Goal: Communication & Community: Answer question/provide support

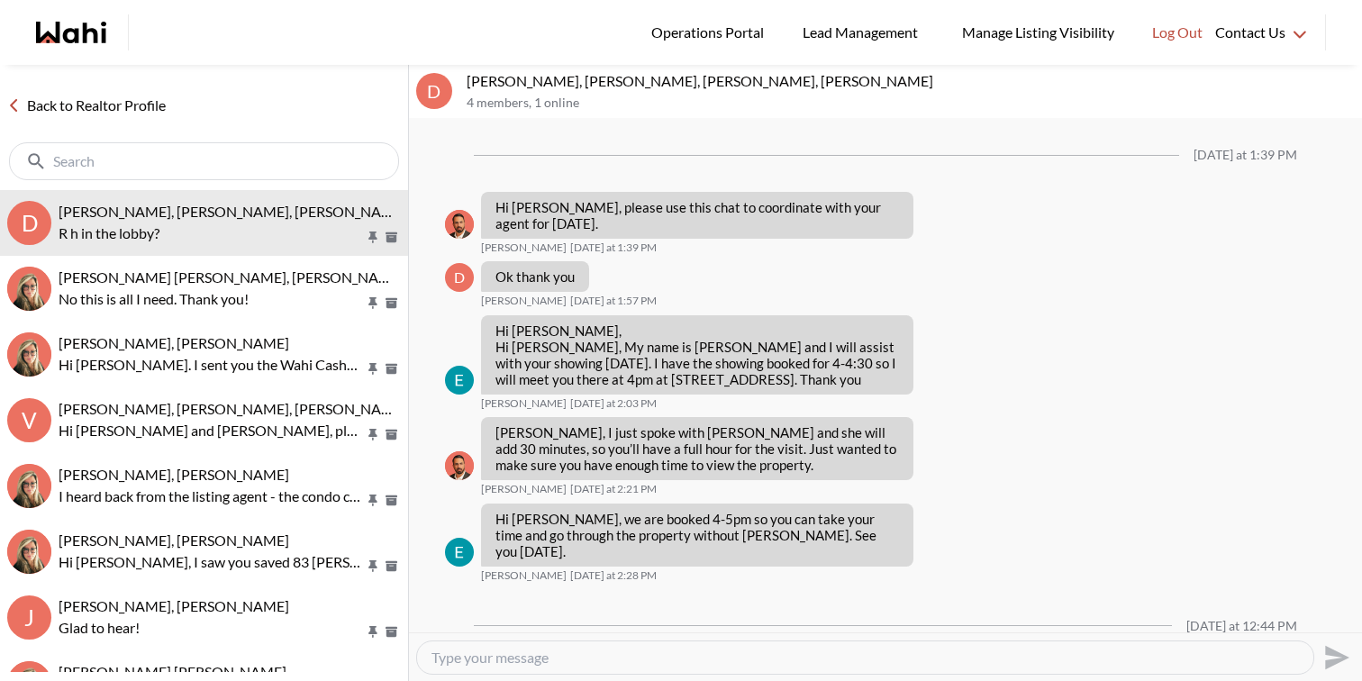
scroll to position [369, 0]
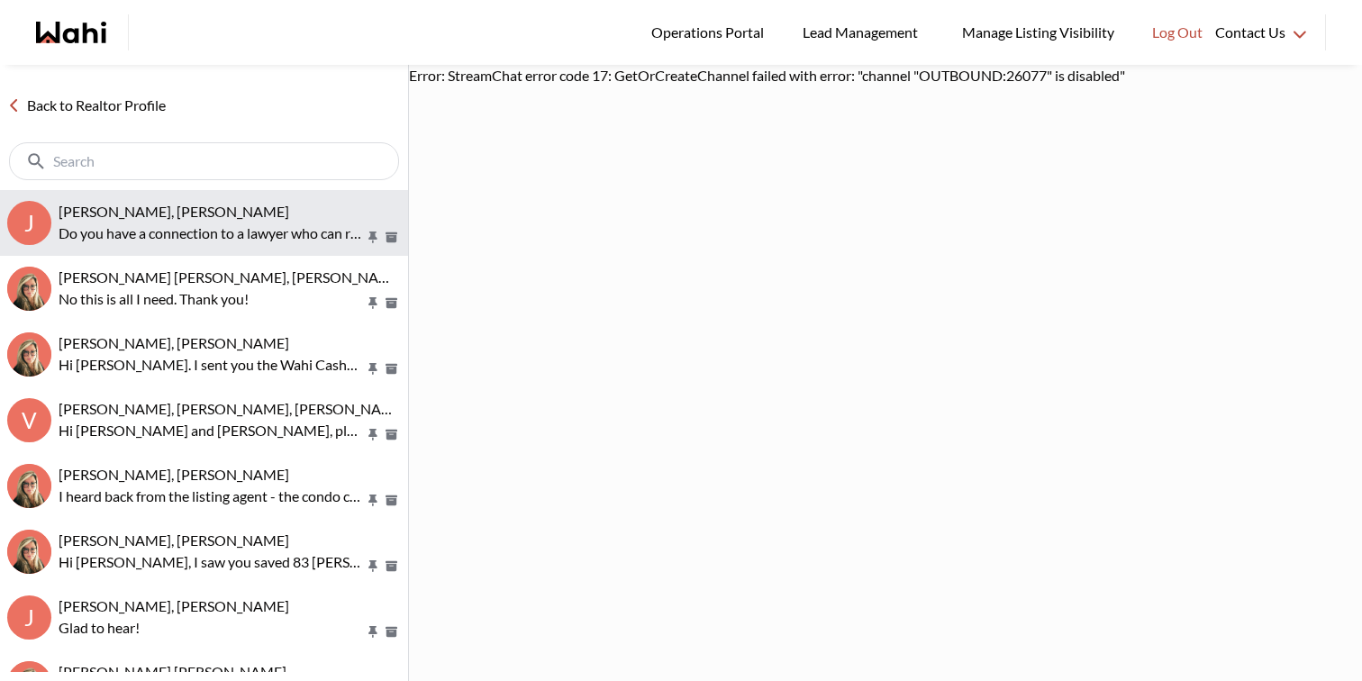
click at [231, 198] on button "J Josh Hortaleza, Faraz, Behnam Do you have a connection to a lawyer who can re…" at bounding box center [204, 223] width 408 height 66
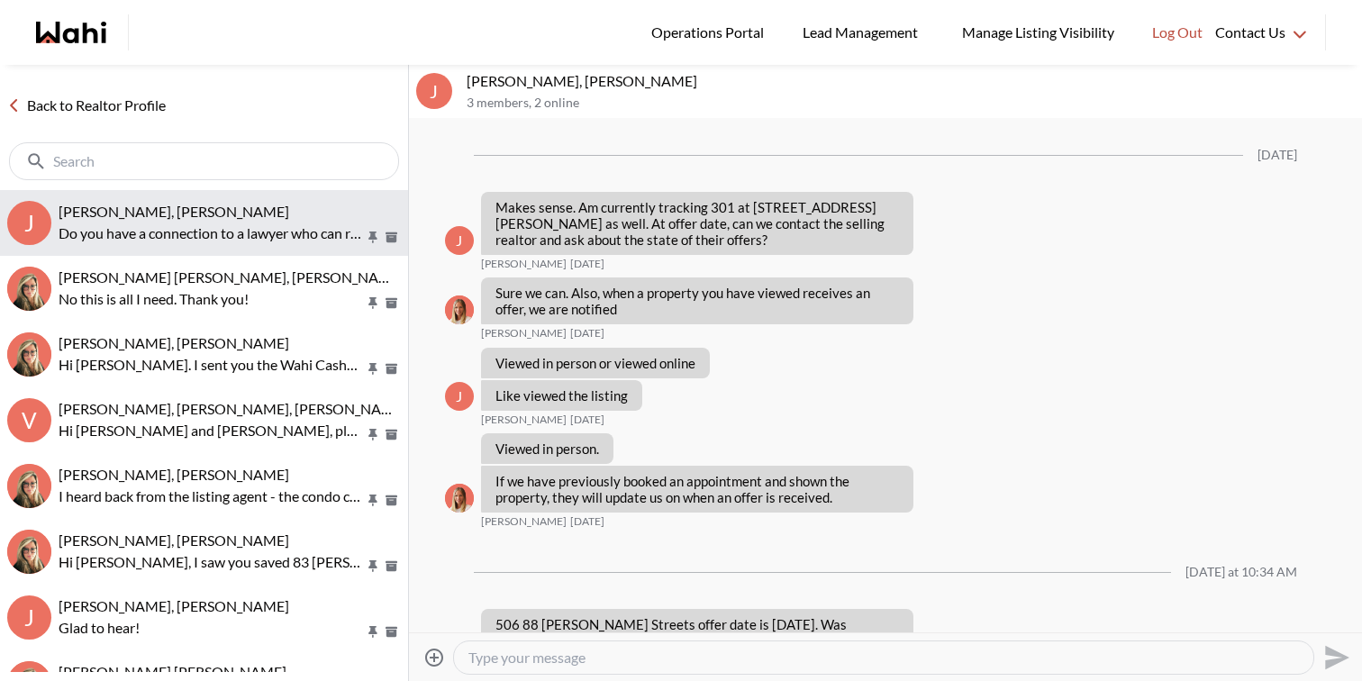
scroll to position [5917, 0]
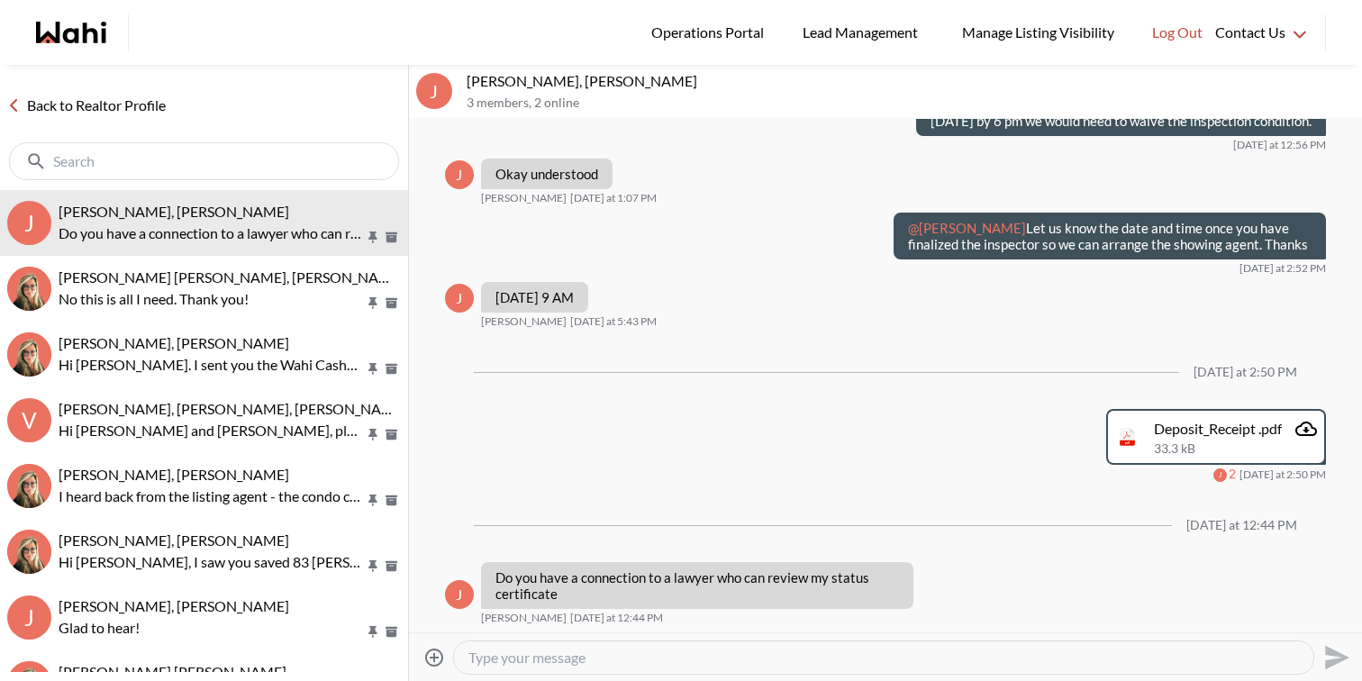
click at [552, 661] on textarea "Type your message" at bounding box center [884, 658] width 831 height 18
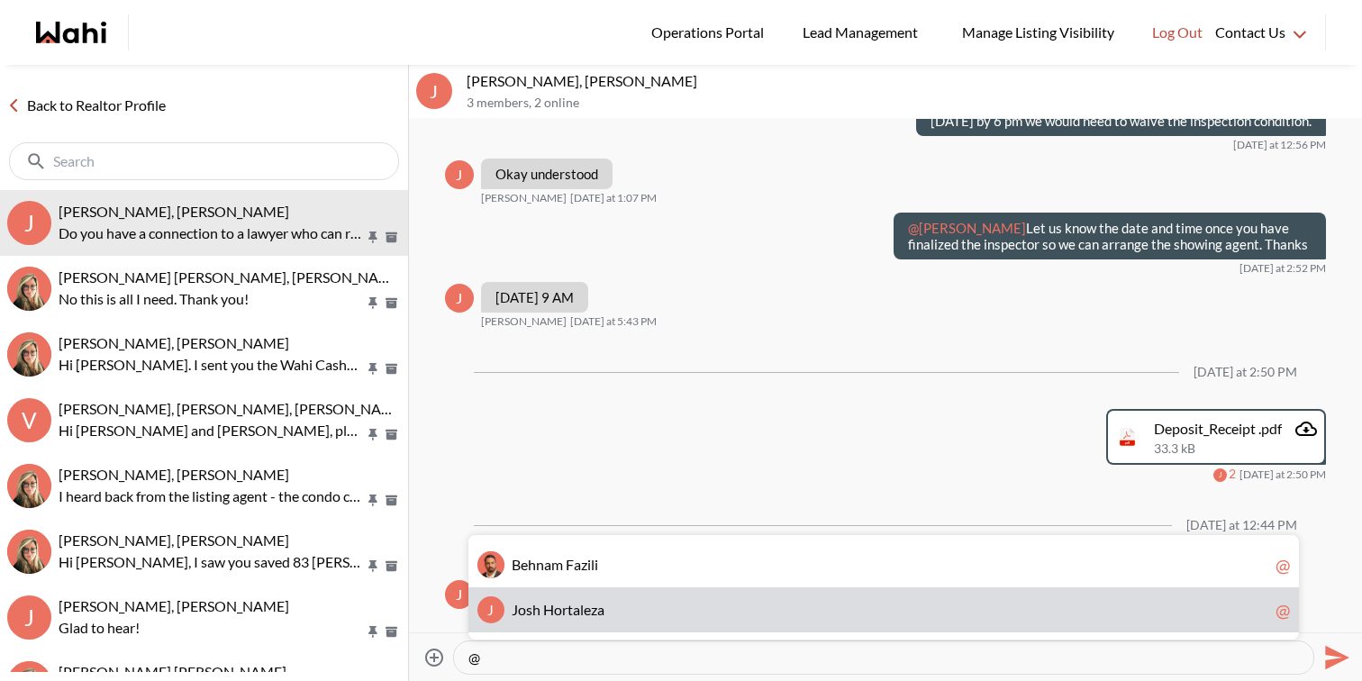
click at [586, 619] on div "J J o s h H o r t a l e z a @" at bounding box center [884, 609] width 831 height 45
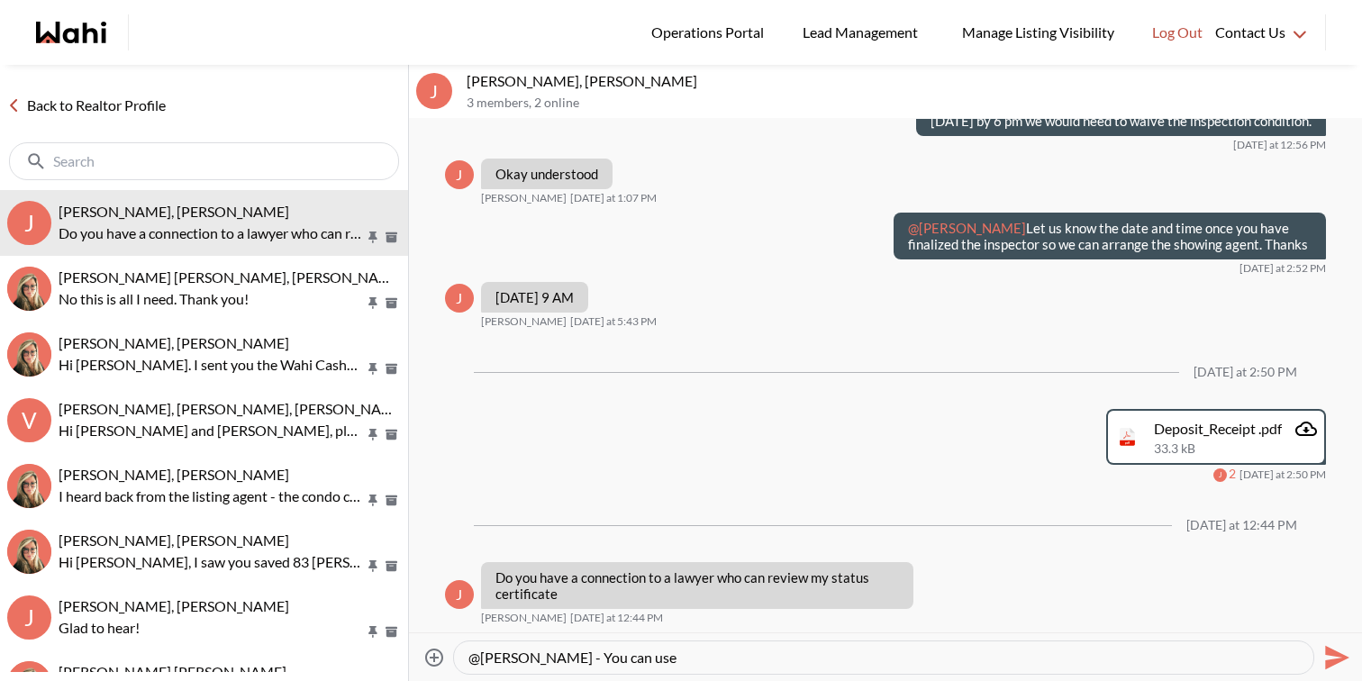
paste textarea "Jonas Rubinoff https://rubinofflaw.com/ Mark Morris https://www.legalclosing.ca/"
click at [590, 658] on textarea "@Josh Hortaleza - You can use Jonas Rubinoff https://rubinofflaw.com/ Mark Morr…" at bounding box center [884, 658] width 831 height 18
click at [585, 657] on textarea "@Josh Hortaleza - You can use Jonas Rubinoff https://rubinofflaw.com/ Mark Morr…" at bounding box center [884, 658] width 831 height 18
drag, startPoint x: 547, startPoint y: 658, endPoint x: 430, endPoint y: 657, distance: 117.1
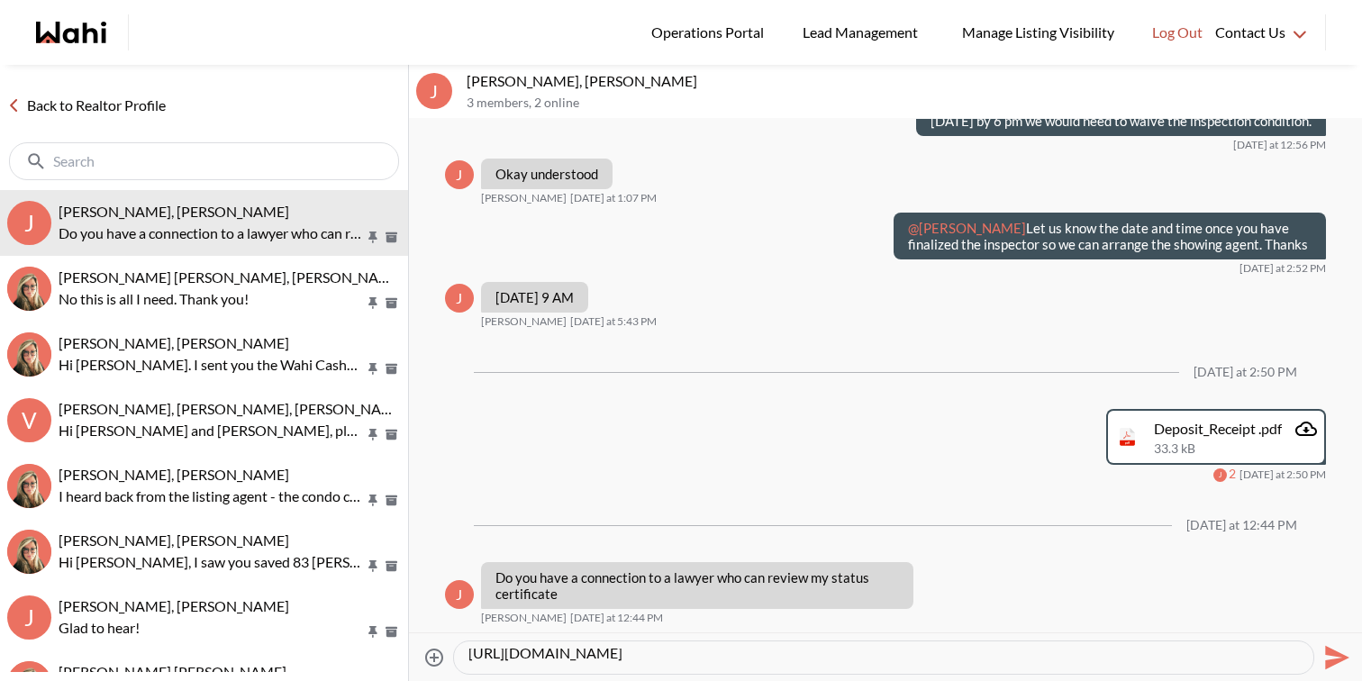
click at [430, 657] on div "Attach files @Josh Hortaleza - Here are some recommendations for lawyers You ca…" at bounding box center [885, 657] width 939 height 41
click at [708, 652] on textarea "@Josh Hortaleza - Here are some recommendations for lawyers You can use Jonas R…" at bounding box center [884, 658] width 831 height 18
click at [544, 657] on textarea "@Josh Hortaleza - Here are some recommendations for lawyers You can use Jonas R…" at bounding box center [884, 658] width 831 height 18
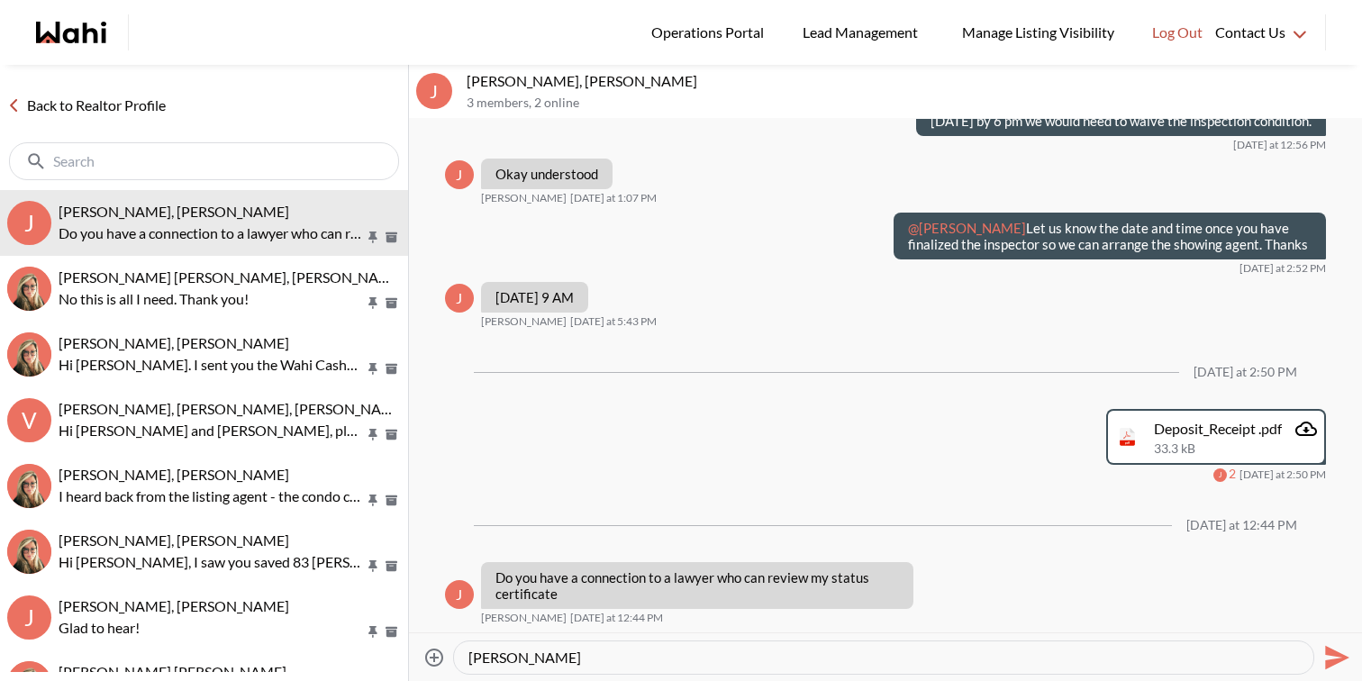
type textarea "@Josh Hortaleza - Here are some recommendations for lawyers Jonas Rubinoff http…"
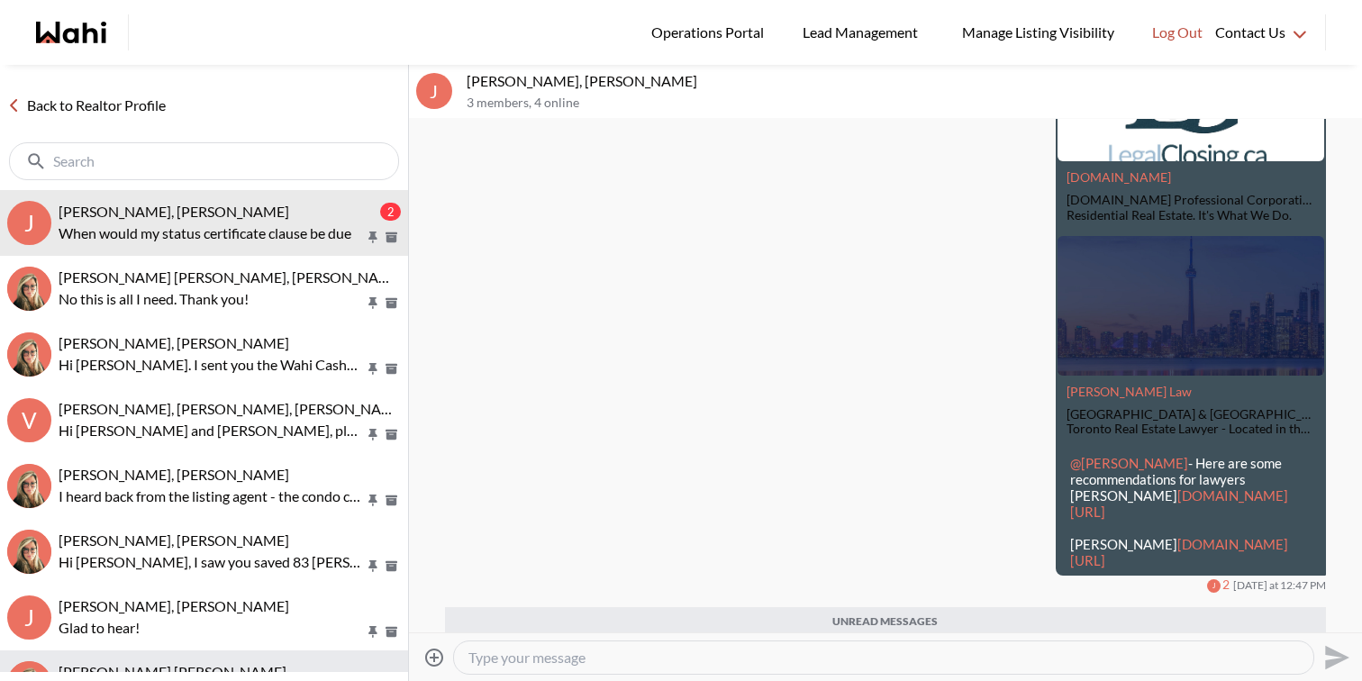
scroll to position [6582, 0]
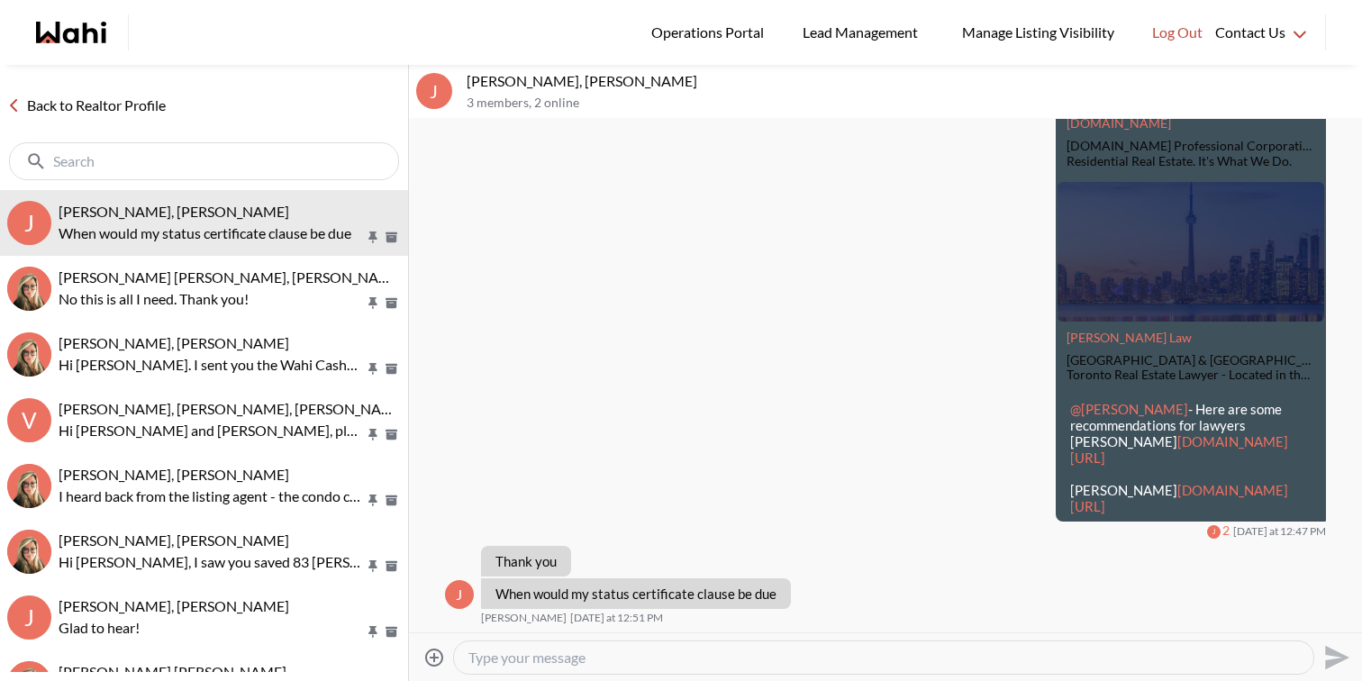
click at [554, 647] on div at bounding box center [884, 658] width 860 height 32
click at [554, 657] on textarea "Type your message" at bounding box center [884, 658] width 831 height 18
click at [660, 657] on textarea "The status certificate that I have sent you is an old one - more than 30 days. …" at bounding box center [884, 658] width 831 height 18
click at [925, 663] on textarea "The status certificate that I have sent you is an old one - more than 30 days. …" at bounding box center [884, 658] width 831 height 18
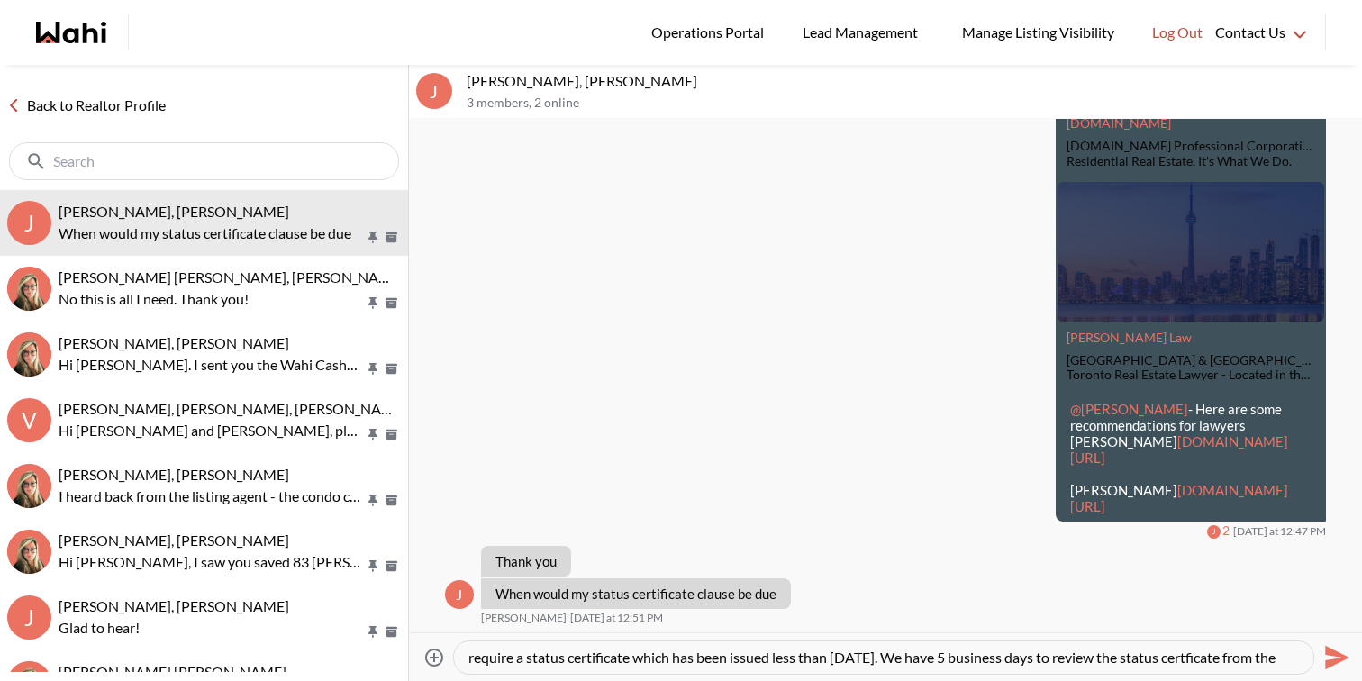
click at [1242, 653] on textarea "The status certificate that I have sent you is an old one - more than 30 days. …" at bounding box center [884, 658] width 831 height 18
paste textarea "I sent earlier is over 30 days old. I’ve requested that a new one be ordered, a…"
type textarea "The status certificate I sent earlier is over 30 days old. I’ve requested that …"
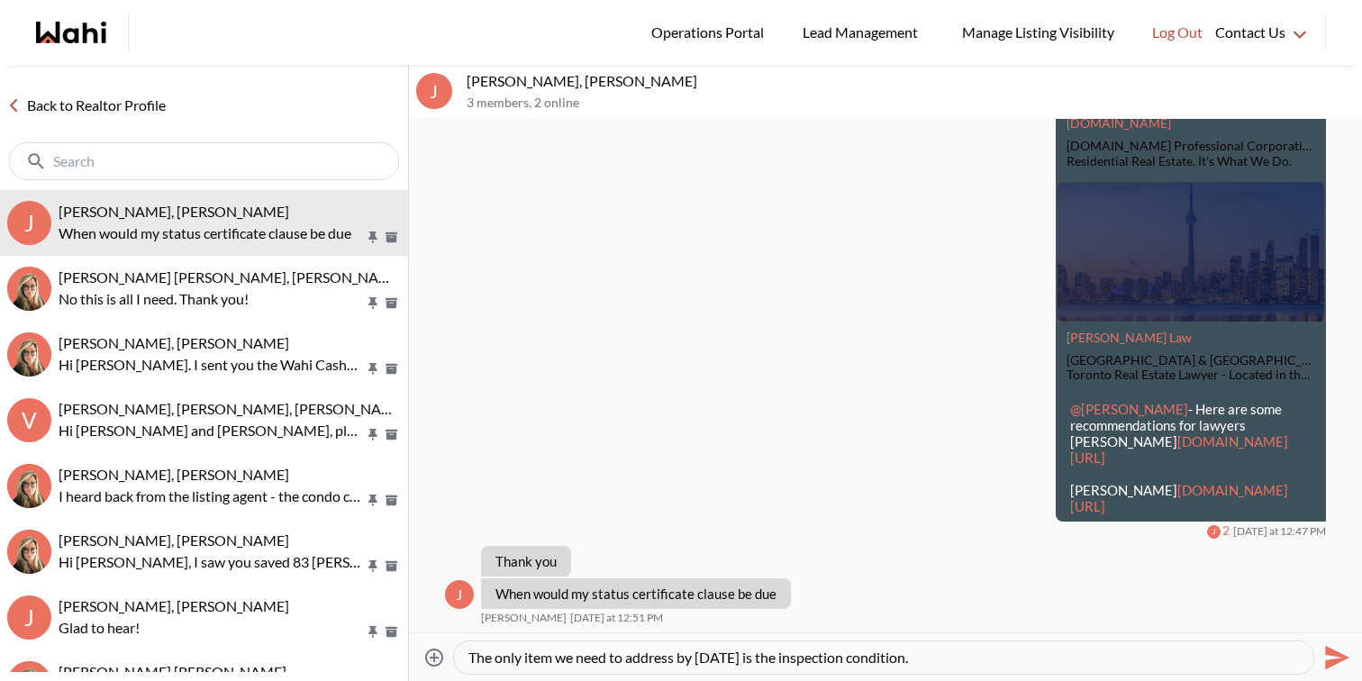
click at [1331, 655] on icon "Send" at bounding box center [1337, 657] width 24 height 24
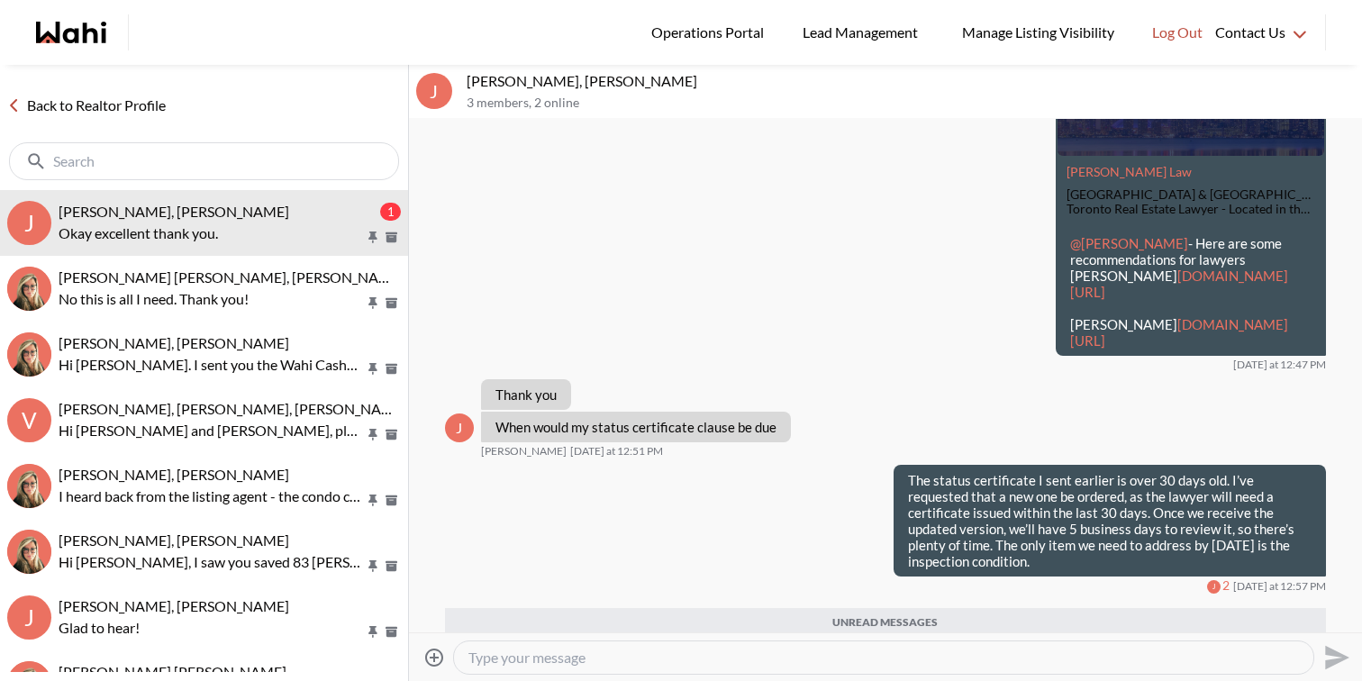
scroll to position [6770, 0]
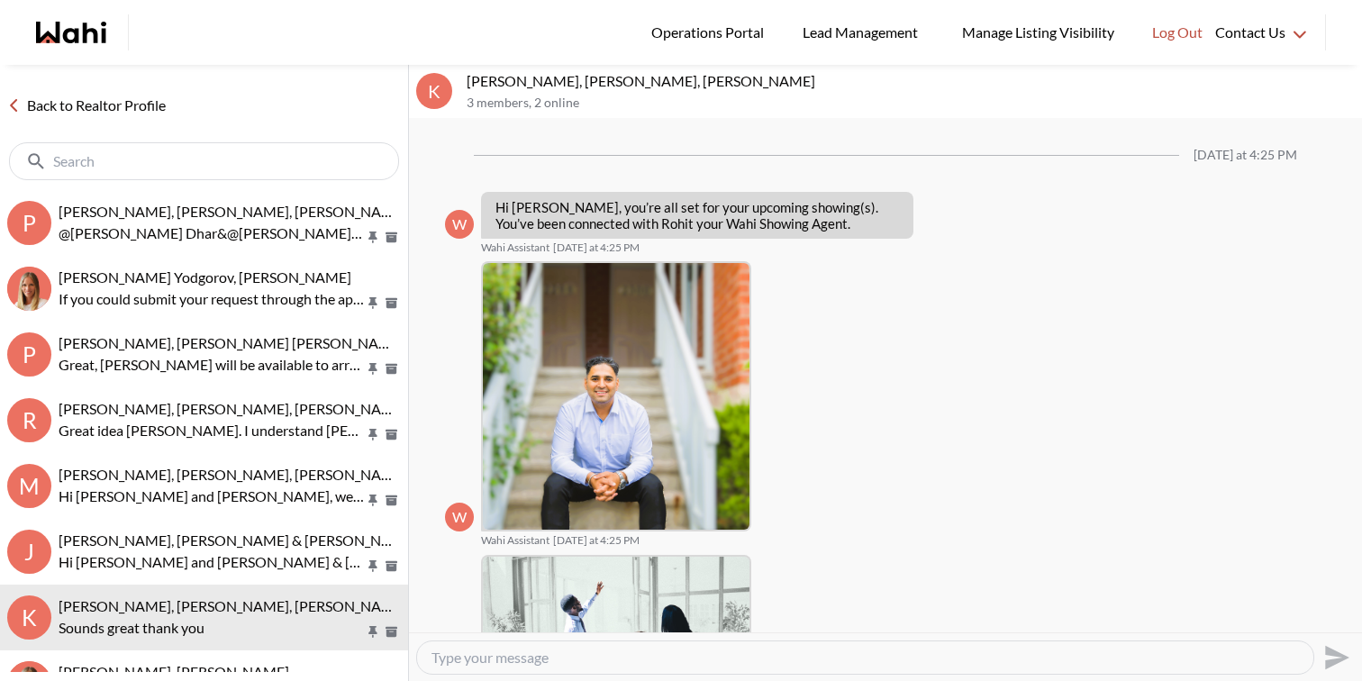
scroll to position [448, 0]
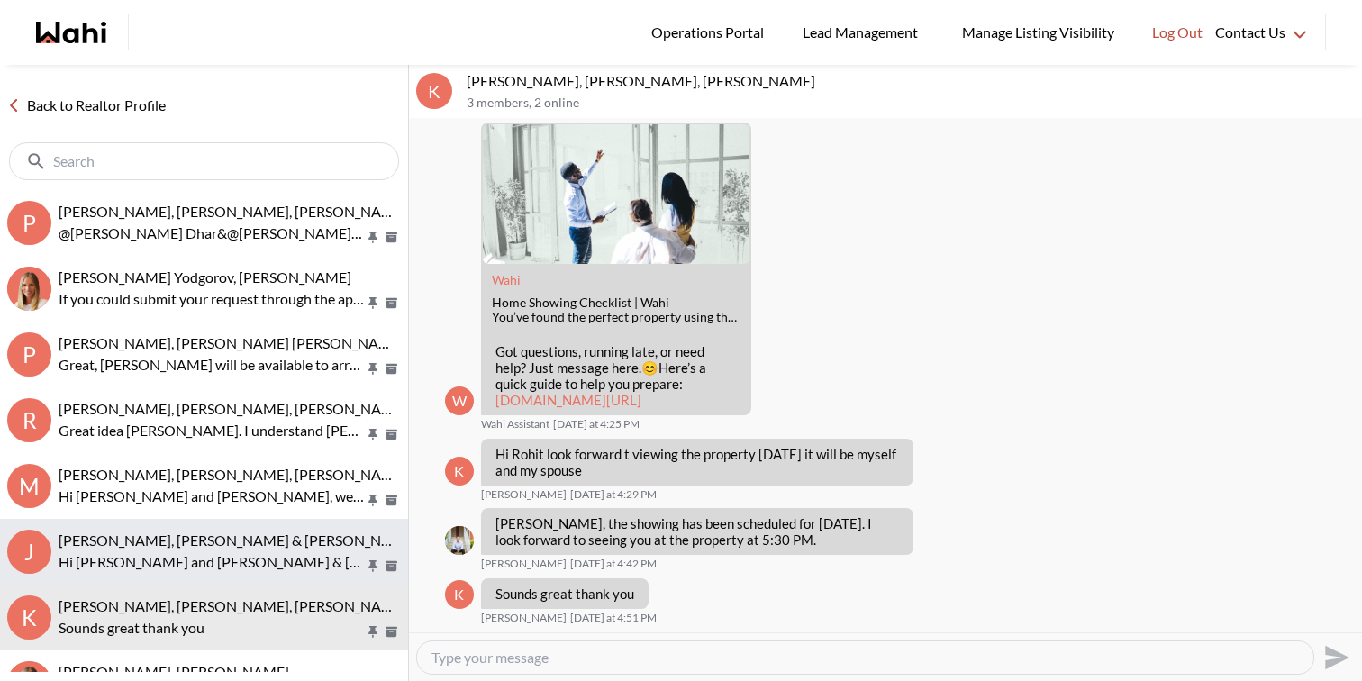
click at [271, 542] on span "Jason Brown, Jason & Lauryn Vaz-Brown, Michelle" at bounding box center [296, 540] width 474 height 17
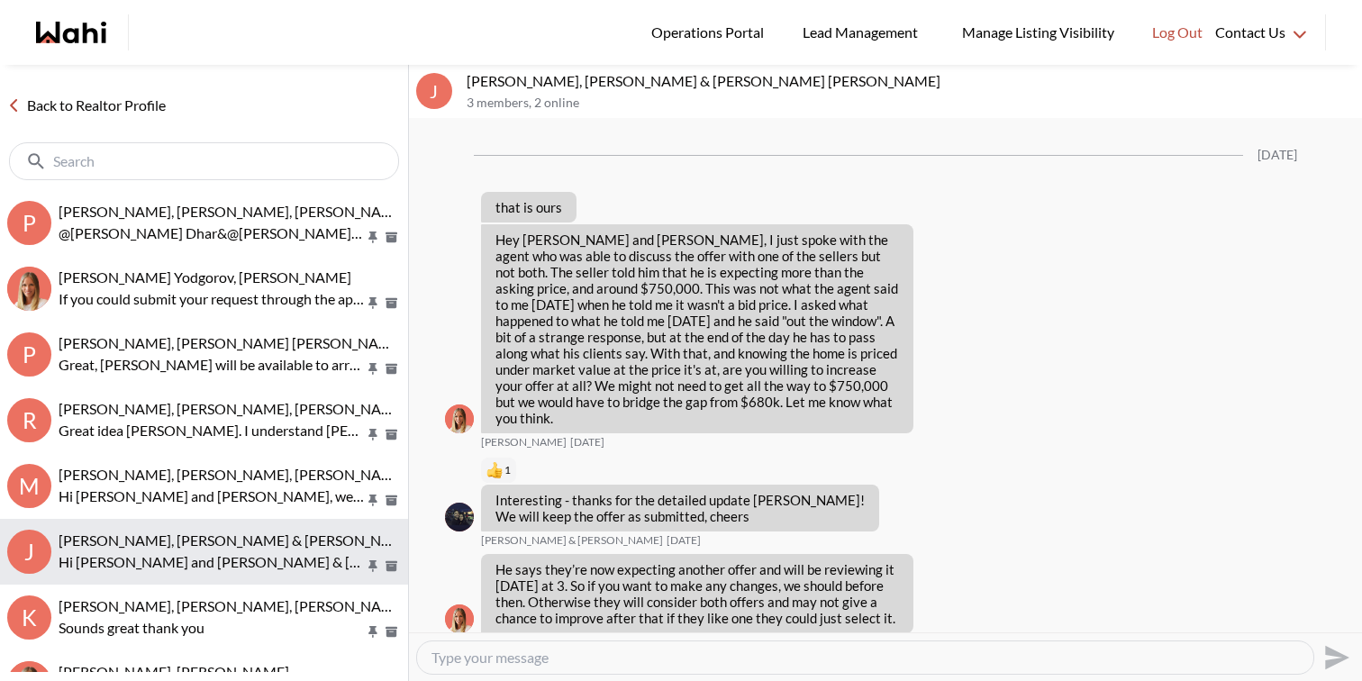
scroll to position [2674, 0]
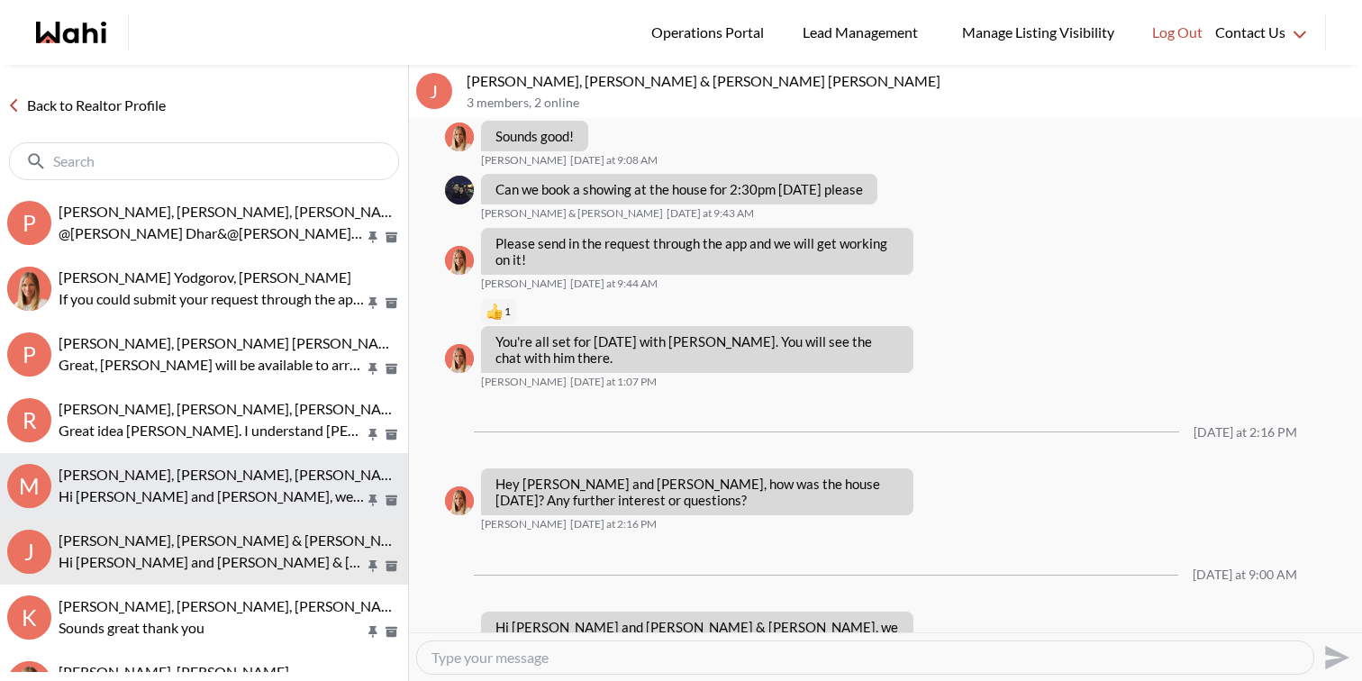
click at [274, 493] on p "Hi Michael and Maria, we hope you enjoyed your showings! Did the properties mee…" at bounding box center [212, 497] width 306 height 22
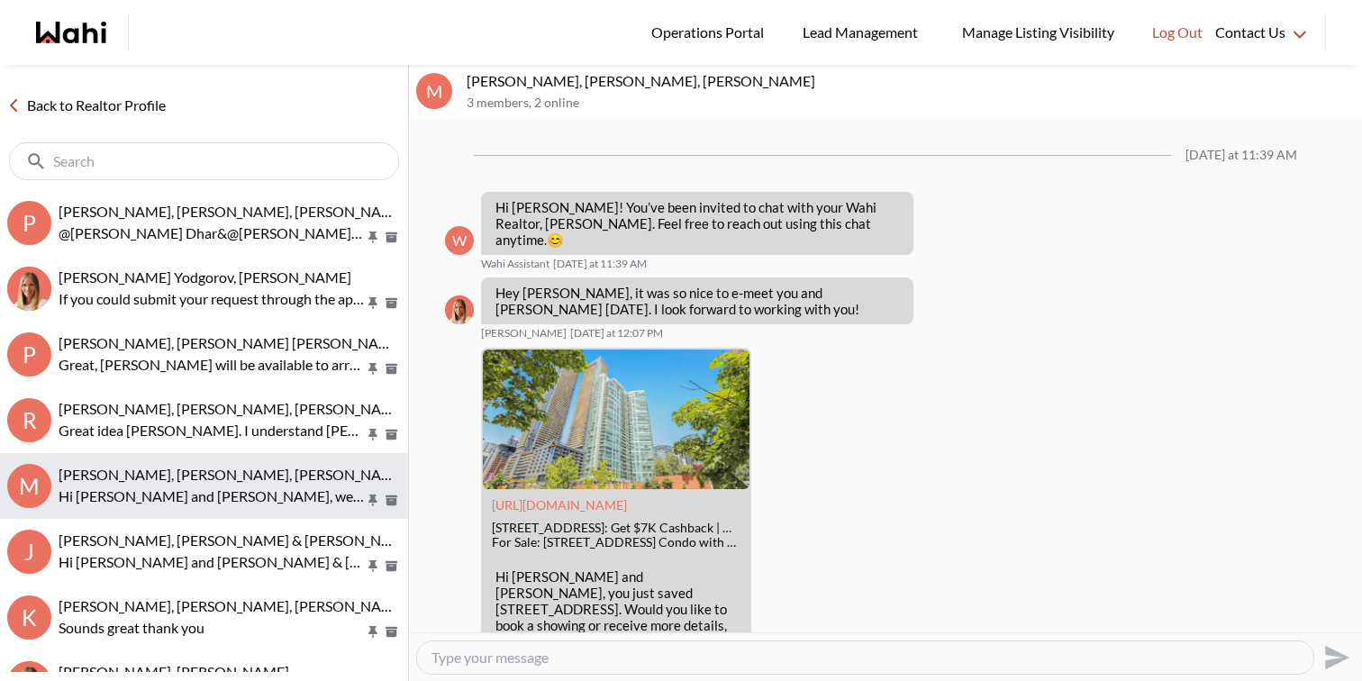
scroll to position [1476, 0]
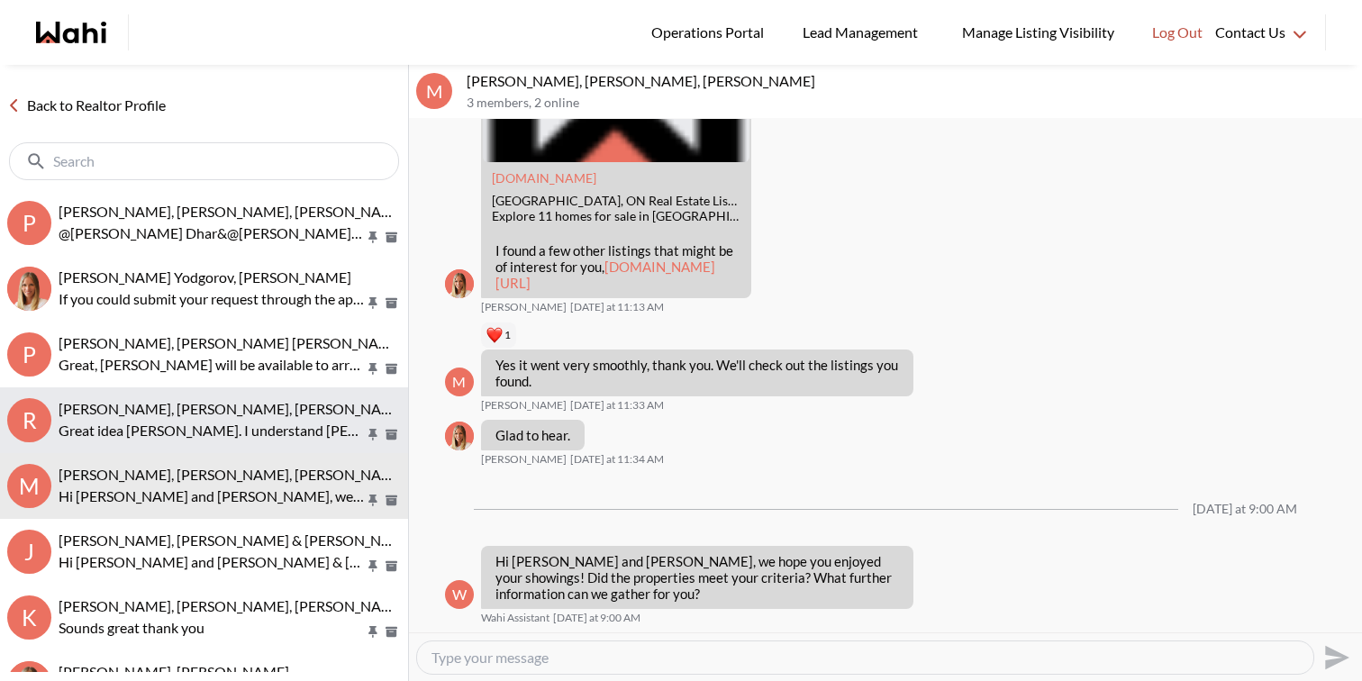
click at [279, 429] on p "Great idea Rory. I understand Amber, I’m a believer in things falling into plac…" at bounding box center [212, 431] width 306 height 22
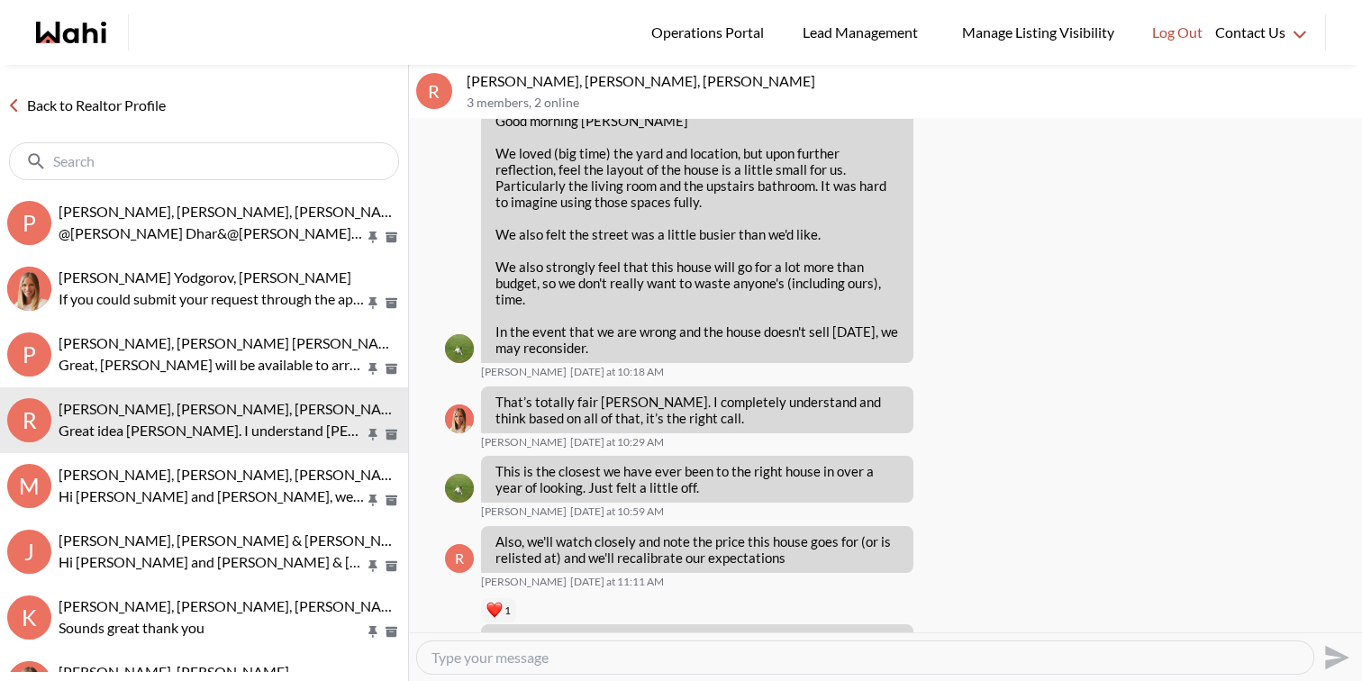
scroll to position [2180, 0]
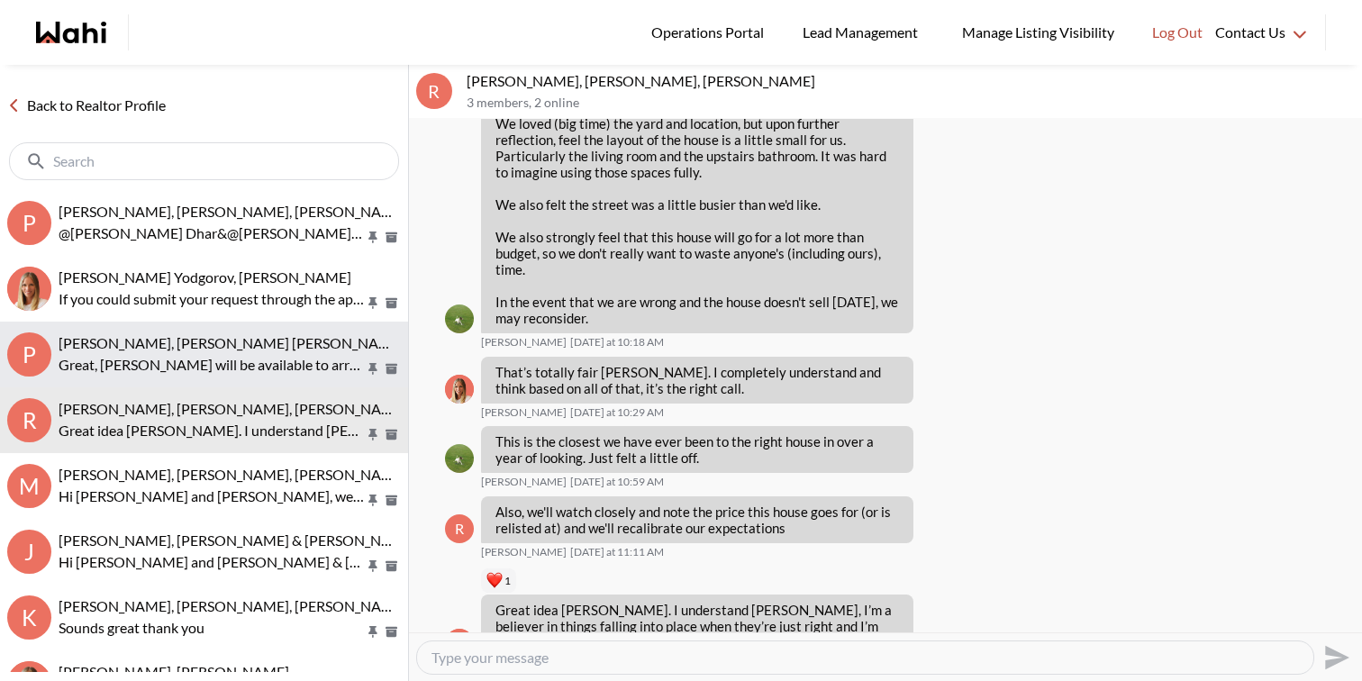
click at [232, 357] on p "Great, Paul will be available to arrange your showings. Another chat with him w…" at bounding box center [212, 365] width 306 height 22
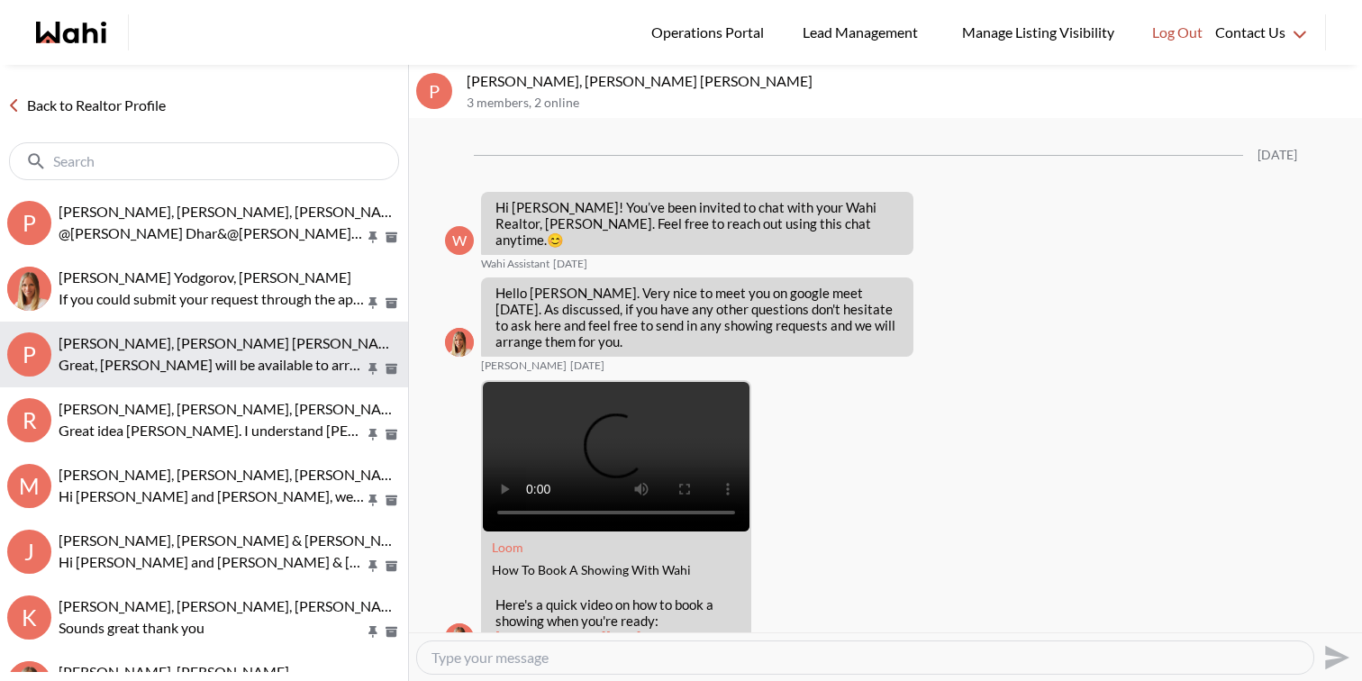
scroll to position [1365, 0]
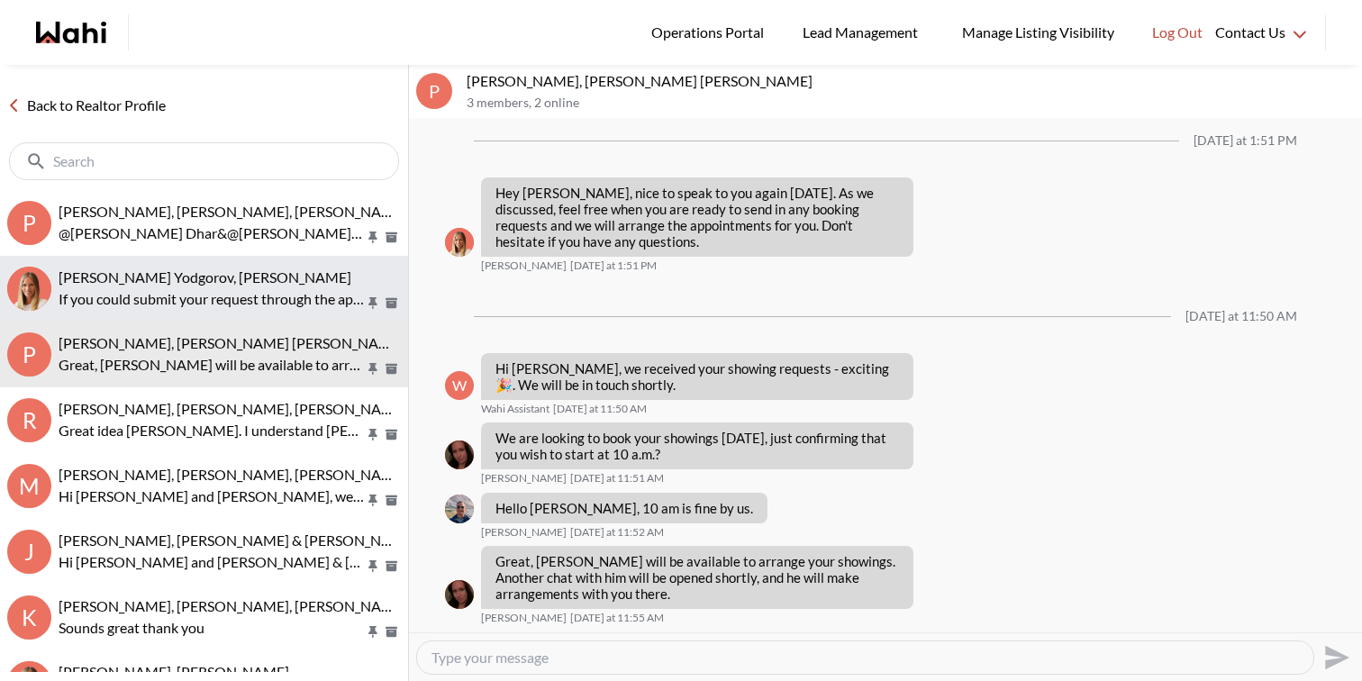
click at [246, 301] on p "If you could submit your request through the app with your preferred date and t…" at bounding box center [212, 299] width 306 height 22
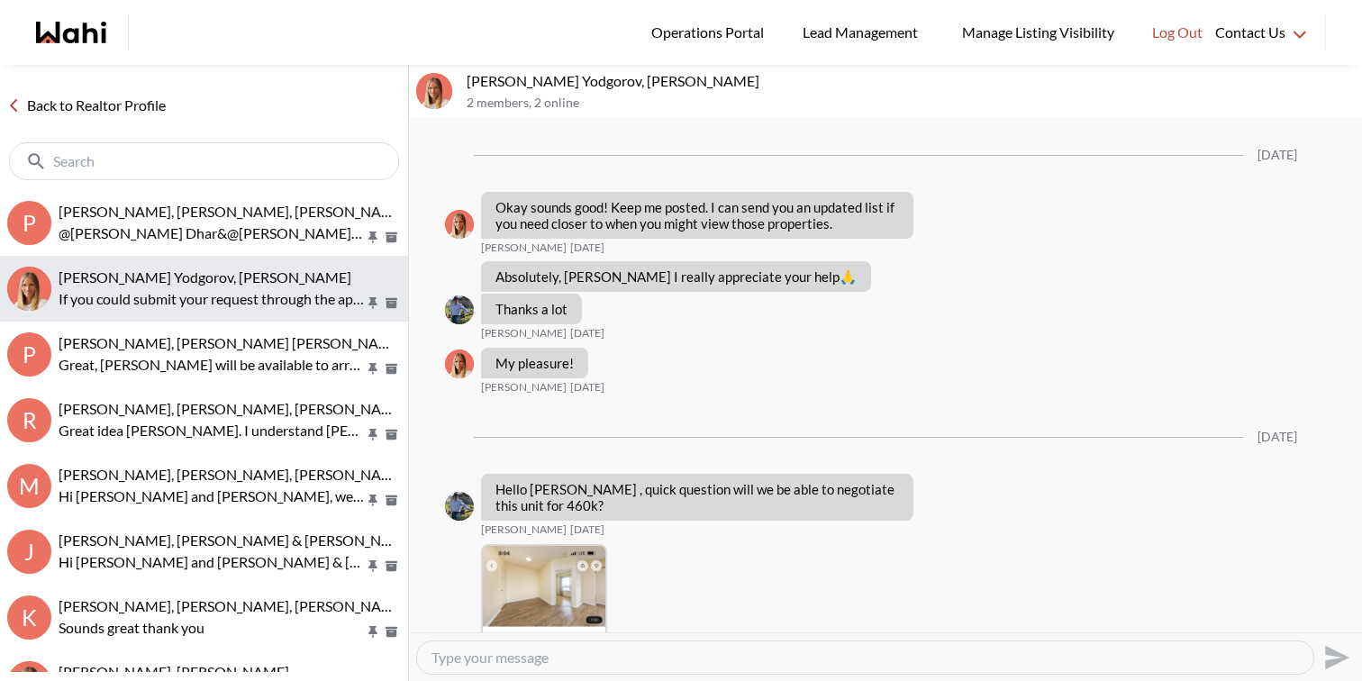
scroll to position [1799, 0]
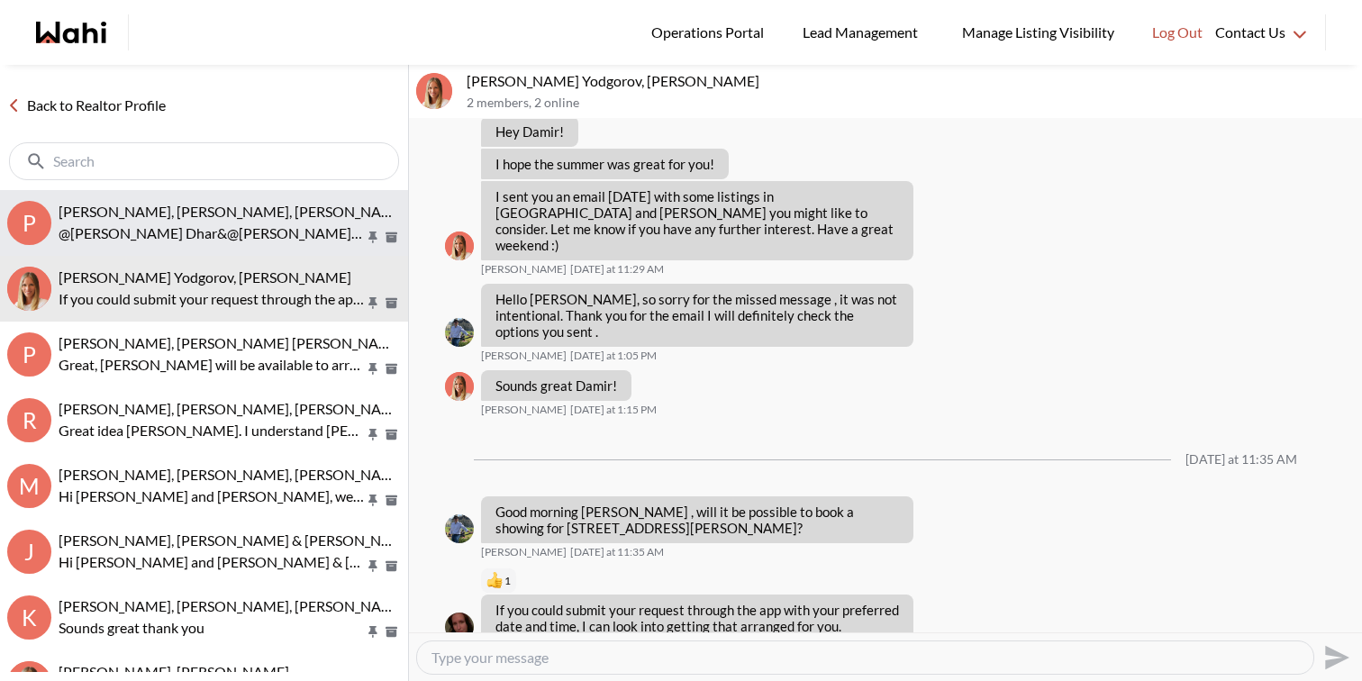
click at [235, 228] on p "@Pranav Dhar&@Vandana Dhar Good morning this is Paul here wahi showing agent. I…" at bounding box center [212, 234] width 306 height 22
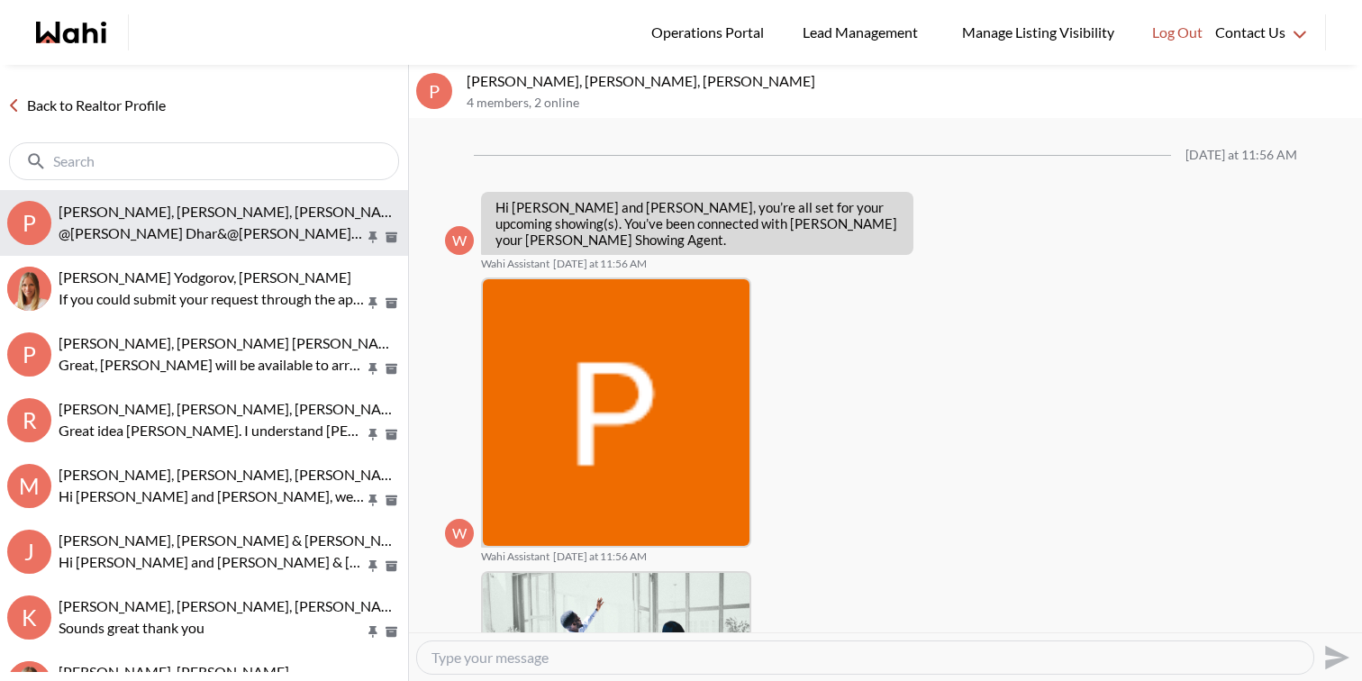
scroll to position [341, 0]
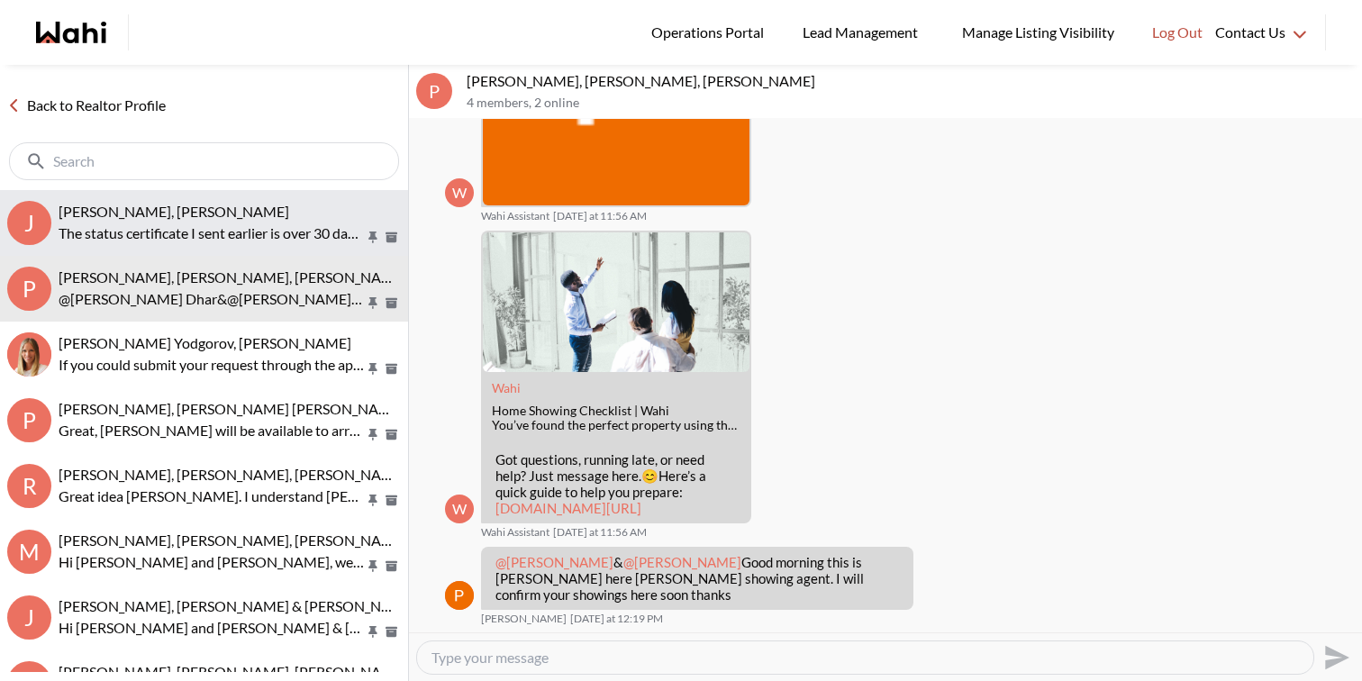
click at [247, 232] on p "The status certificate I sent earlier is over 30 days old. I’ve requested that …" at bounding box center [212, 234] width 306 height 22
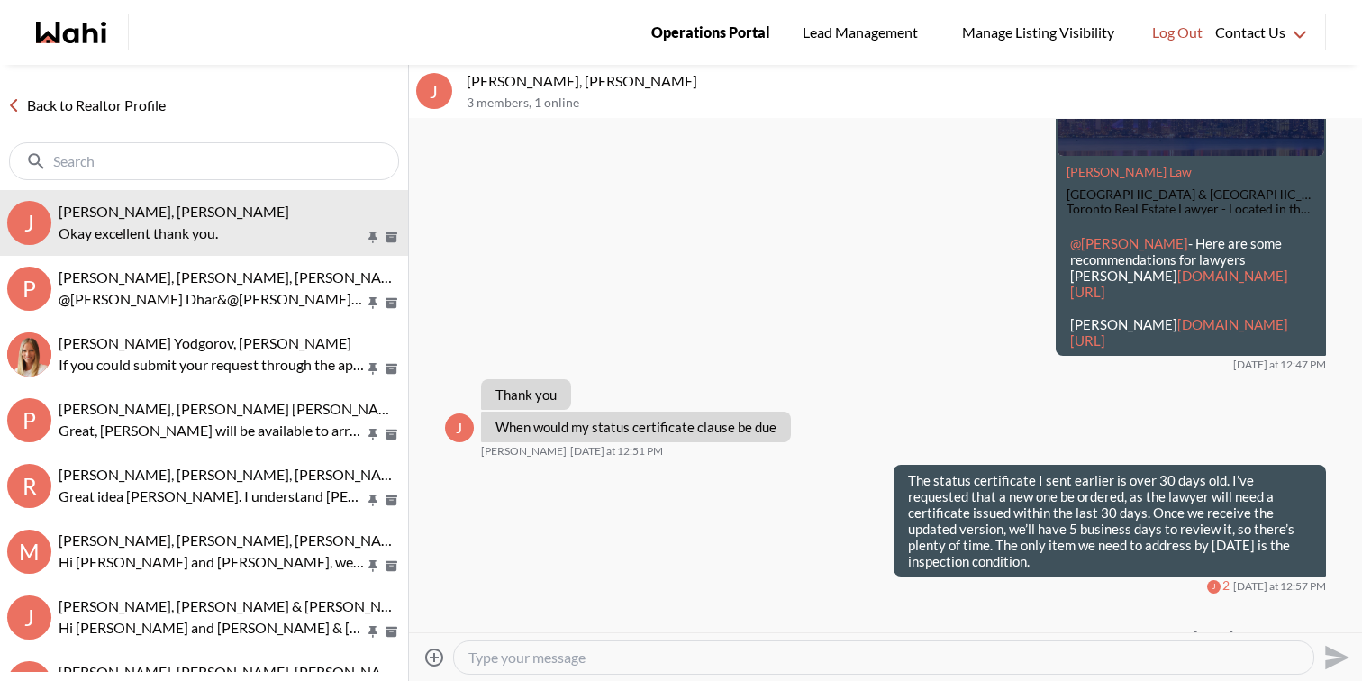
scroll to position [6885, 0]
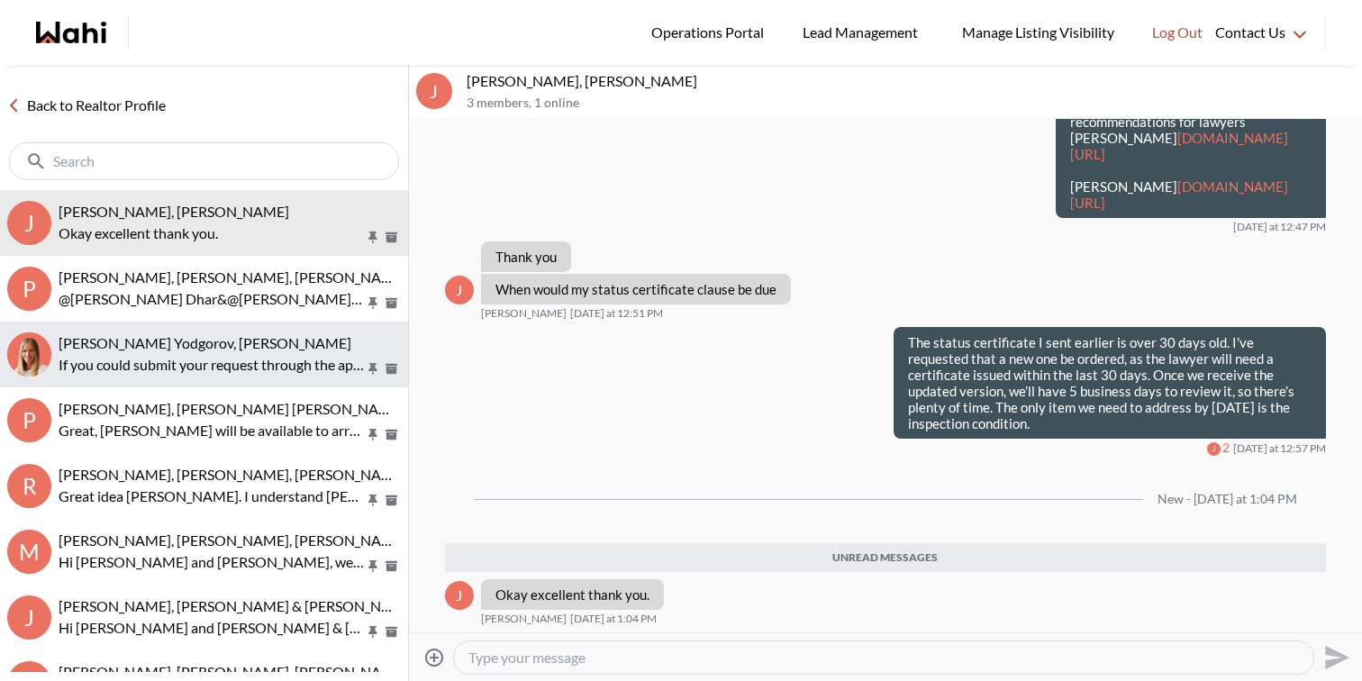
click at [293, 348] on div "Damir Yodgorov, Michelle" at bounding box center [230, 343] width 342 height 18
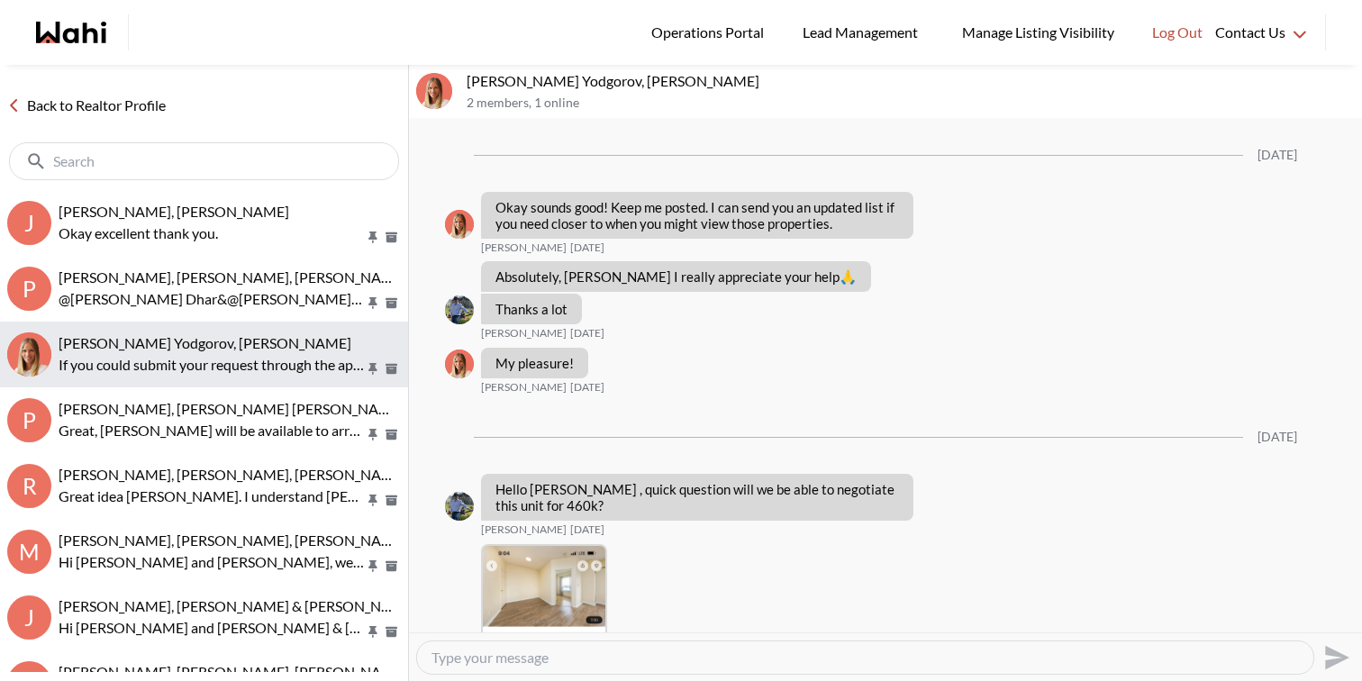
scroll to position [1799, 0]
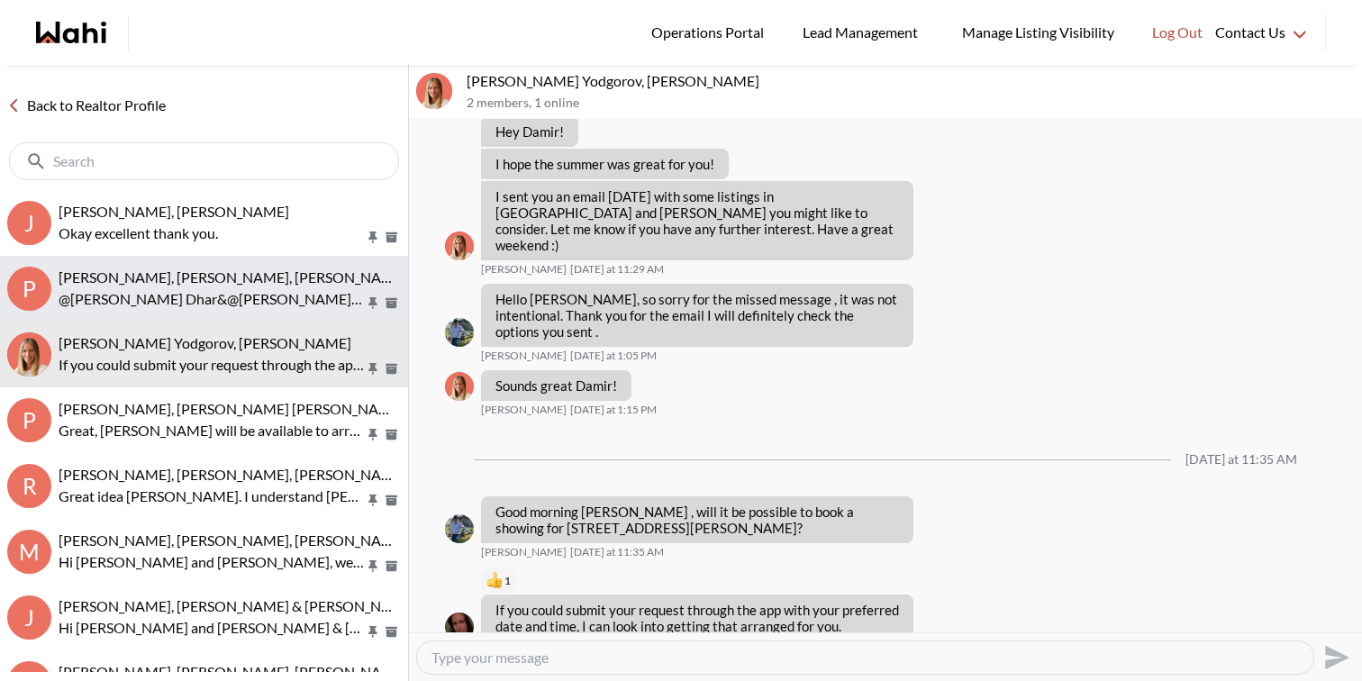
click at [278, 296] on p "@Pranav Dhar&@Vandana Dhar Good morning this is Paul here wahi showing agent. I…" at bounding box center [212, 299] width 306 height 22
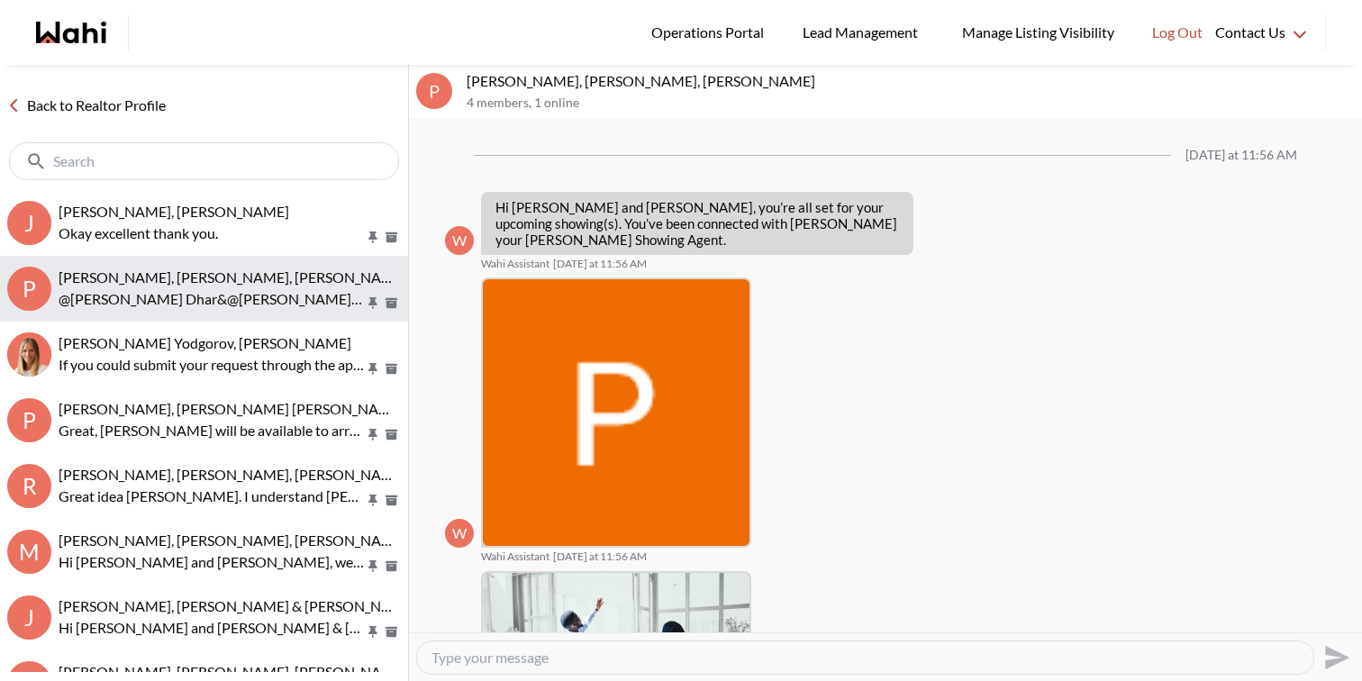
scroll to position [341, 0]
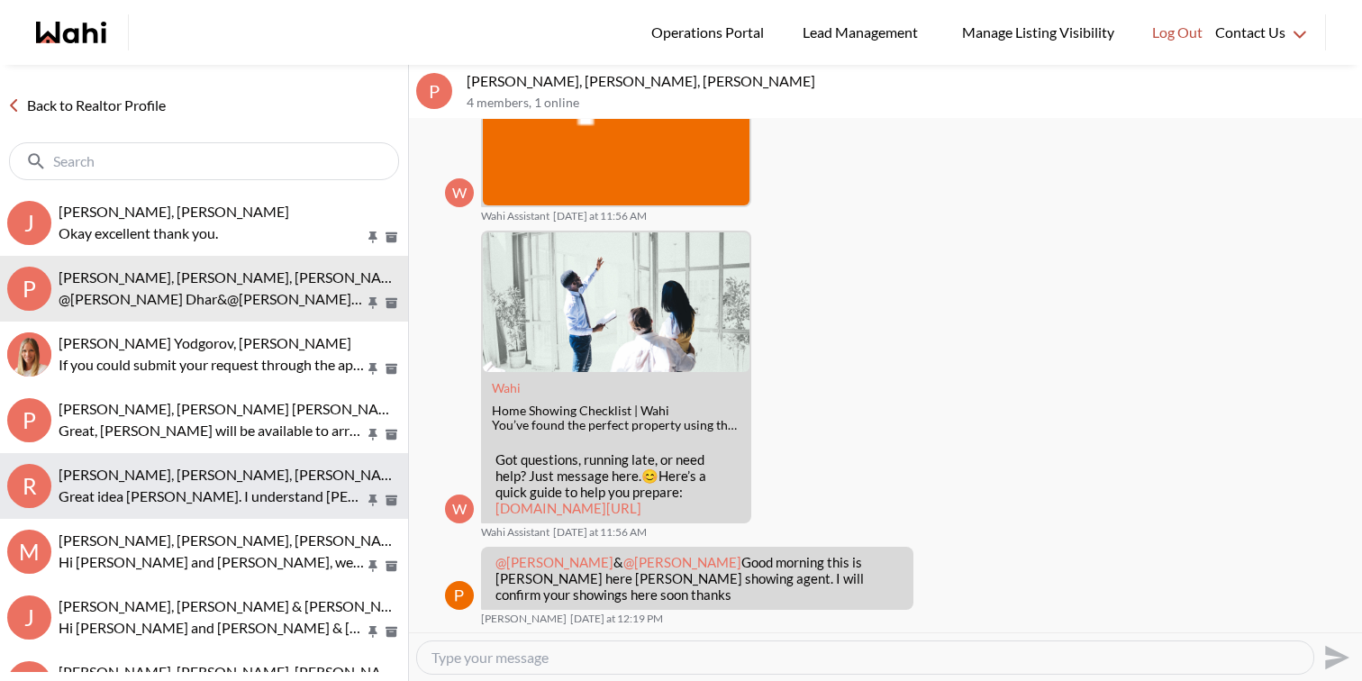
click at [248, 469] on span "Rory Fairweather, Amber F, Michelle" at bounding box center [233, 474] width 349 height 17
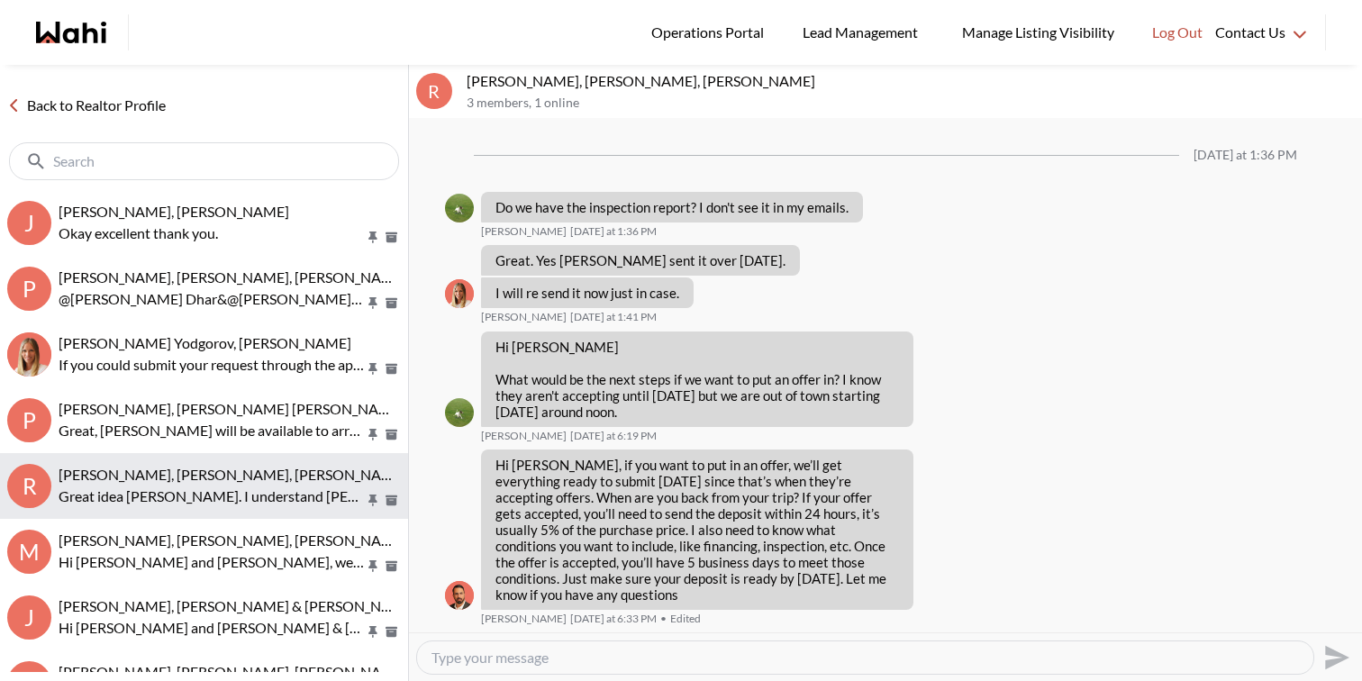
scroll to position [2180, 0]
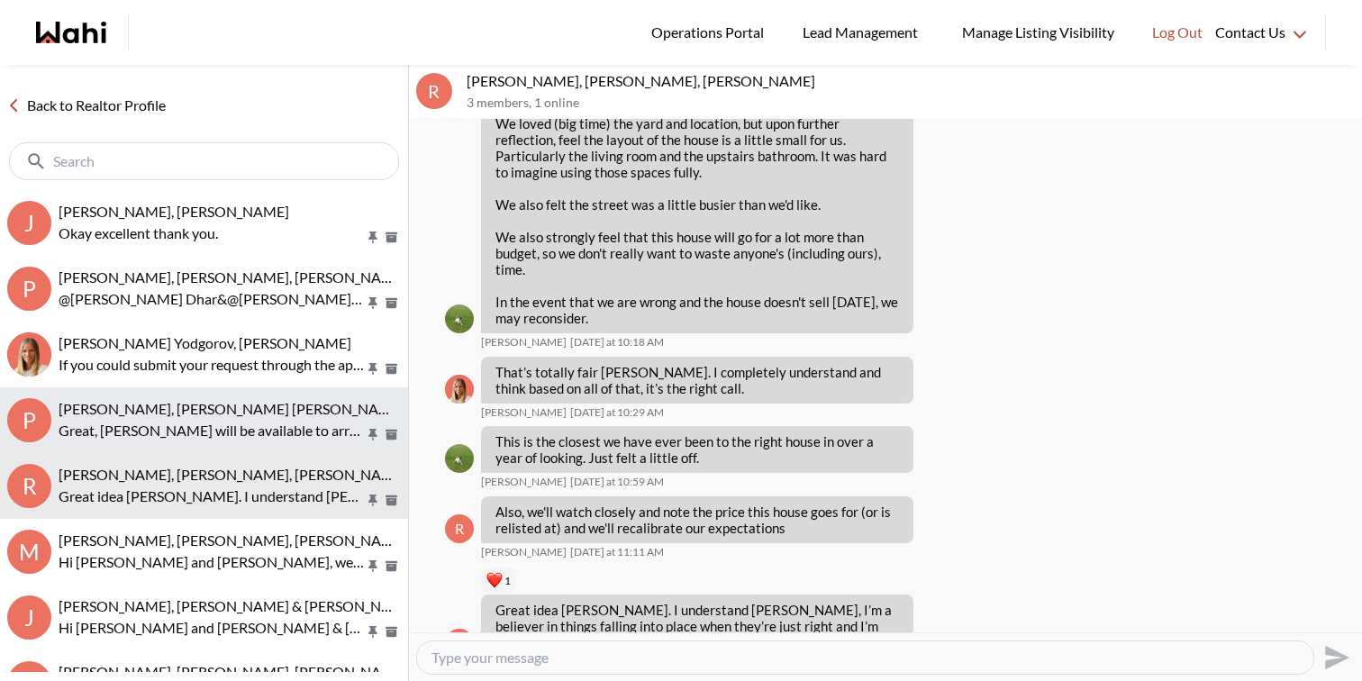
click at [240, 423] on p "Great, Paul will be available to arrange your showings. Another chat with him w…" at bounding box center [212, 431] width 306 height 22
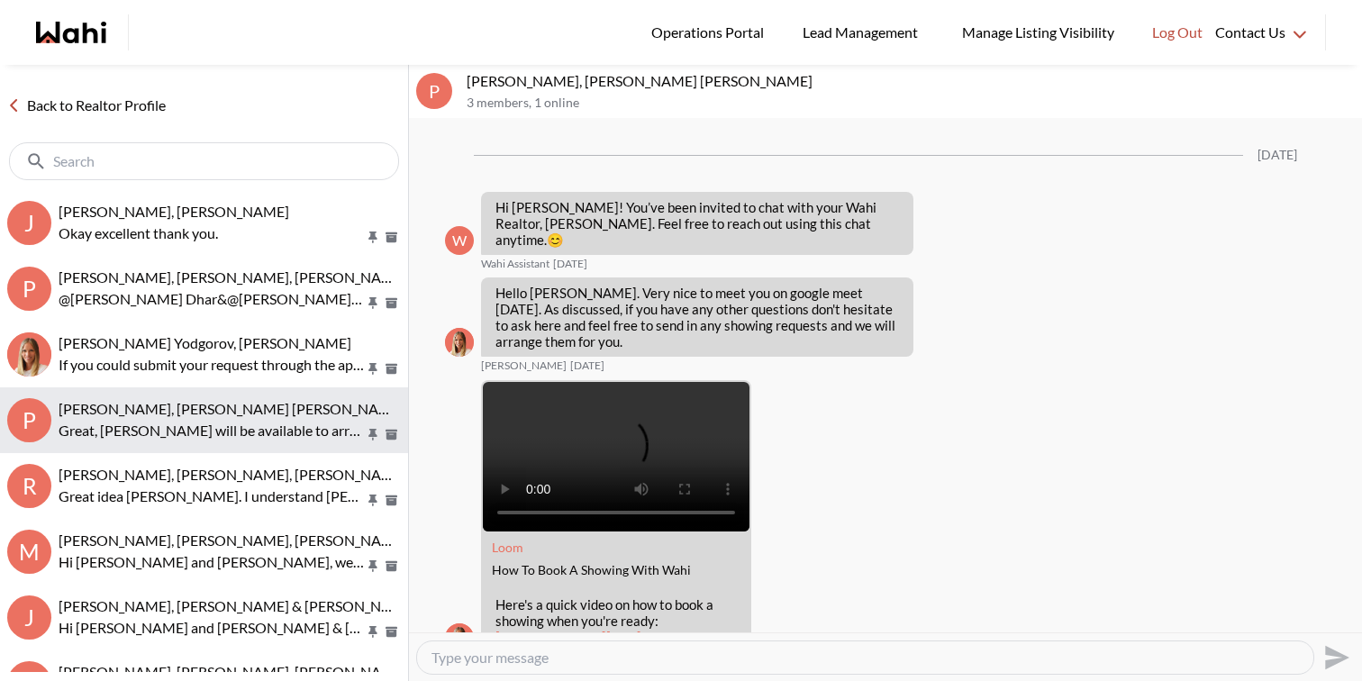
scroll to position [1365, 0]
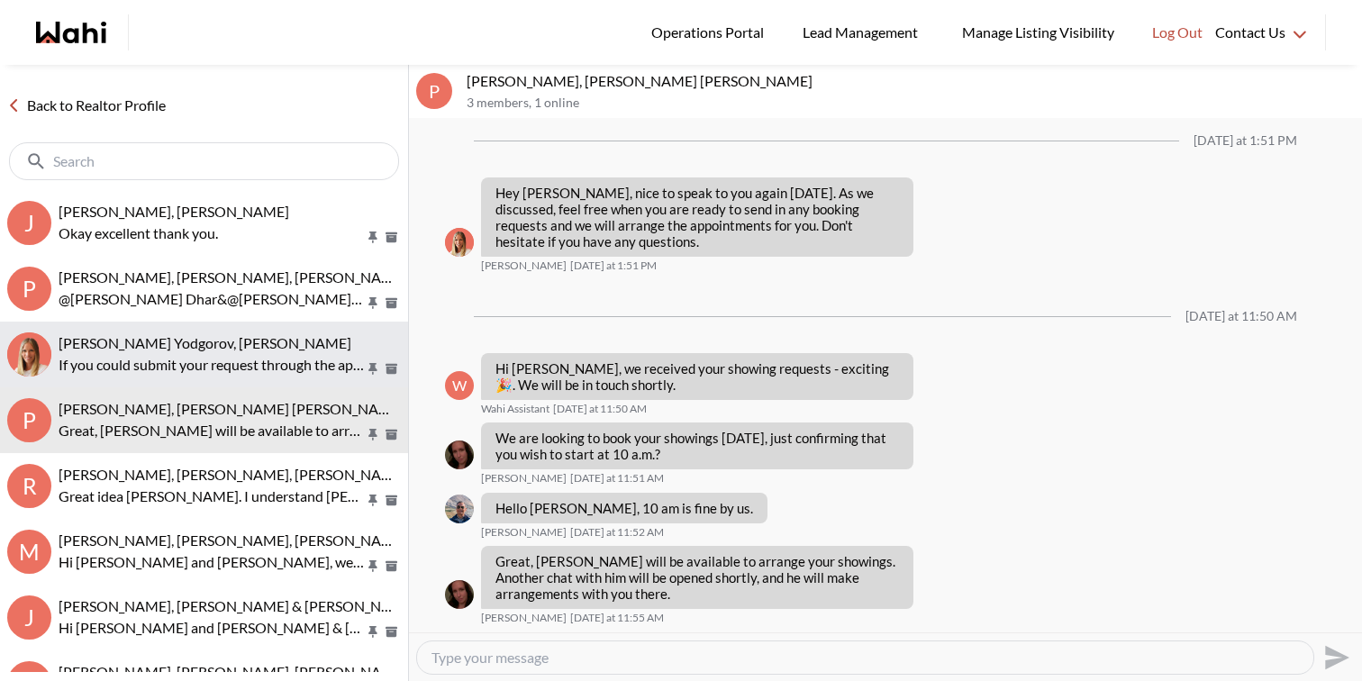
click at [235, 362] on p "If you could submit your request through the app with your preferred date and t…" at bounding box center [212, 365] width 306 height 22
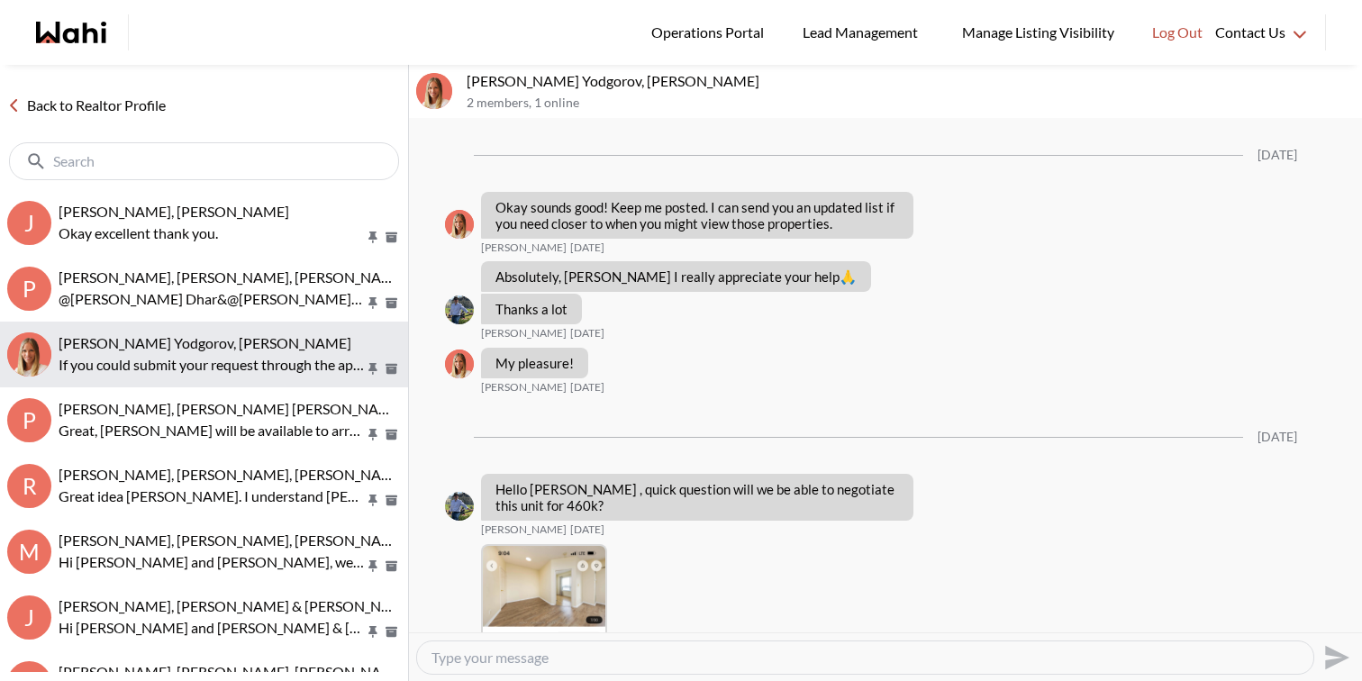
scroll to position [1799, 0]
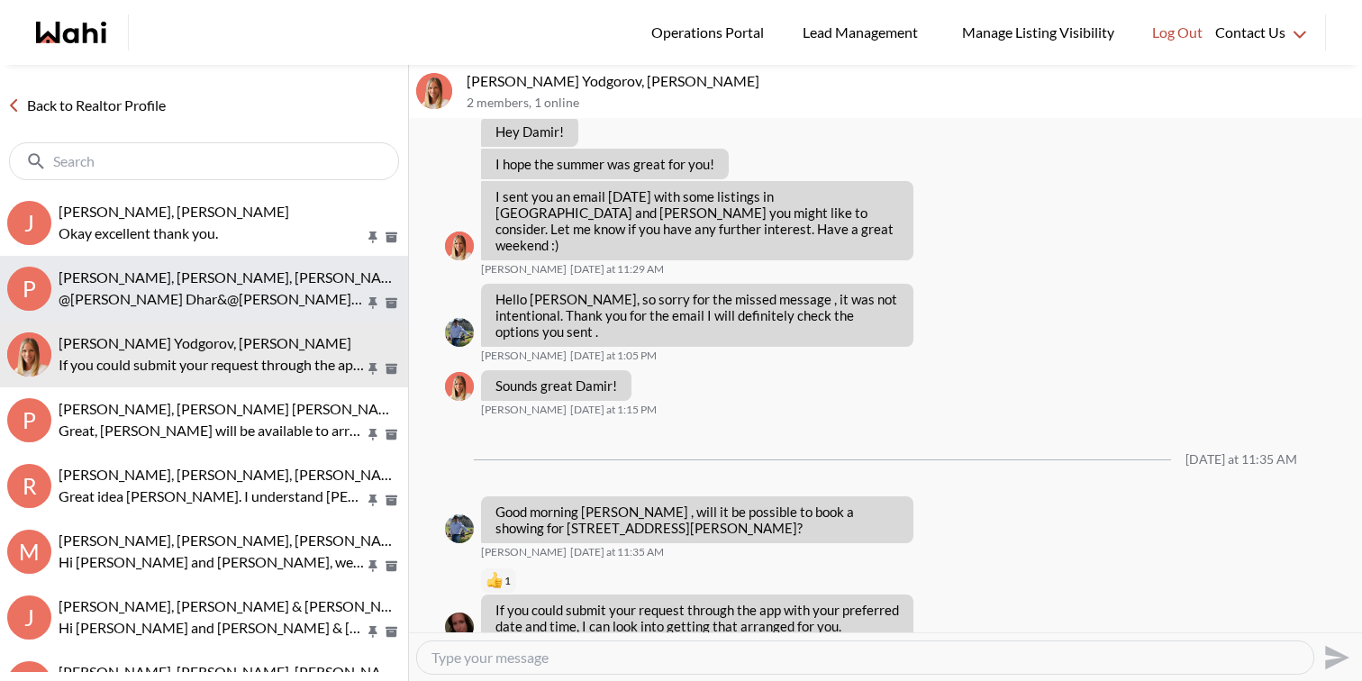
click at [235, 301] on p "@Pranav Dhar&@Vandana Dhar Good morning this is Paul here wahi showing agent. I…" at bounding box center [212, 299] width 306 height 22
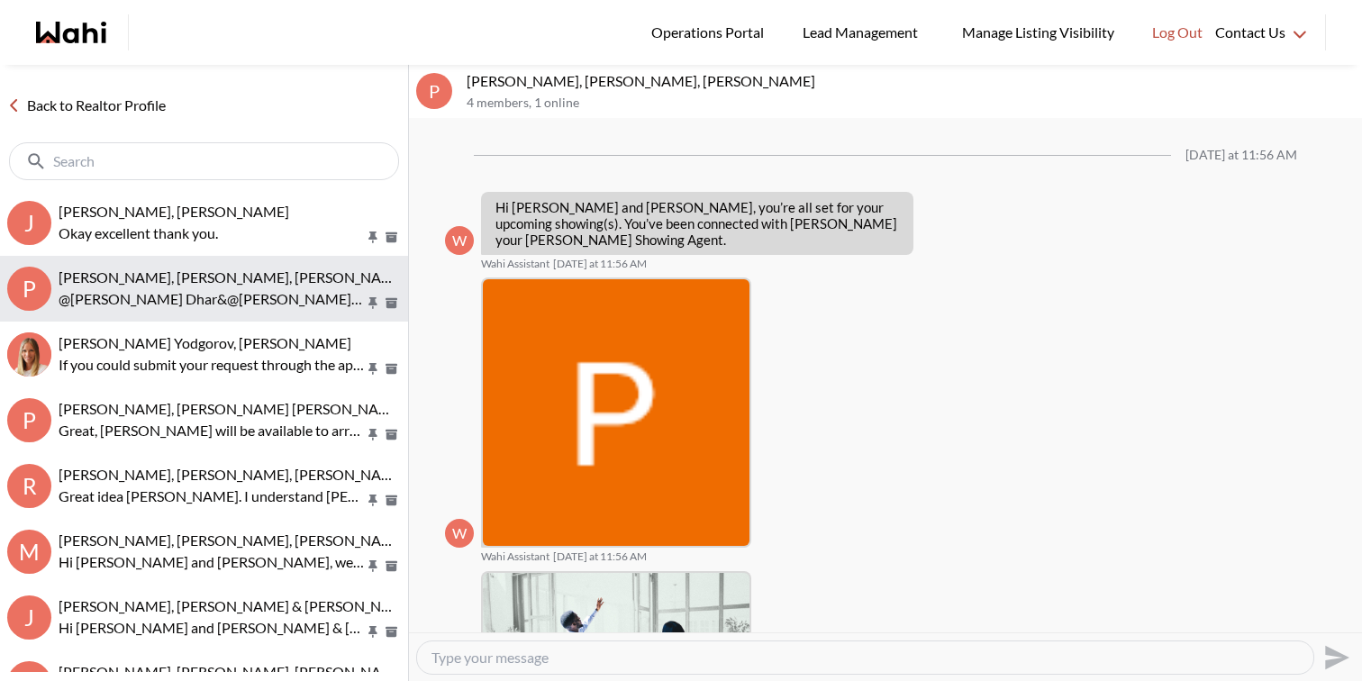
scroll to position [341, 0]
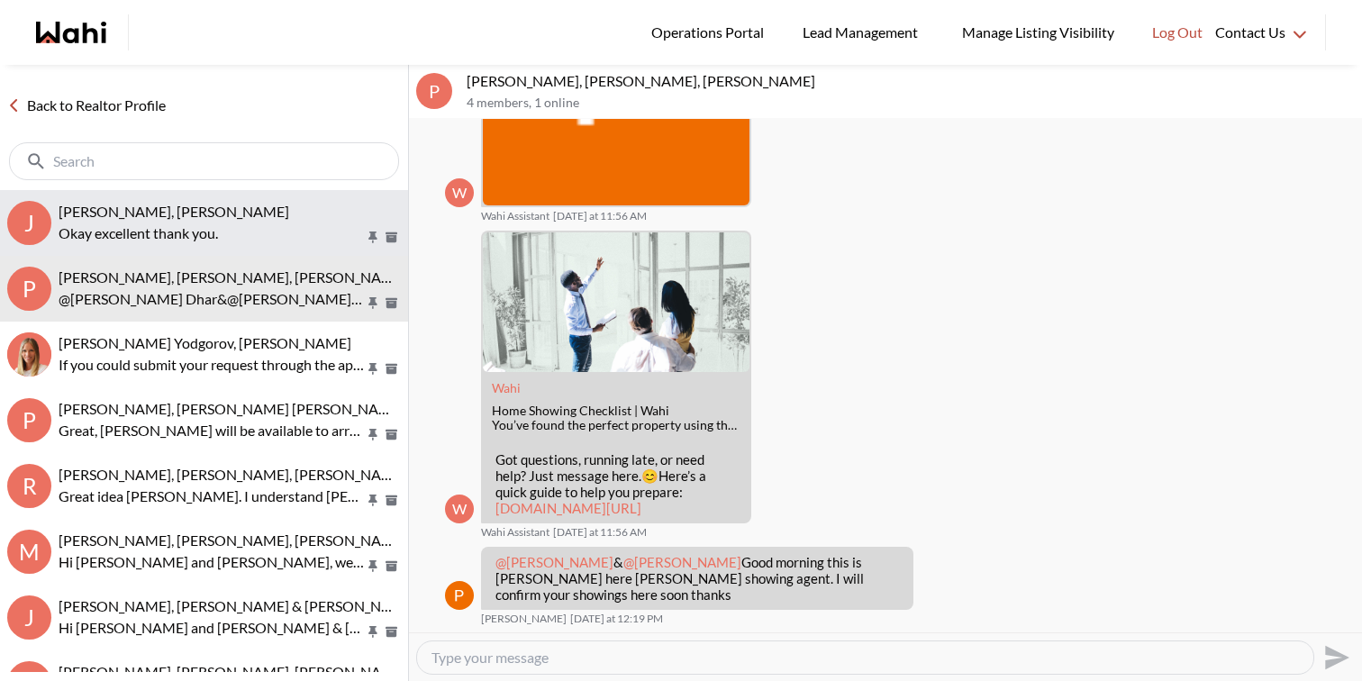
click at [246, 242] on p "Okay excellent thank you." at bounding box center [212, 234] width 306 height 22
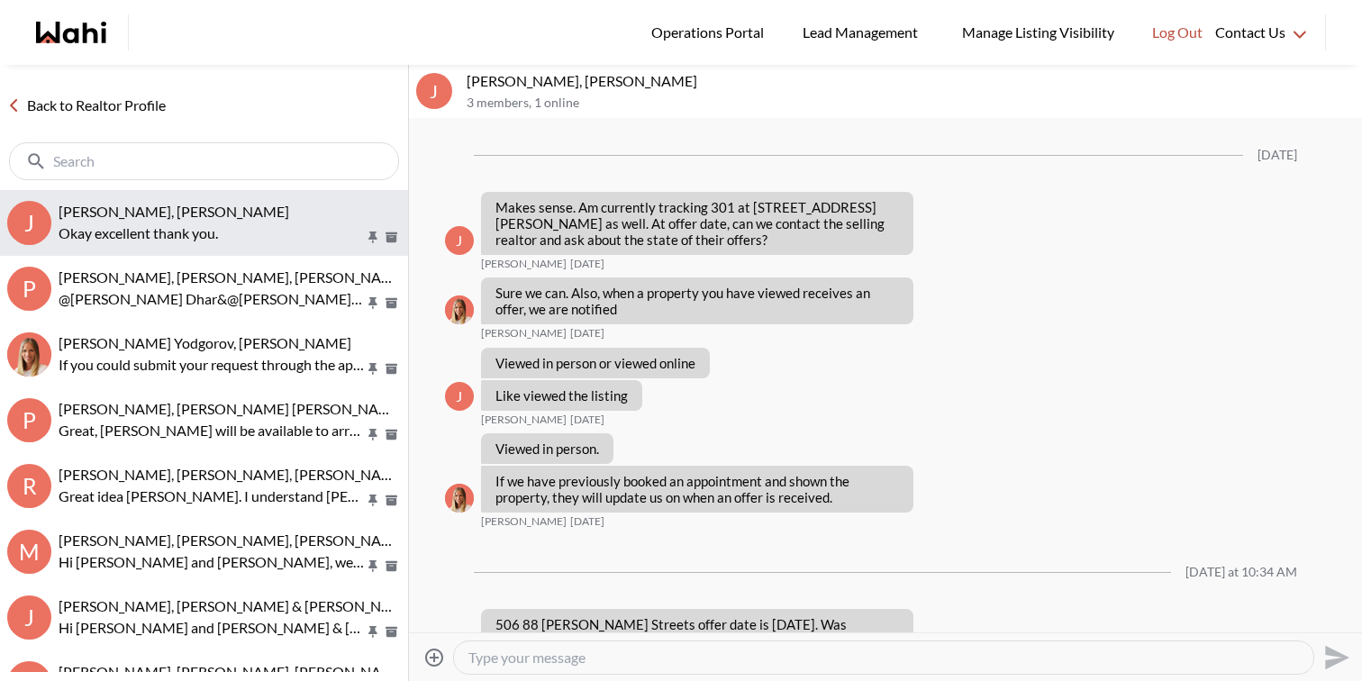
scroll to position [6770, 0]
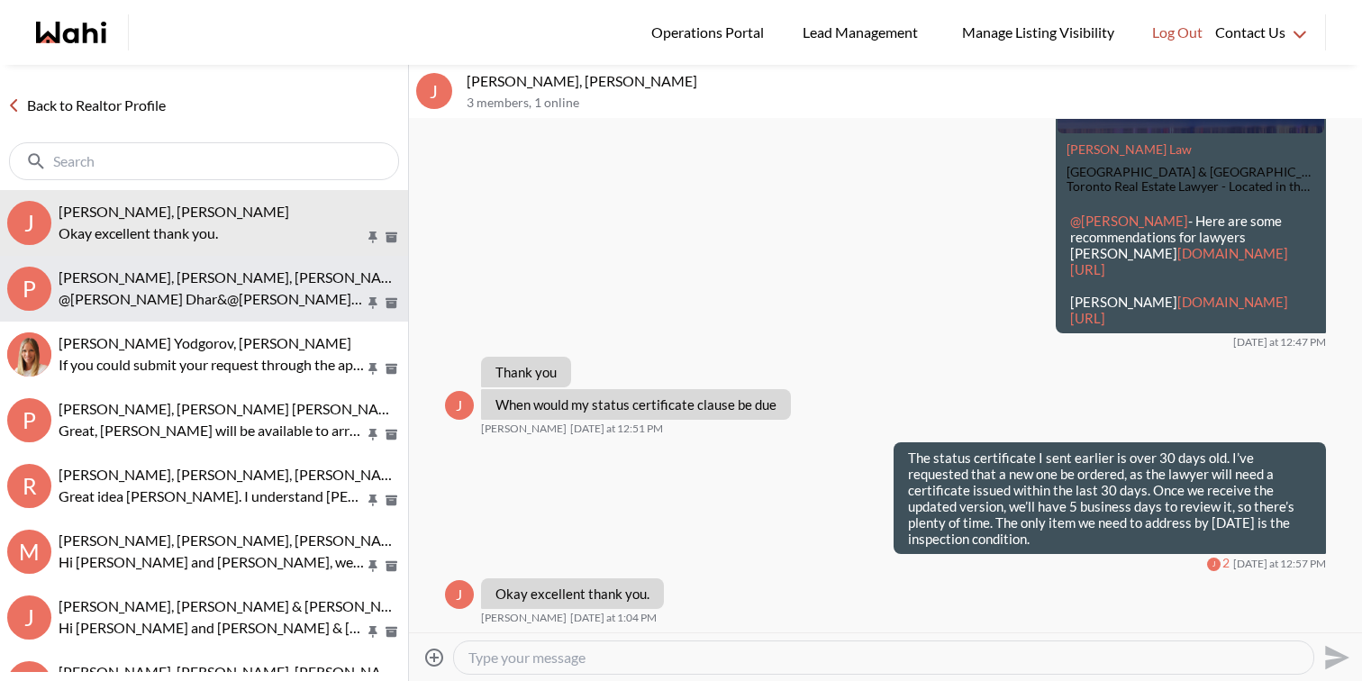
click at [203, 314] on button "P Pranav Dhar, Vandana Dhar, Paul, Michelle @Pranav Dhar&@Vandana Dhar Good mor…" at bounding box center [204, 289] width 408 height 66
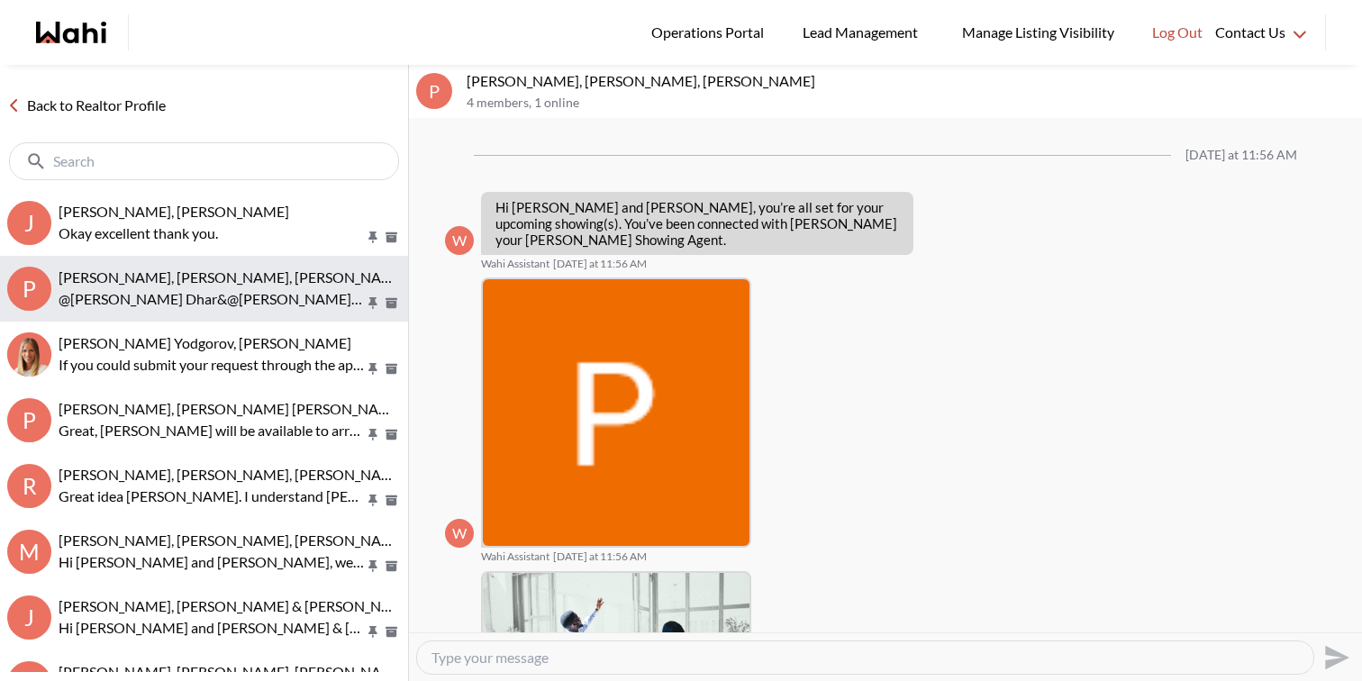
scroll to position [341, 0]
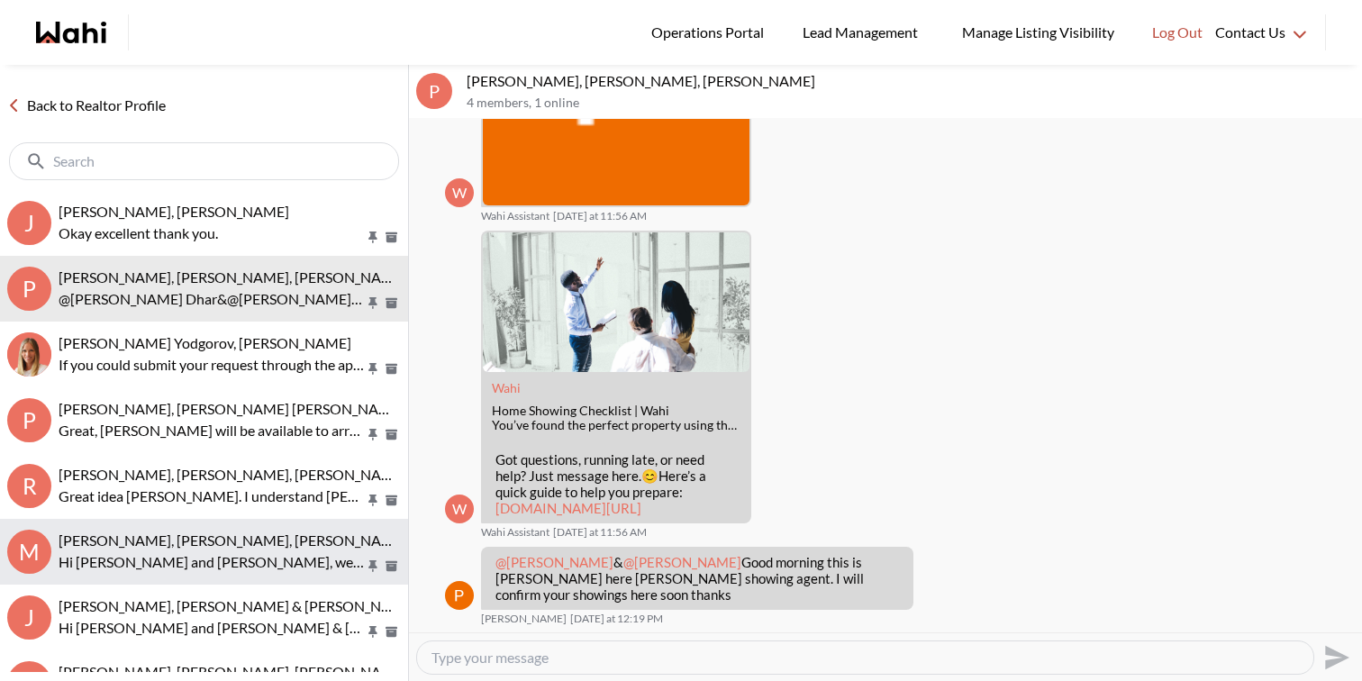
click at [209, 569] on p "Hi [PERSON_NAME] and [PERSON_NAME], we hope you enjoyed your showings! Did the …" at bounding box center [212, 562] width 306 height 22
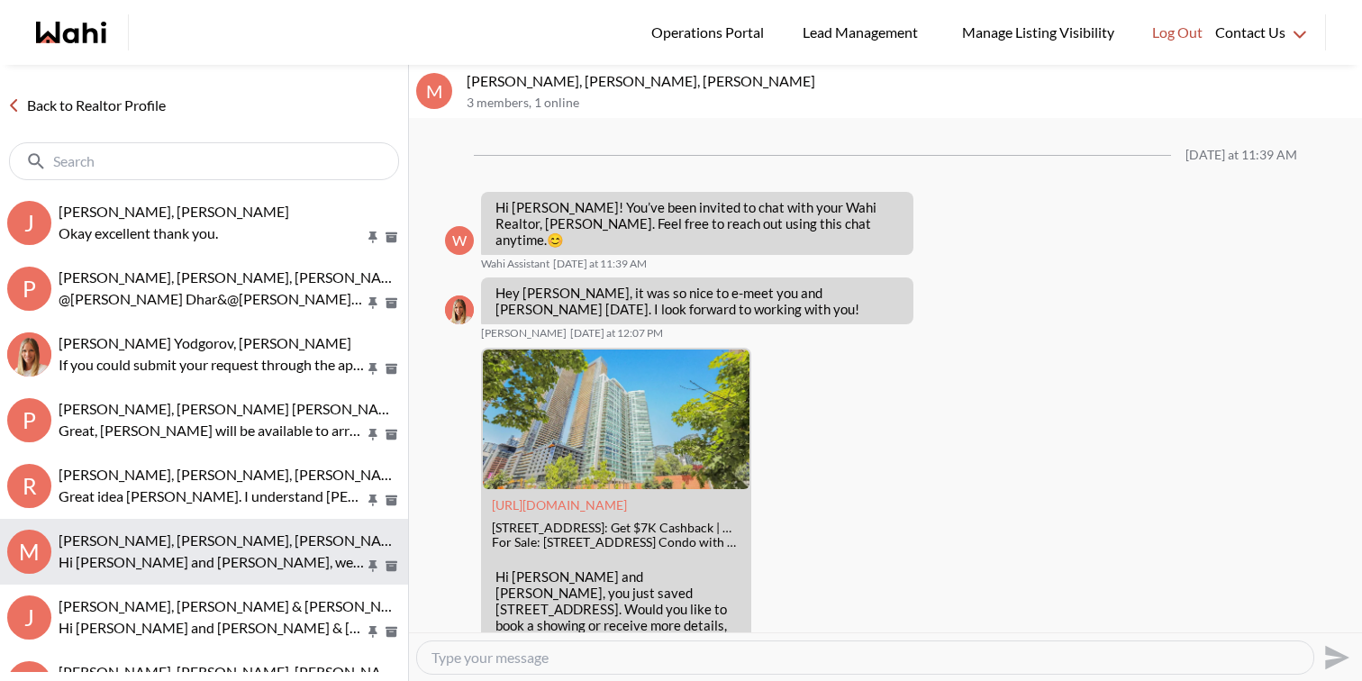
scroll to position [1476, 0]
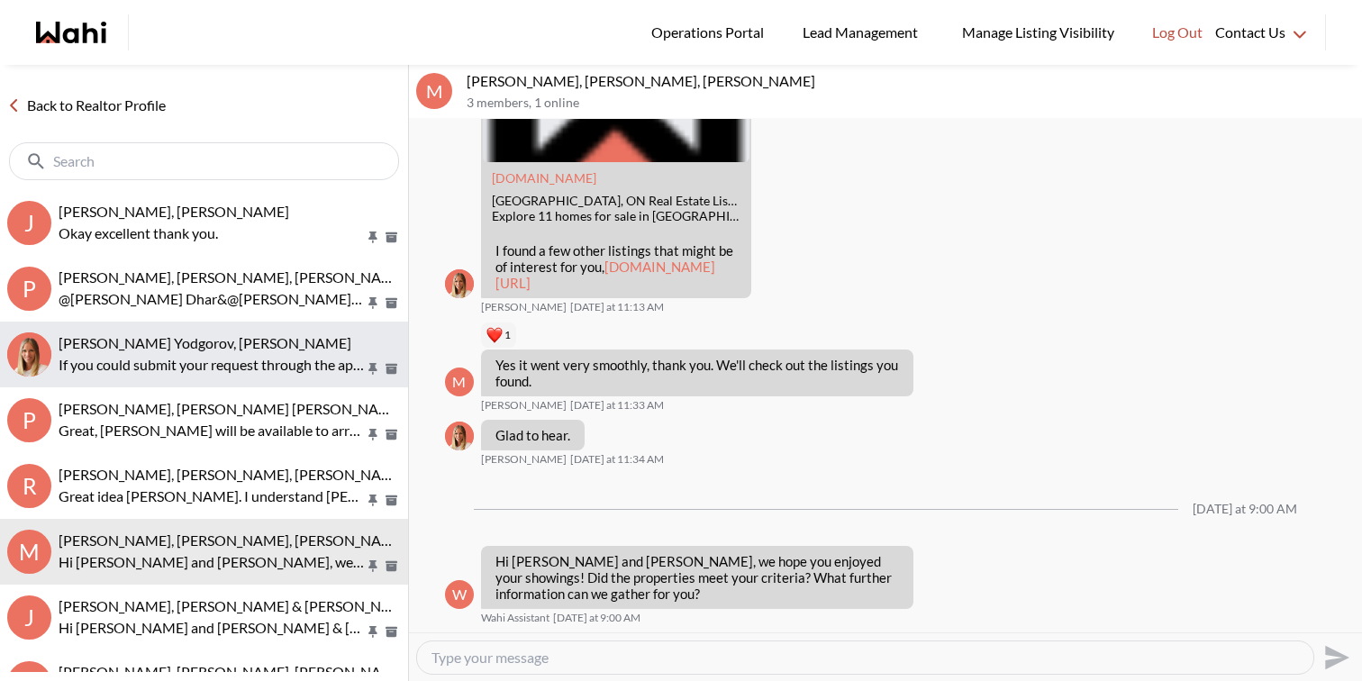
click at [192, 352] on div "[PERSON_NAME], [PERSON_NAME] If you could submit your request through the app w…" at bounding box center [230, 354] width 342 height 41
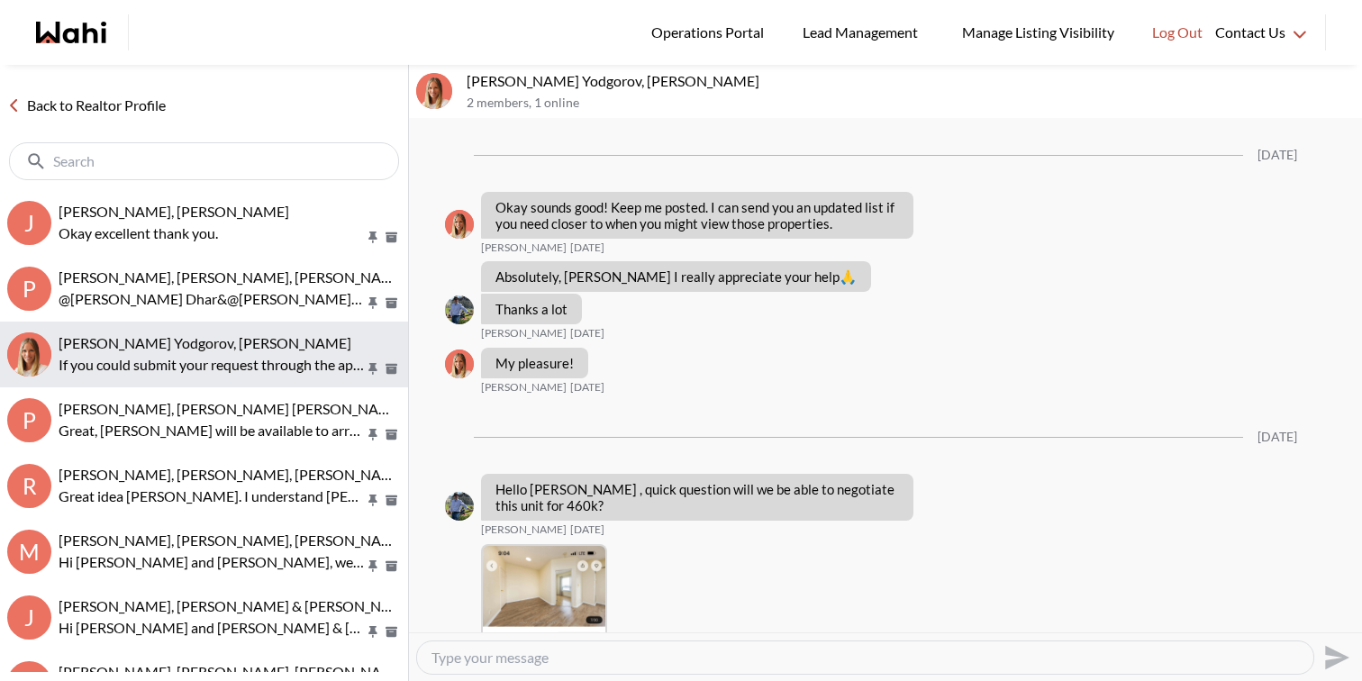
scroll to position [1799, 0]
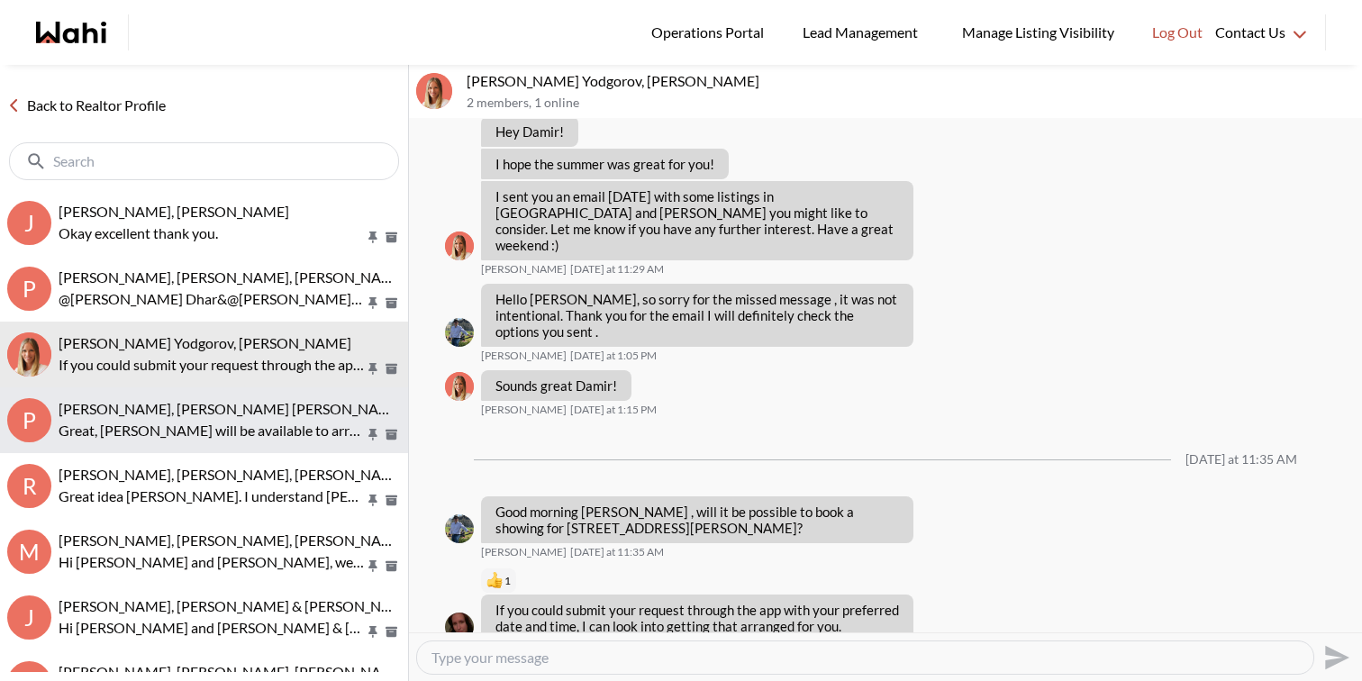
click at [183, 404] on span "[PERSON_NAME], [PERSON_NAME] [PERSON_NAME]" at bounding box center [232, 408] width 346 height 17
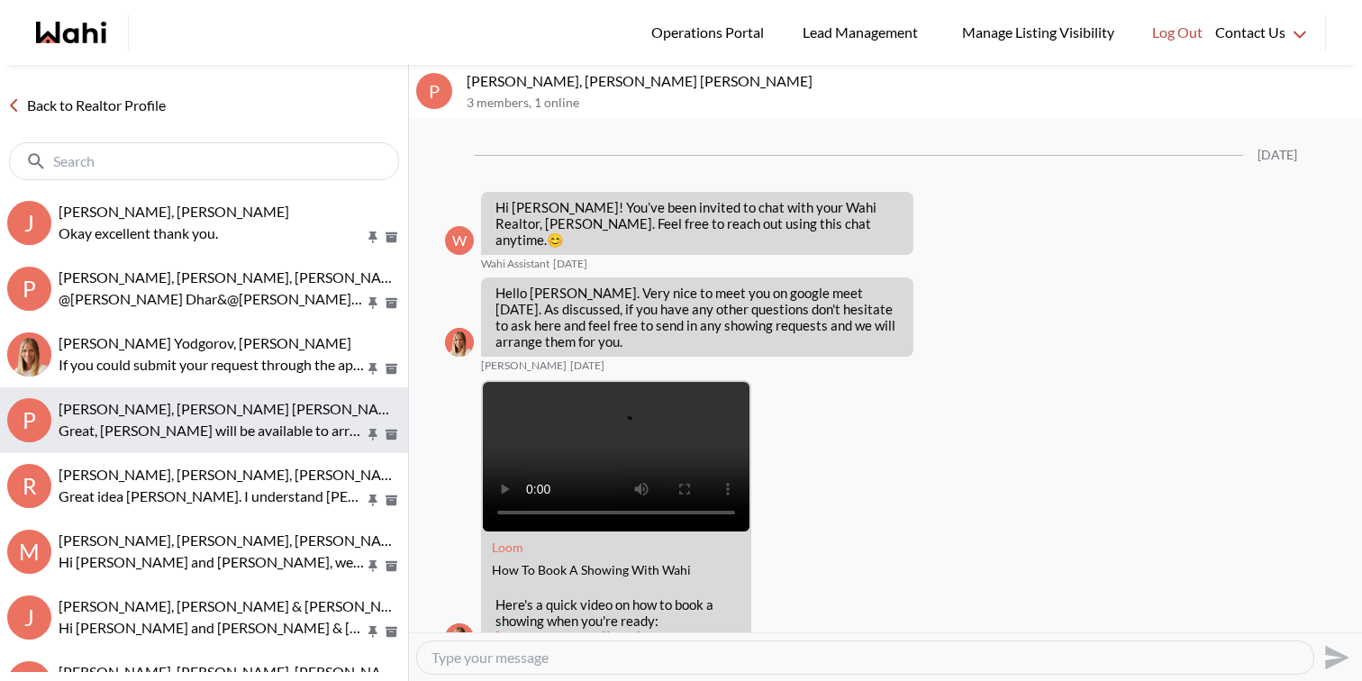
scroll to position [1365, 0]
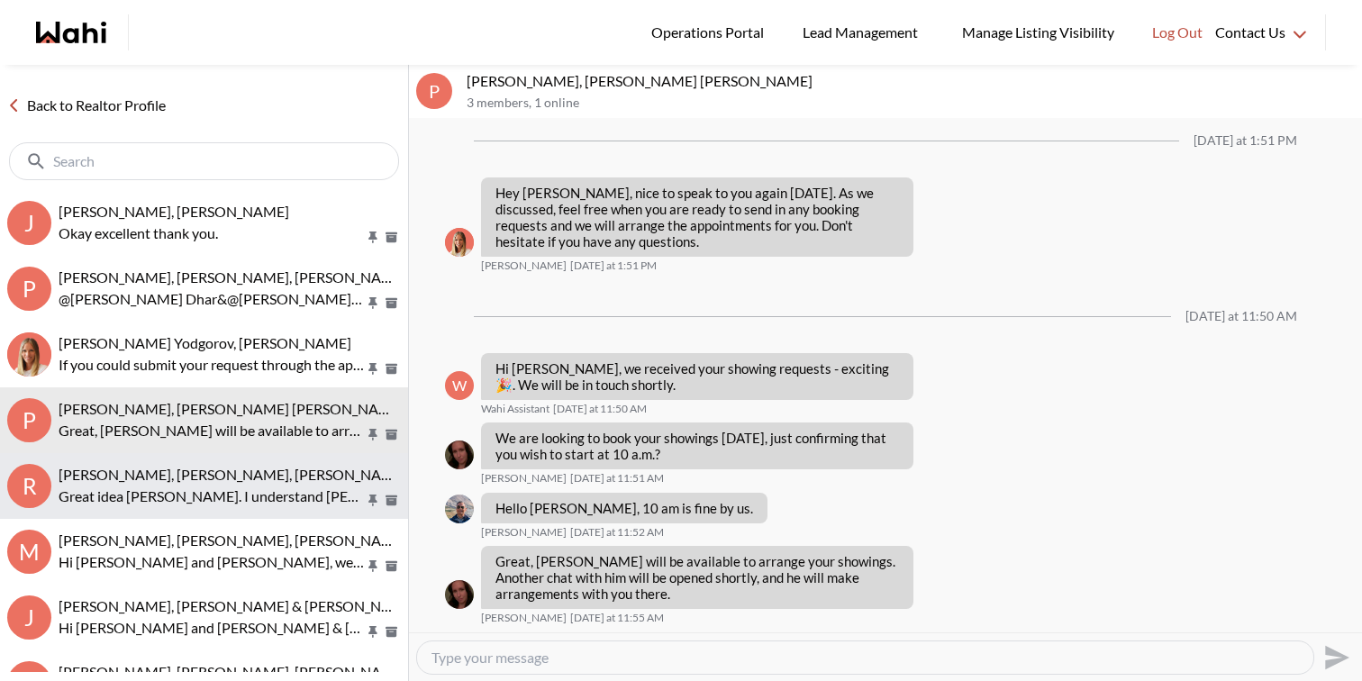
click at [181, 469] on span "[PERSON_NAME], [PERSON_NAME], [PERSON_NAME]" at bounding box center [233, 474] width 349 height 17
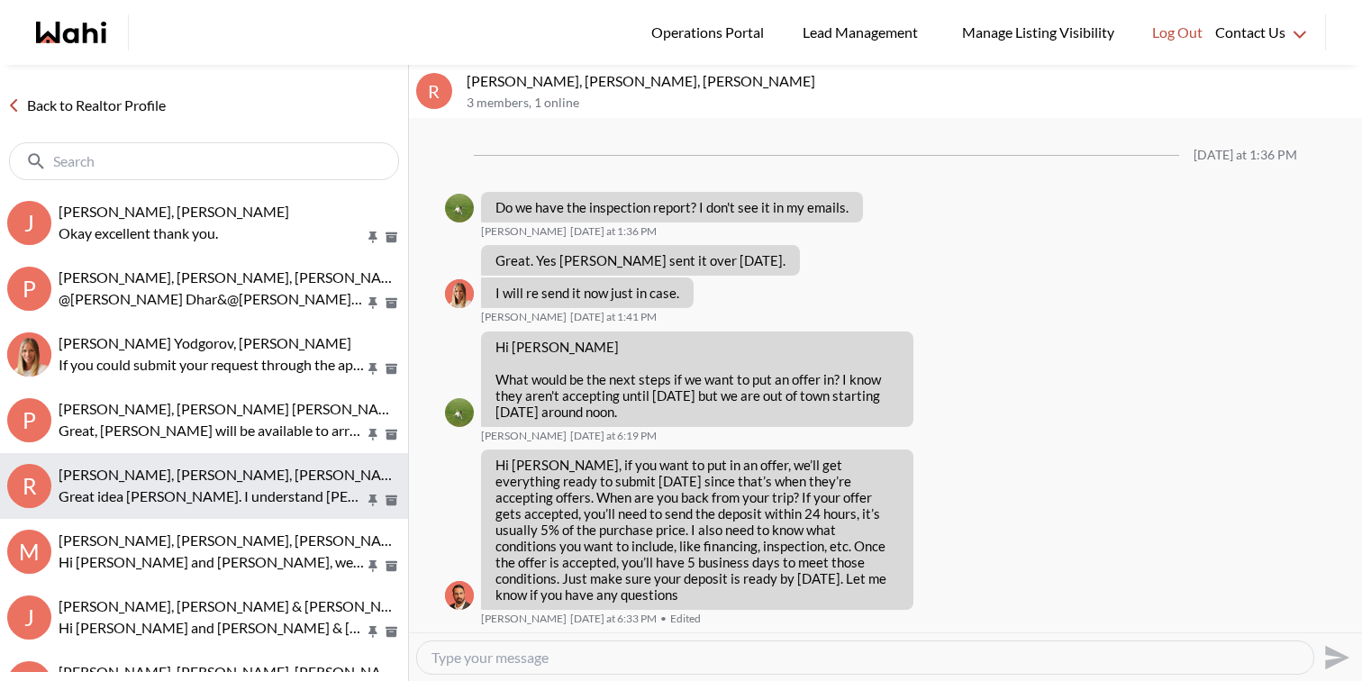
scroll to position [2180, 0]
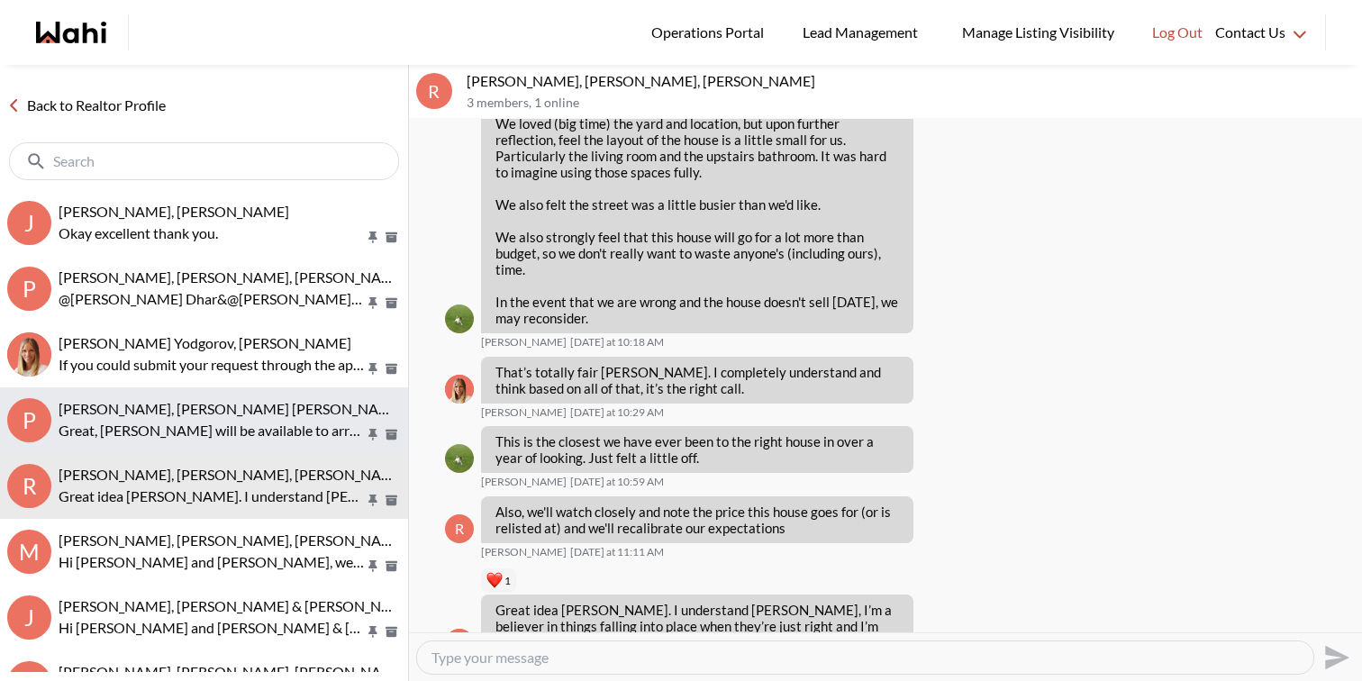
click at [196, 428] on p "Great, [PERSON_NAME] will be available to arrange your showings. Another chat w…" at bounding box center [212, 431] width 306 height 22
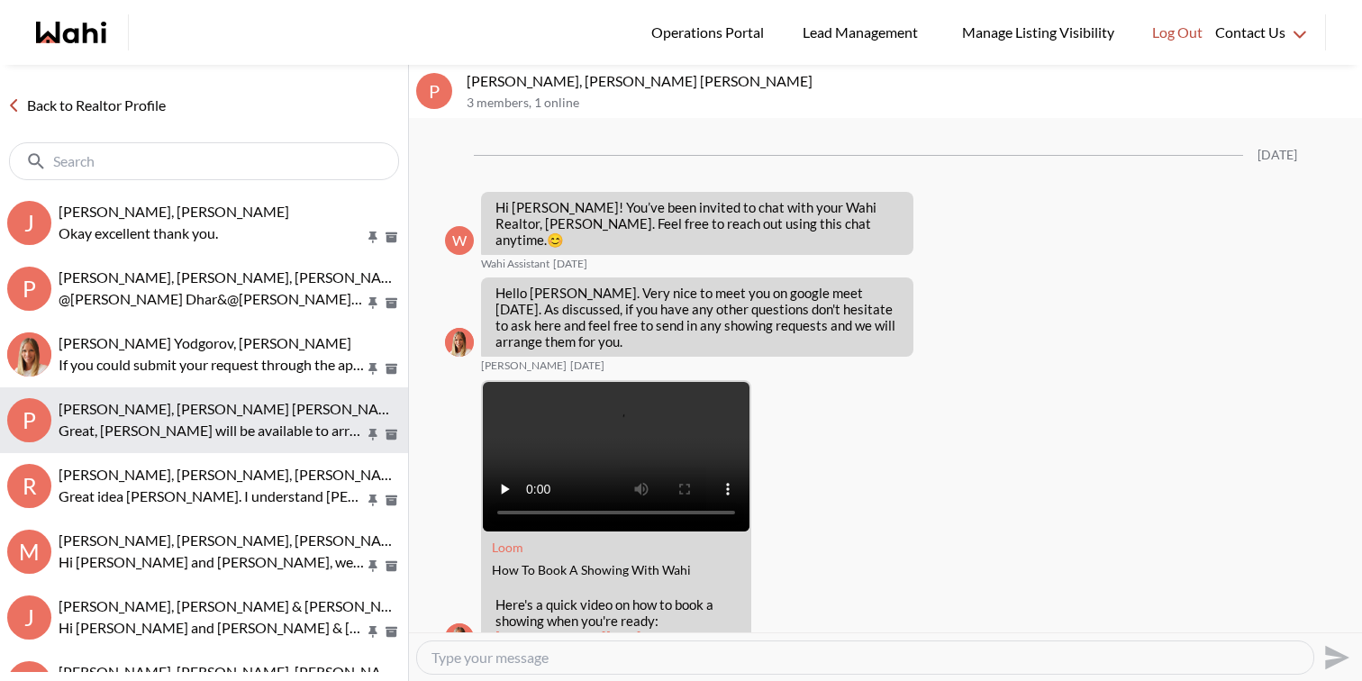
scroll to position [1365, 0]
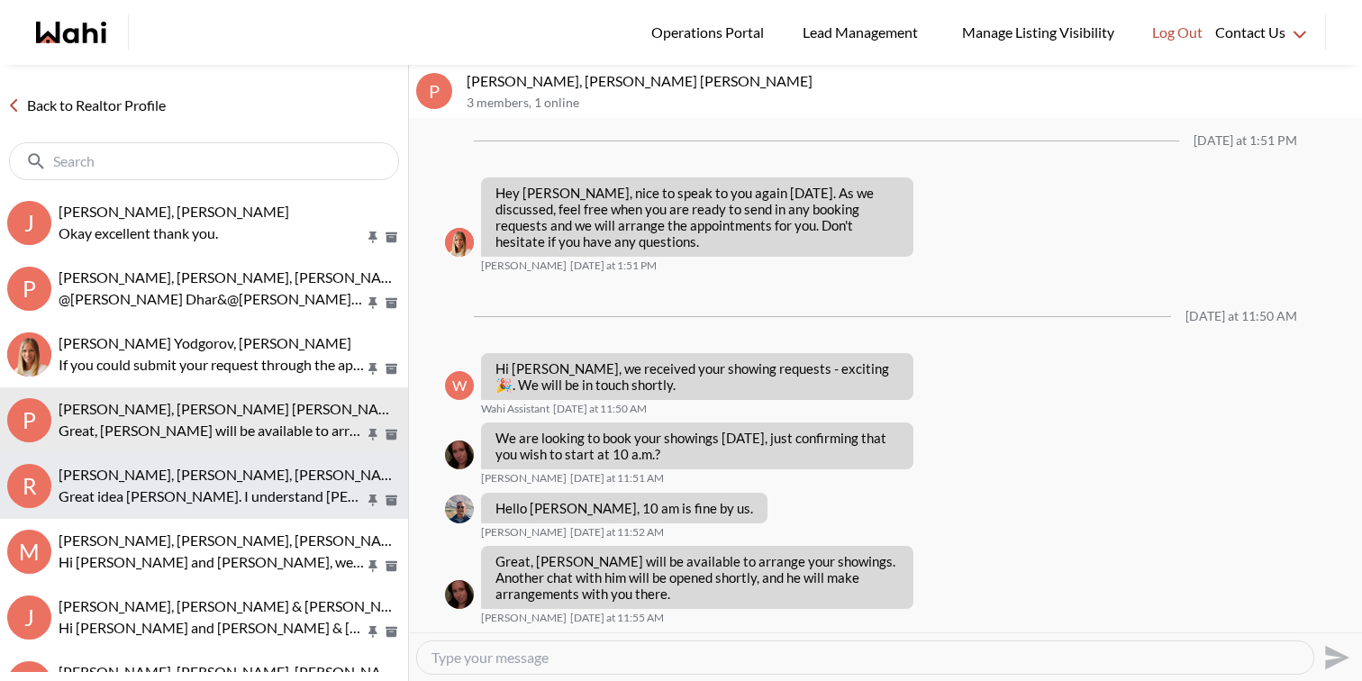
click at [204, 514] on button "R Rory Fairweather, Amber F, Michelle Great idea Rory. I understand Amber, I’m …" at bounding box center [204, 486] width 408 height 66
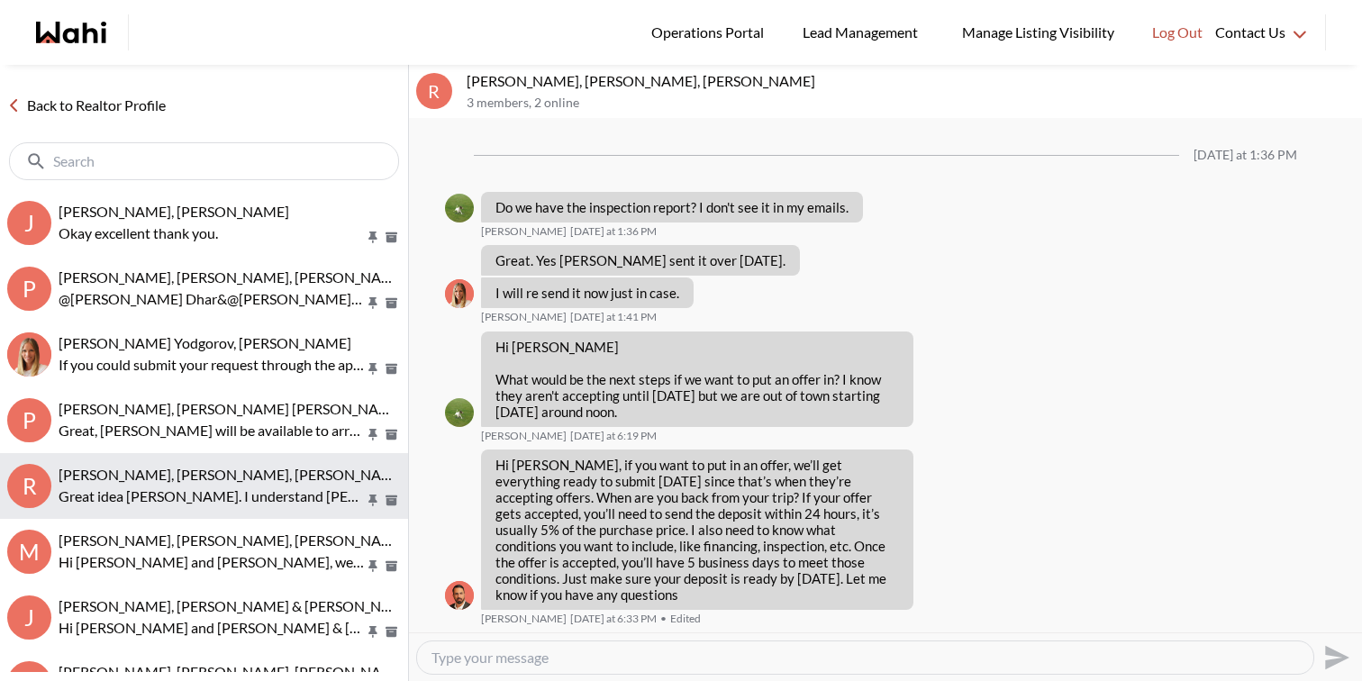
scroll to position [2180, 0]
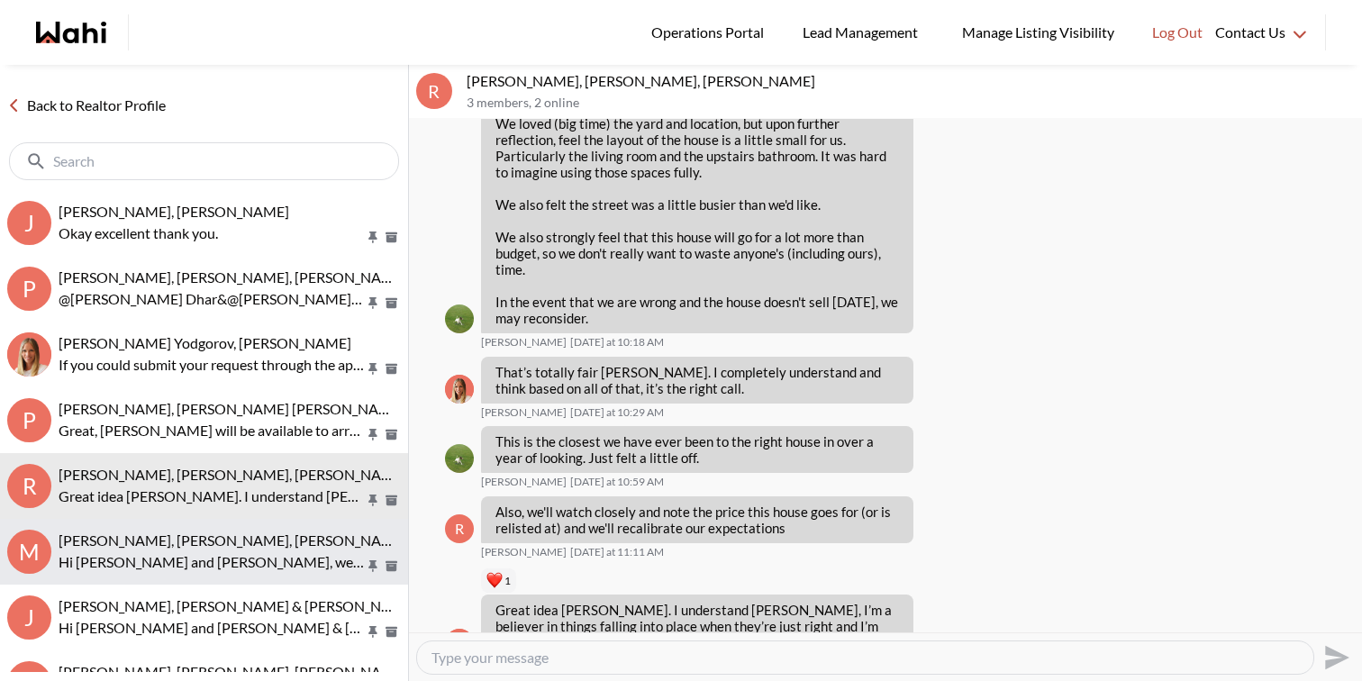
click at [205, 558] on p "Hi Michael and Maria, we hope you enjoyed your showings! Did the properties mee…" at bounding box center [212, 562] width 306 height 22
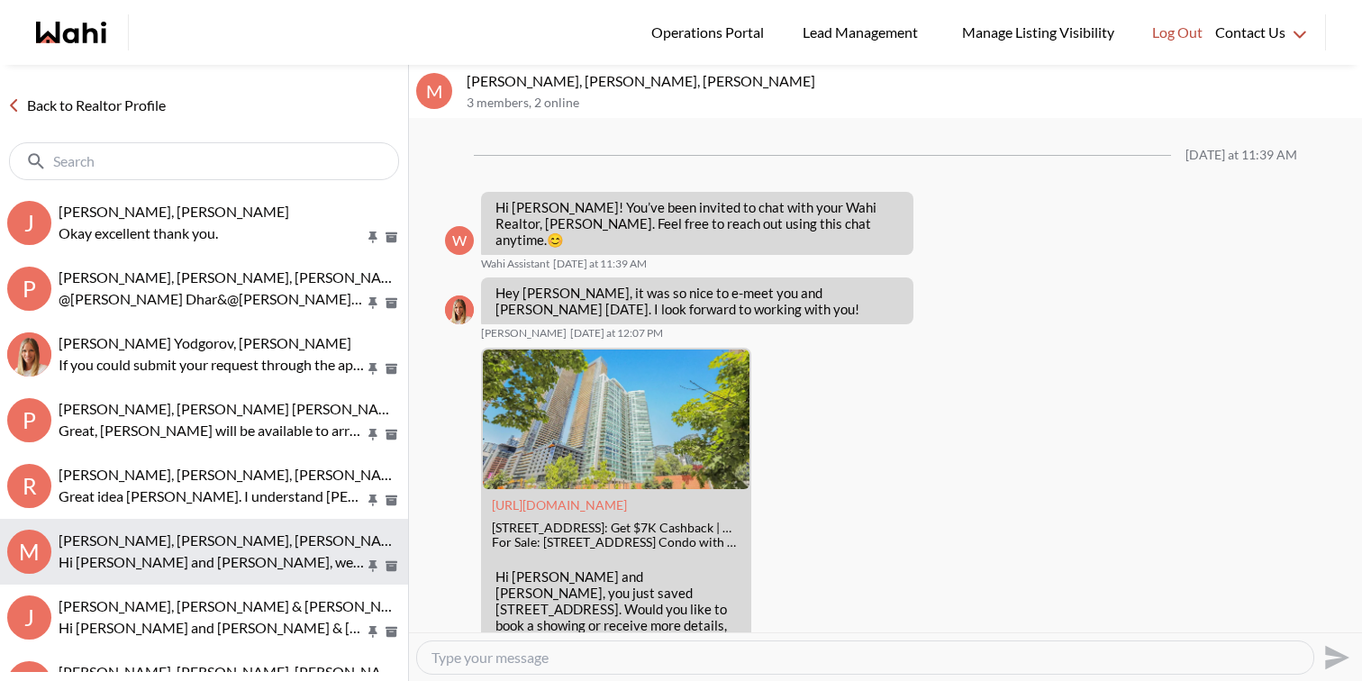
scroll to position [1476, 0]
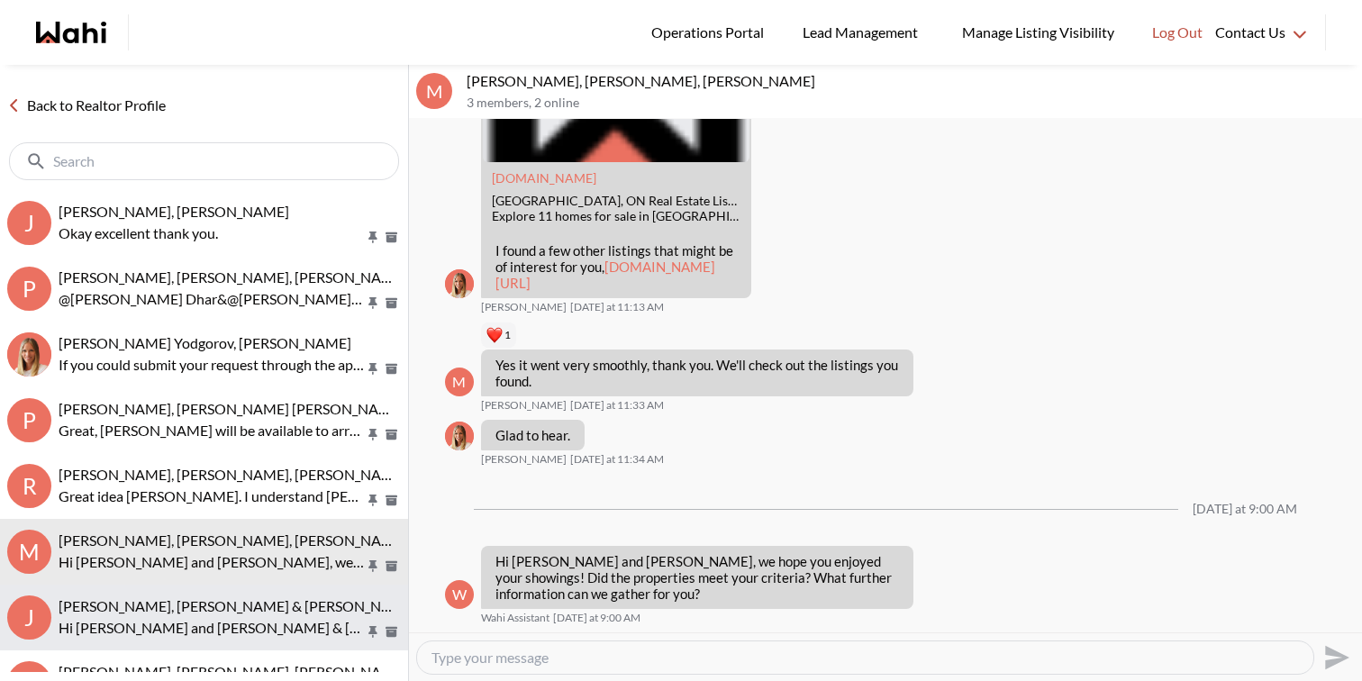
click at [196, 599] on span "Jason Brown, Jason & Lauryn Vaz-Brown, Michelle" at bounding box center [296, 605] width 474 height 17
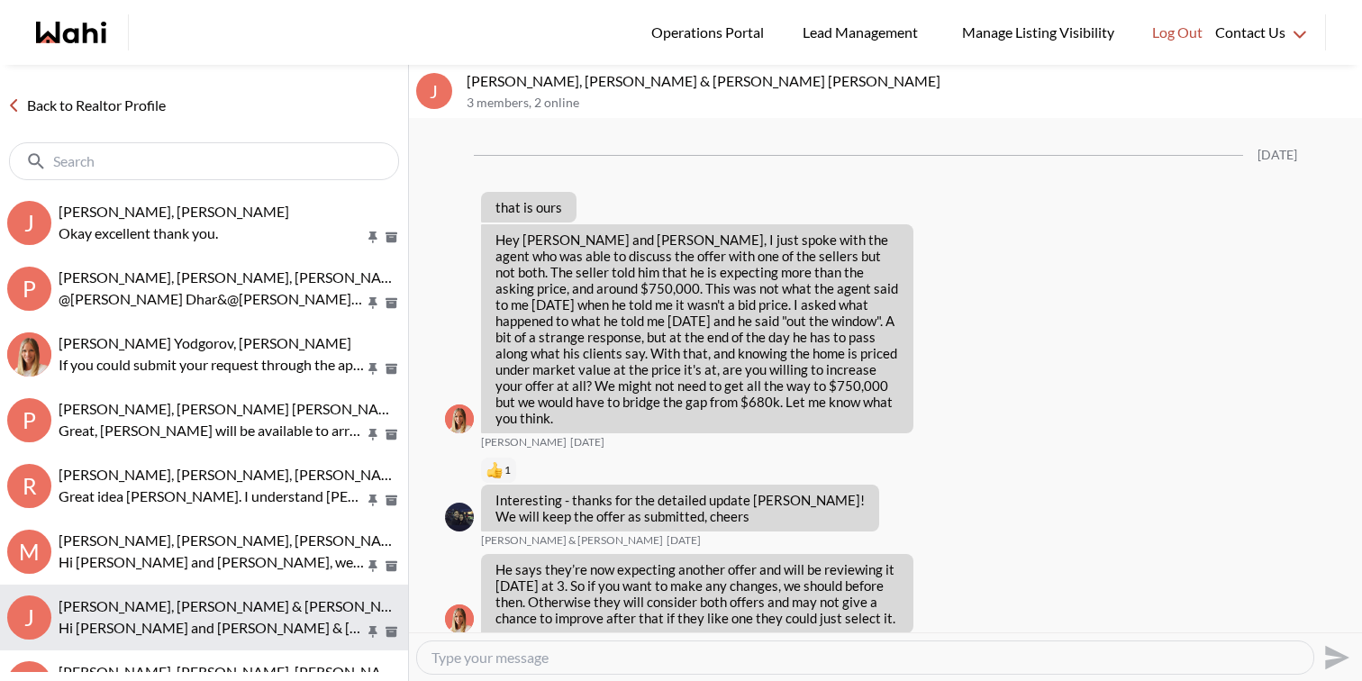
scroll to position [2674, 0]
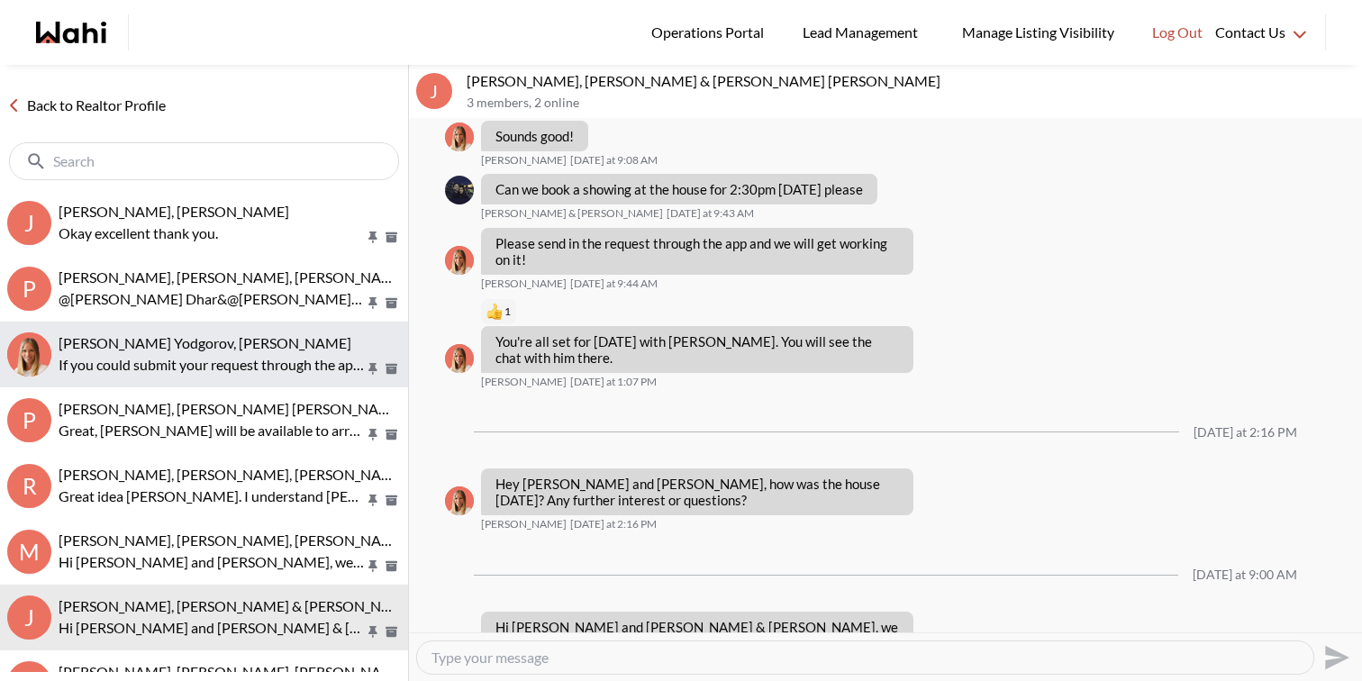
click at [281, 380] on button "Damir Yodgorov, Michelle If you could submit your request through the app with …" at bounding box center [204, 355] width 408 height 66
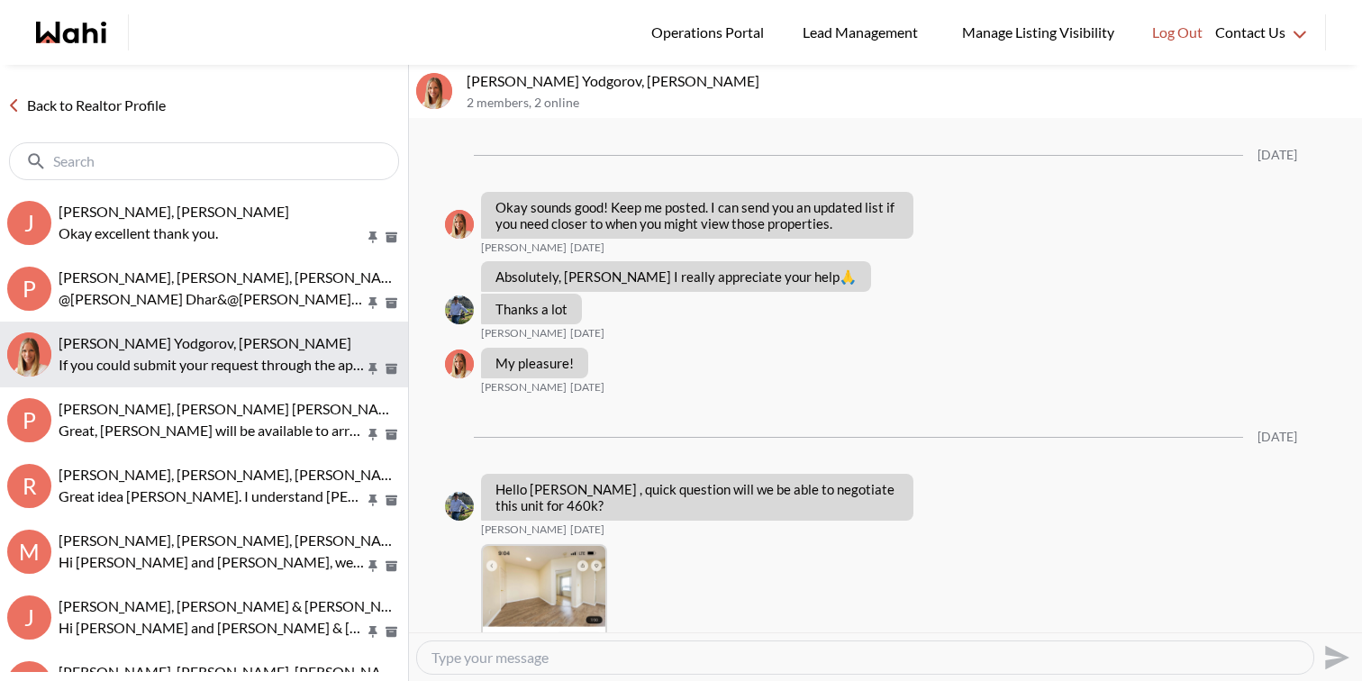
scroll to position [1799, 0]
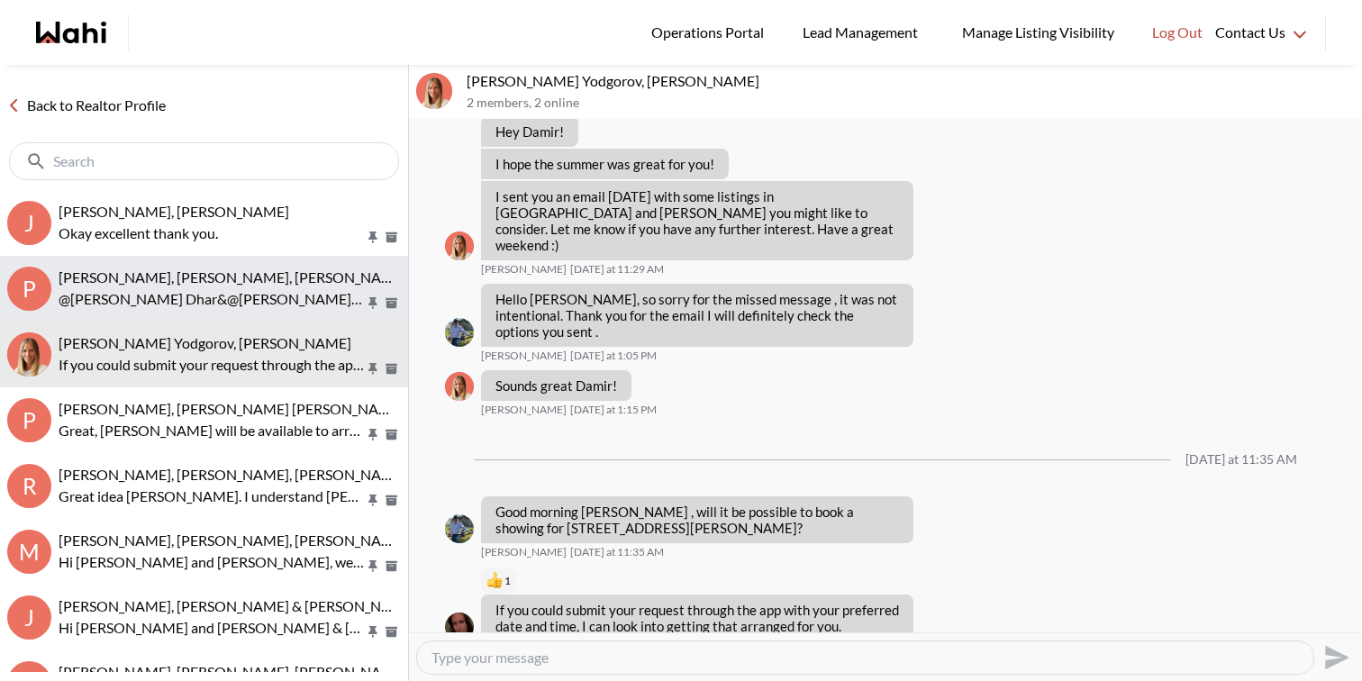
click at [292, 301] on p "@[PERSON_NAME] Dhar&@[PERSON_NAME] Good morning this is [PERSON_NAME] here [PER…" at bounding box center [212, 299] width 306 height 22
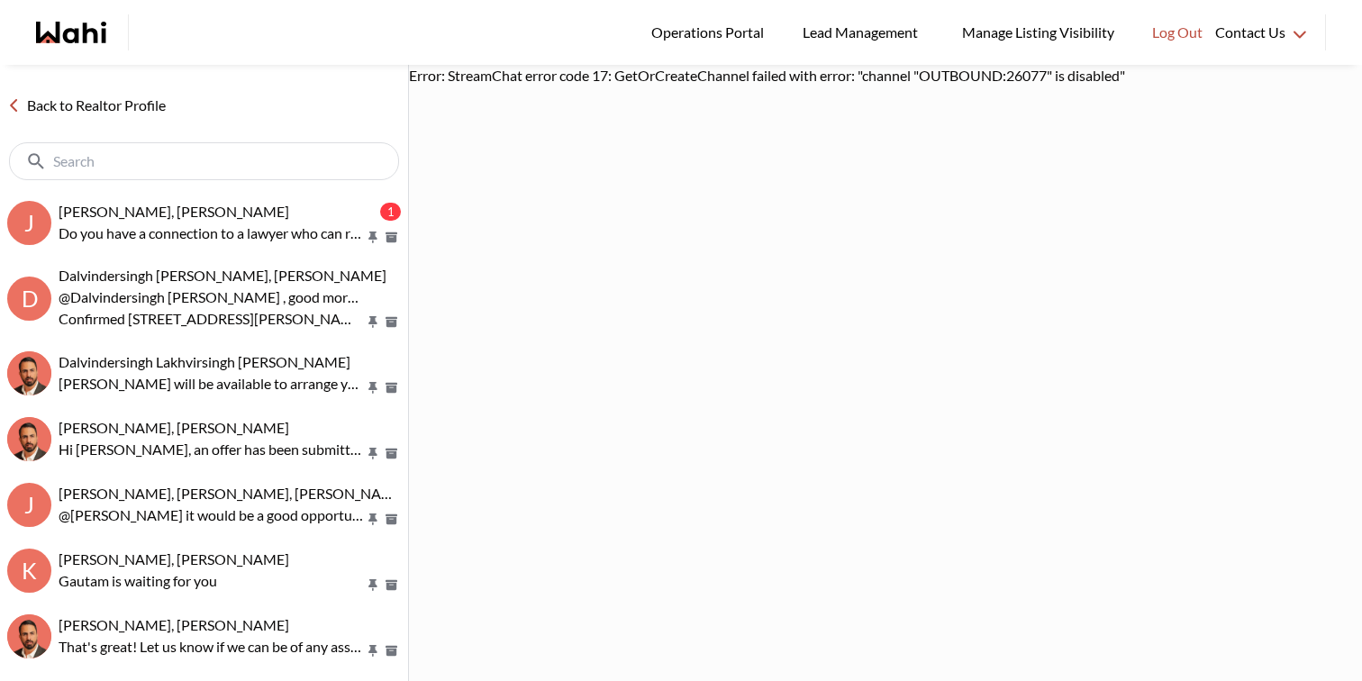
click at [180, 237] on p "Do you have a connection to a lawyer who can review my status certificate" at bounding box center [212, 234] width 306 height 22
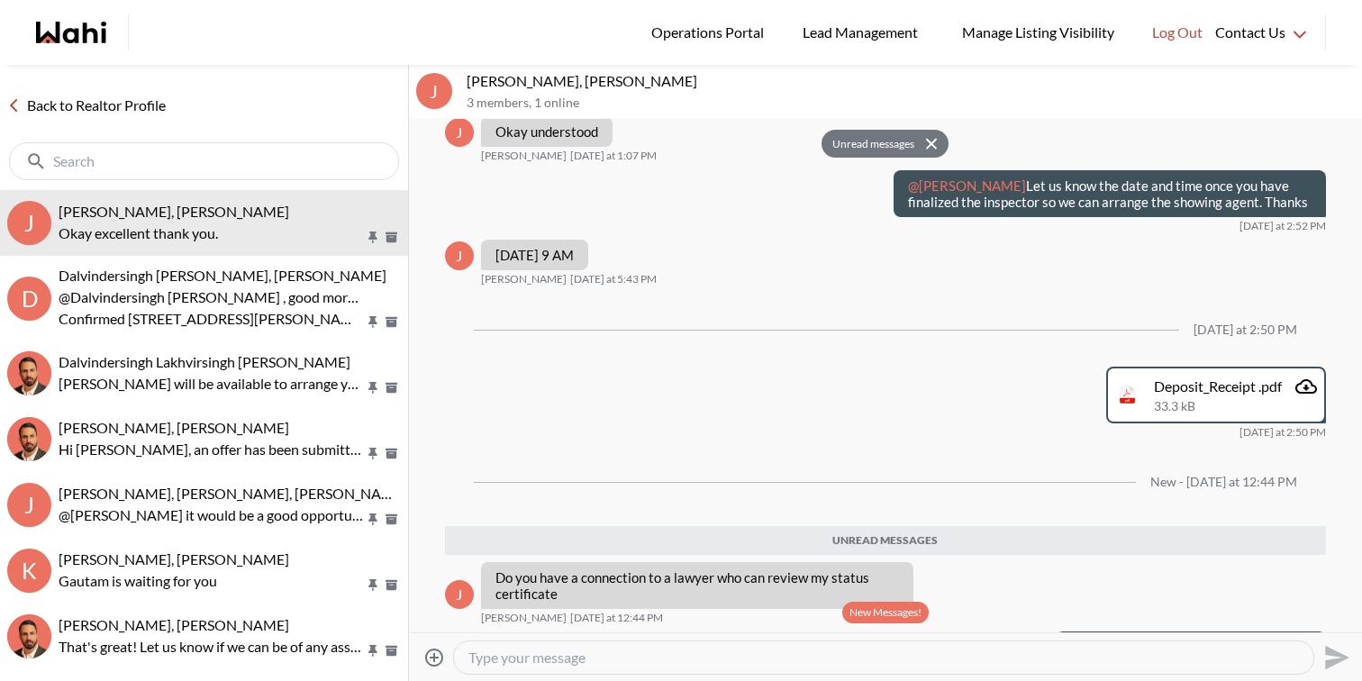
scroll to position [2045, 0]
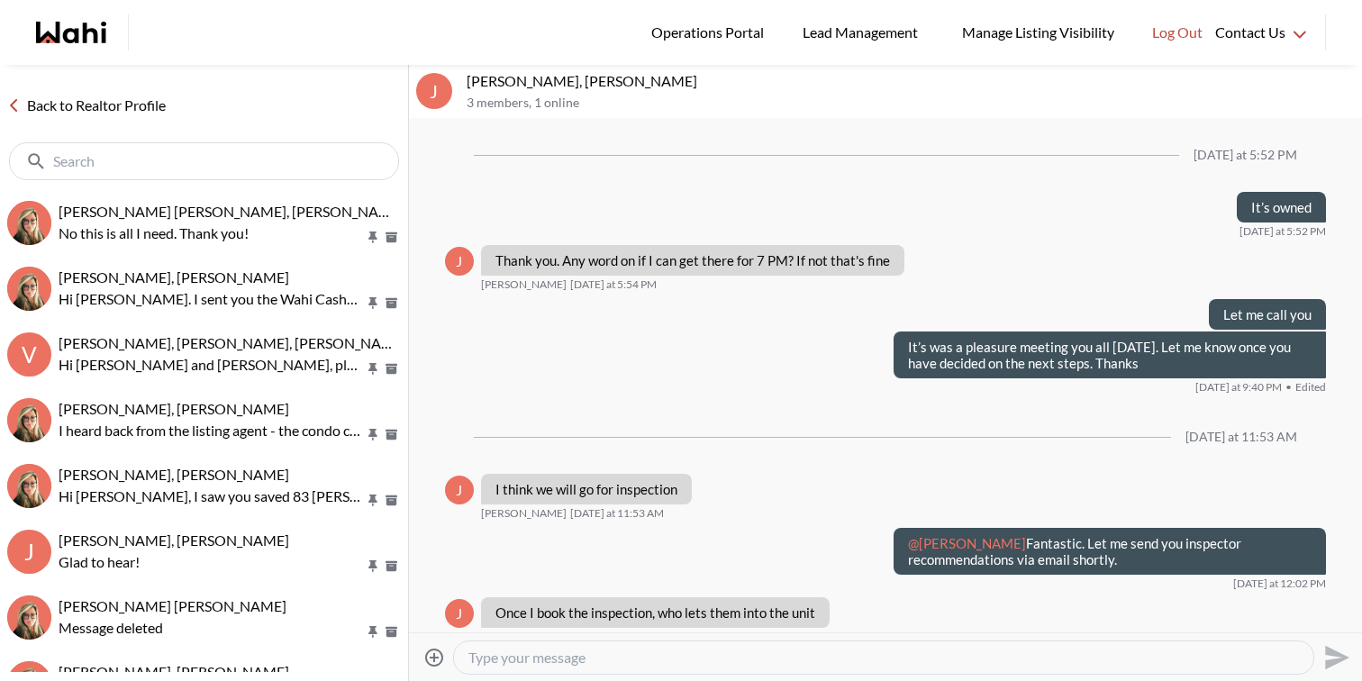
scroll to position [1761, 0]
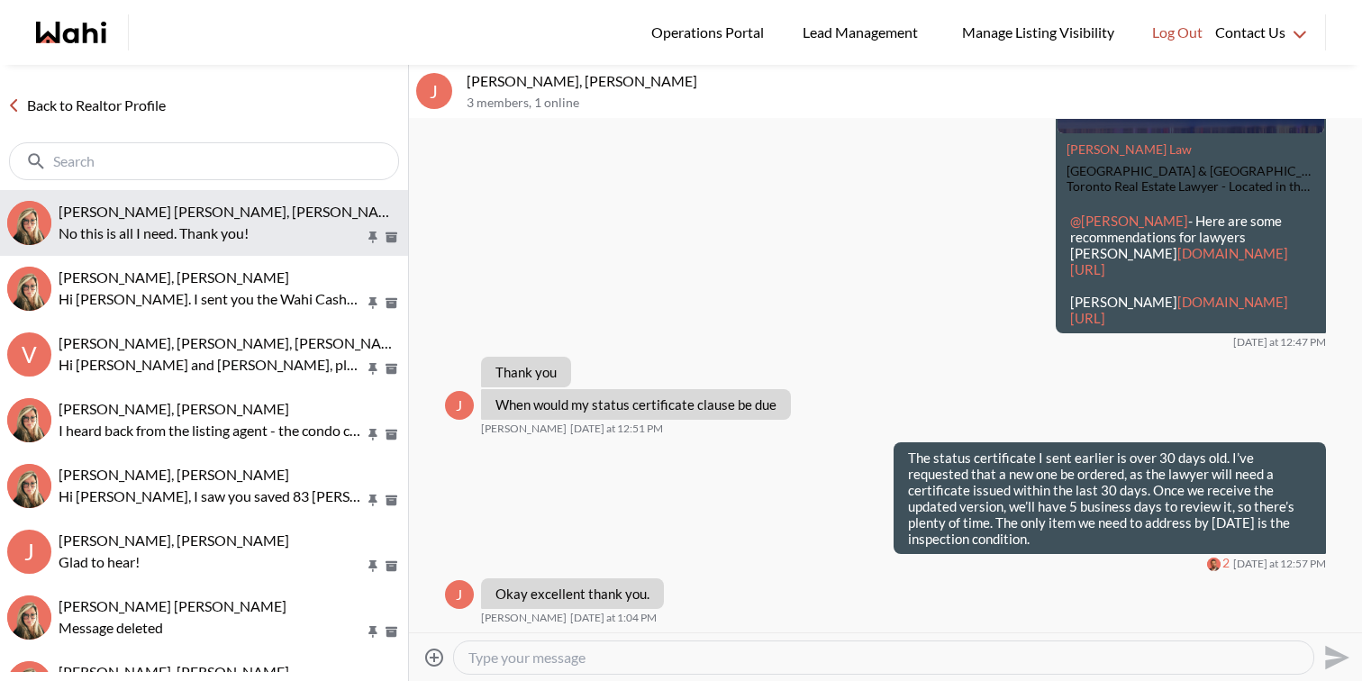
click at [134, 210] on span "[PERSON_NAME] [PERSON_NAME], [PERSON_NAME]" at bounding box center [232, 211] width 346 height 17
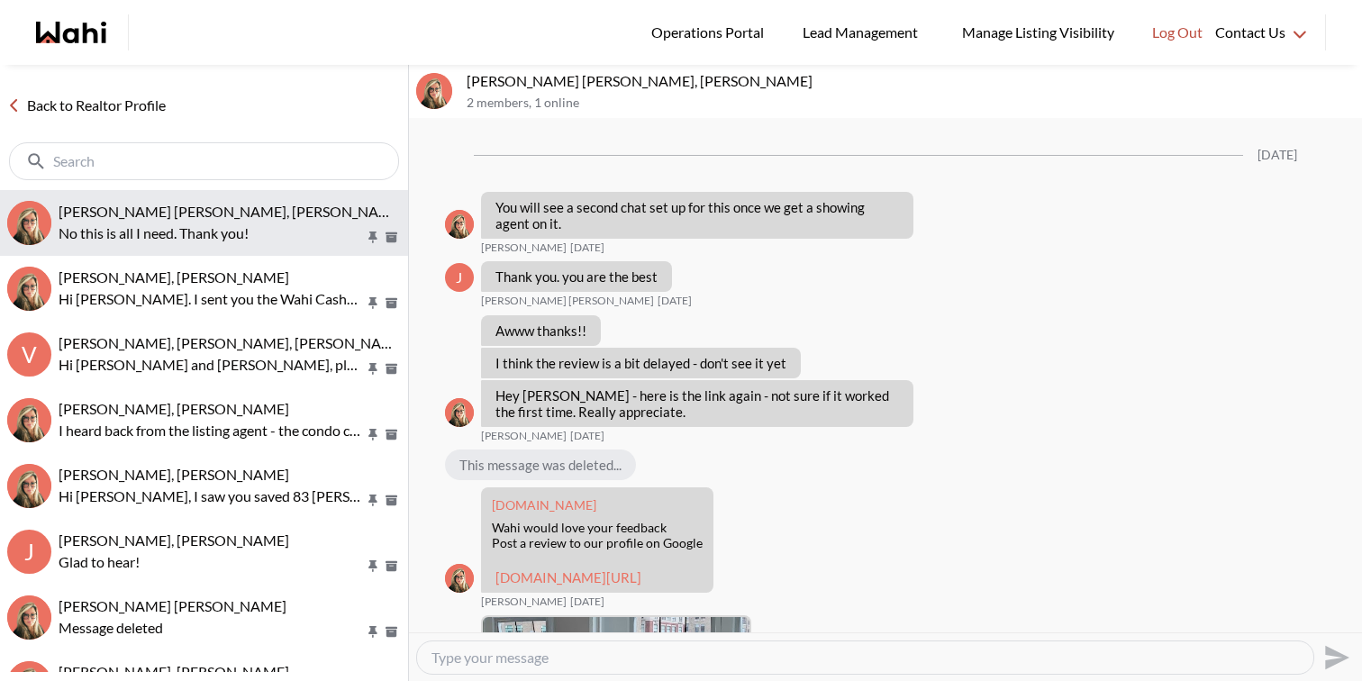
scroll to position [1888, 0]
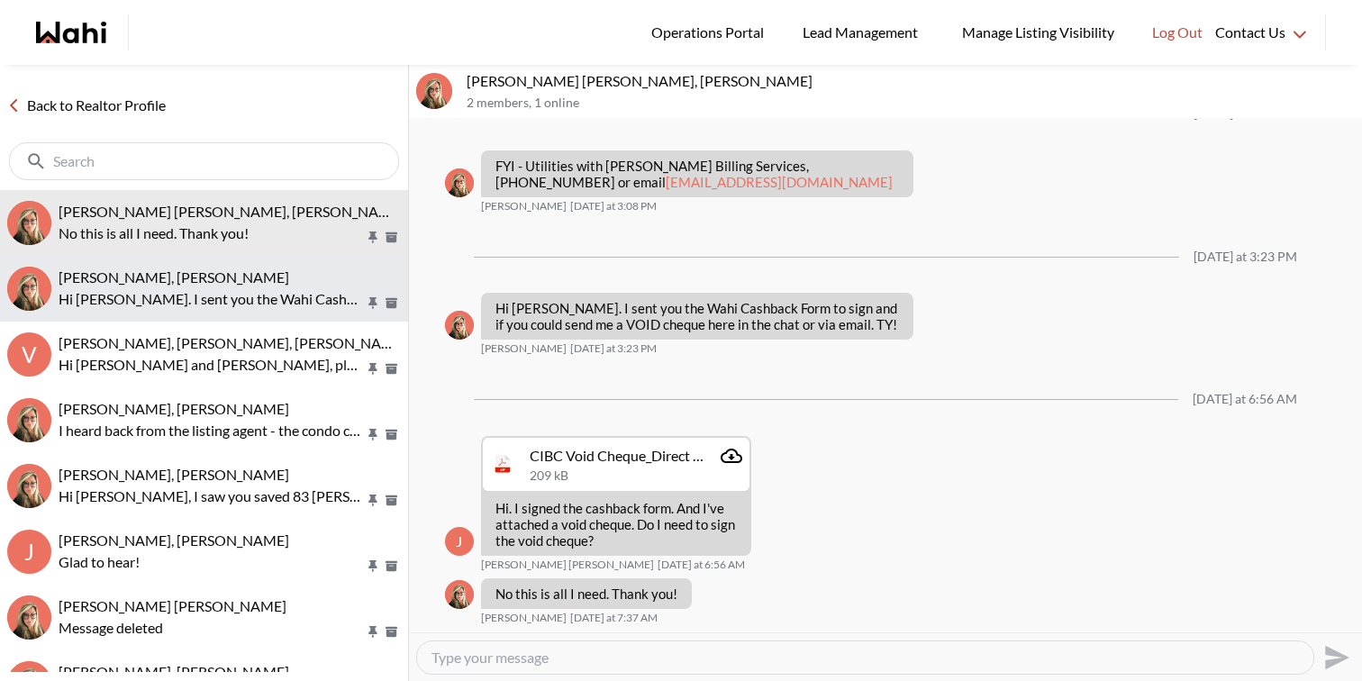
click at [130, 297] on p "Hi David. I sent you the Wahi Cashback Form to sign and if you could send me a …" at bounding box center [212, 299] width 306 height 22
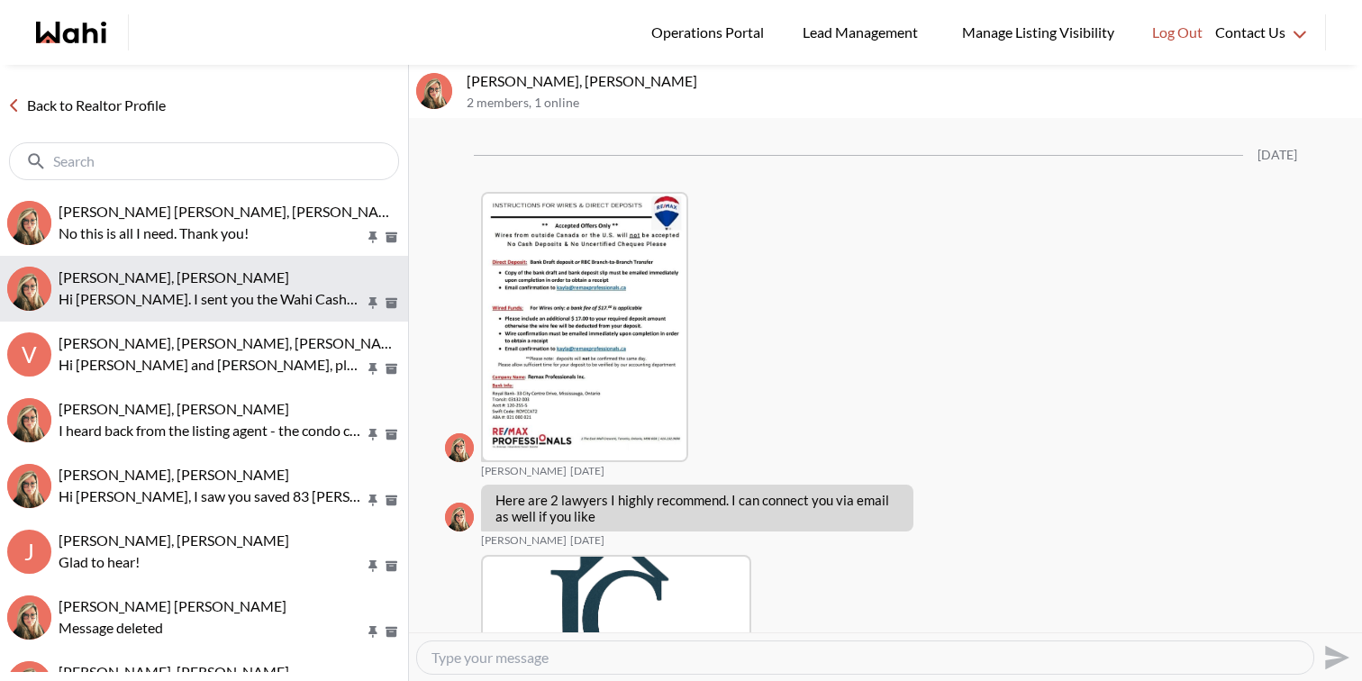
scroll to position [3333, 0]
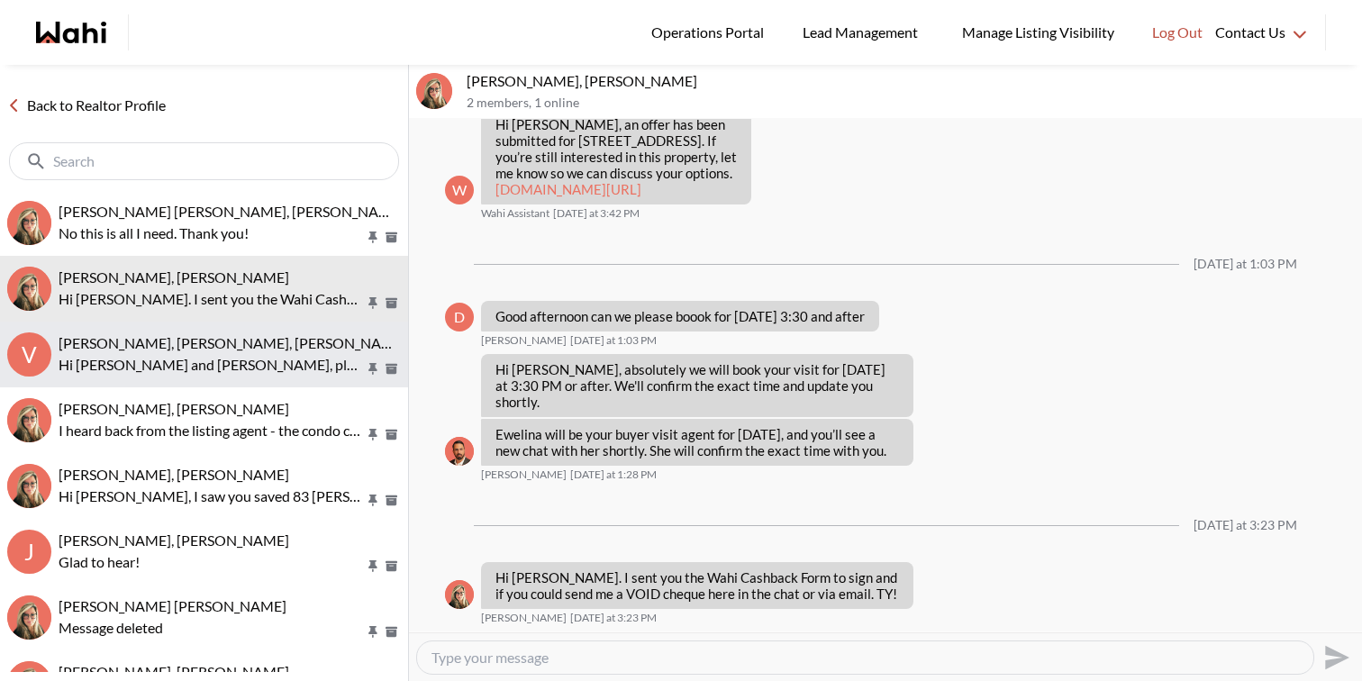
click at [136, 369] on p "Hi [PERSON_NAME] and [PERSON_NAME], please disregard the last message. We’re cu…" at bounding box center [212, 365] width 306 height 22
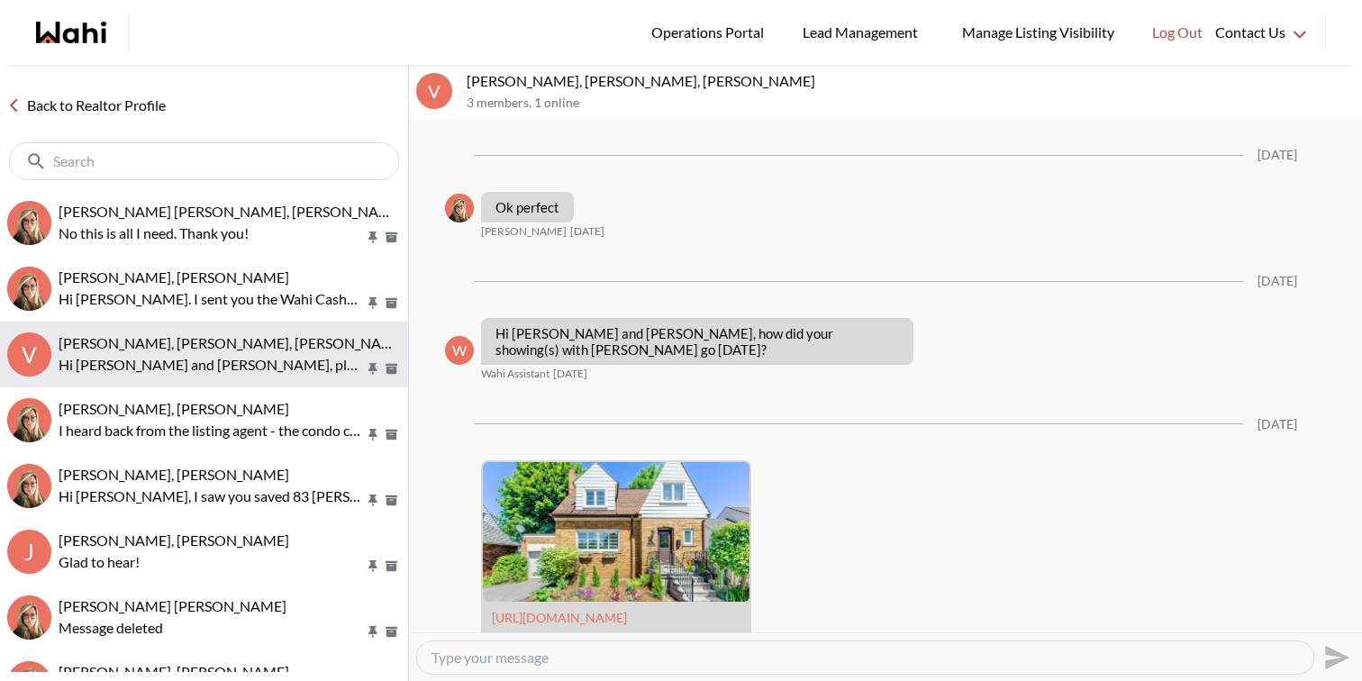
scroll to position [2471, 0]
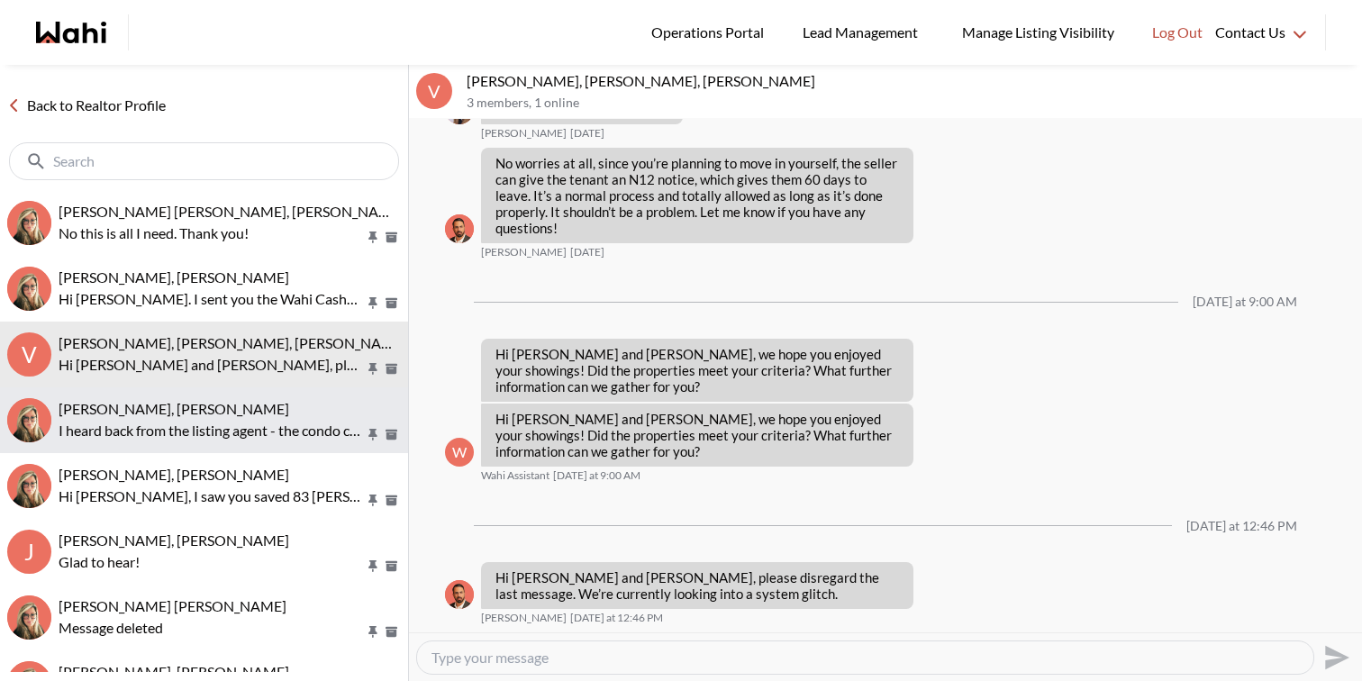
click at [172, 410] on span "Volodymyr Vozniak, Barb" at bounding box center [174, 408] width 231 height 17
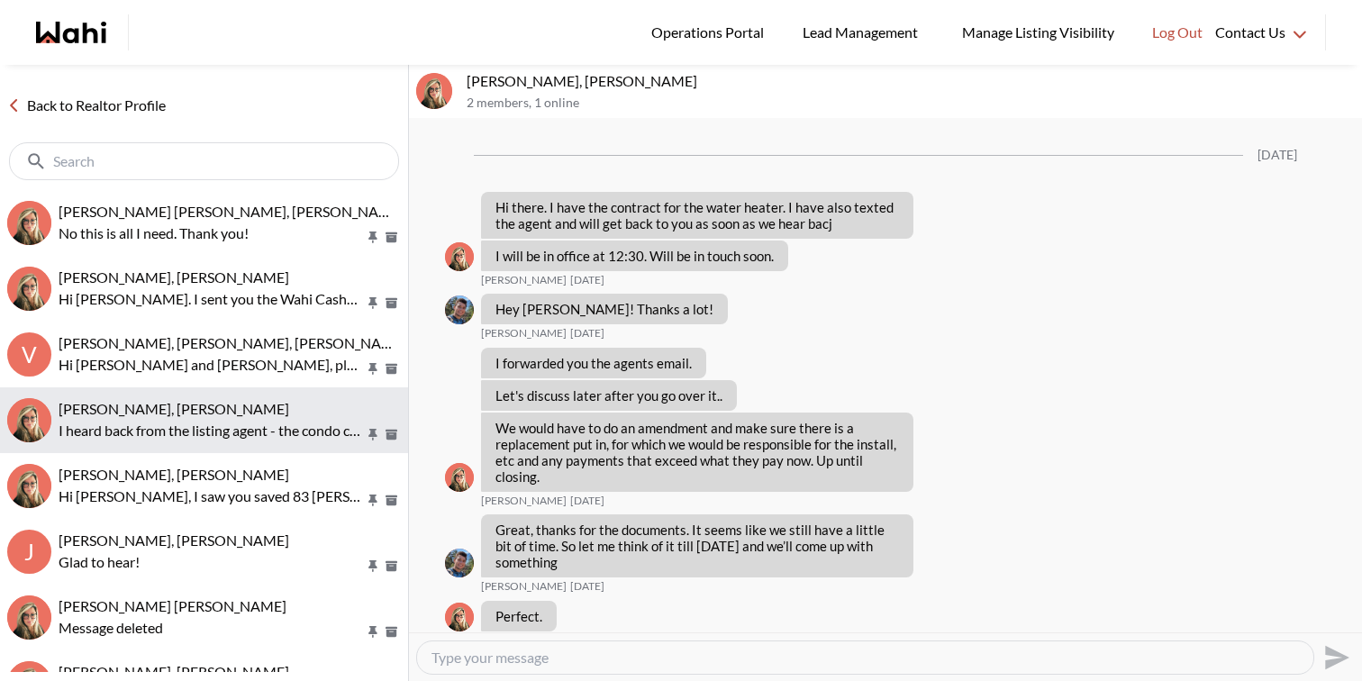
scroll to position [3100, 0]
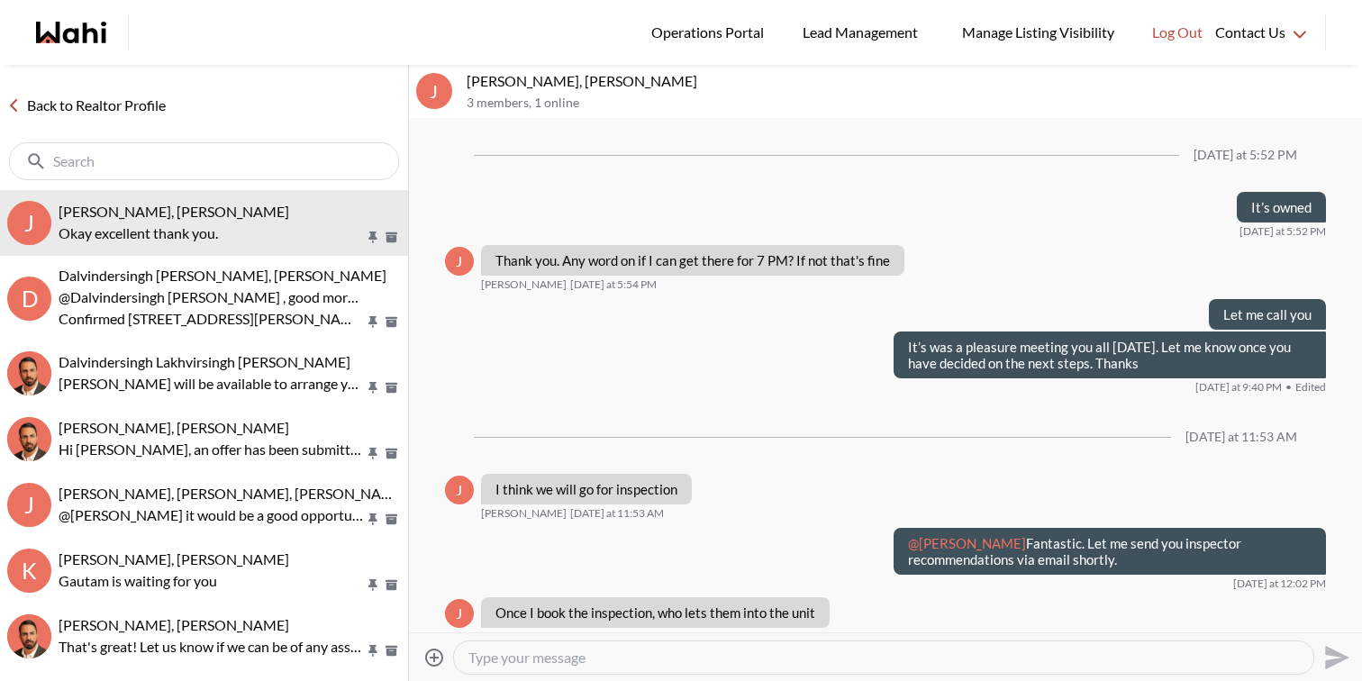
scroll to position [1761, 0]
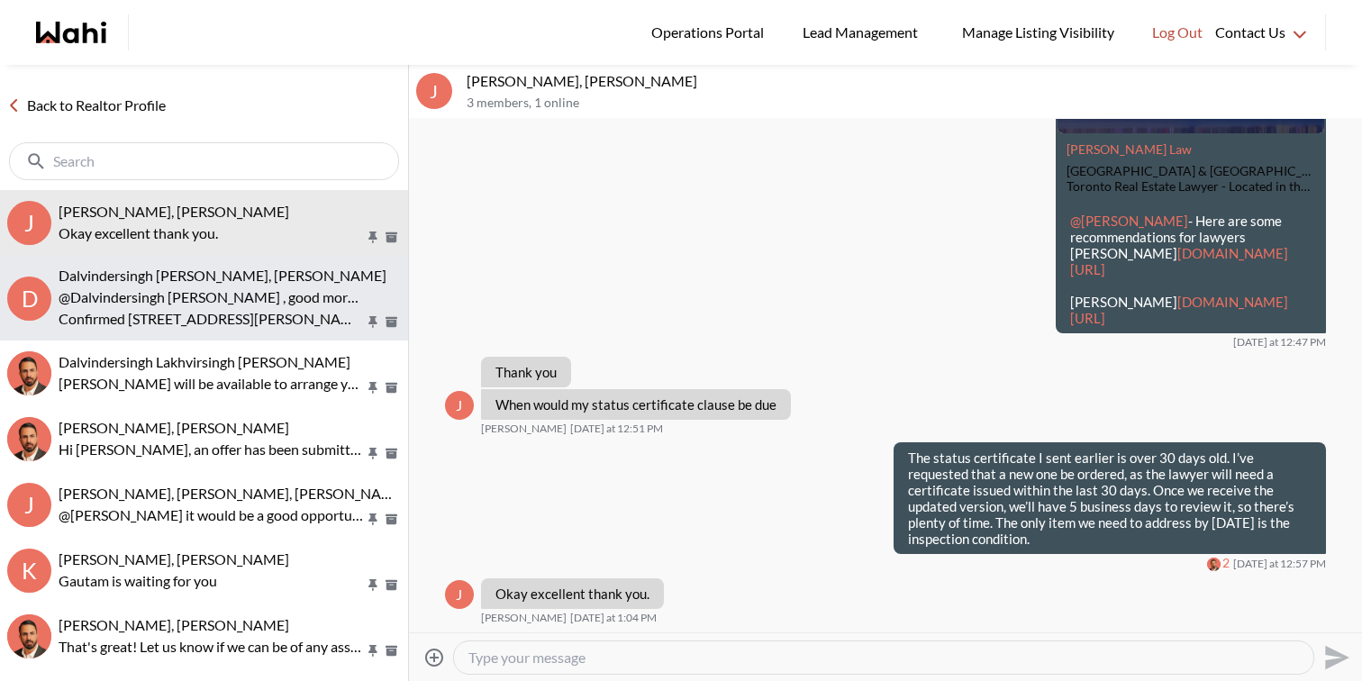
click at [266, 304] on p "@Dalvindersingh Lakhvirsingh Jaswal , good morning Dalvinder This is Paul here …" at bounding box center [212, 298] width 306 height 22
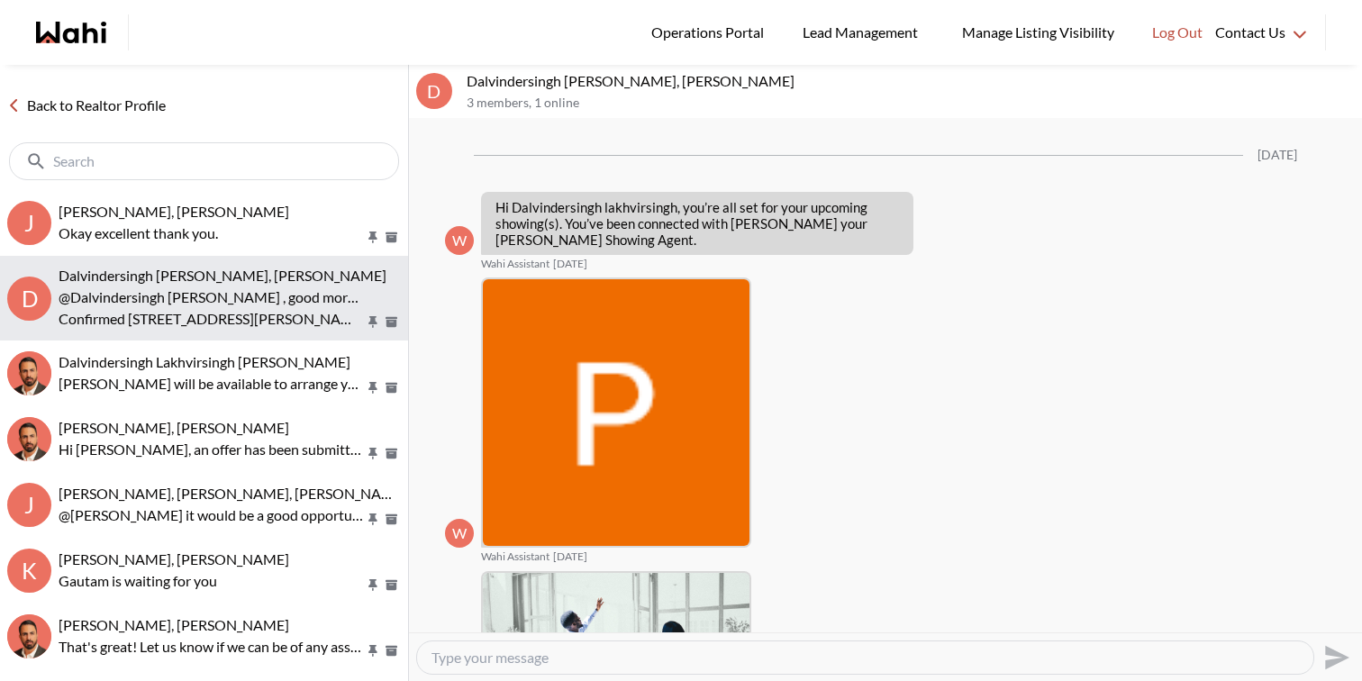
scroll to position [1203, 0]
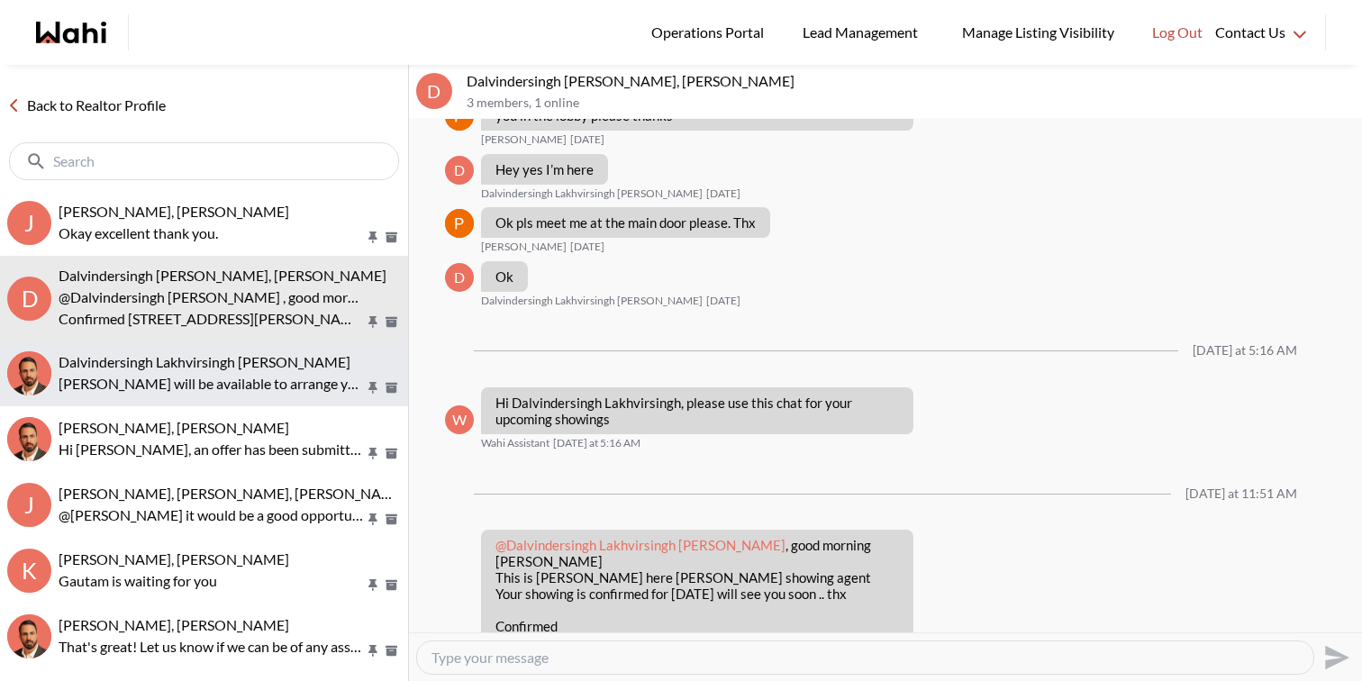
click at [241, 377] on p "Paul will be available to arrange your showing tonight. Another chat has been o…" at bounding box center [212, 384] width 306 height 22
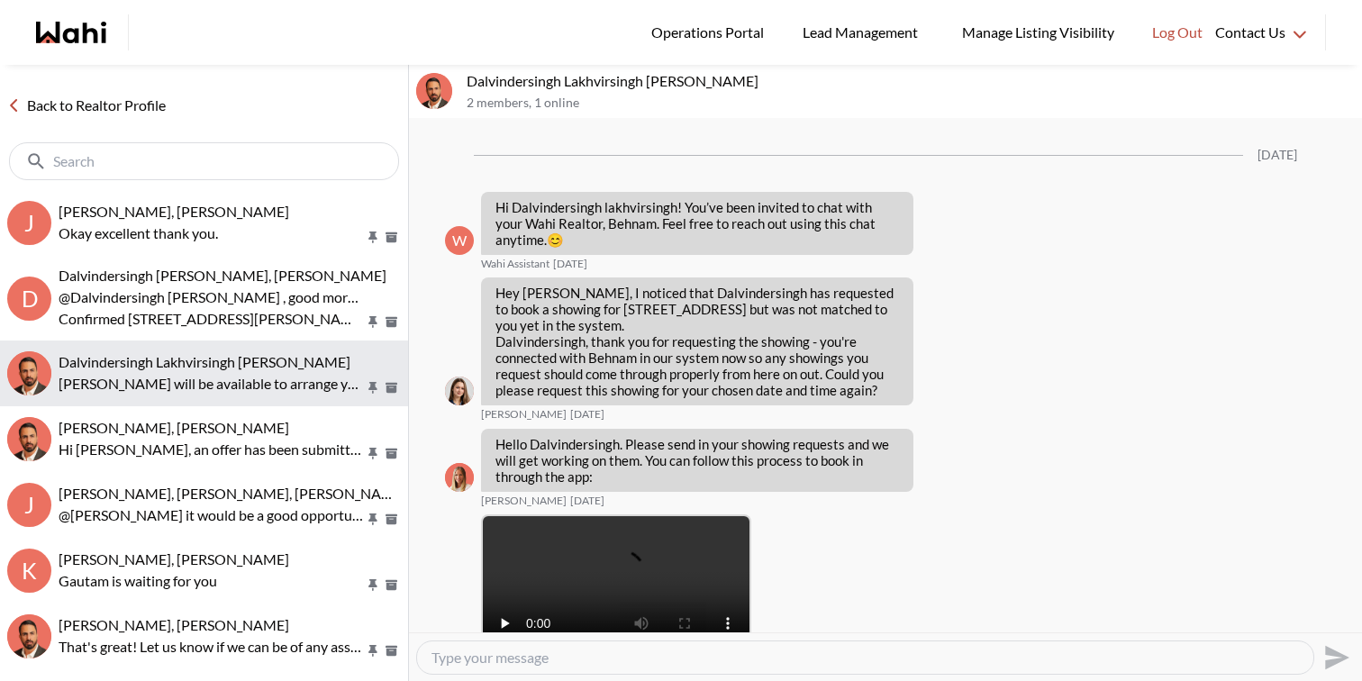
scroll to position [1880, 0]
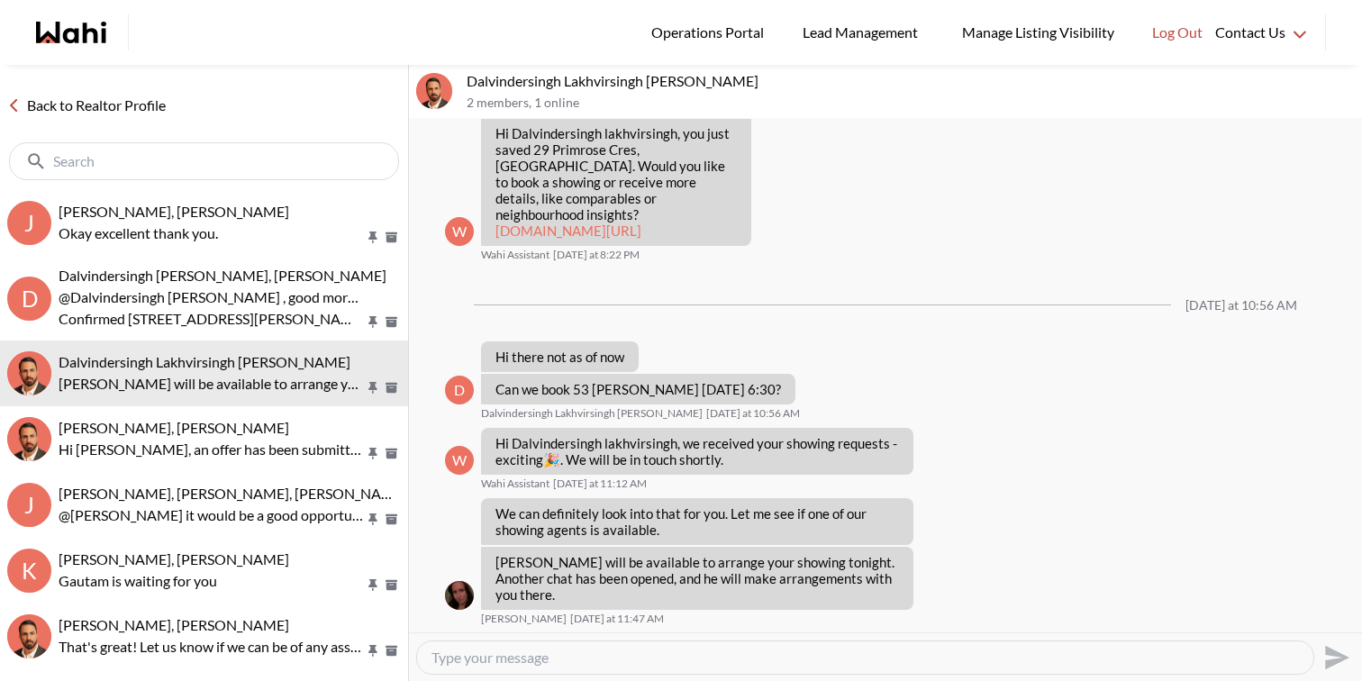
click at [538, 652] on textarea "Type your message" at bounding box center [866, 658] width 868 height 18
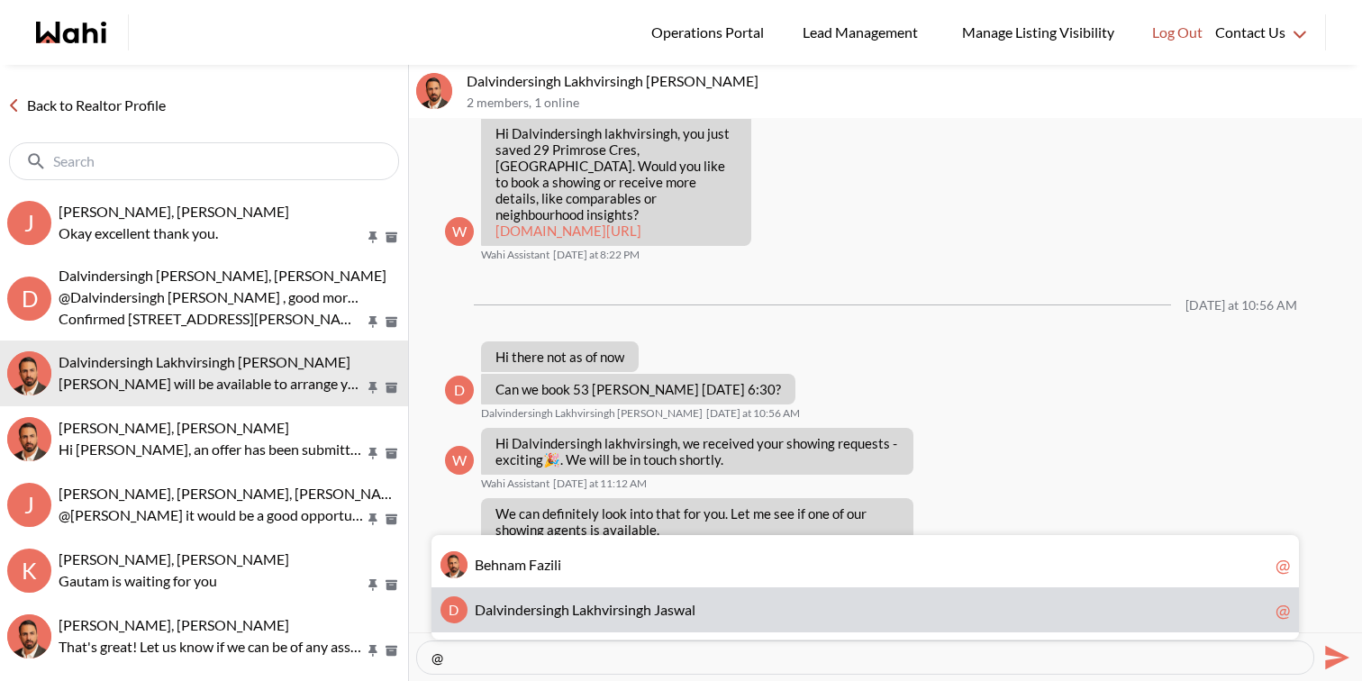
click at [552, 615] on span "n" at bounding box center [550, 609] width 8 height 17
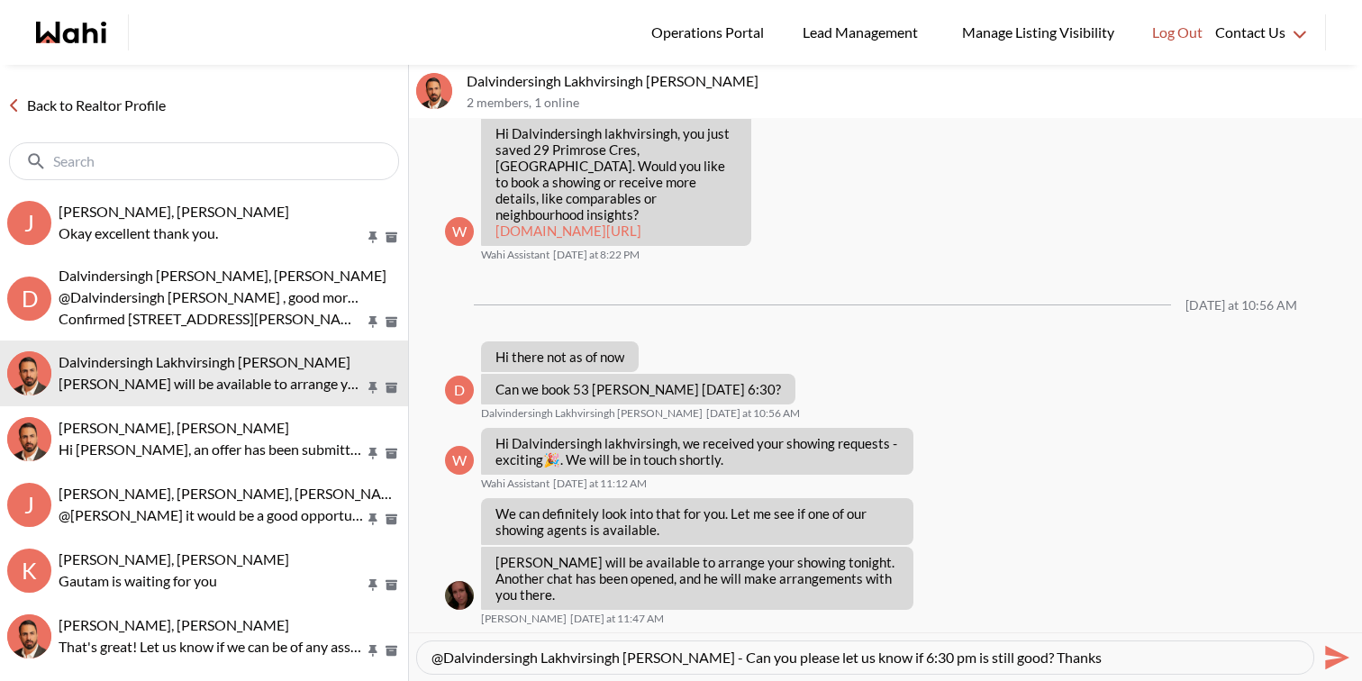
type textarea "@Dalvindersingh Lakhvirsingh Jaswal - Can you please let us know if 6:30 pm is …"
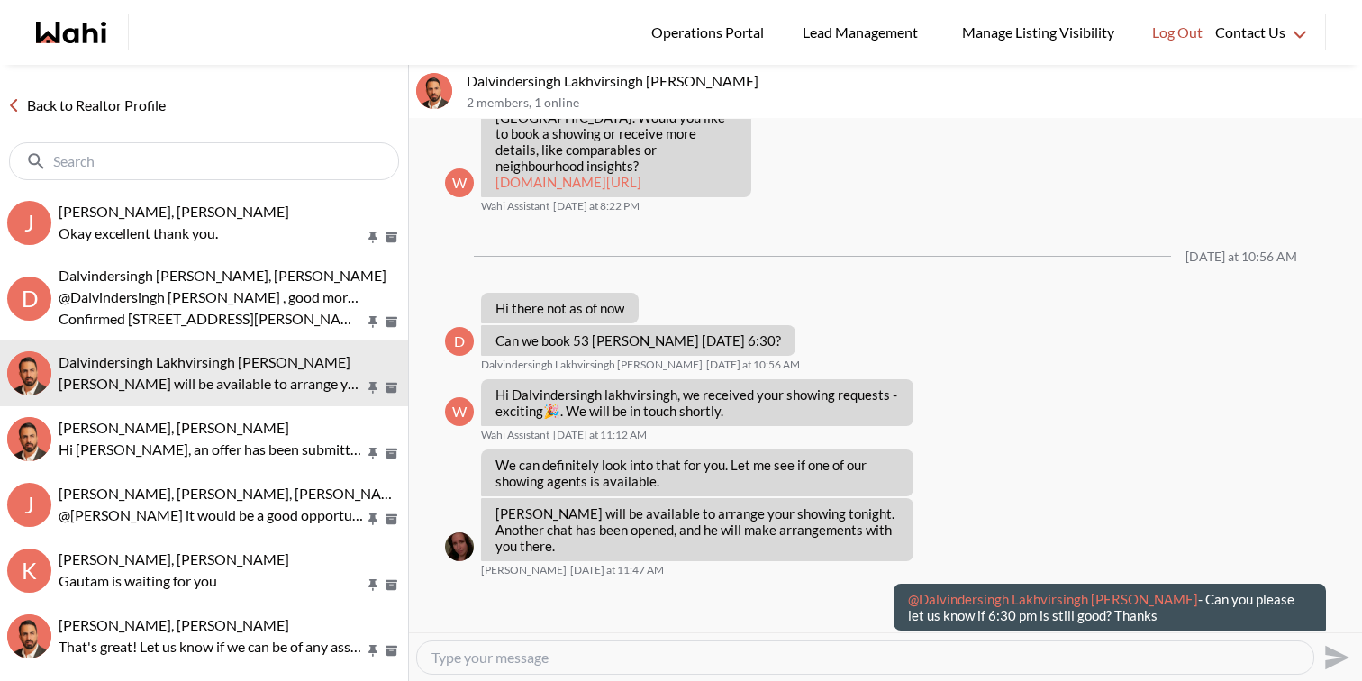
scroll to position [1951, 0]
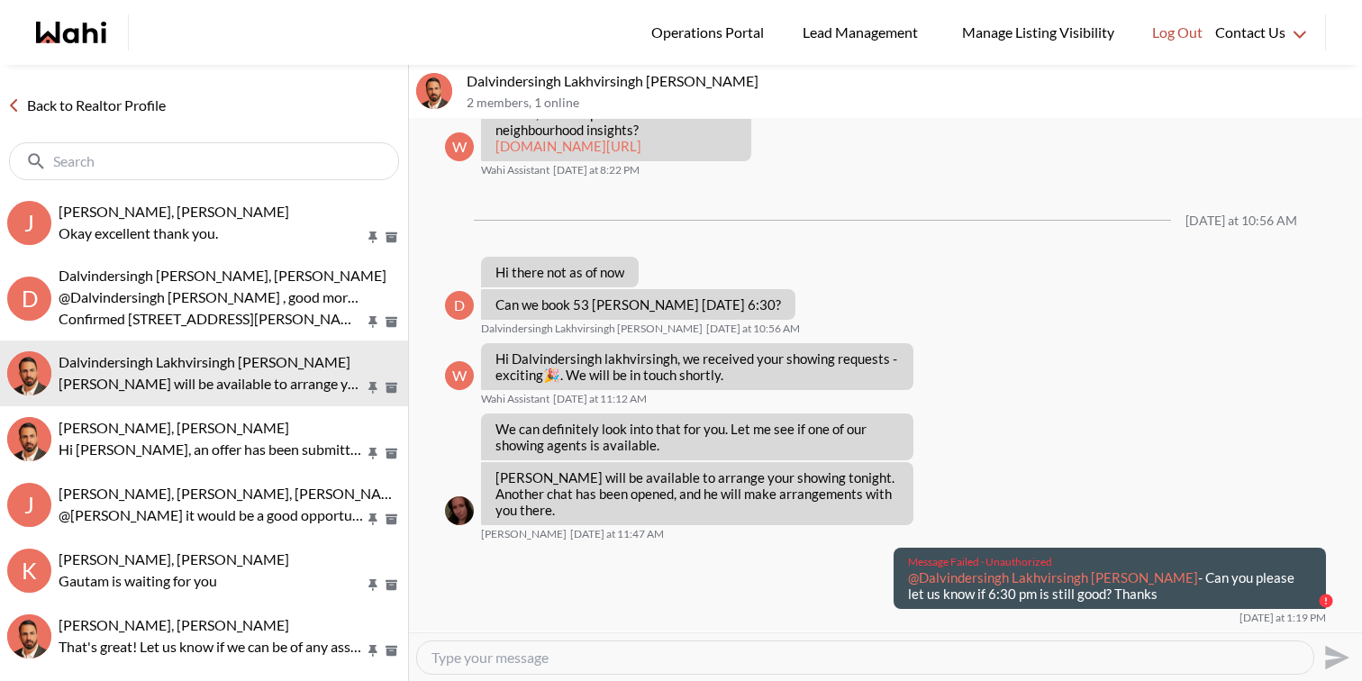
drag, startPoint x: 908, startPoint y: 588, endPoint x: 1116, endPoint y: 606, distance: 208.9
click at [1116, 602] on p "@Dalvindersingh Lakhvirsingh Jaswal - Can you please let us know if 6:30 pm is …" at bounding box center [1110, 585] width 404 height 32
copy p "@Dalvindersingh Lakhvirsingh Jaswal - Can you please let us know if 6:30 pm is …"
click at [1026, 670] on div at bounding box center [865, 658] width 896 height 32
click at [1024, 651] on textarea "Type your message" at bounding box center [866, 658] width 868 height 18
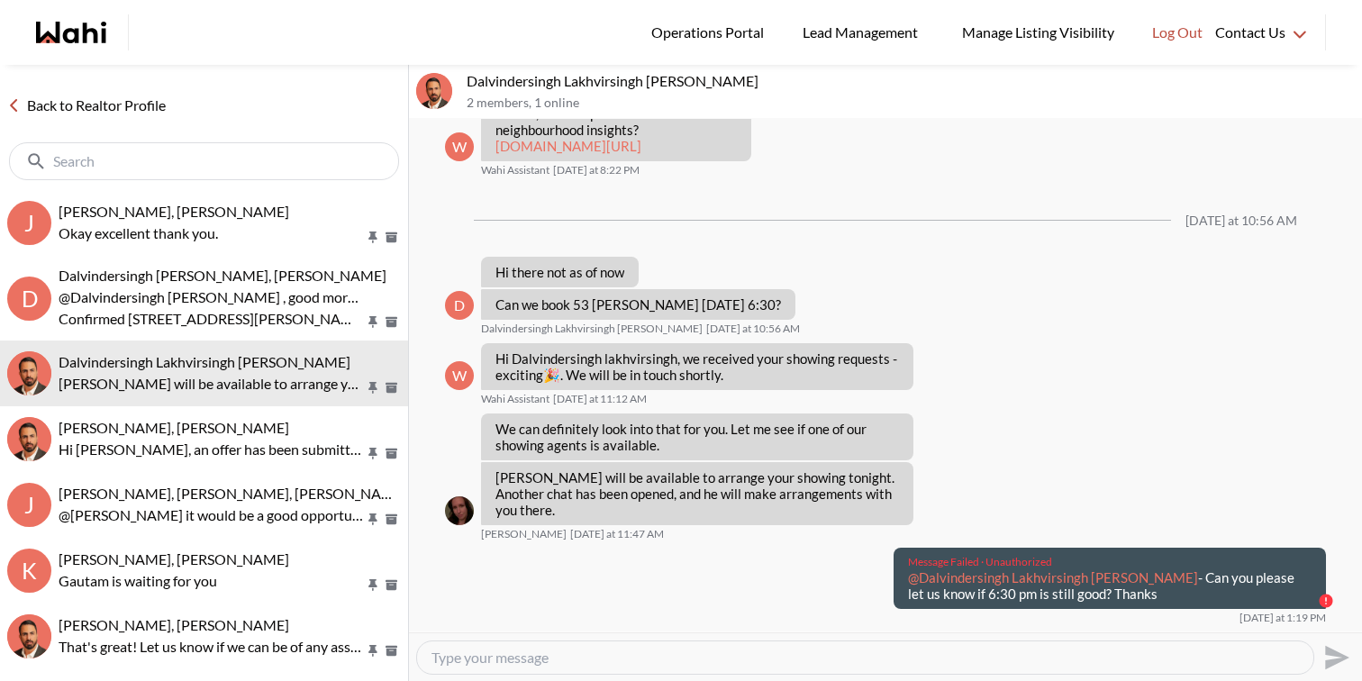
paste textarea "@Dalvindersingh Lakhvirsingh Jaswal - Can you please let us know if 6:30 pm is …"
type textarea "@Dalvindersingh Lakhvirsingh Jaswal - Can you please let us know if 6:30 pm is …"
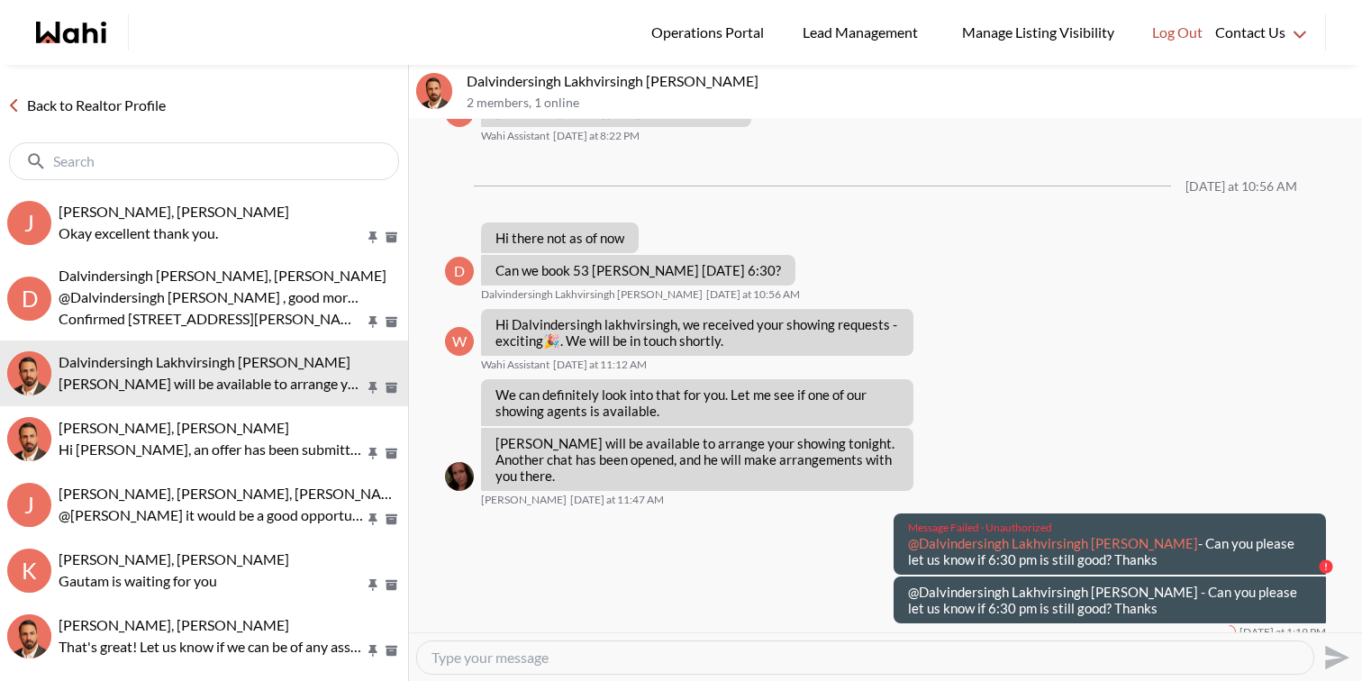
scroll to position [2013, 0]
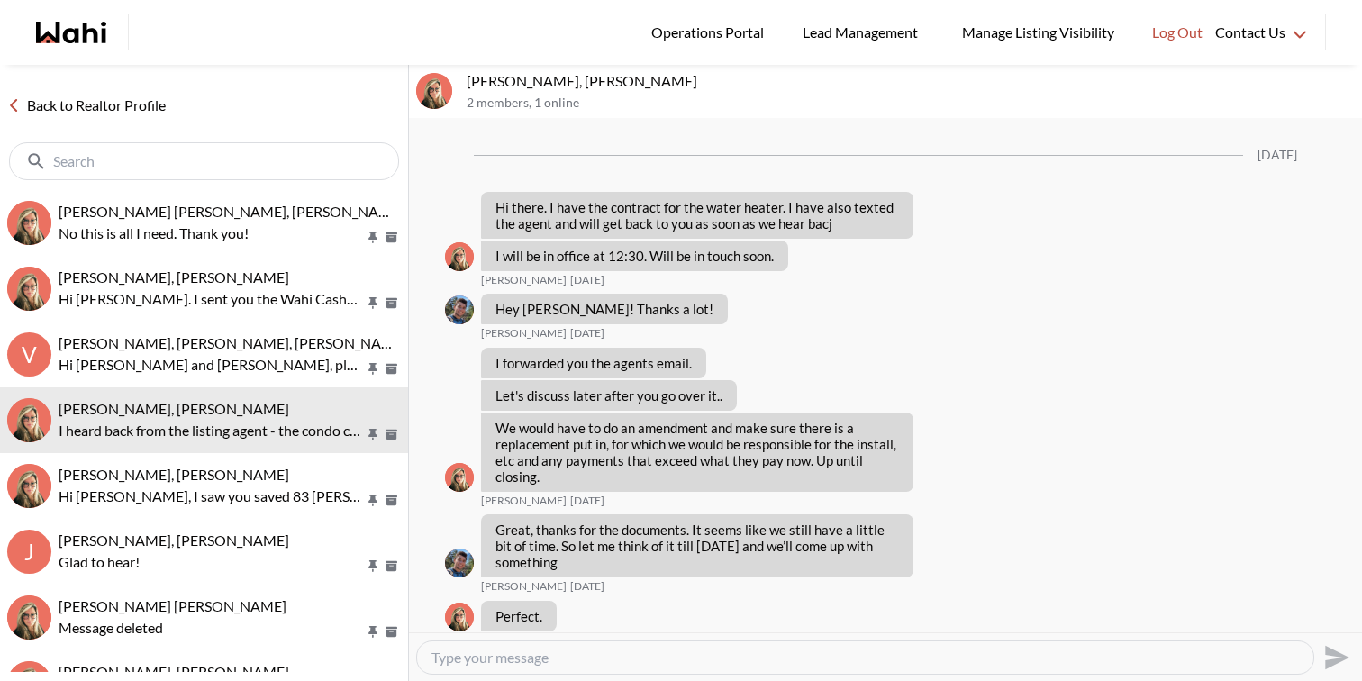
scroll to position [3100, 0]
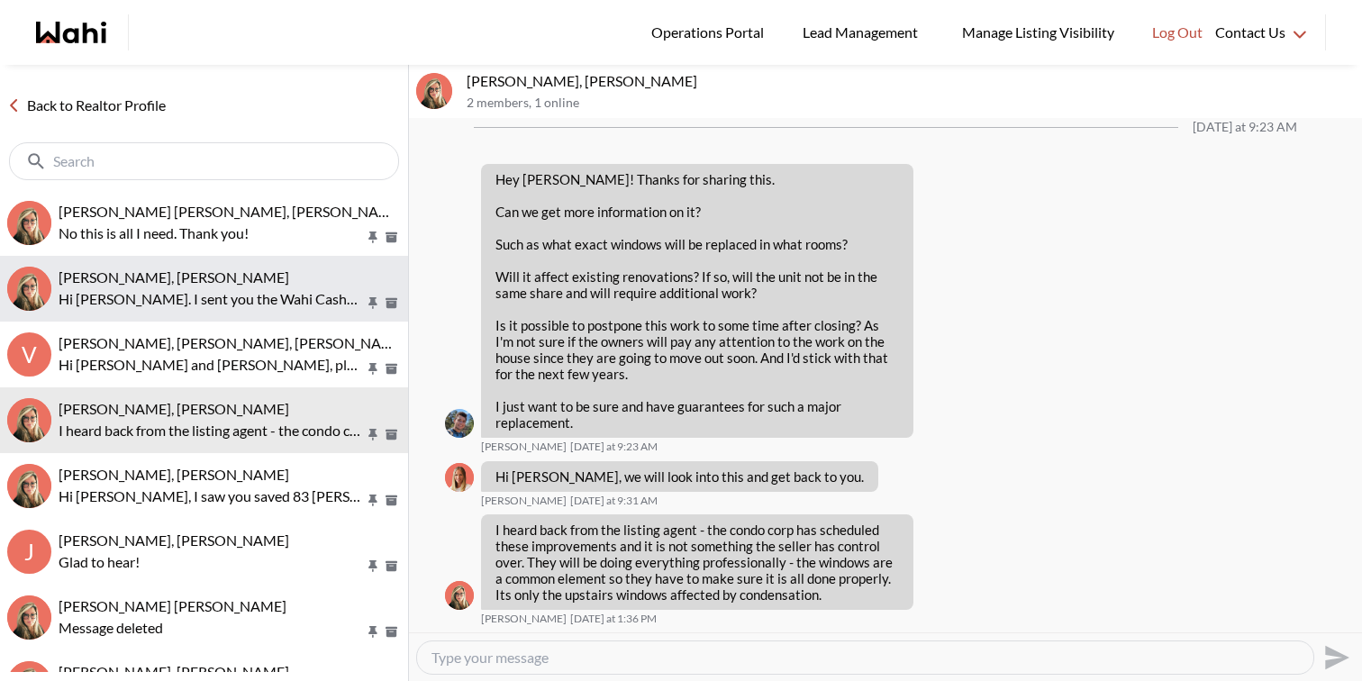
click at [252, 281] on div "David Rodriguez, Barbara" at bounding box center [230, 277] width 342 height 18
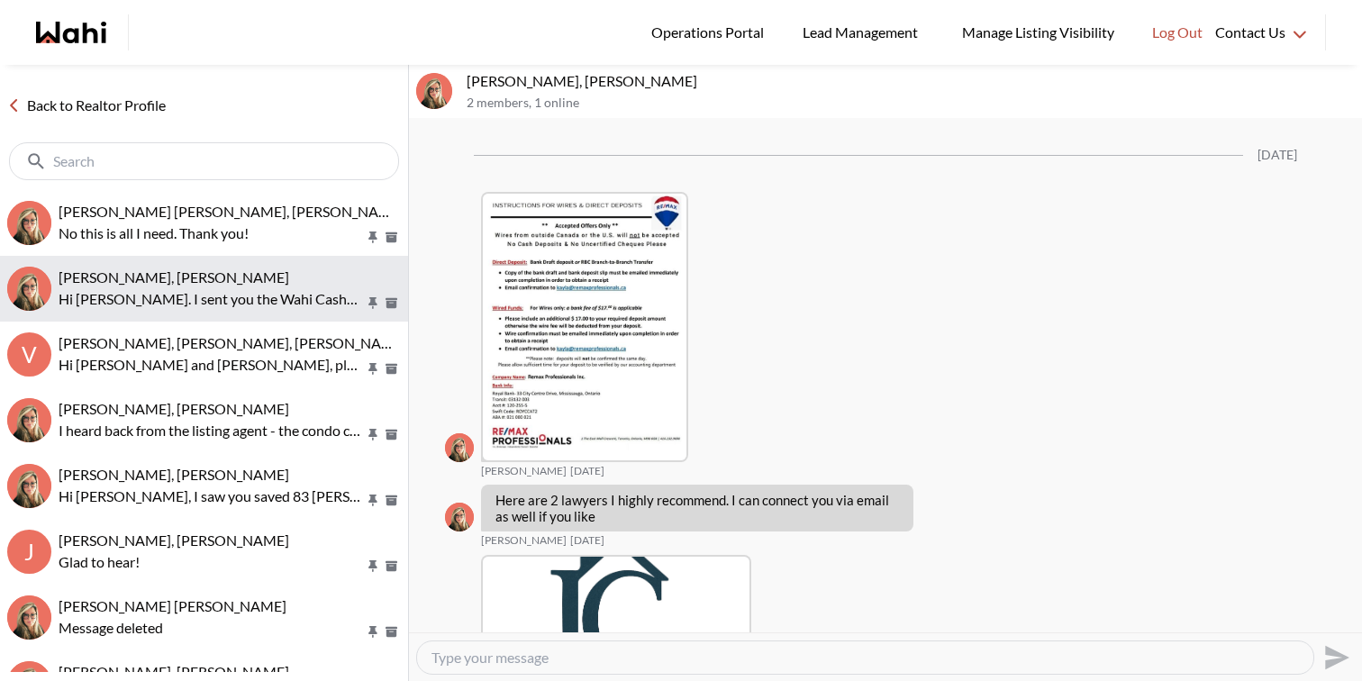
scroll to position [3333, 0]
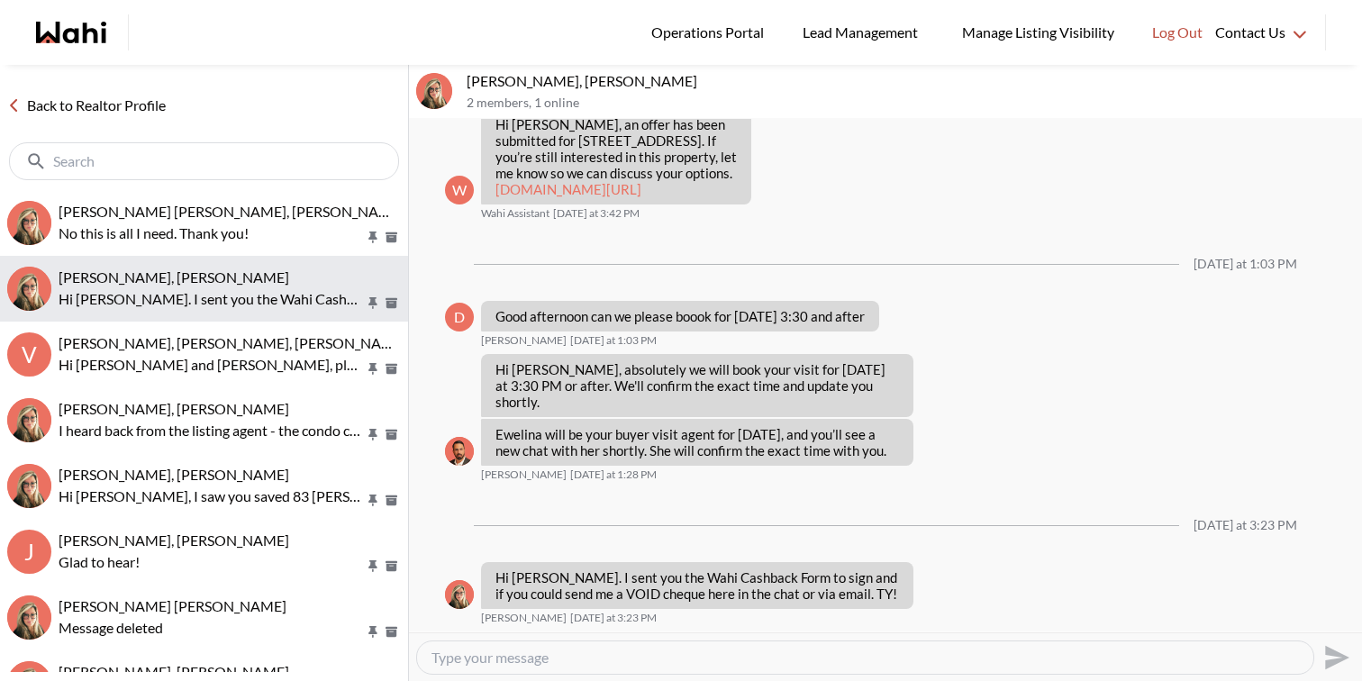
click at [241, 319] on button "David Rodriguez, Barbara Hi David. I sent you the Wahi Cashback Form to sign an…" at bounding box center [204, 289] width 408 height 66
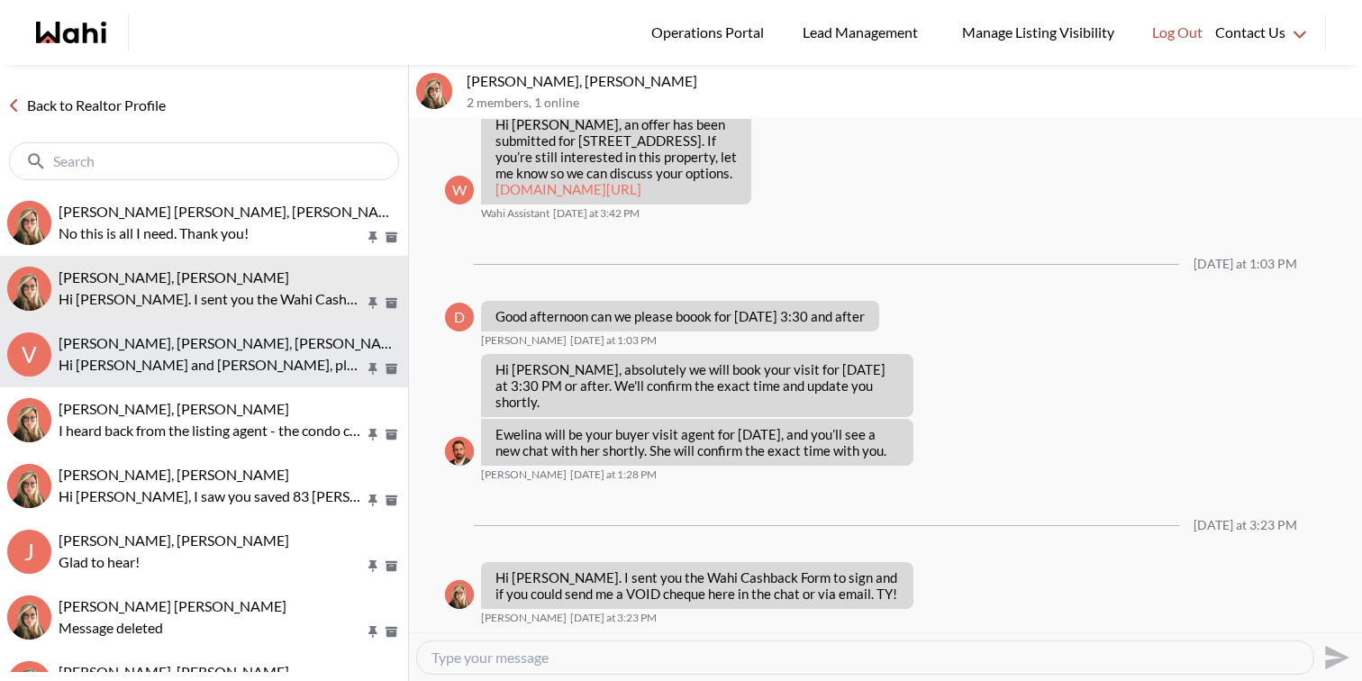
click at [237, 351] on div "Victoria Basova, Dylan Maloney, Barbara" at bounding box center [230, 343] width 342 height 18
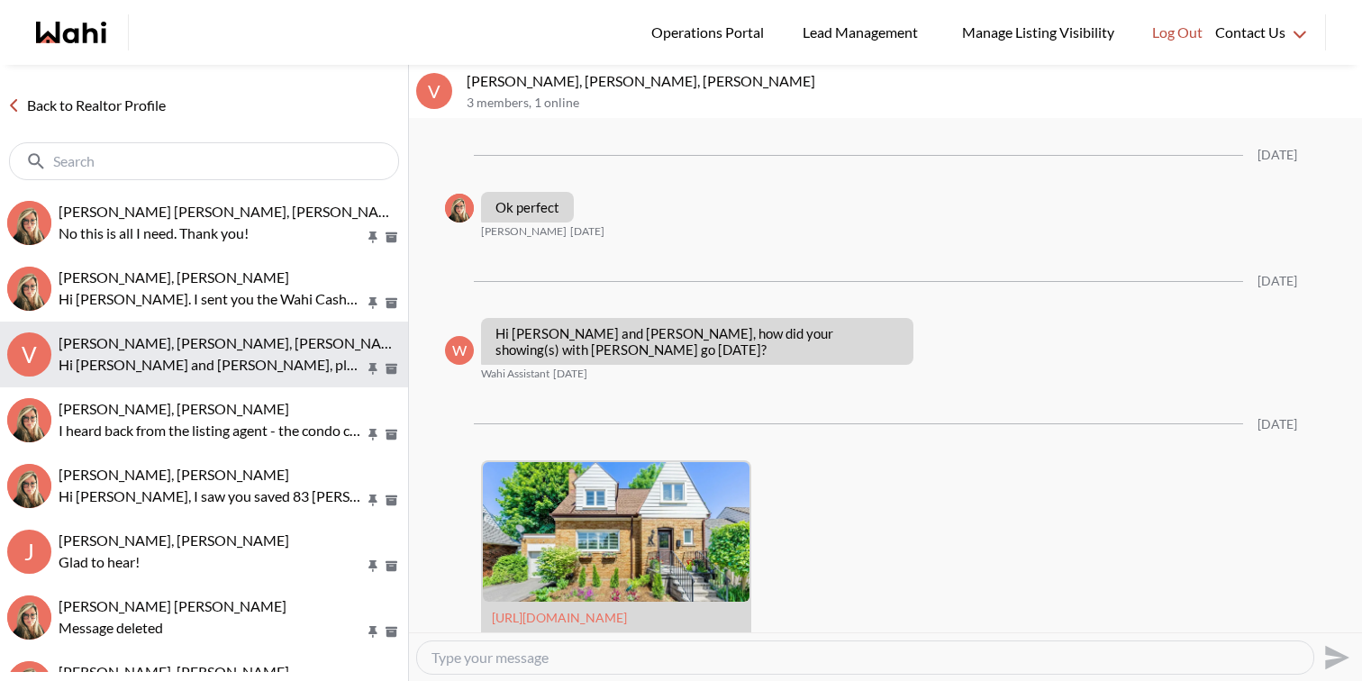
scroll to position [2471, 0]
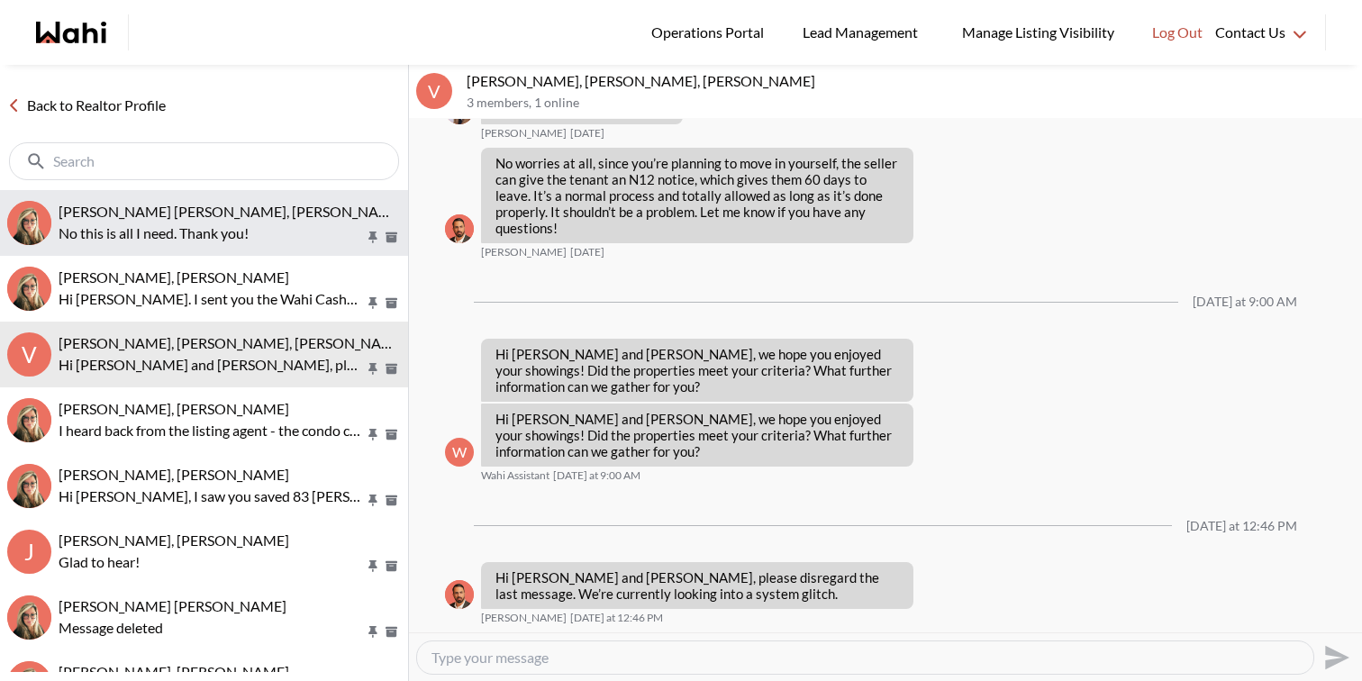
click at [252, 229] on p "No this is all I need. Thank you!" at bounding box center [212, 234] width 306 height 22
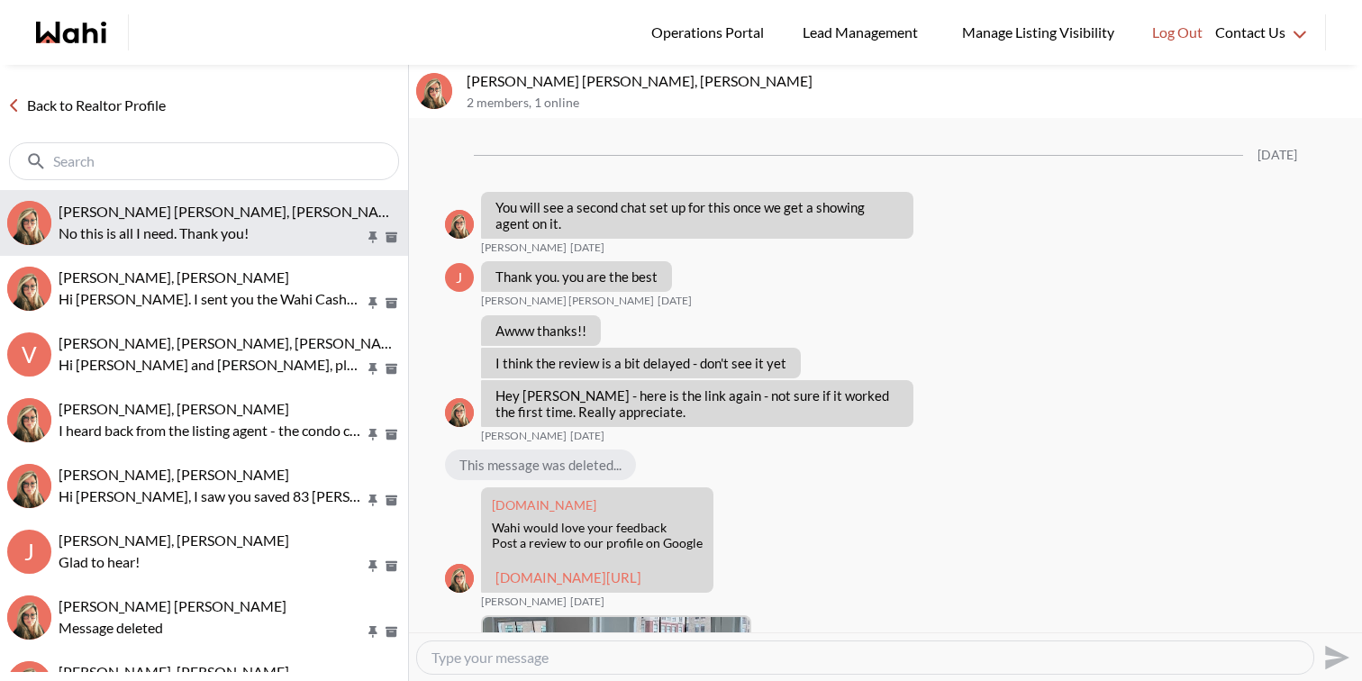
scroll to position [1888, 0]
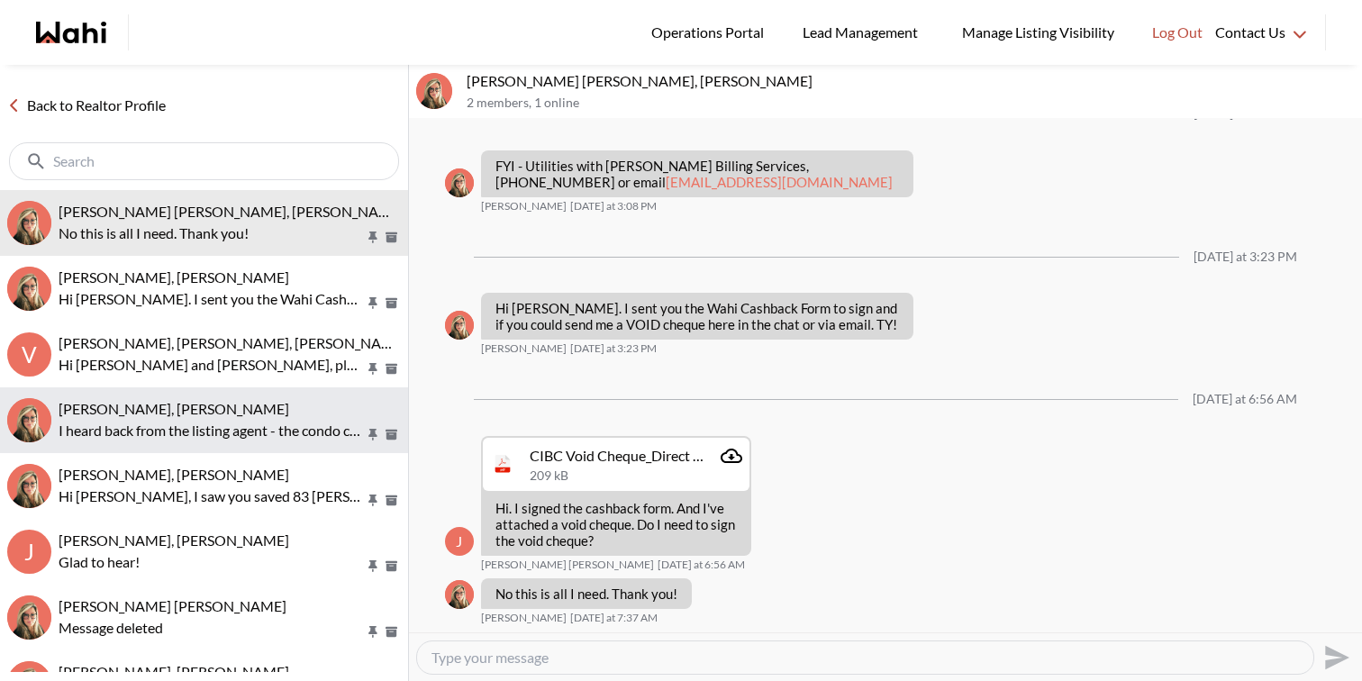
click at [214, 425] on p "I heard back from the listing agent - the condo corp has scheduled these improv…" at bounding box center [212, 431] width 306 height 22
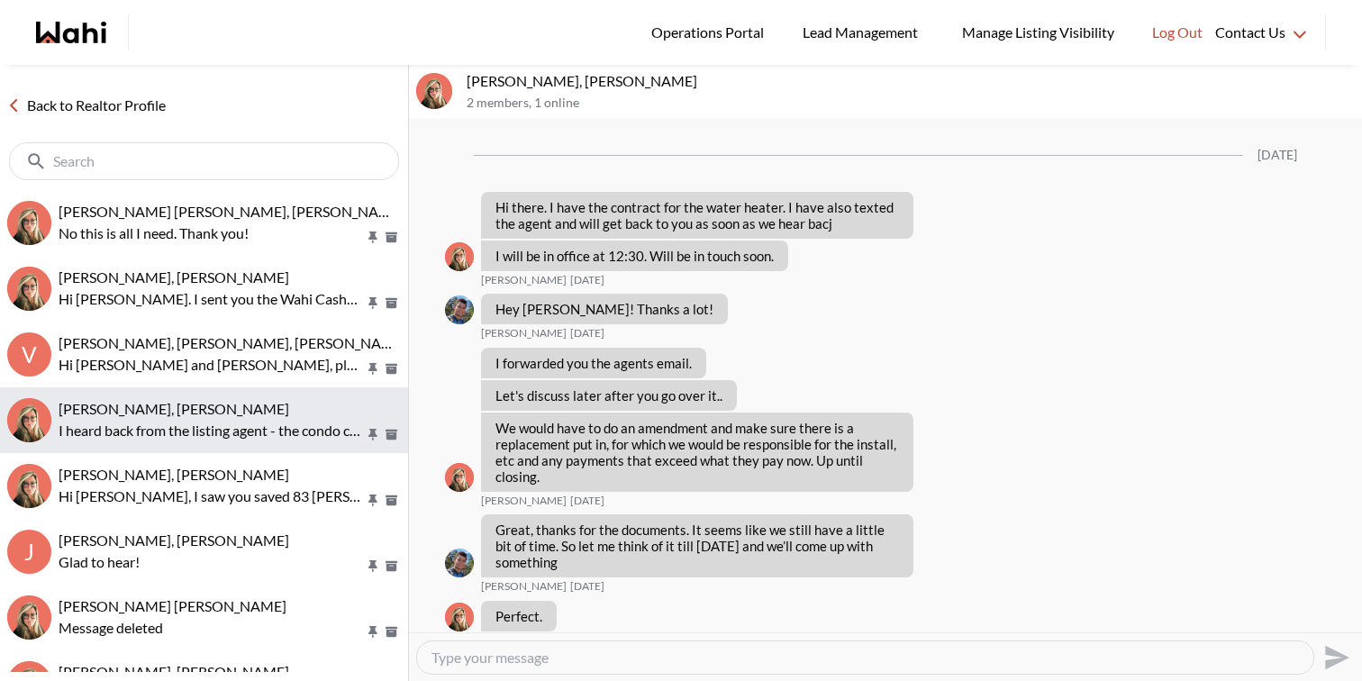
scroll to position [3100, 0]
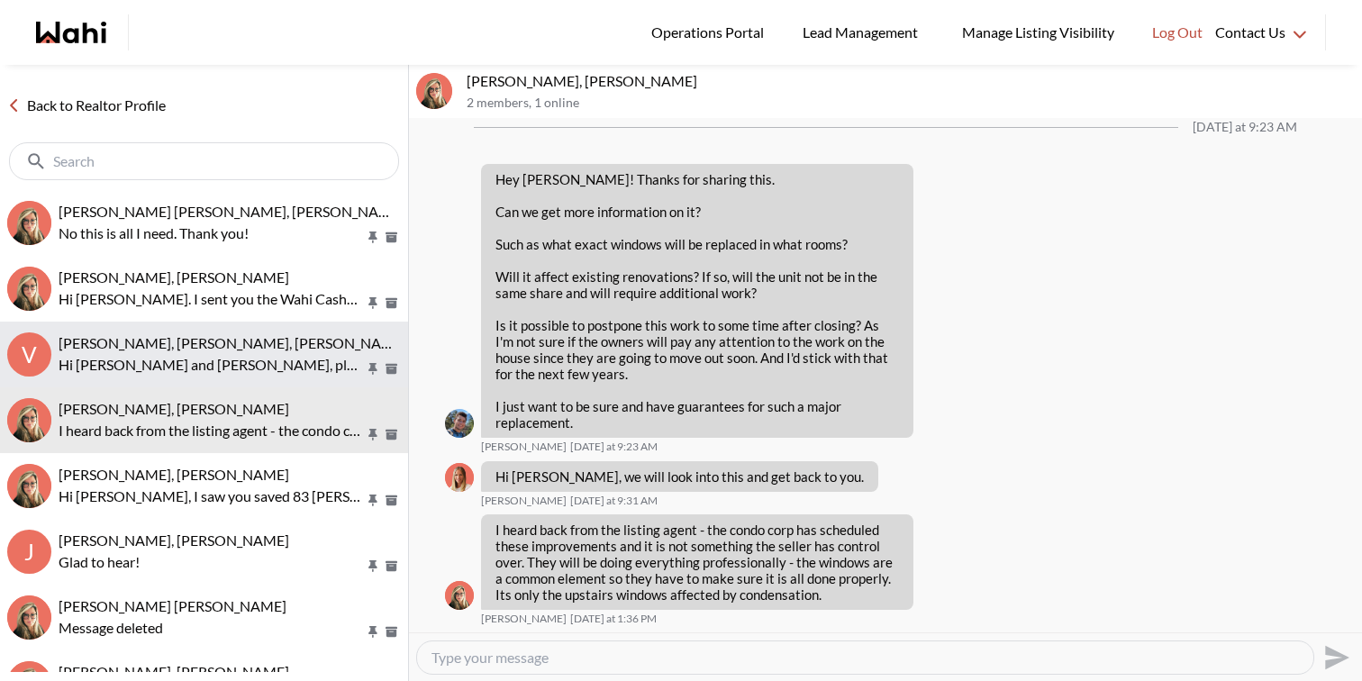
click at [237, 344] on span "Victoria Basova, Dylan Maloney, Barbara" at bounding box center [233, 342] width 349 height 17
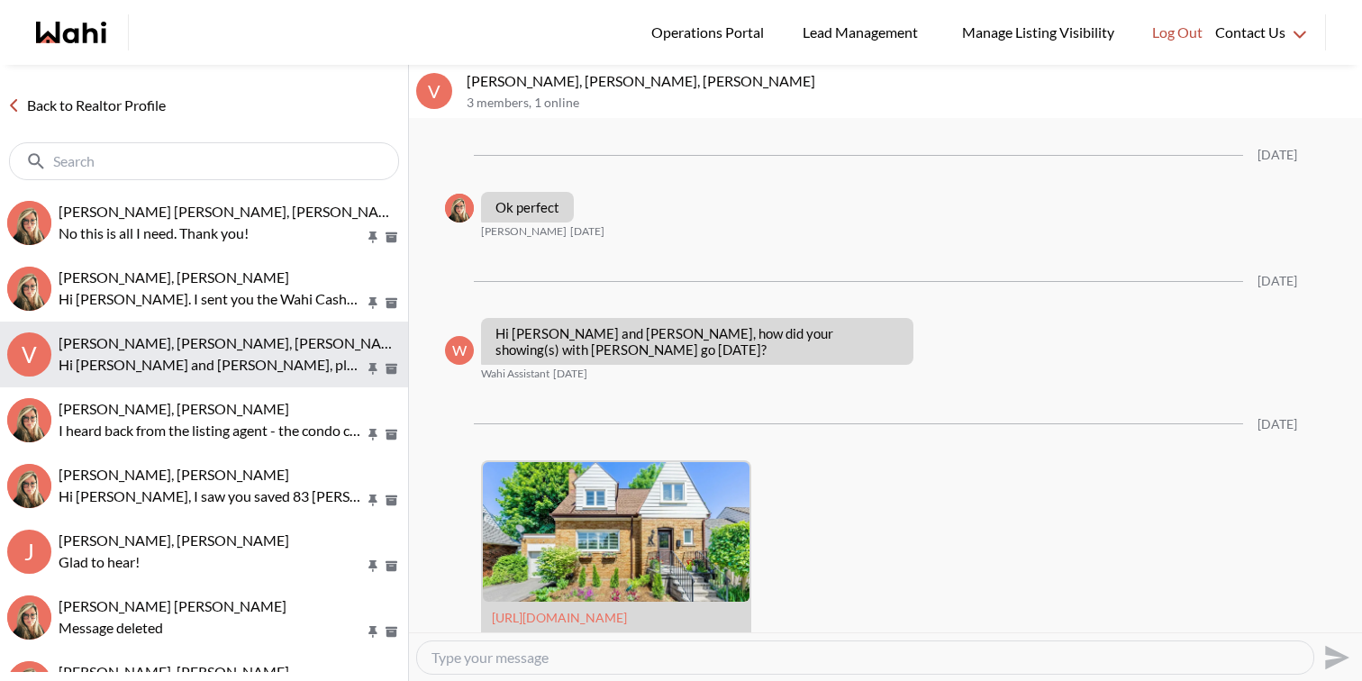
scroll to position [2471, 0]
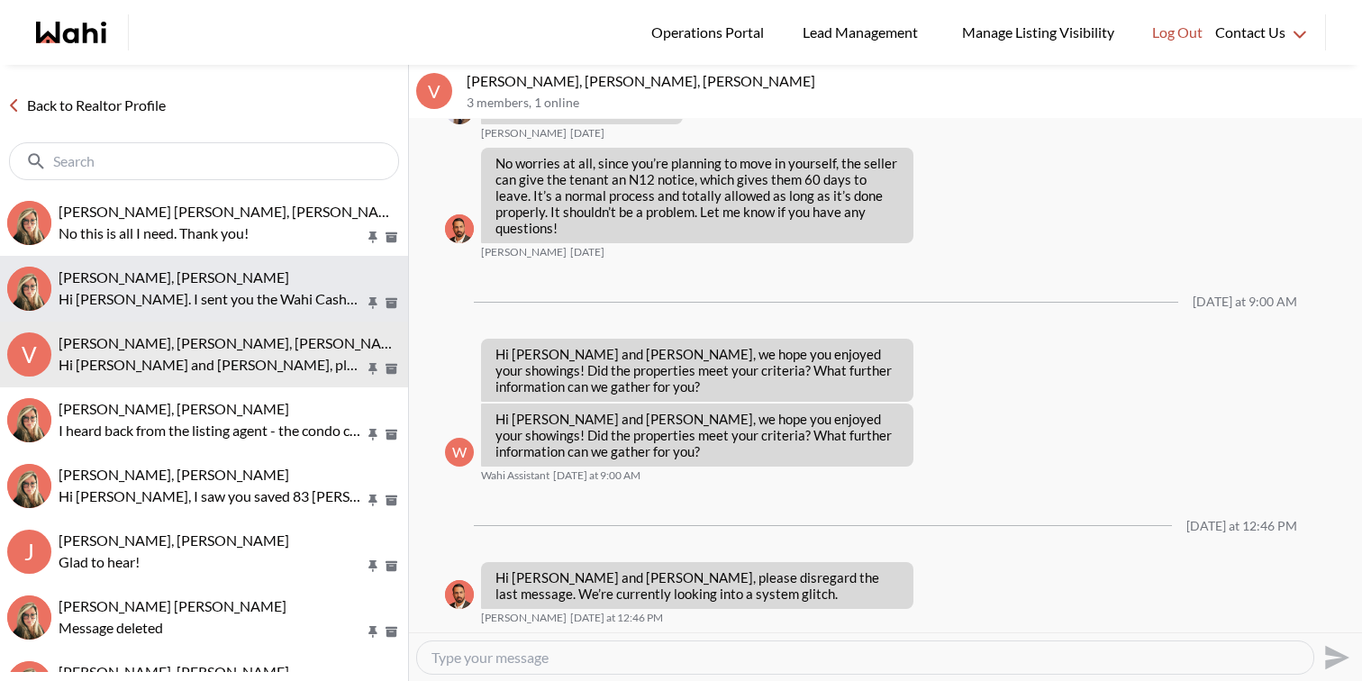
click at [218, 305] on p "Hi David. I sent you the Wahi Cashback Form to sign and if you could send me a …" at bounding box center [212, 299] width 306 height 22
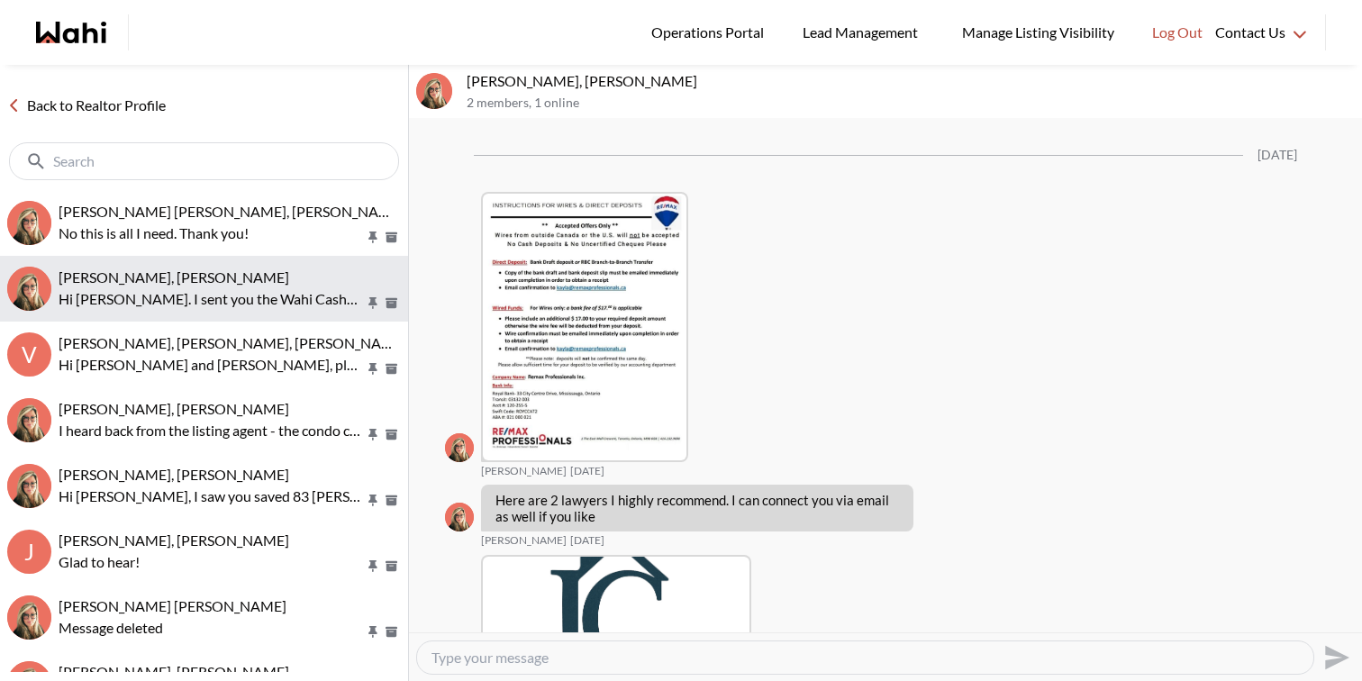
scroll to position [3333, 0]
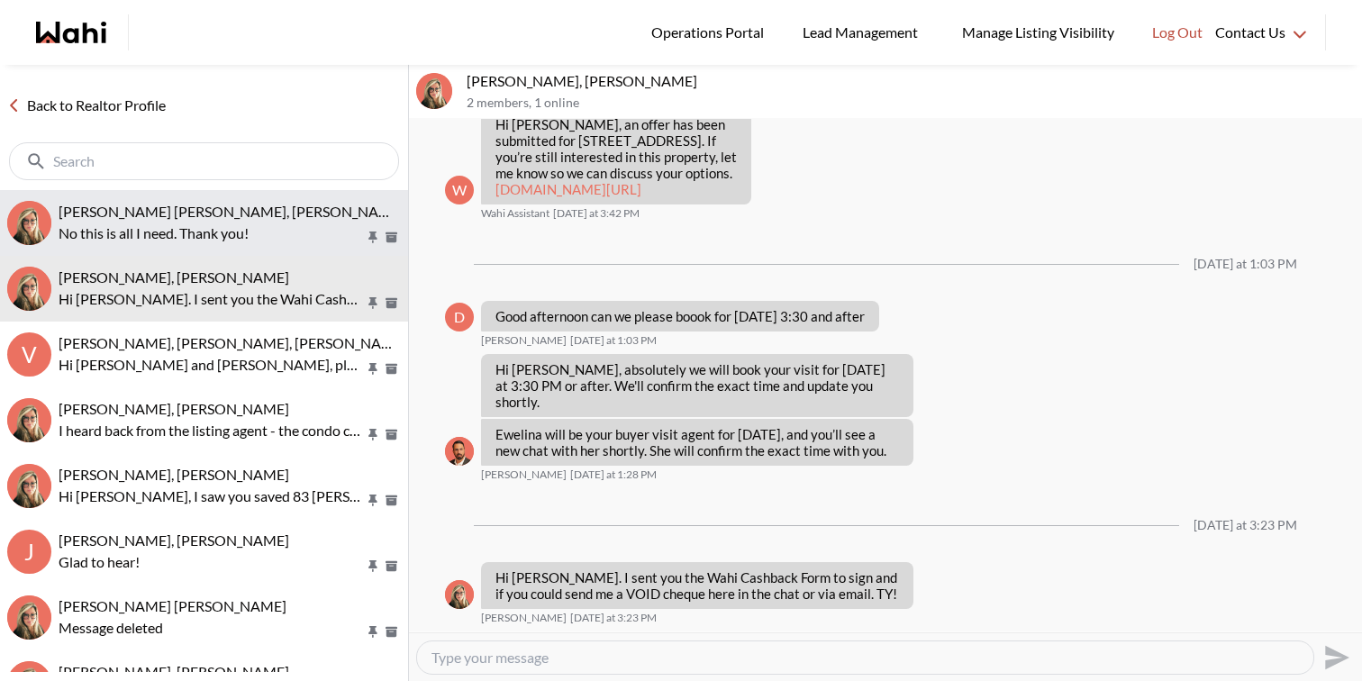
click at [204, 250] on button "Jeremy Tod, Barbara No this is all I need. Thank you!" at bounding box center [204, 223] width 408 height 66
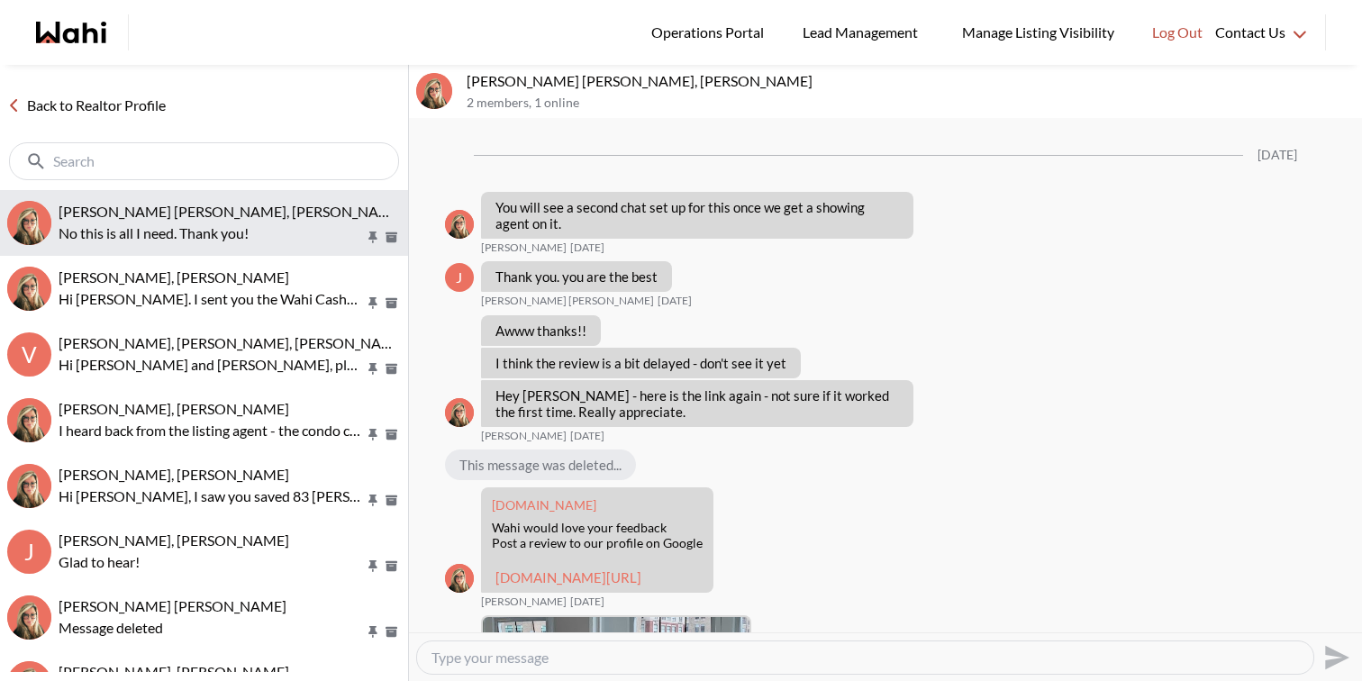
scroll to position [1888, 0]
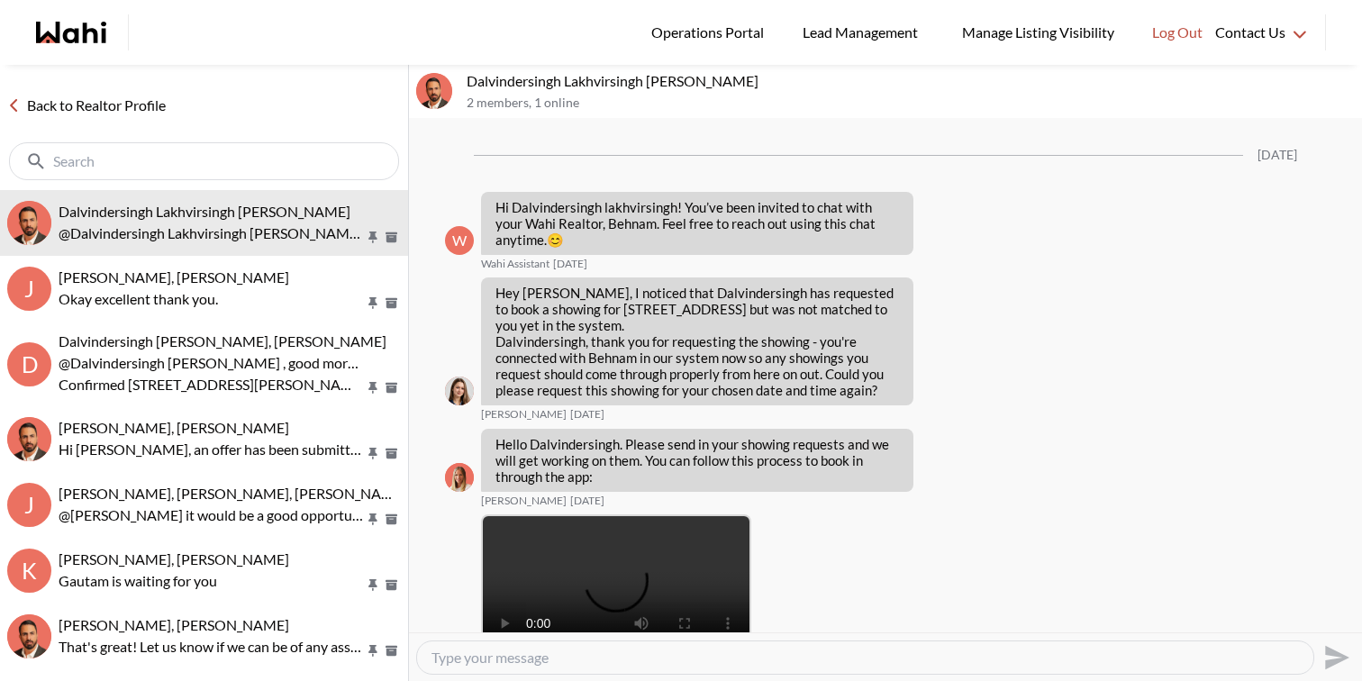
scroll to position [1951, 0]
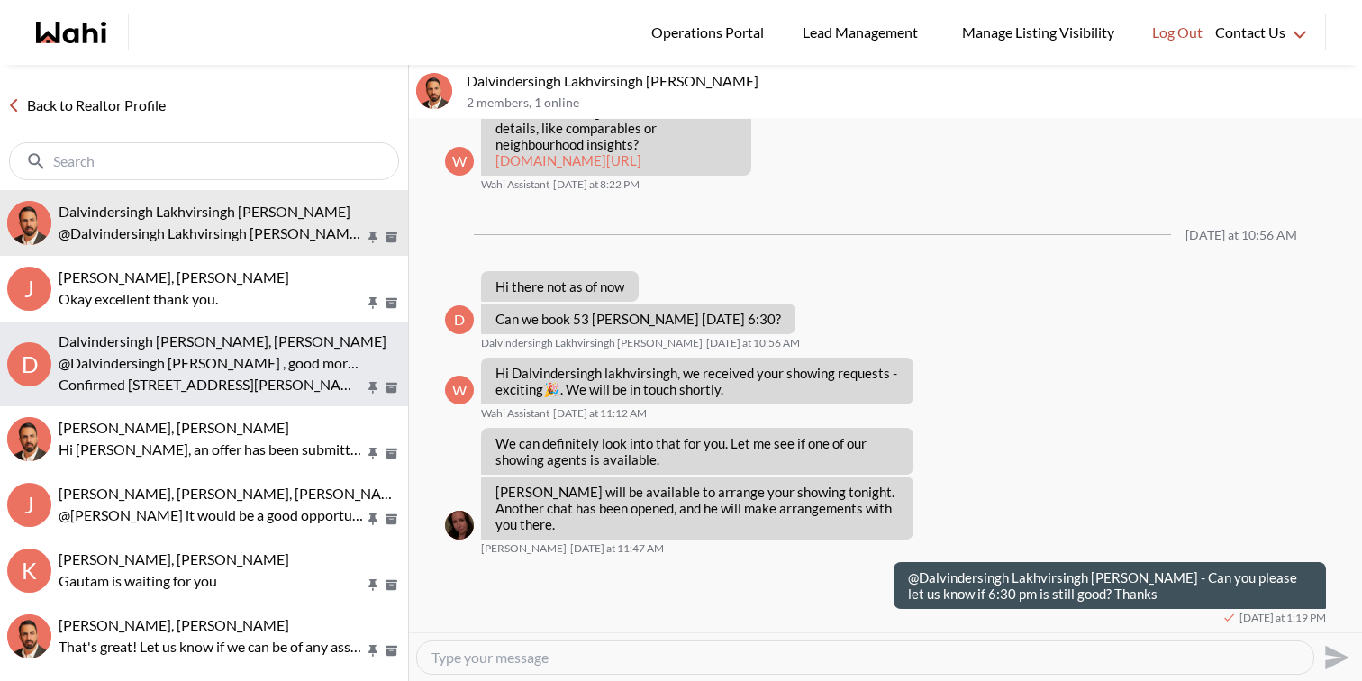
click at [153, 378] on p "Confirmed [STREET_ADDRESS][PERSON_NAME] [DATE] • 6:30 PM" at bounding box center [212, 385] width 306 height 22
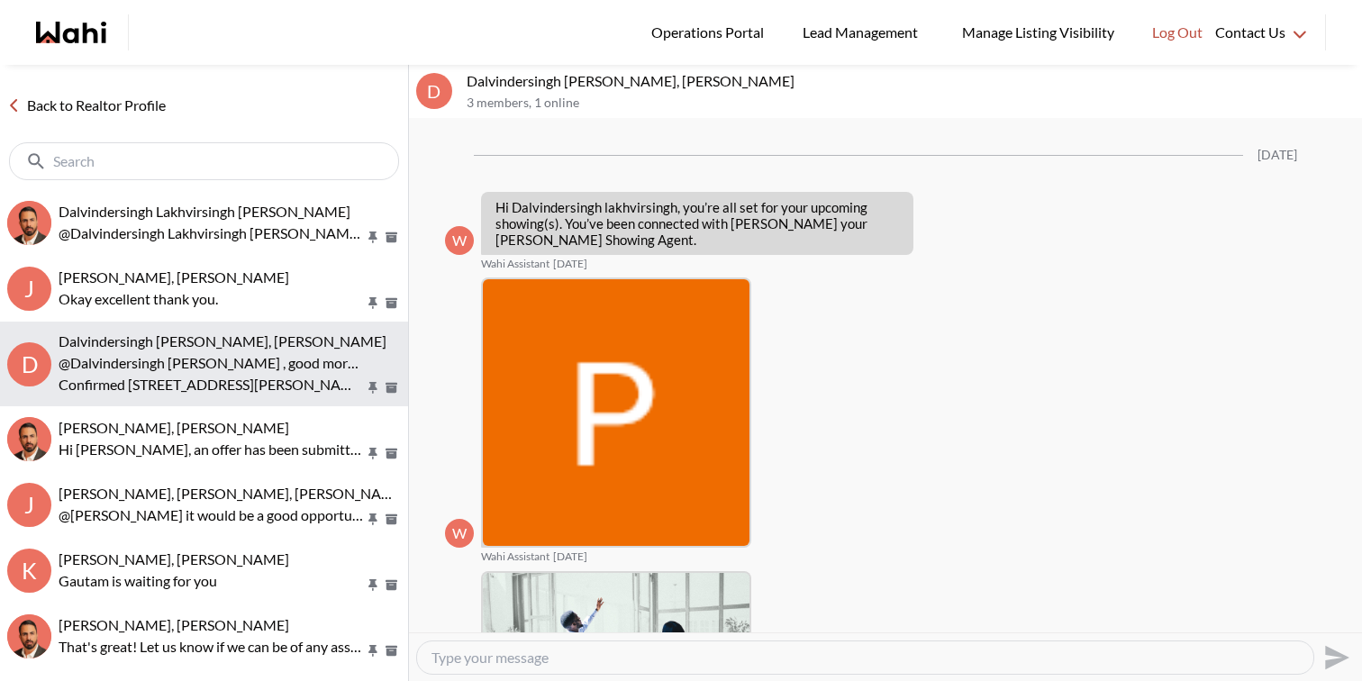
scroll to position [1203, 0]
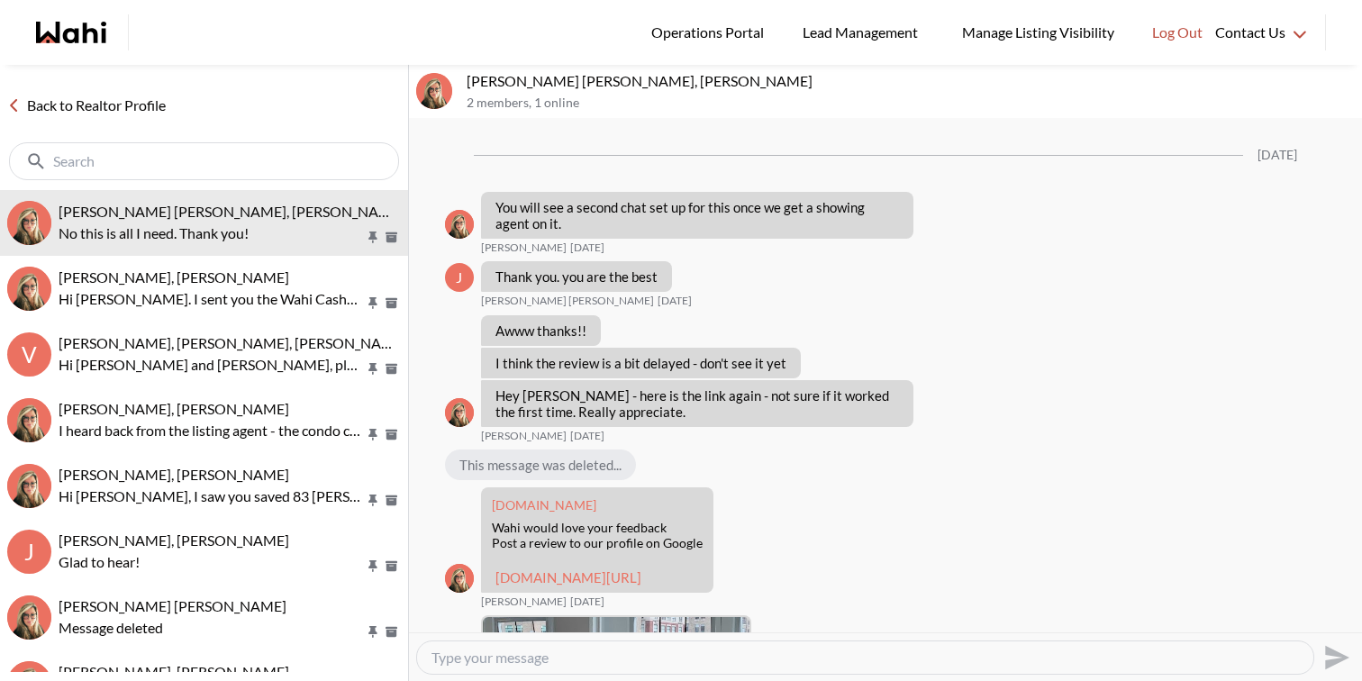
scroll to position [1888, 0]
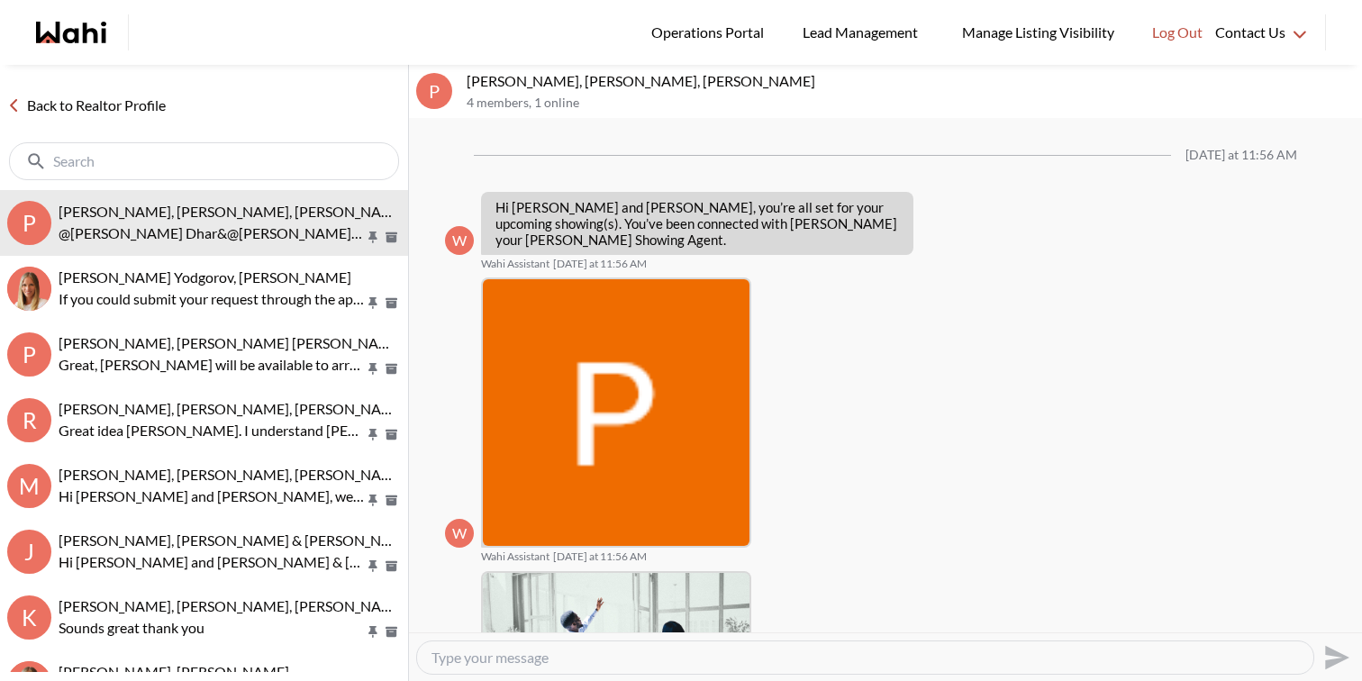
scroll to position [341, 0]
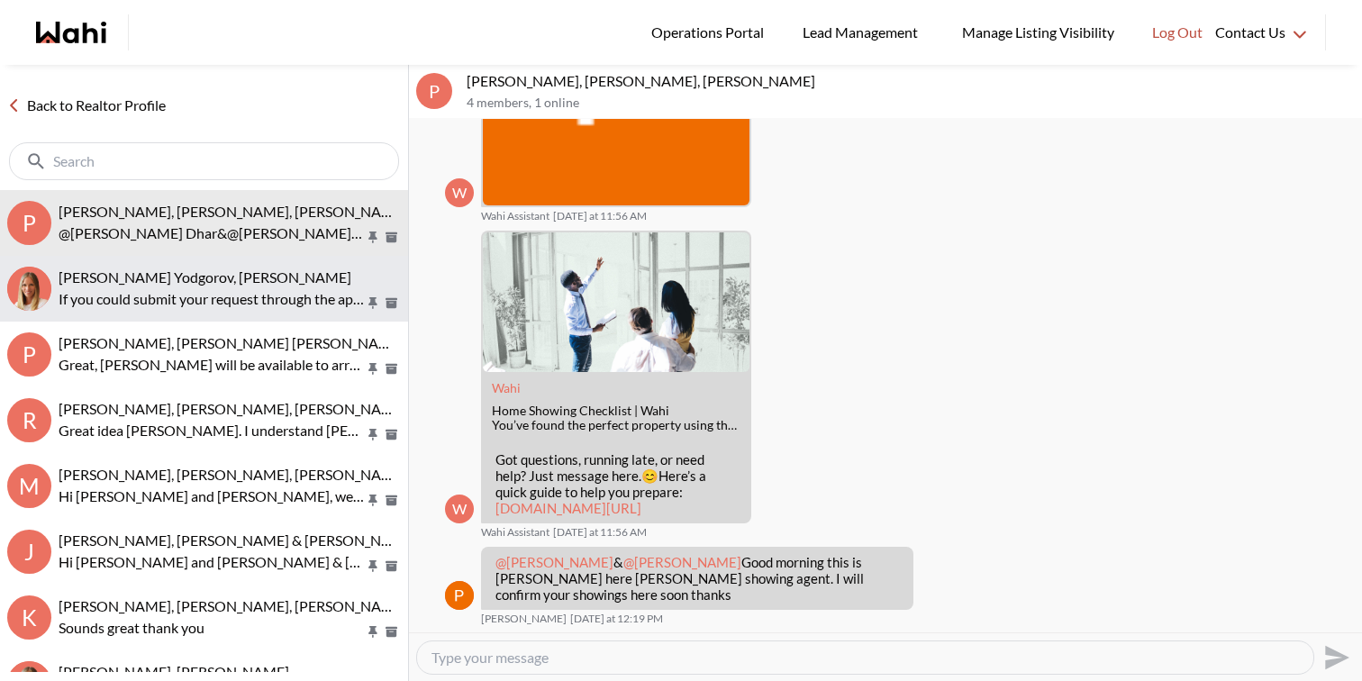
click at [150, 285] on span "[PERSON_NAME] Yodgorov, [PERSON_NAME]" at bounding box center [205, 276] width 293 height 17
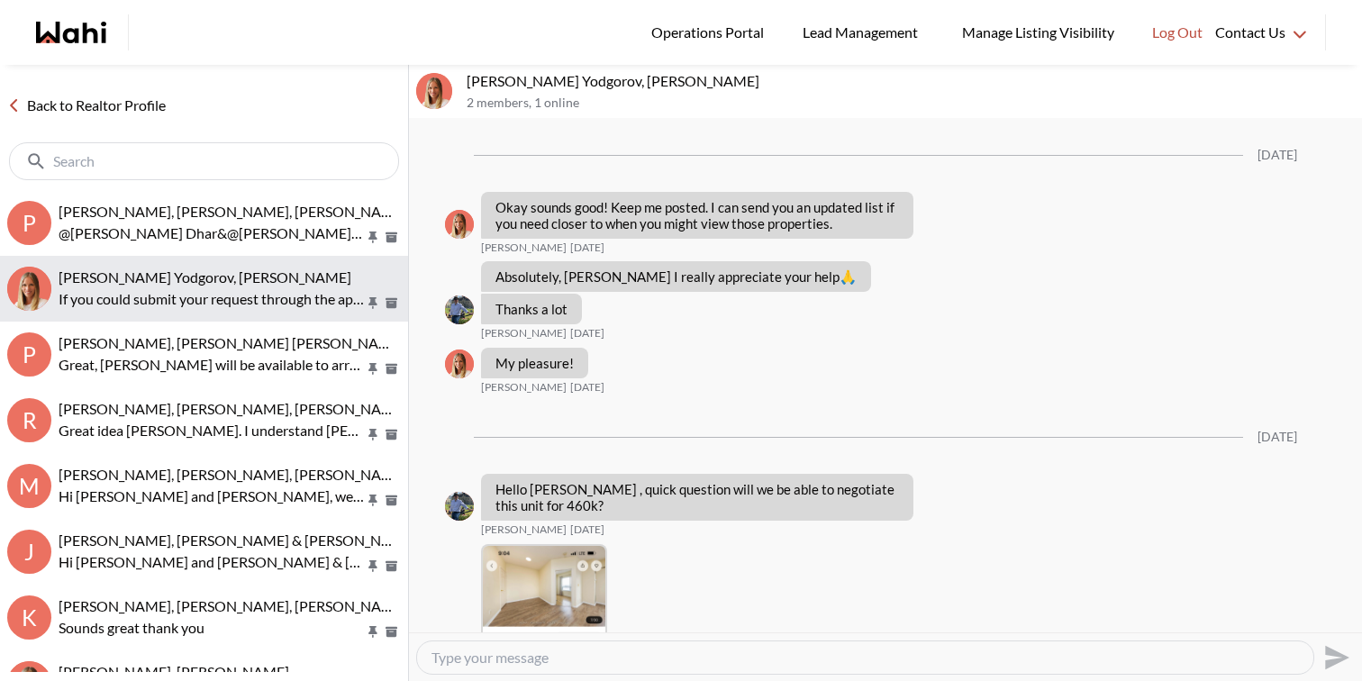
scroll to position [1799, 0]
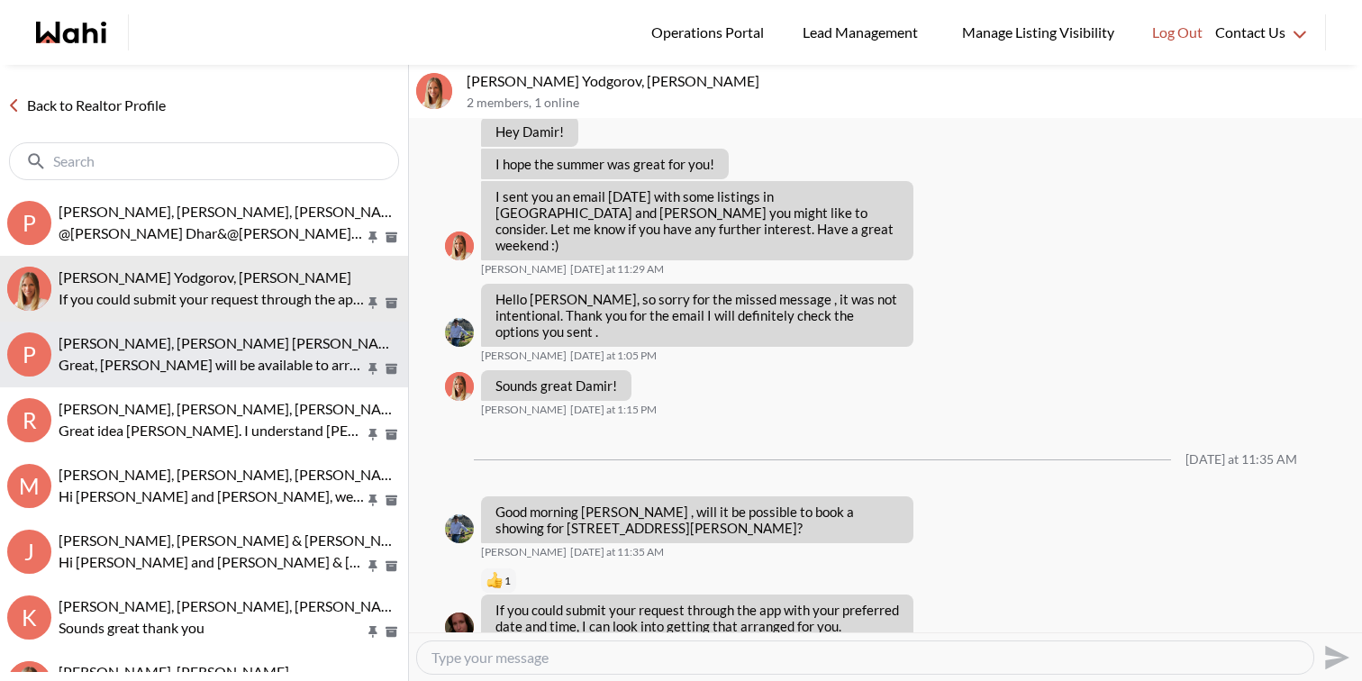
click at [185, 365] on p "Great, [PERSON_NAME] will be available to arrange your showings. Another chat w…" at bounding box center [212, 365] width 306 height 22
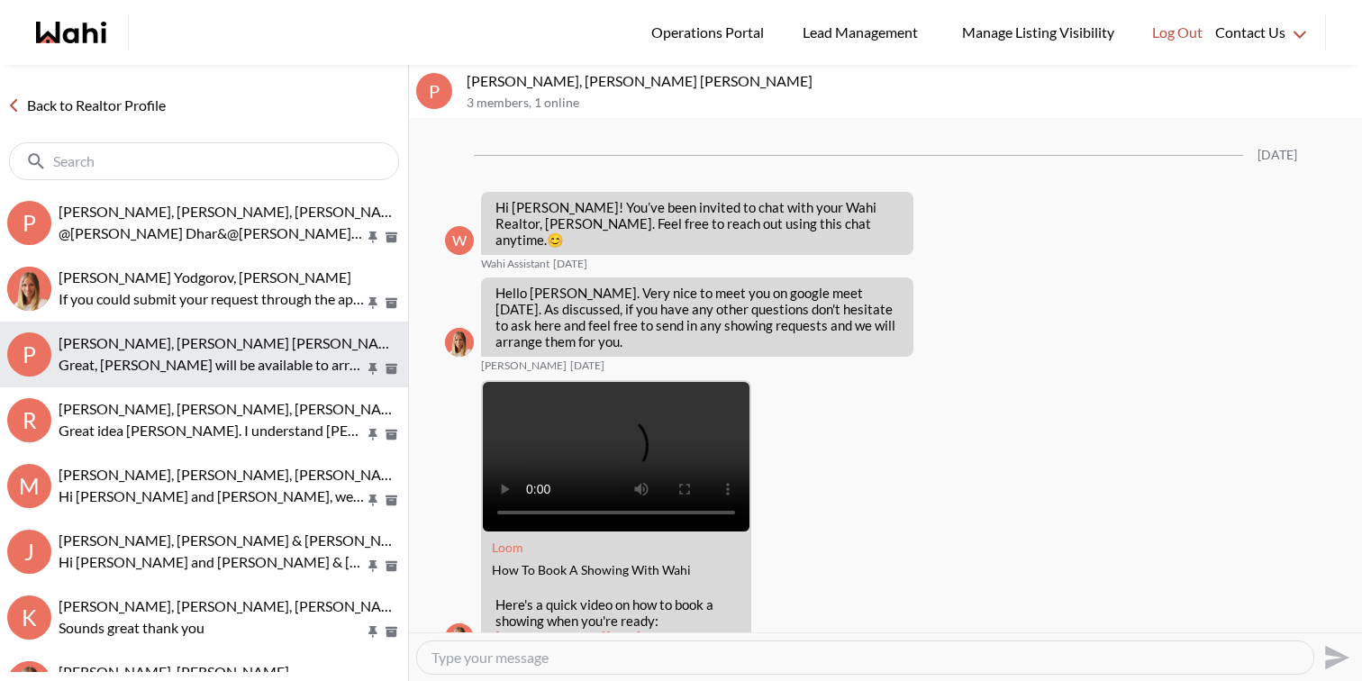
scroll to position [1365, 0]
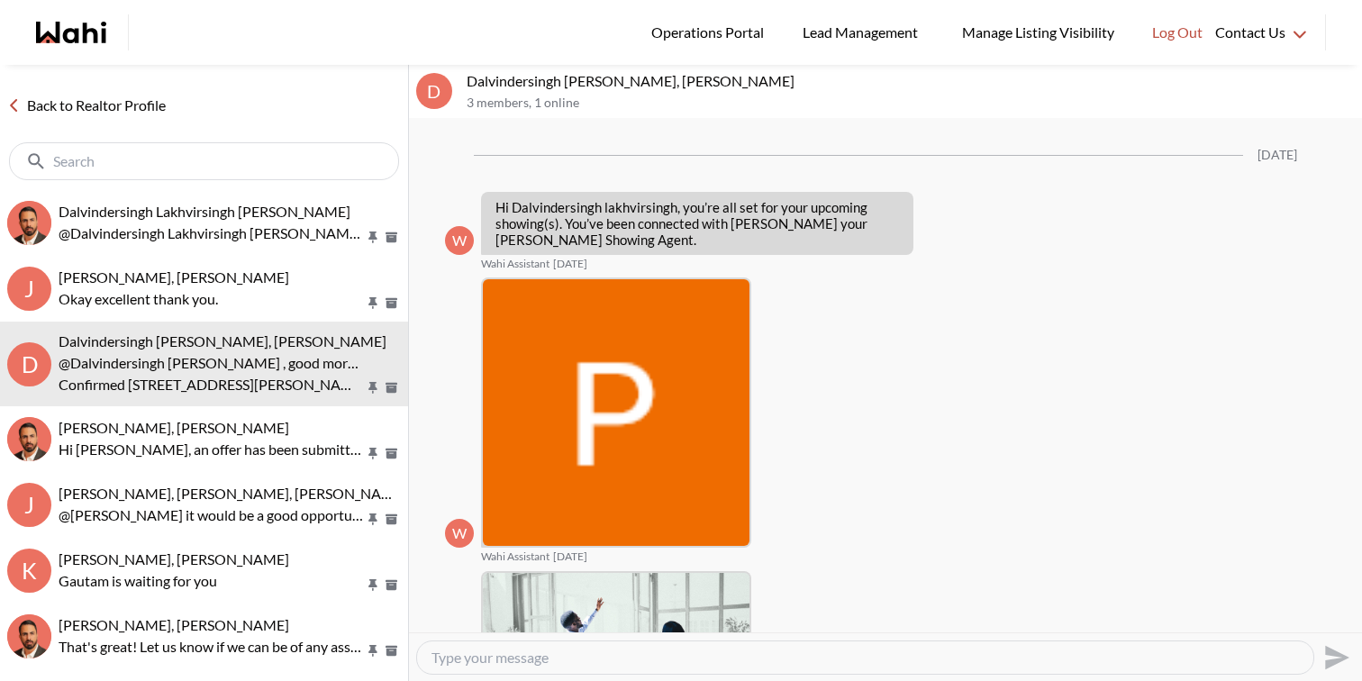
scroll to position [1203, 0]
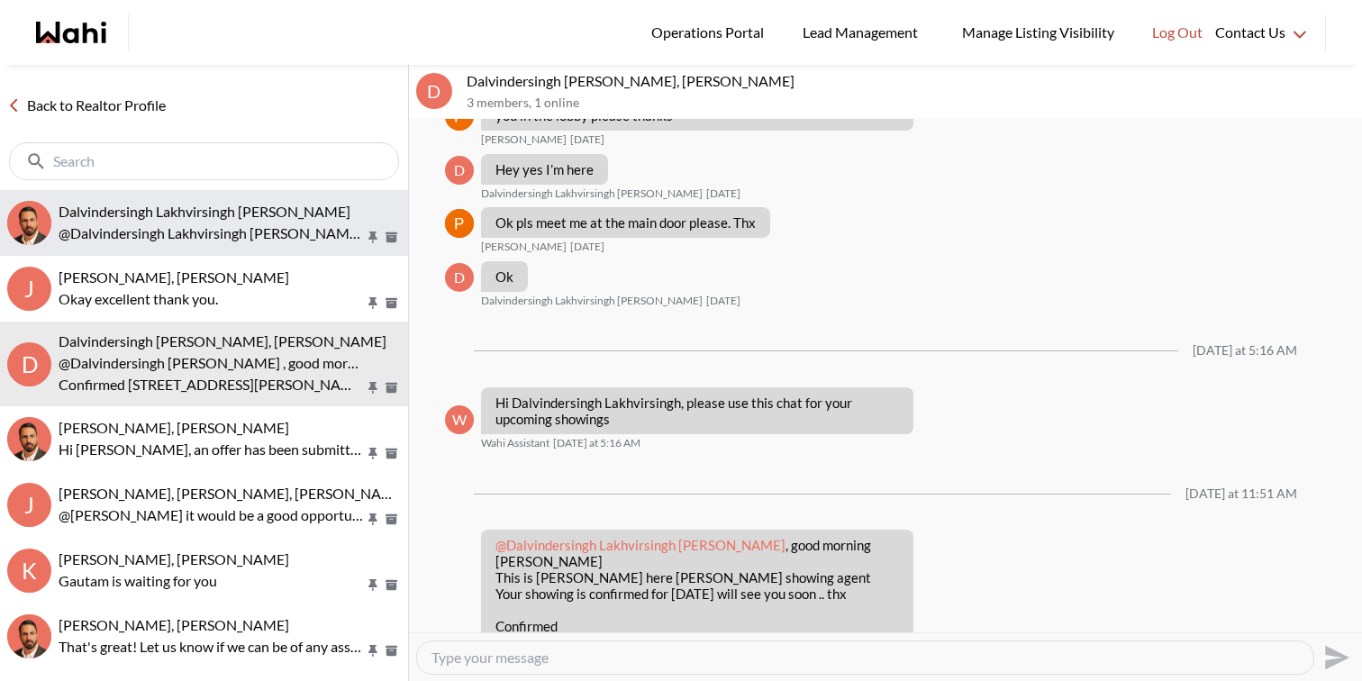
click at [258, 240] on p "@Dalvindersingh Lakhvirsingh Jaswal - Can you please let us know if 6:30 pm is …" at bounding box center [212, 234] width 306 height 22
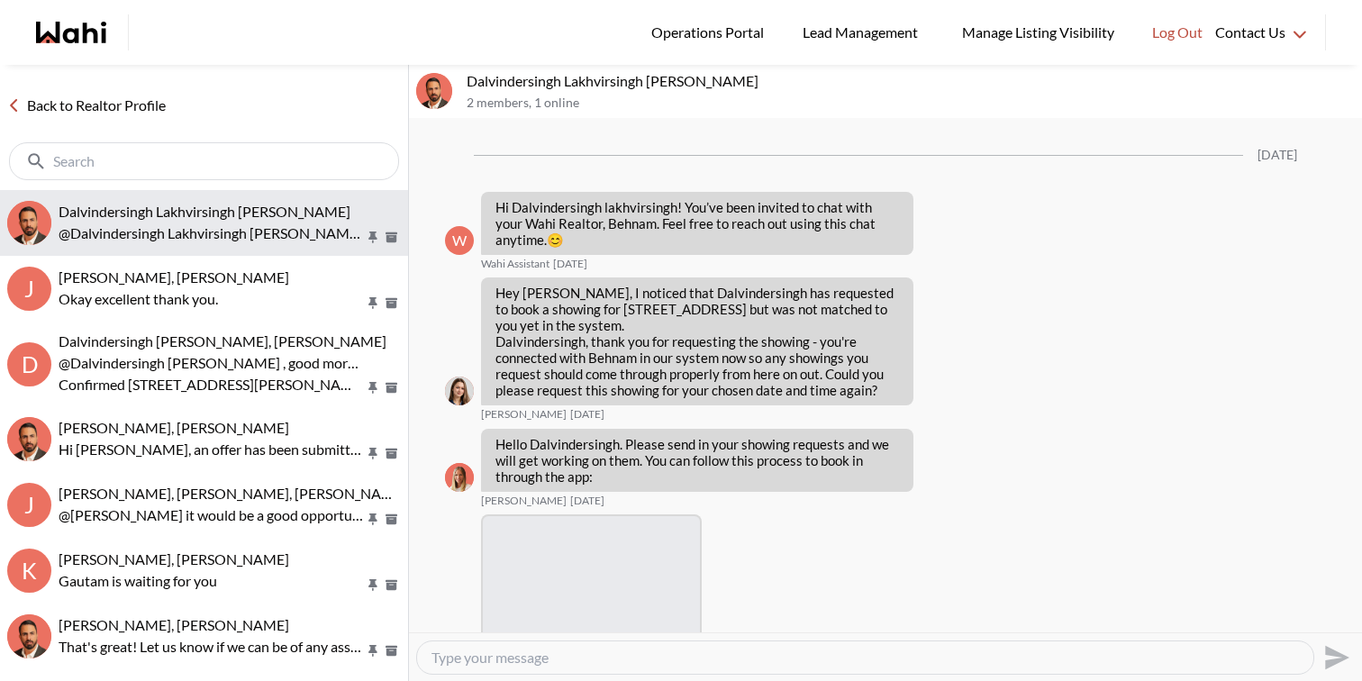
scroll to position [1951, 0]
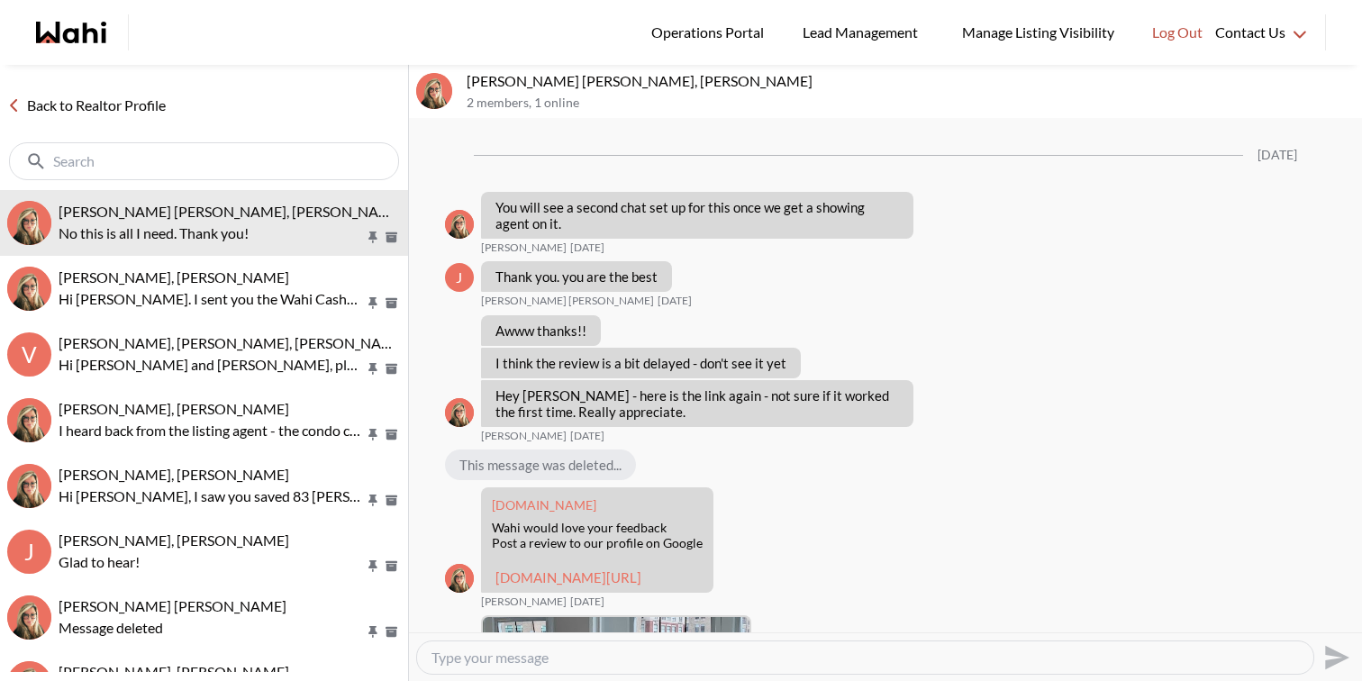
scroll to position [1888, 0]
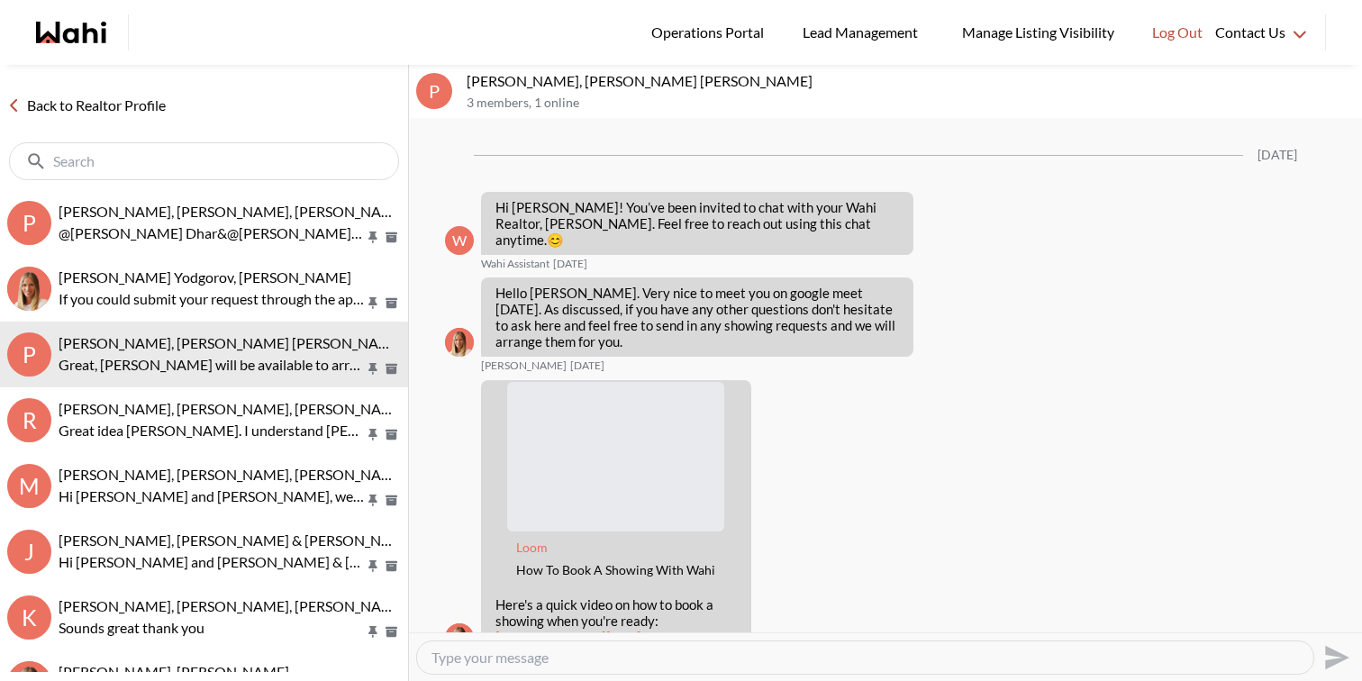
scroll to position [1365, 0]
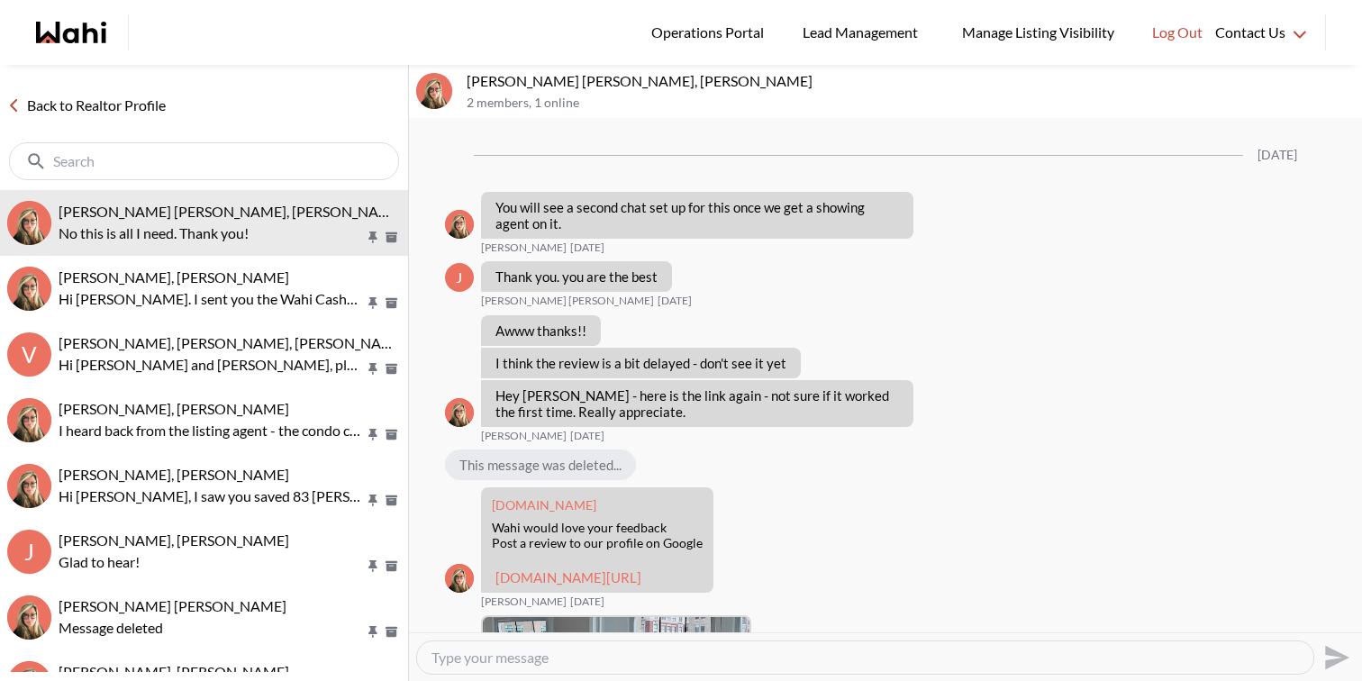
scroll to position [1888, 0]
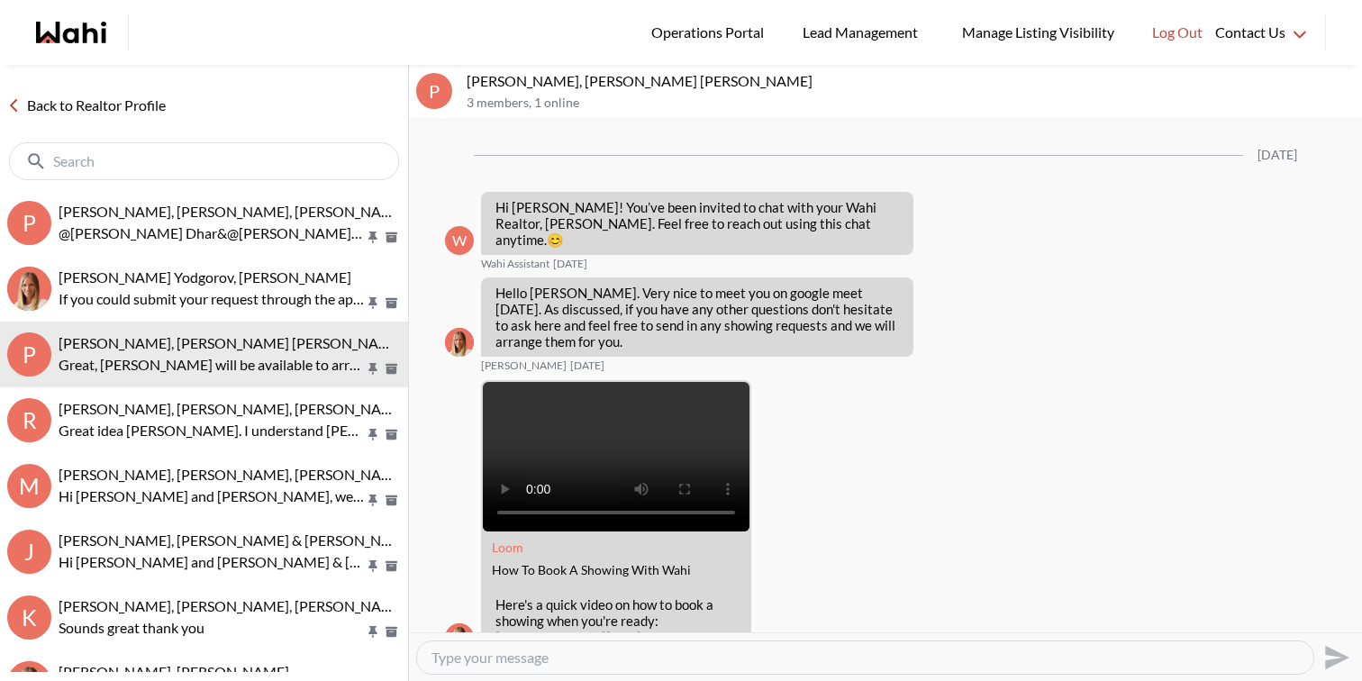
scroll to position [1365, 0]
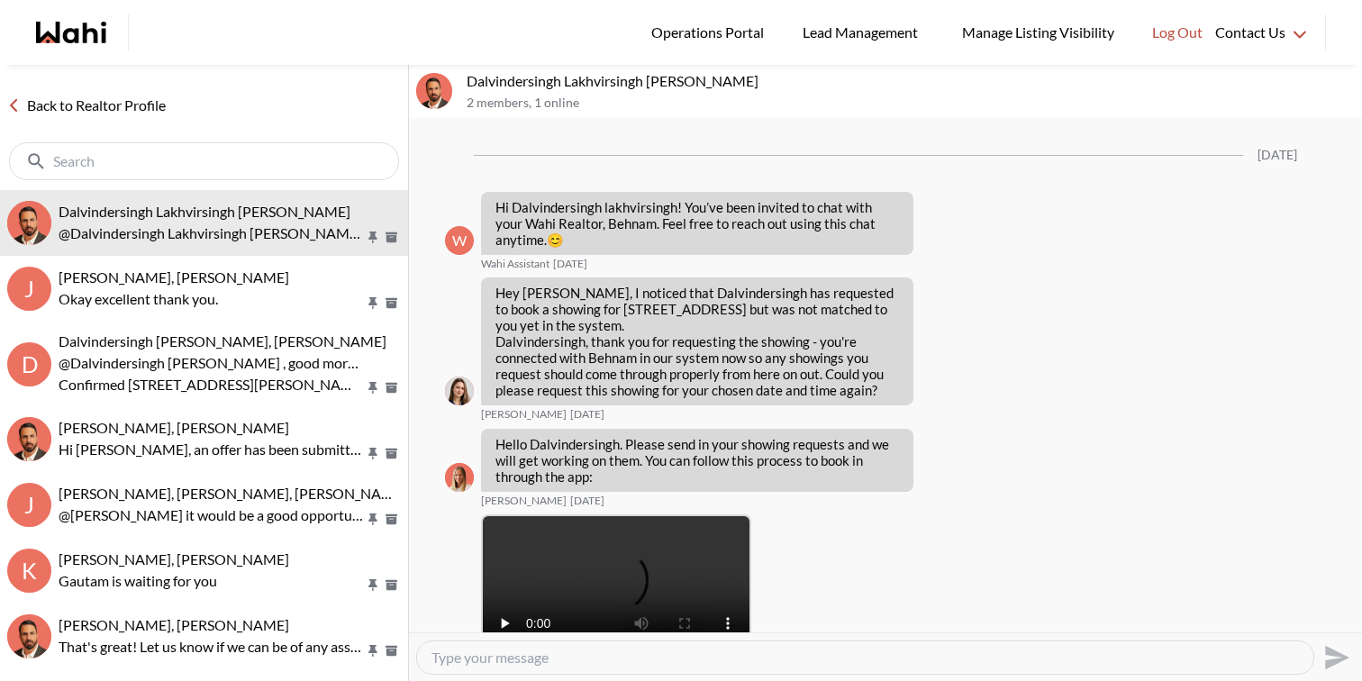
scroll to position [1951, 0]
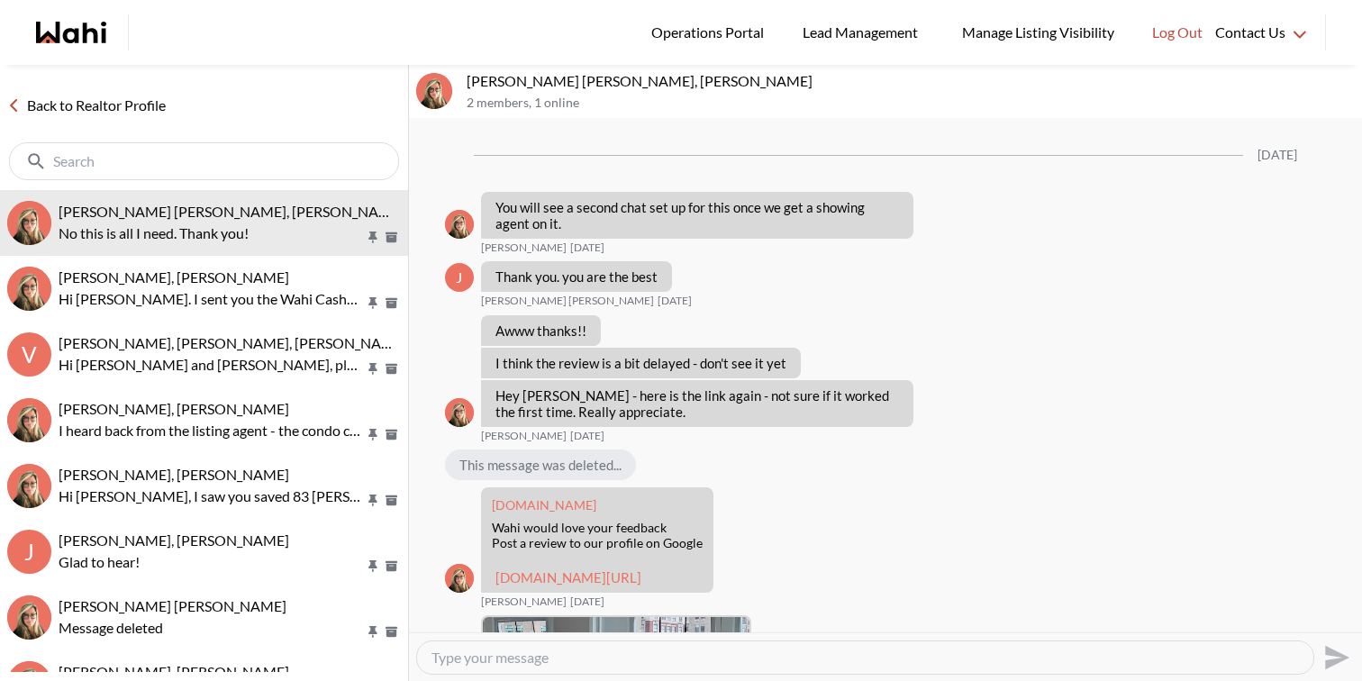
scroll to position [1888, 0]
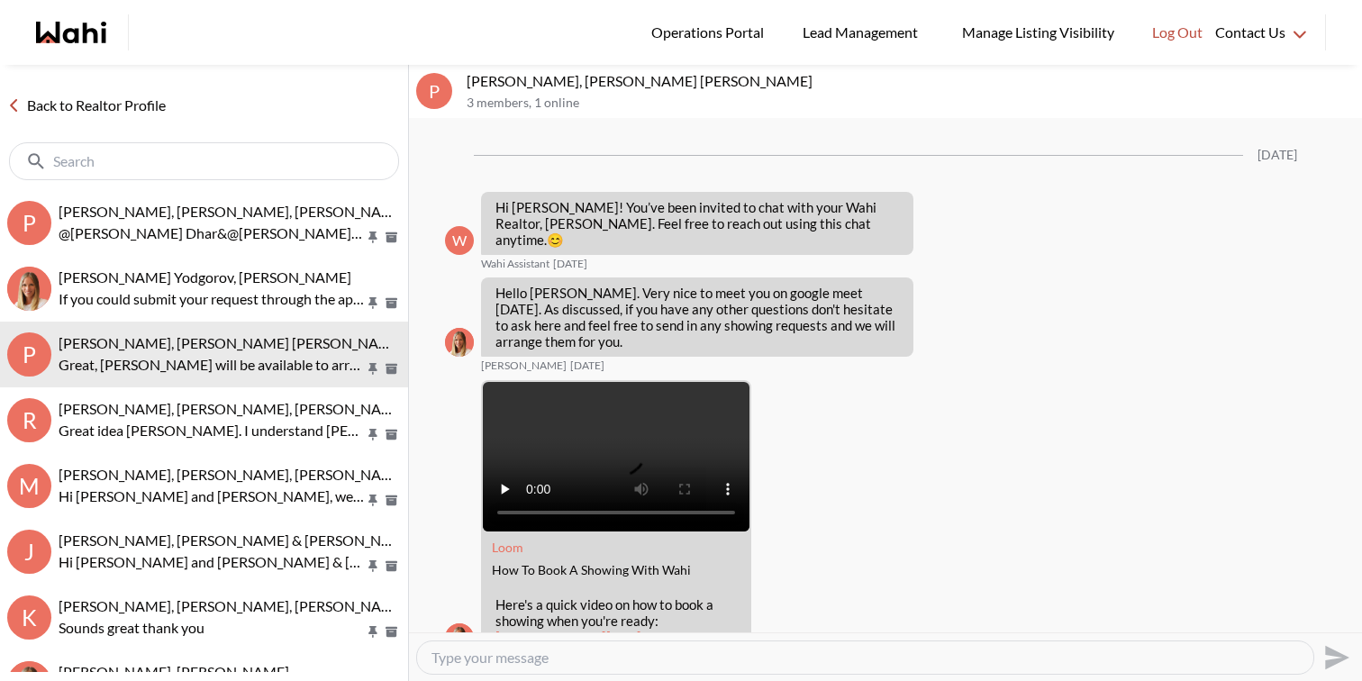
scroll to position [1365, 0]
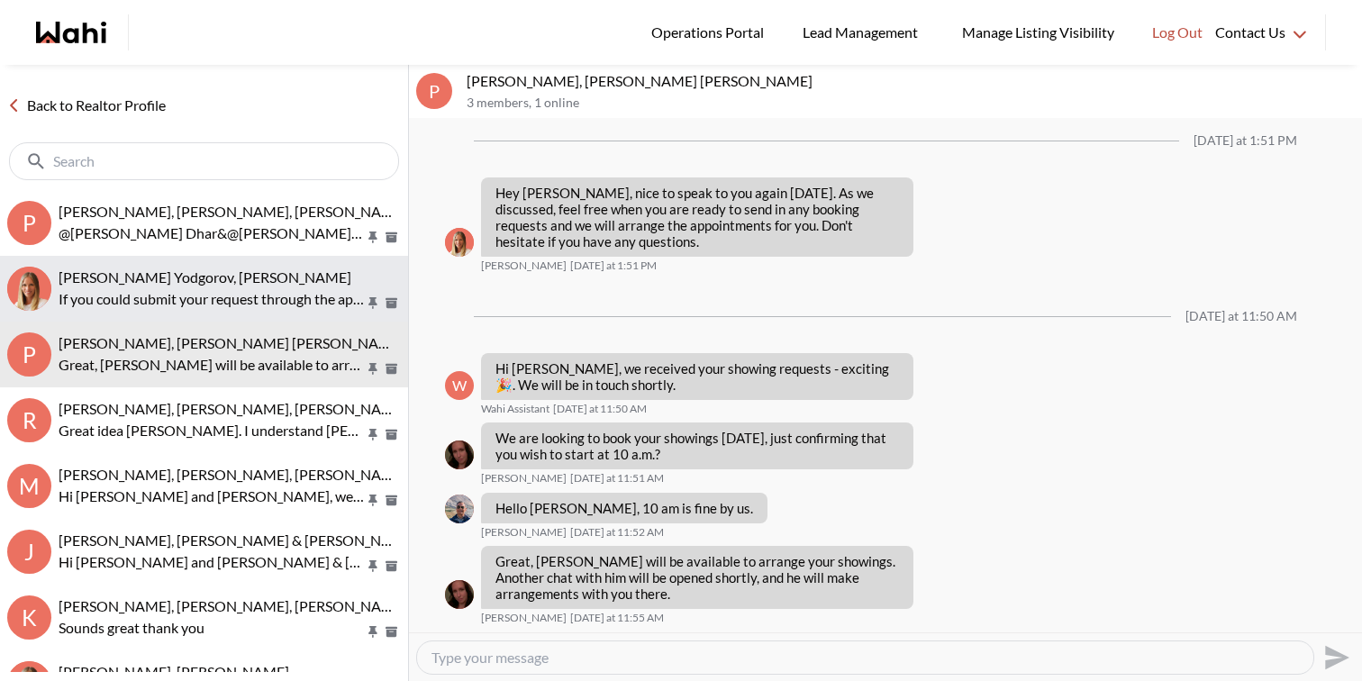
click at [287, 305] on p "If you could submit your request through the app with your preferred date and t…" at bounding box center [212, 299] width 306 height 22
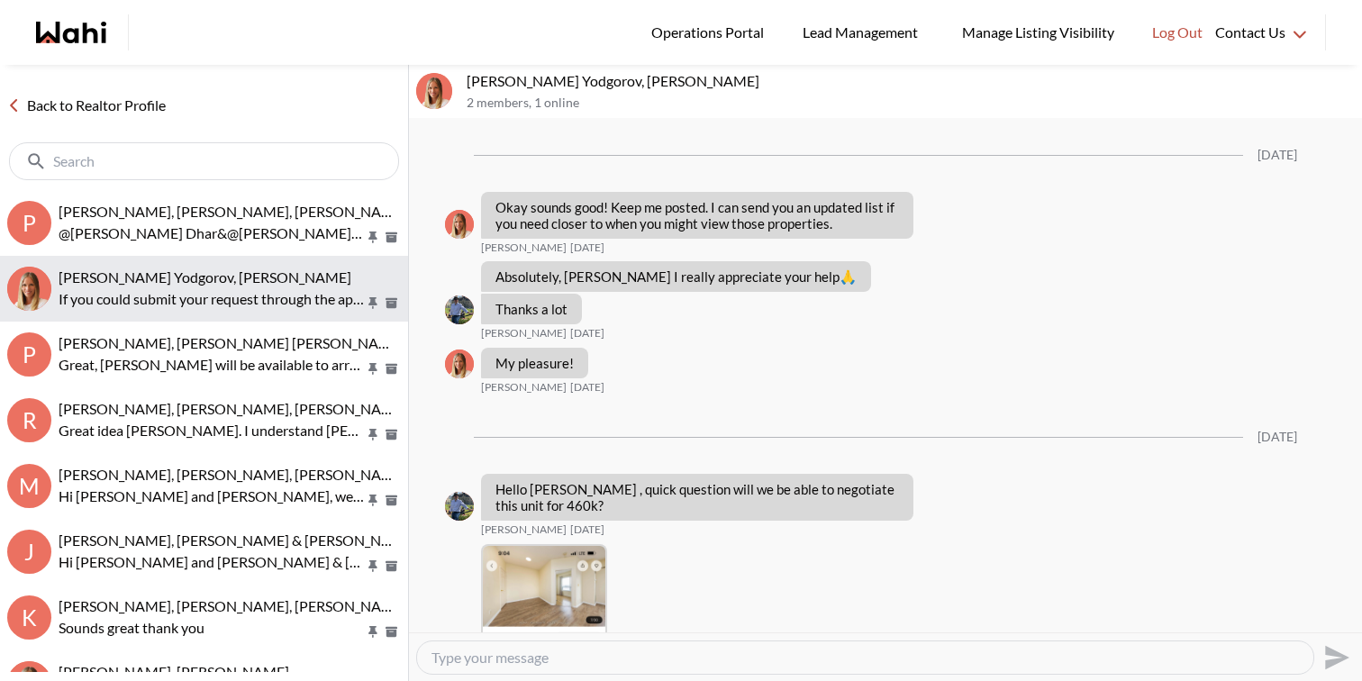
scroll to position [1799, 0]
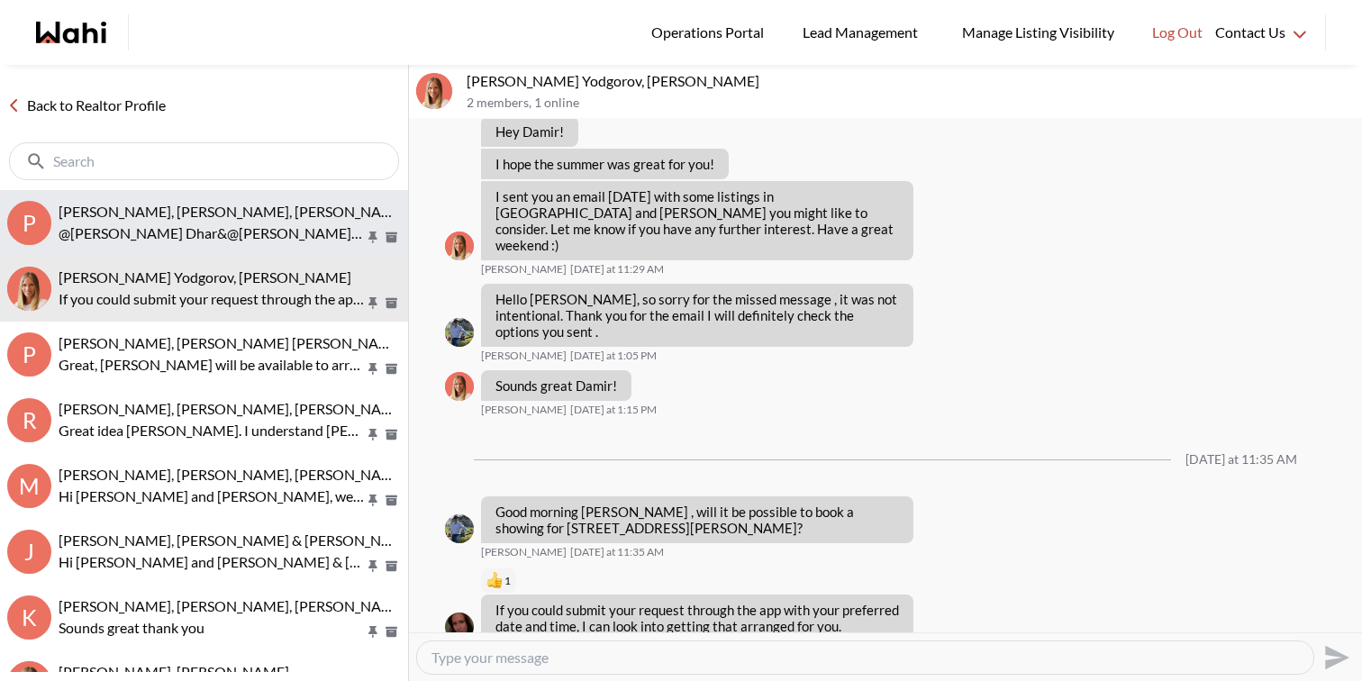
click at [268, 245] on button "P Pranav Dhar, Vandana Dhar, Paul, Michelle @Pranav Dhar&@Vandana Dhar Good mor…" at bounding box center [204, 223] width 408 height 66
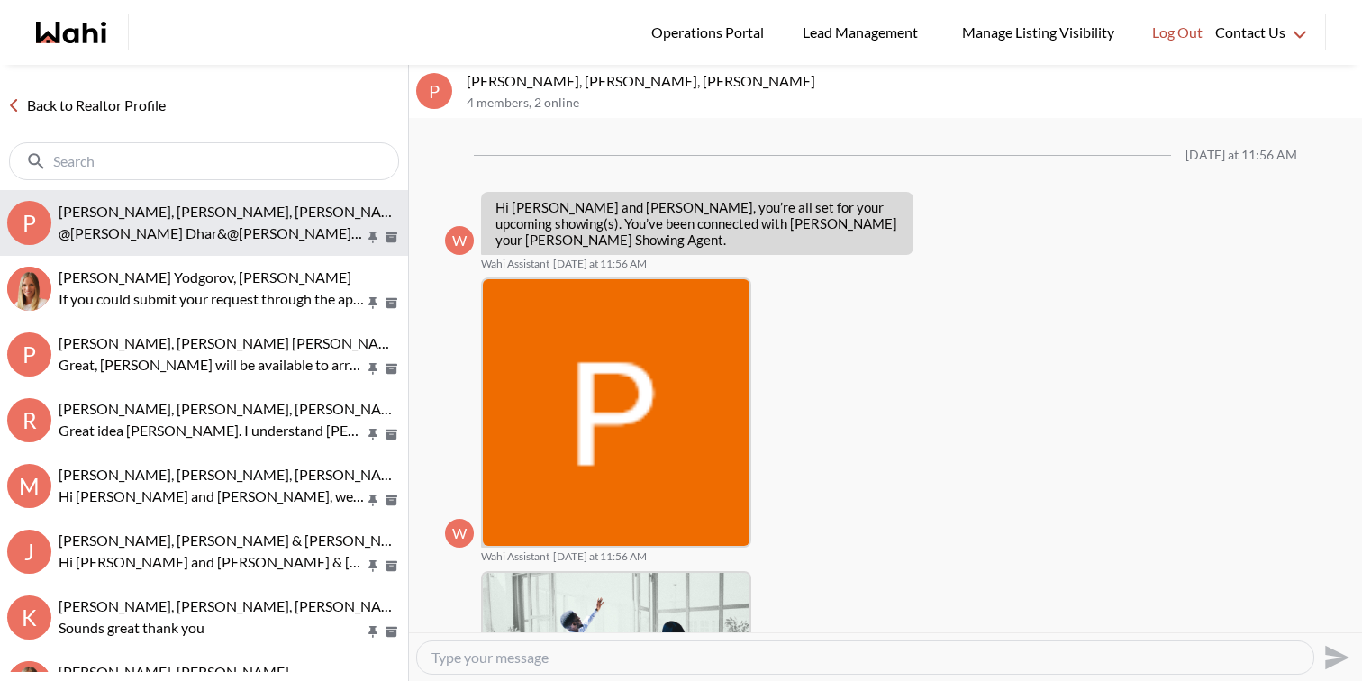
scroll to position [341, 0]
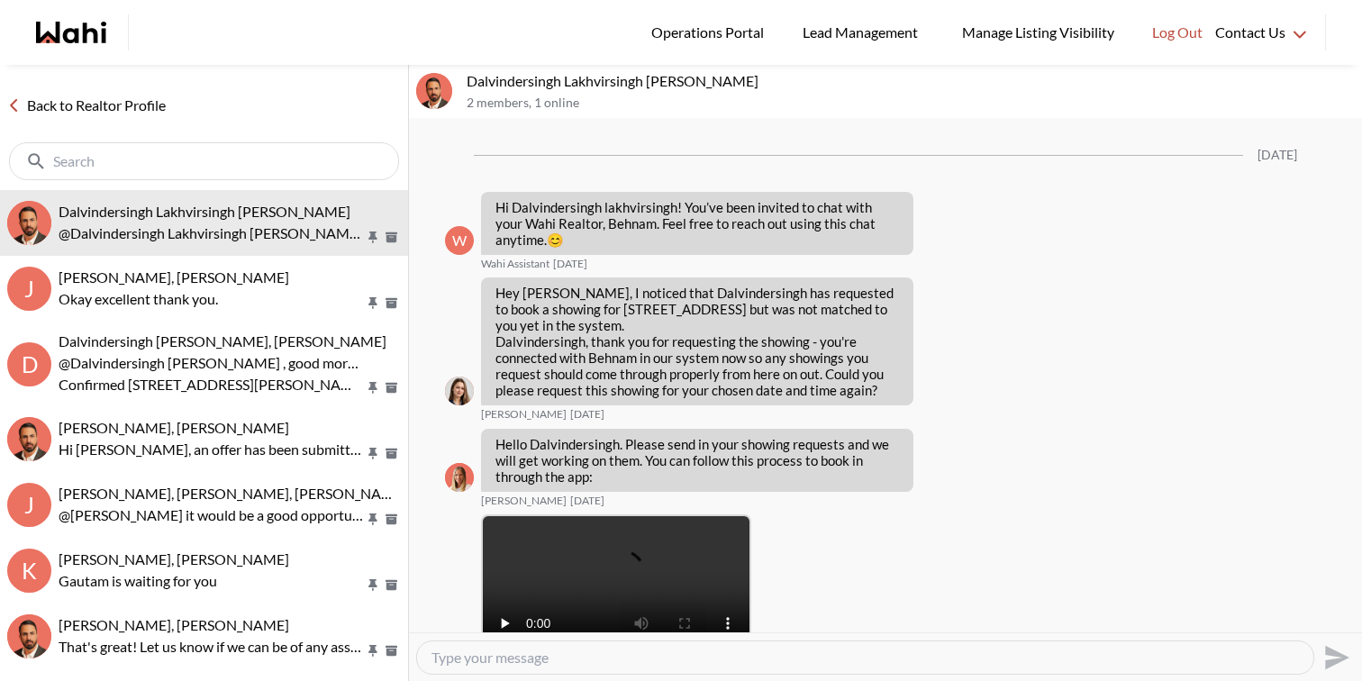
scroll to position [1951, 0]
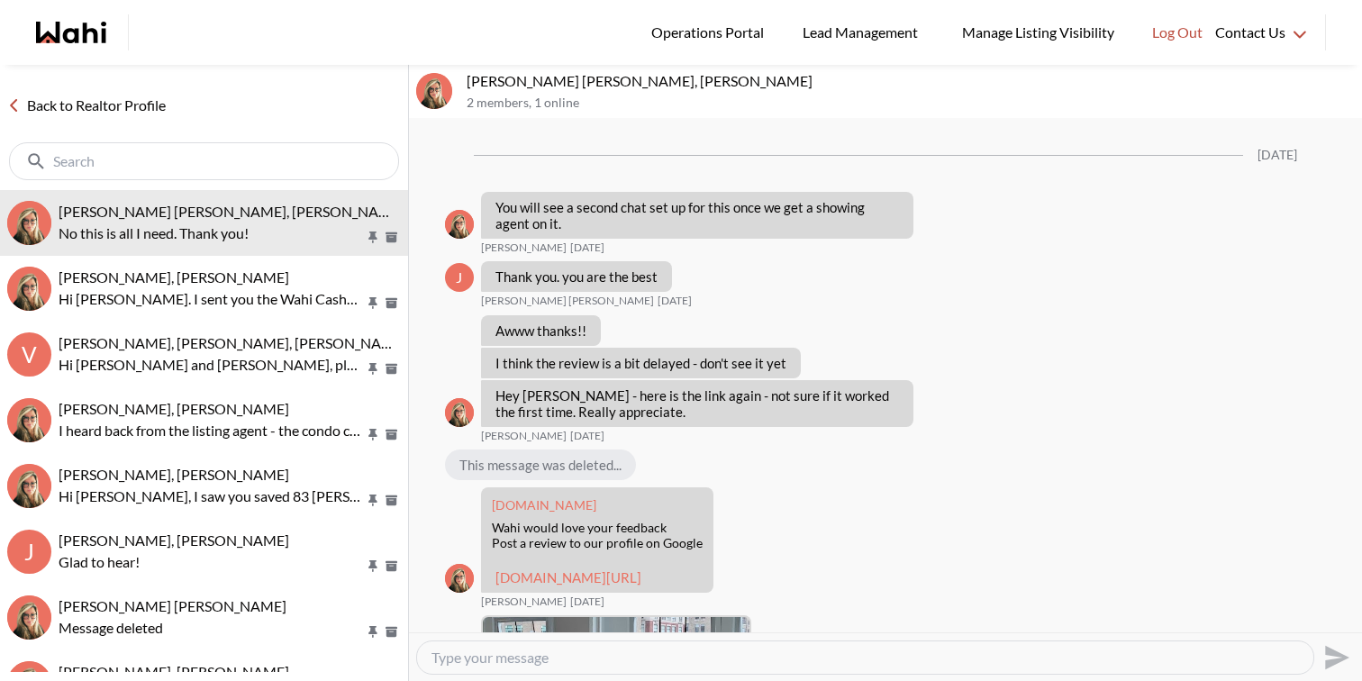
scroll to position [1888, 0]
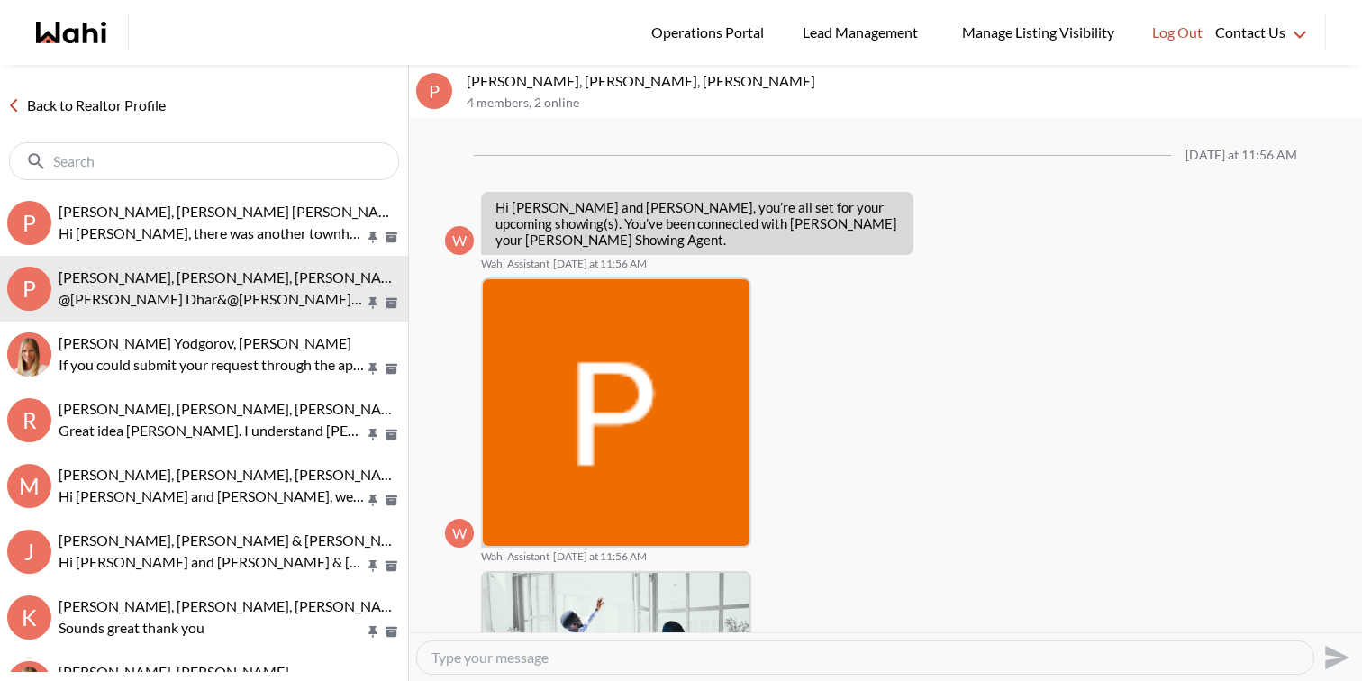
scroll to position [341, 0]
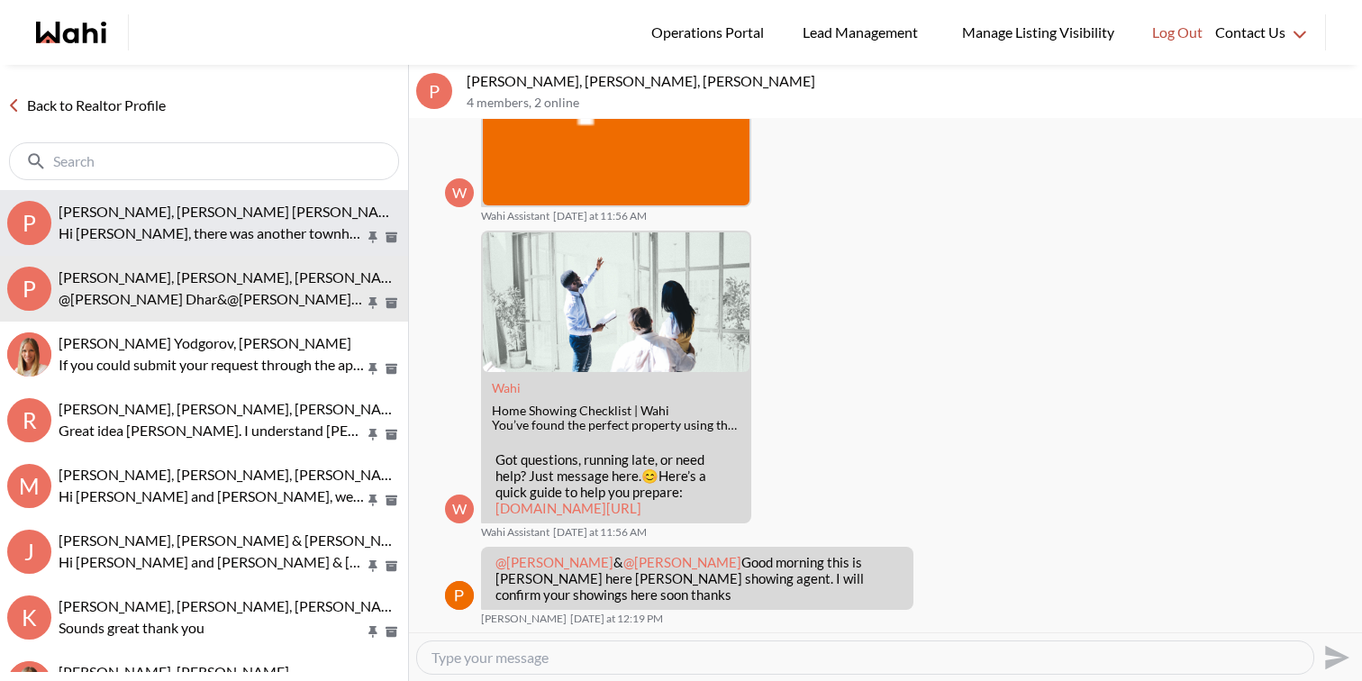
click at [181, 200] on button "P [PERSON_NAME], [PERSON_NAME] [PERSON_NAME] Hi [PERSON_NAME], there was anothe…" at bounding box center [204, 223] width 408 height 66
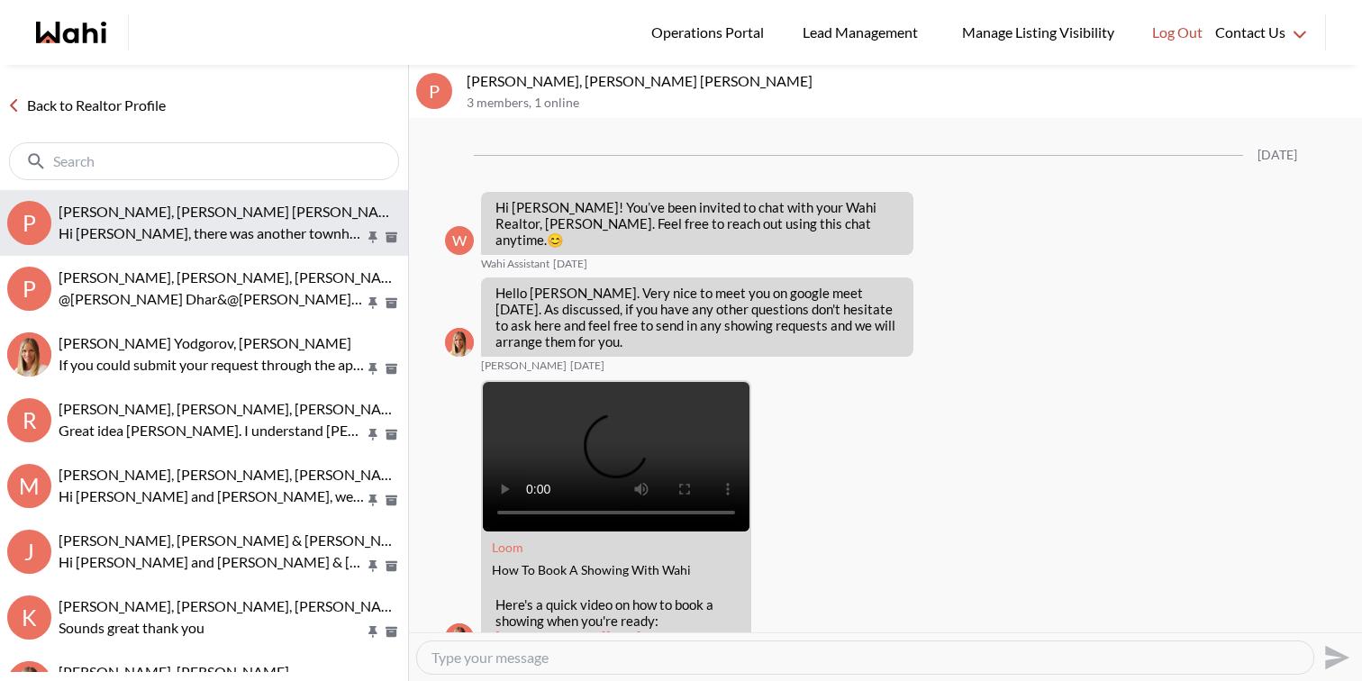
scroll to position [1483, 0]
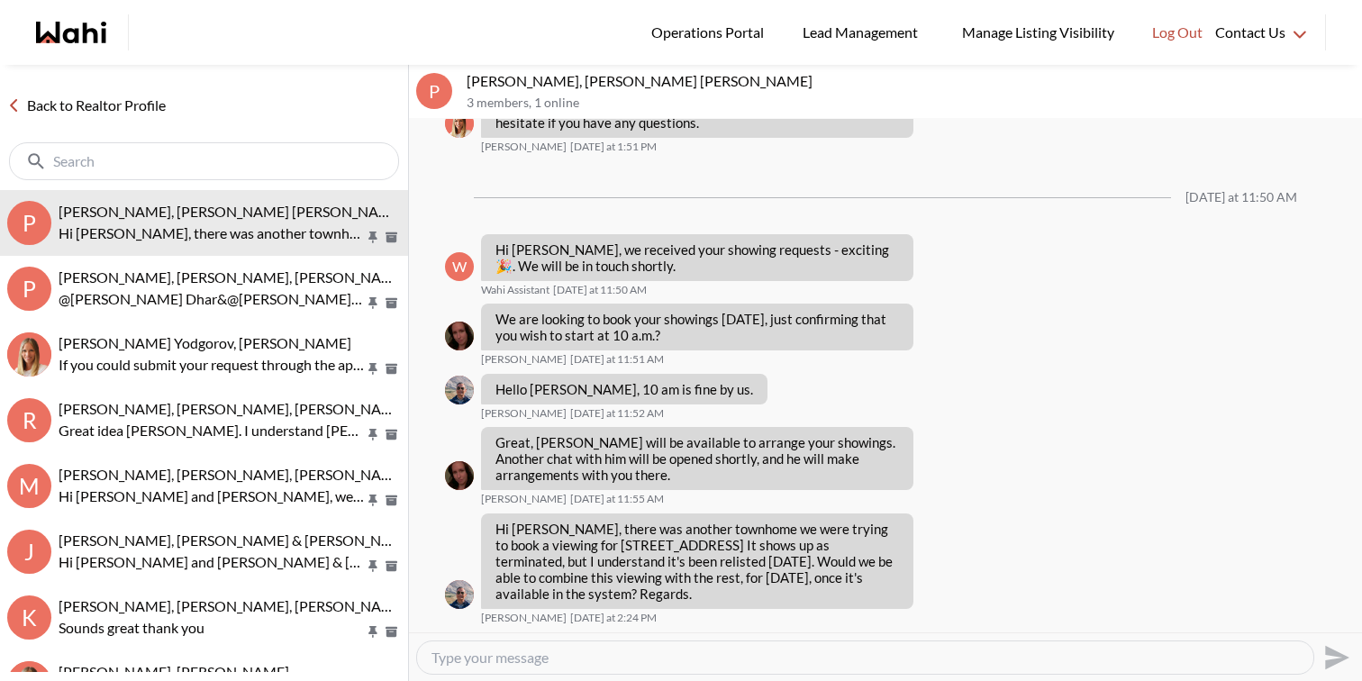
click at [625, 655] on textarea "Type your message" at bounding box center [866, 658] width 868 height 18
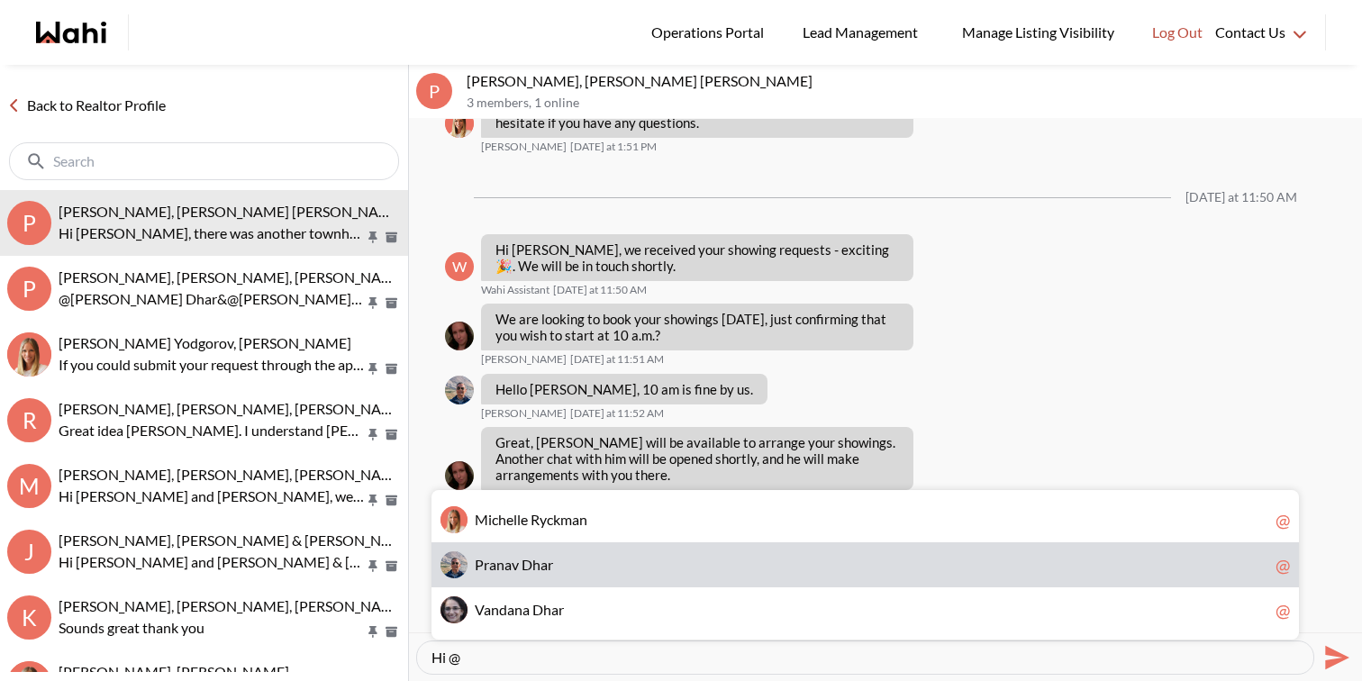
click at [614, 564] on span "P r a n a v D h a r" at bounding box center [872, 565] width 794 height 18
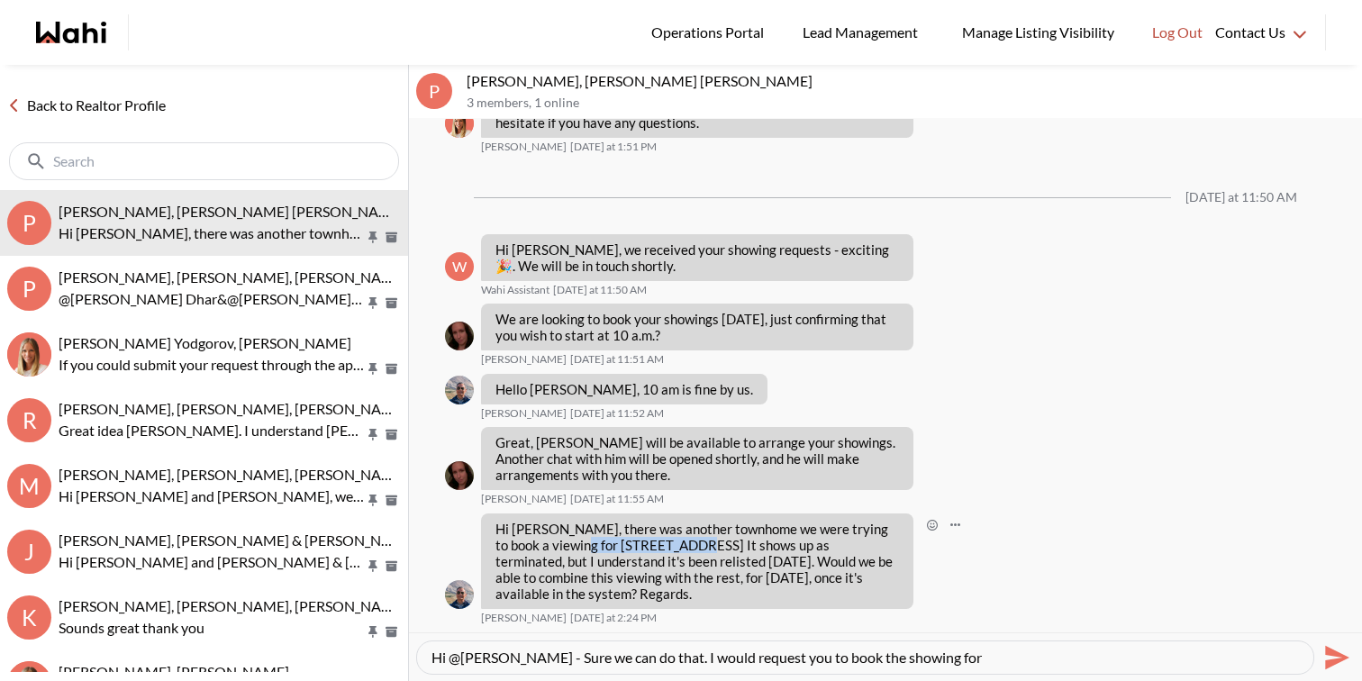
drag, startPoint x: 679, startPoint y: 548, endPoint x: 560, endPoint y: 548, distance: 118.9
click at [560, 548] on p "Hi Michelle, there was another townhome we were trying to book a viewing for 33…" at bounding box center [698, 561] width 404 height 81
copy p "3358C Kingston Rd"
click at [1008, 655] on textarea "Hi @Pranav Dhar - Sure we can do that. I would request you to book the showing …" at bounding box center [866, 658] width 868 height 18
paste textarea "3358C Kingston Rd"
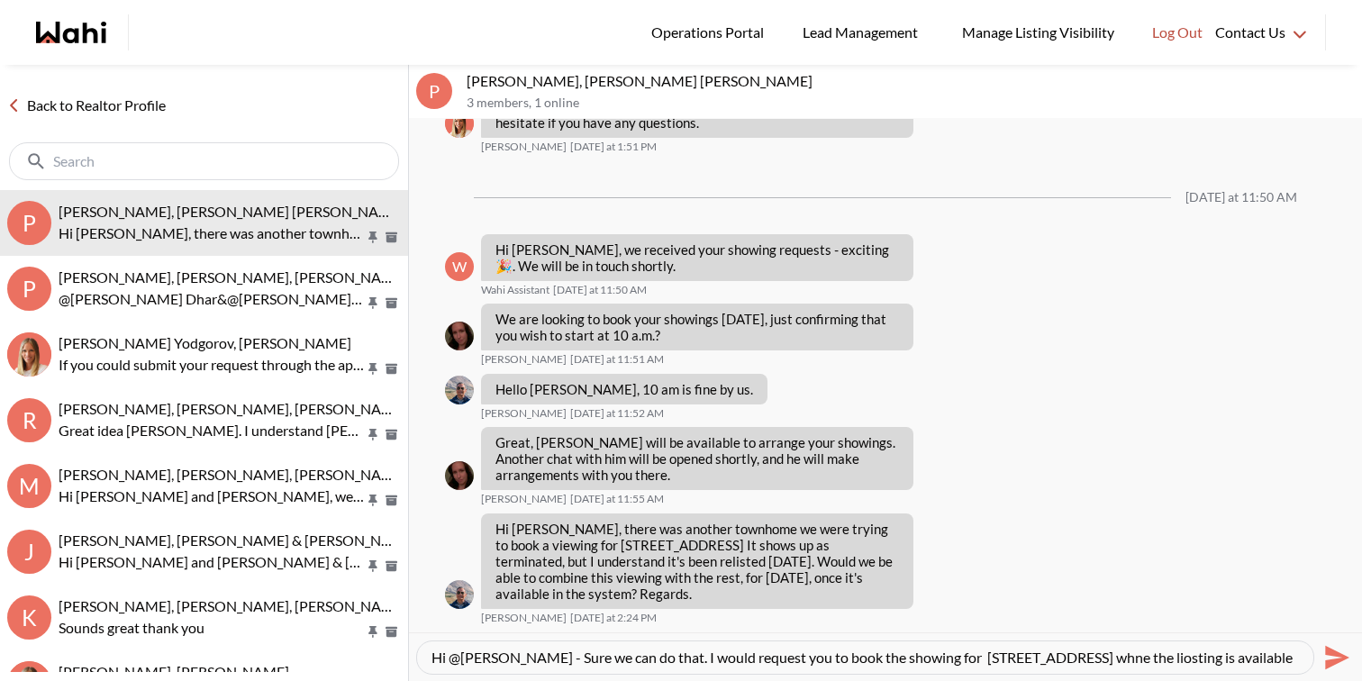
scroll to position [9, 0]
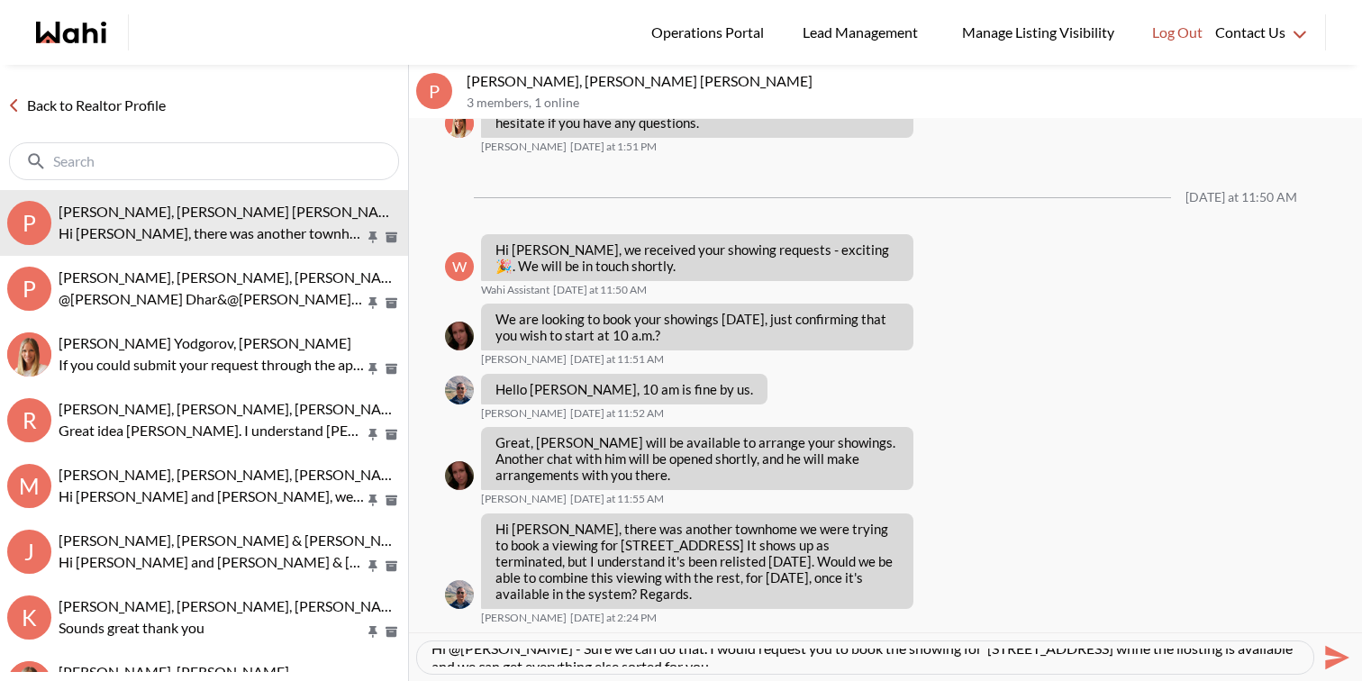
click at [1101, 651] on textarea "Hi @Pranav Dhar - Sure we can do that. I would request you to book the showing …" at bounding box center [866, 658] width 868 height 18
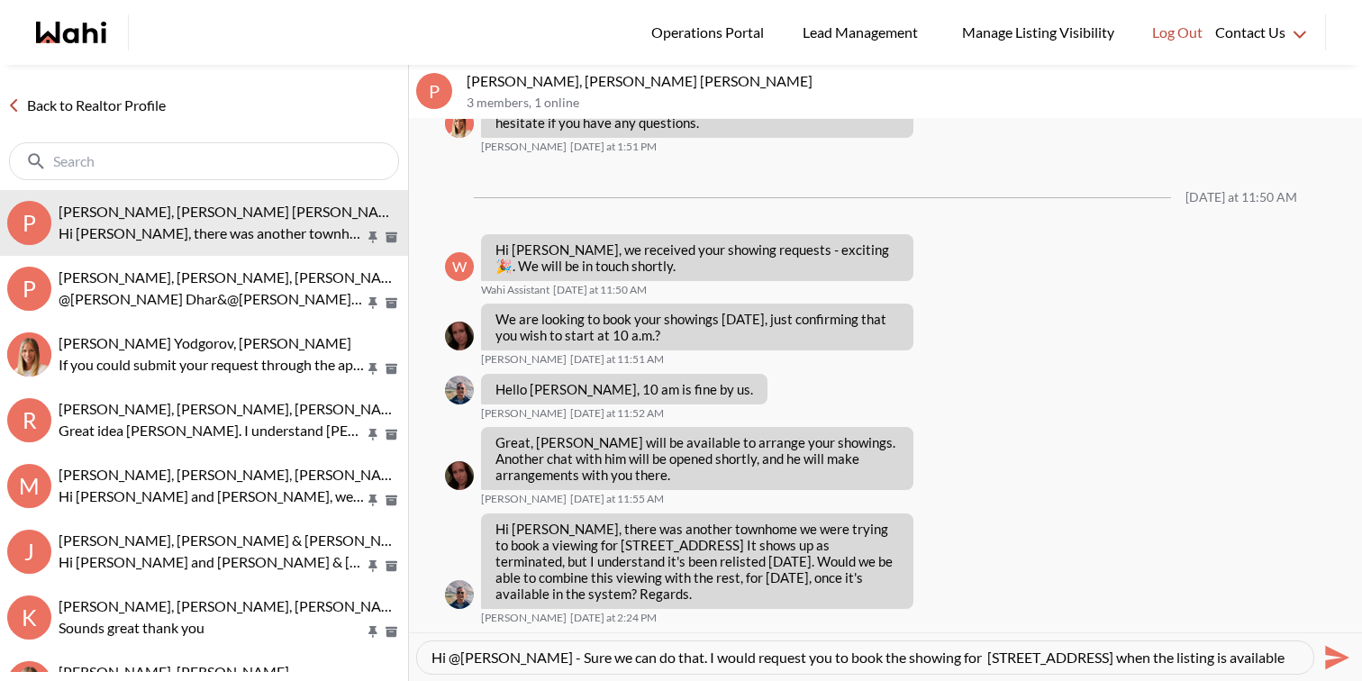
type textarea "Hi @Pranav Dhar - Sure we can do that. I would request you to book the showing …"
click at [1341, 653] on icon "Send" at bounding box center [1337, 657] width 24 height 24
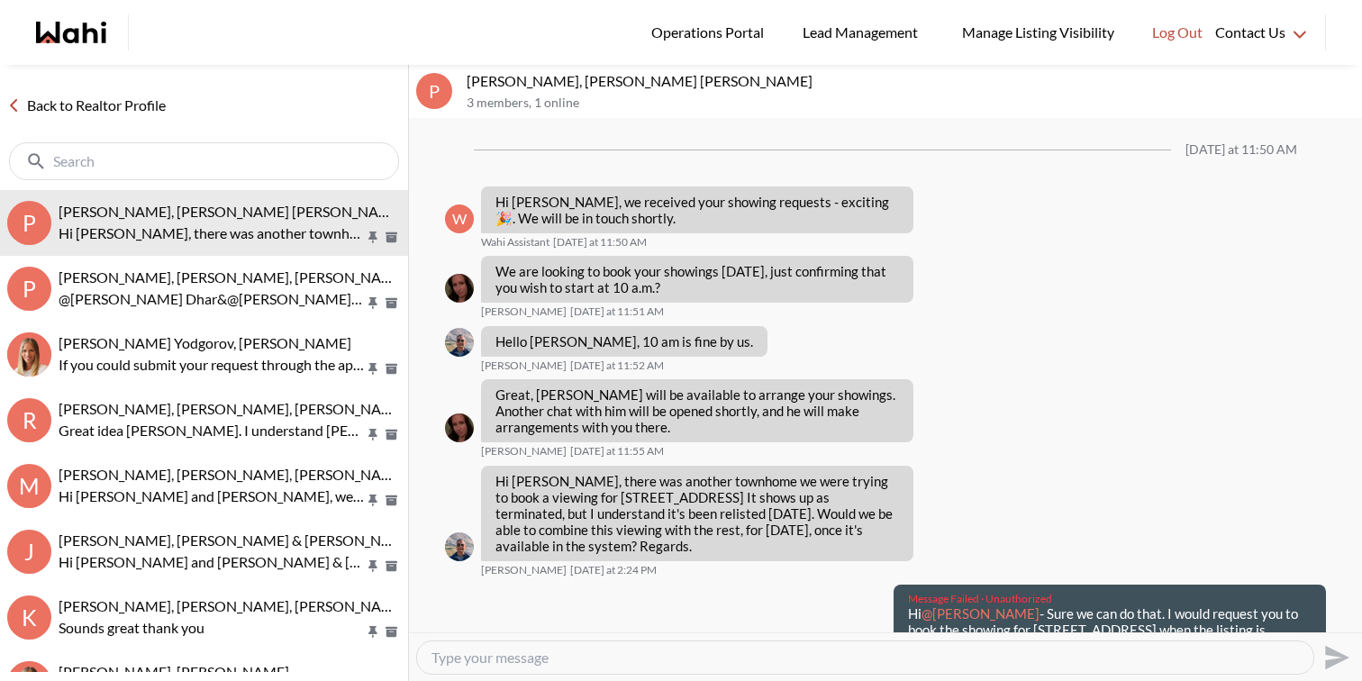
scroll to position [1570, 0]
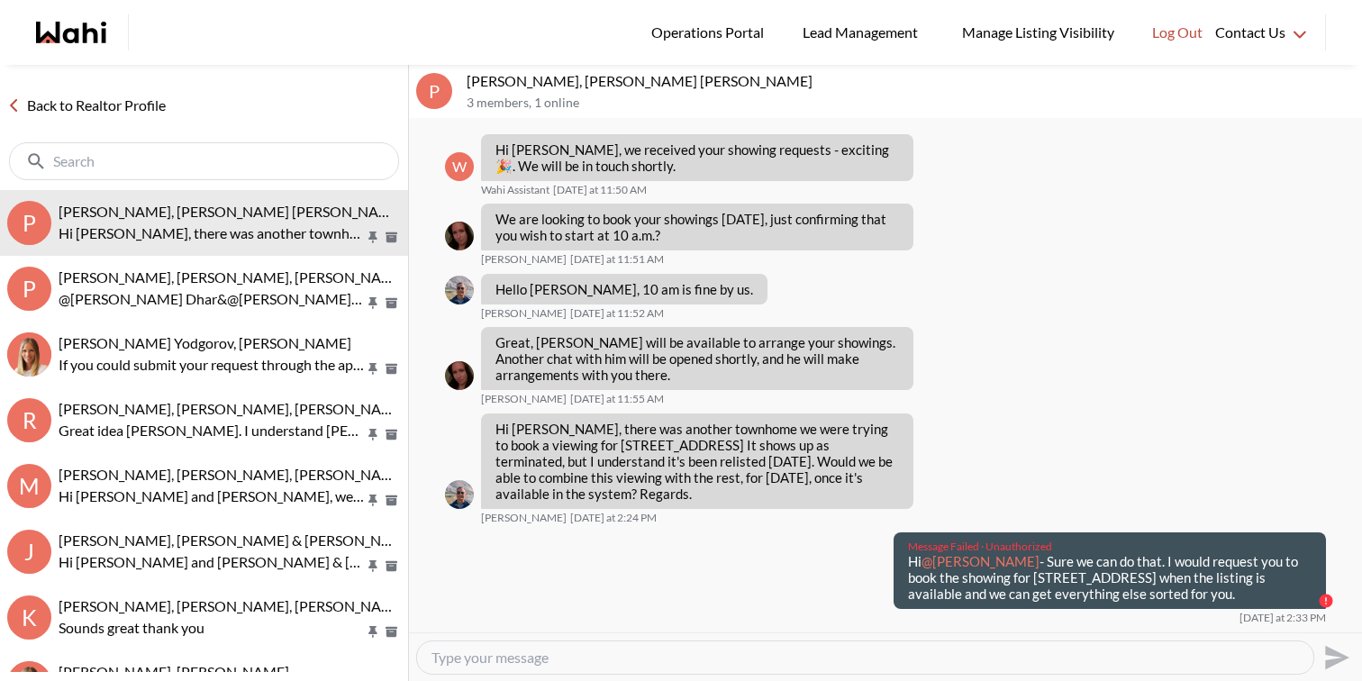
drag, startPoint x: 1160, startPoint y: 609, endPoint x: 905, endPoint y: 577, distance: 257.9
click at [905, 577] on div "Message Failed · Unauthorized Hi @Pranav Dhar - Sure we can do that. I would re…" at bounding box center [1110, 570] width 432 height 77
copy p "Hi @Pranav Dhar - Sure we can do that. I would request you to book the showing …"
click at [753, 666] on textarea "Type your message" at bounding box center [866, 658] width 868 height 18
paste textarea "Hi @Pranav Dhar - Sure we can do that. I would request you to book the showing …"
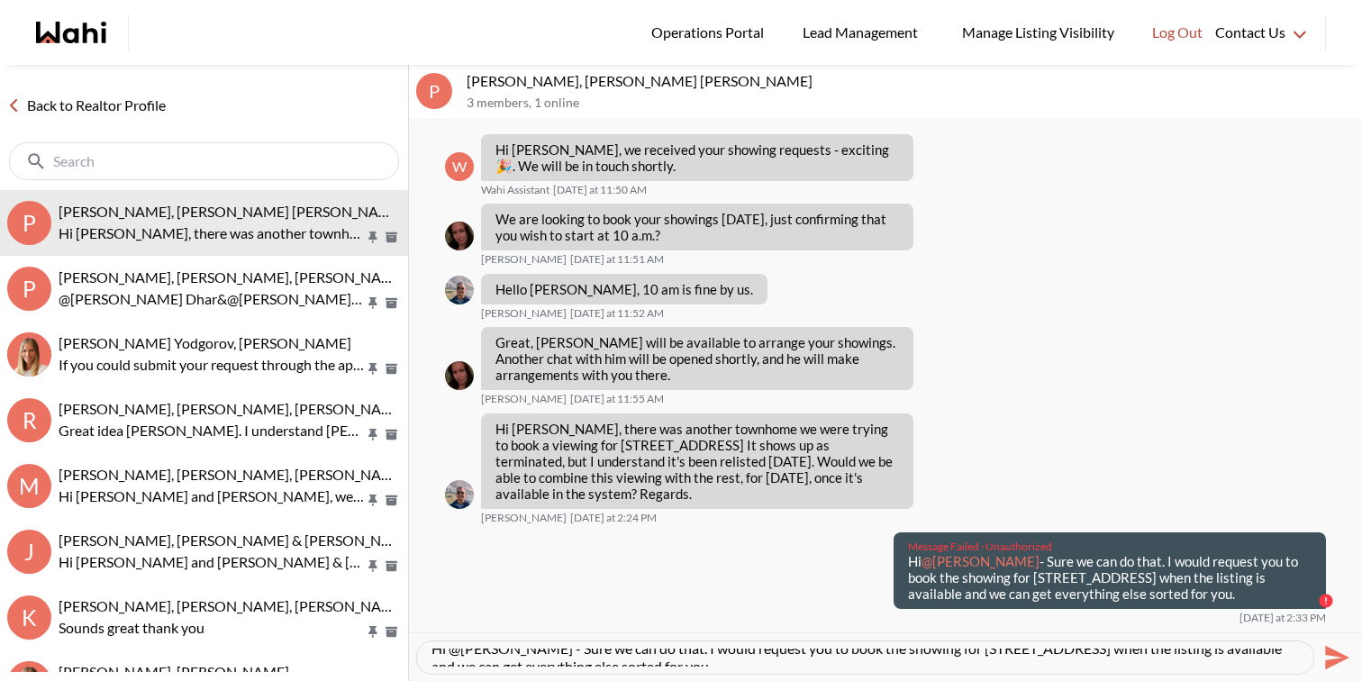
scroll to position [0, 0]
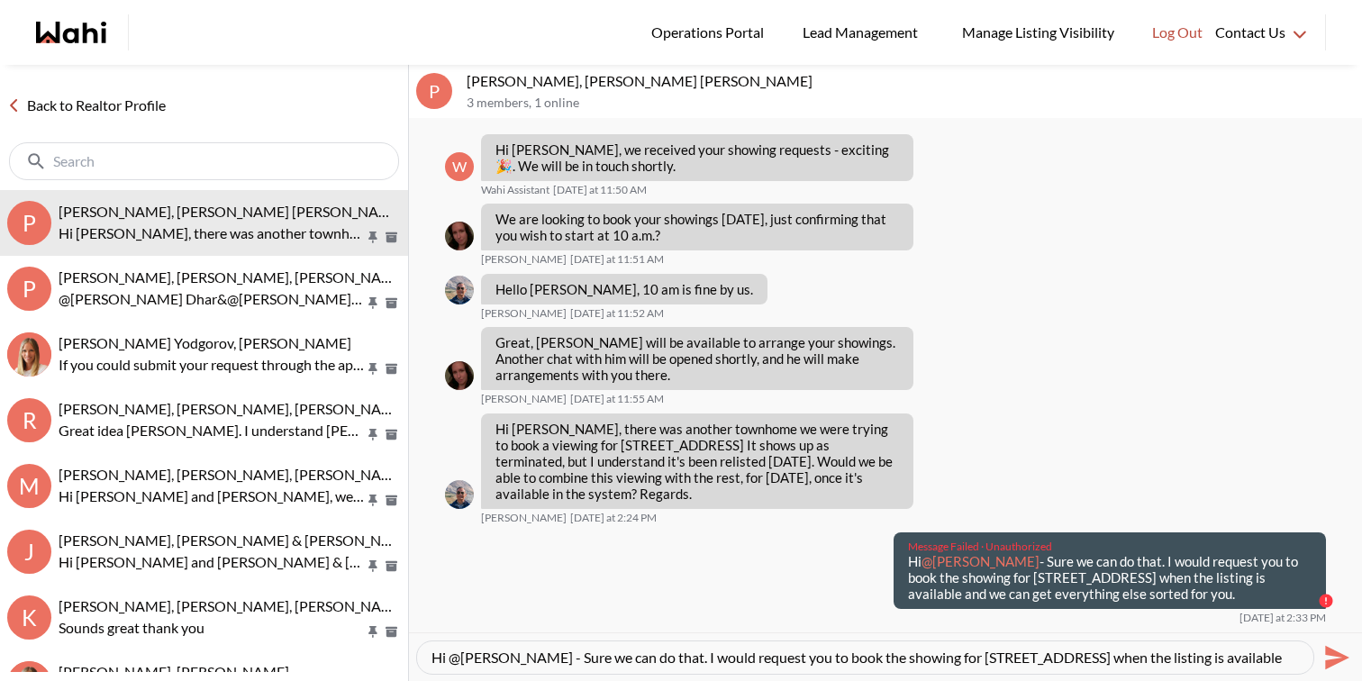
drag, startPoint x: 581, startPoint y: 658, endPoint x: 553, endPoint y: 653, distance: 28.3
click at [553, 653] on textarea "Hi @Pranav Dhar - Sure we can do that. I would request you to book the showing …" at bounding box center [866, 658] width 868 height 18
type textarea "Hi @Pranav Dhar - Definitely, we can do that. I would request you to book the s…"
click at [1329, 649] on icon "Send" at bounding box center [1337, 657] width 24 height 24
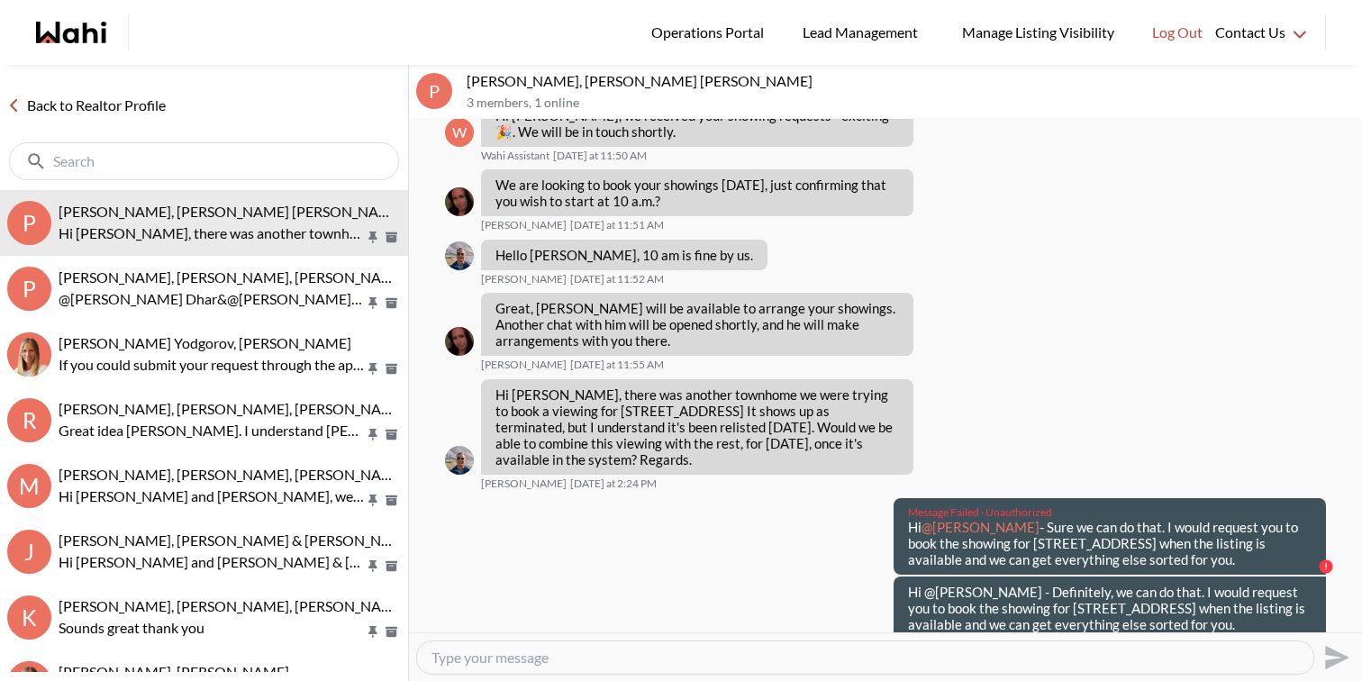
scroll to position [1649, 0]
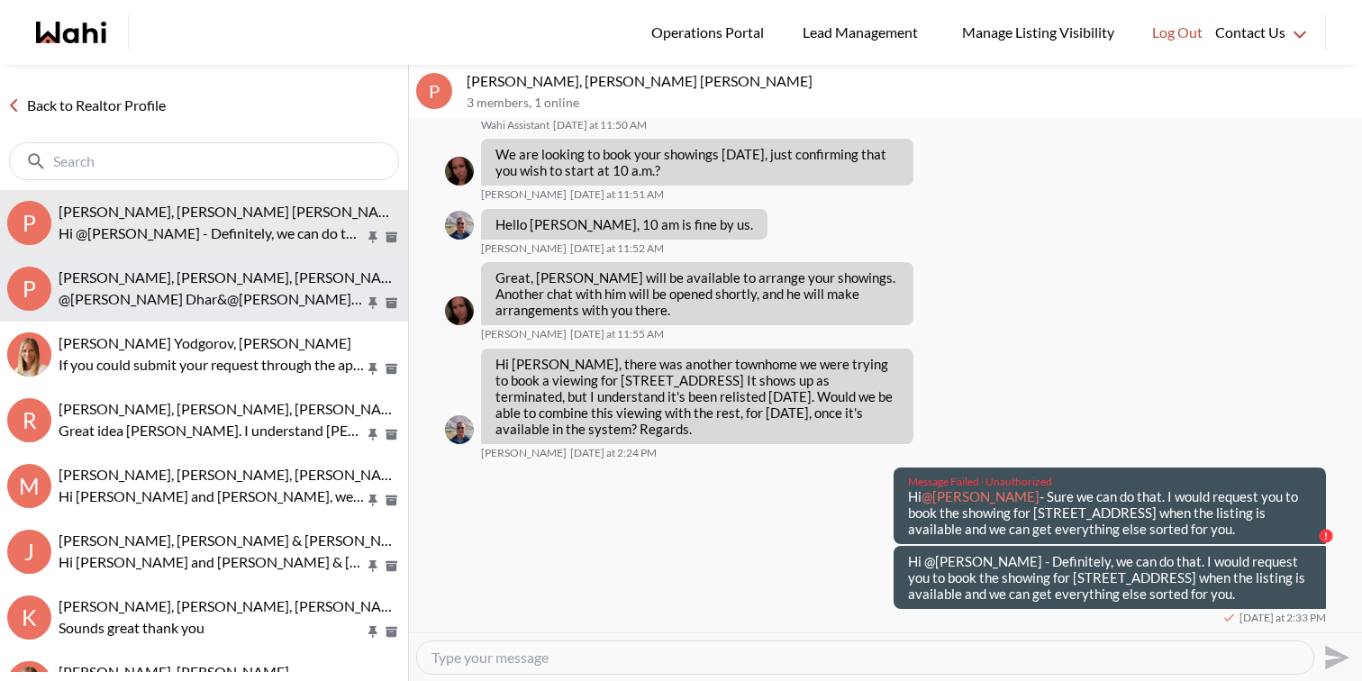
click at [231, 278] on span "Pranav Dhar, Vandana Dhar, Paul, Michelle" at bounding box center [233, 276] width 349 height 17
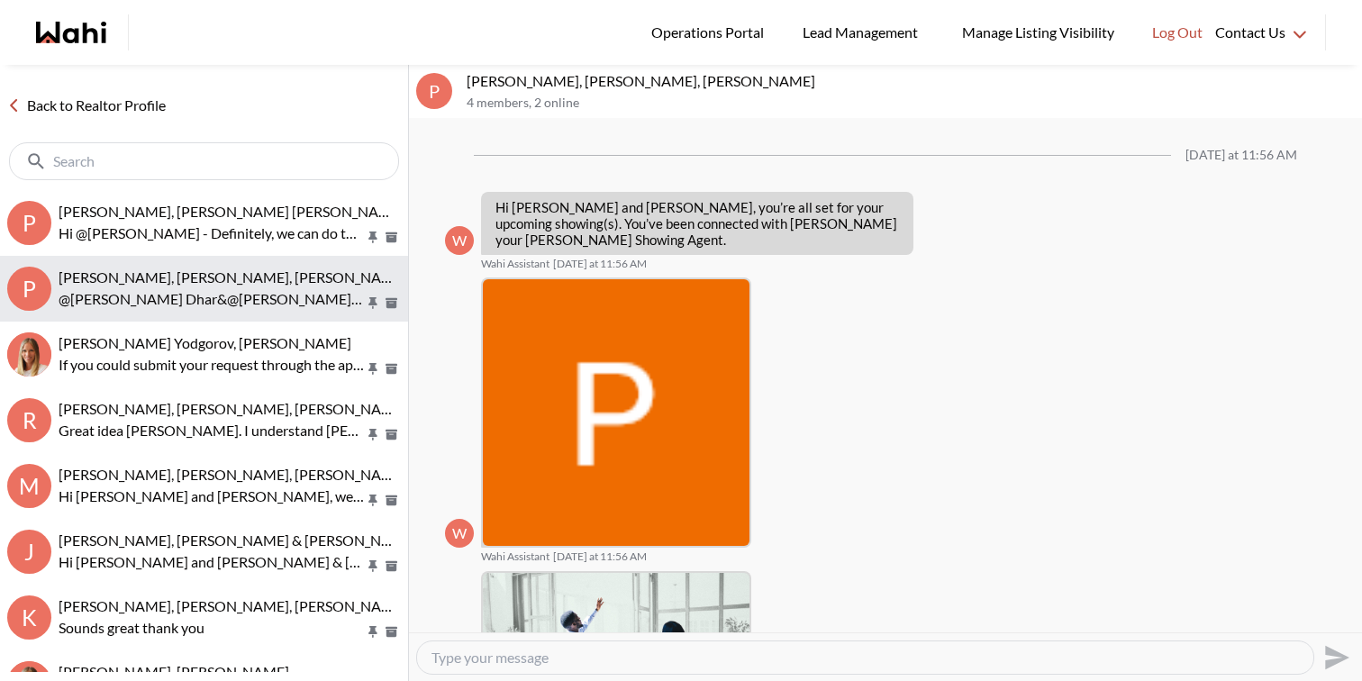
scroll to position [341, 0]
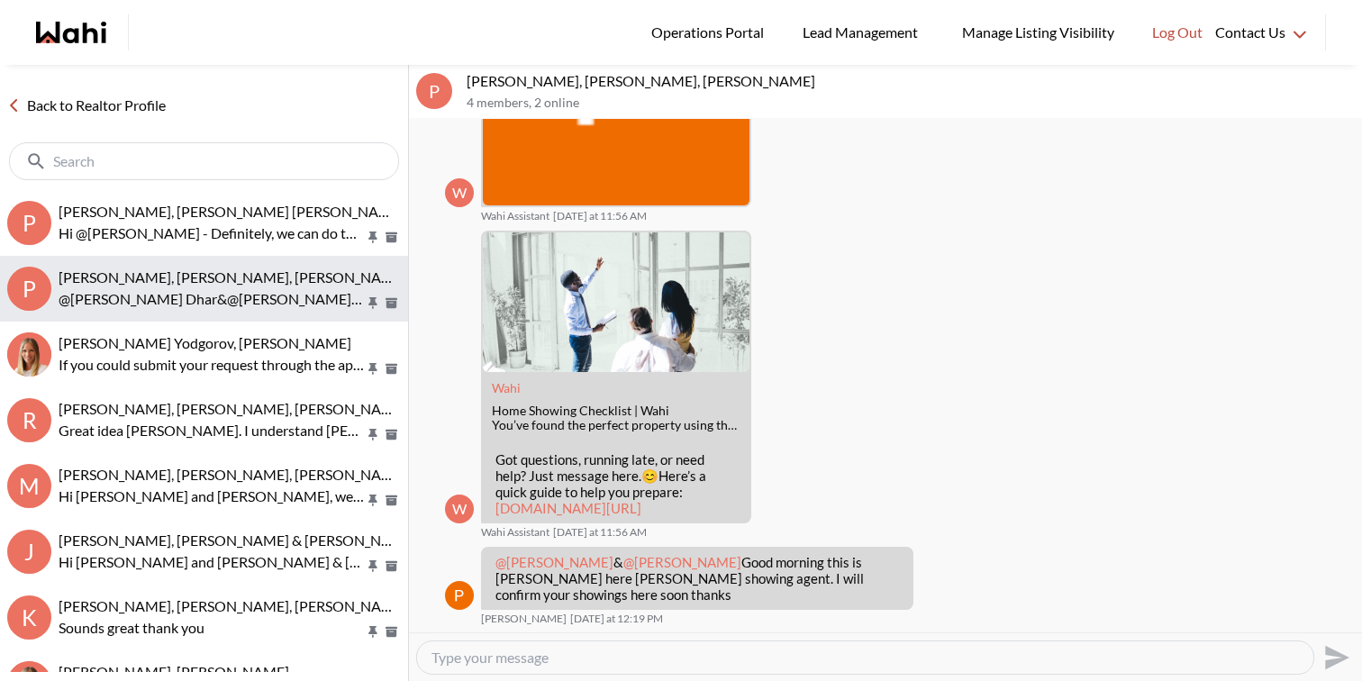
click at [239, 312] on button "P Pranav Dhar, Vandana Dhar, Paul, Michelle @Pranav Dhar&@Vandana Dhar Good mor…" at bounding box center [204, 289] width 408 height 66
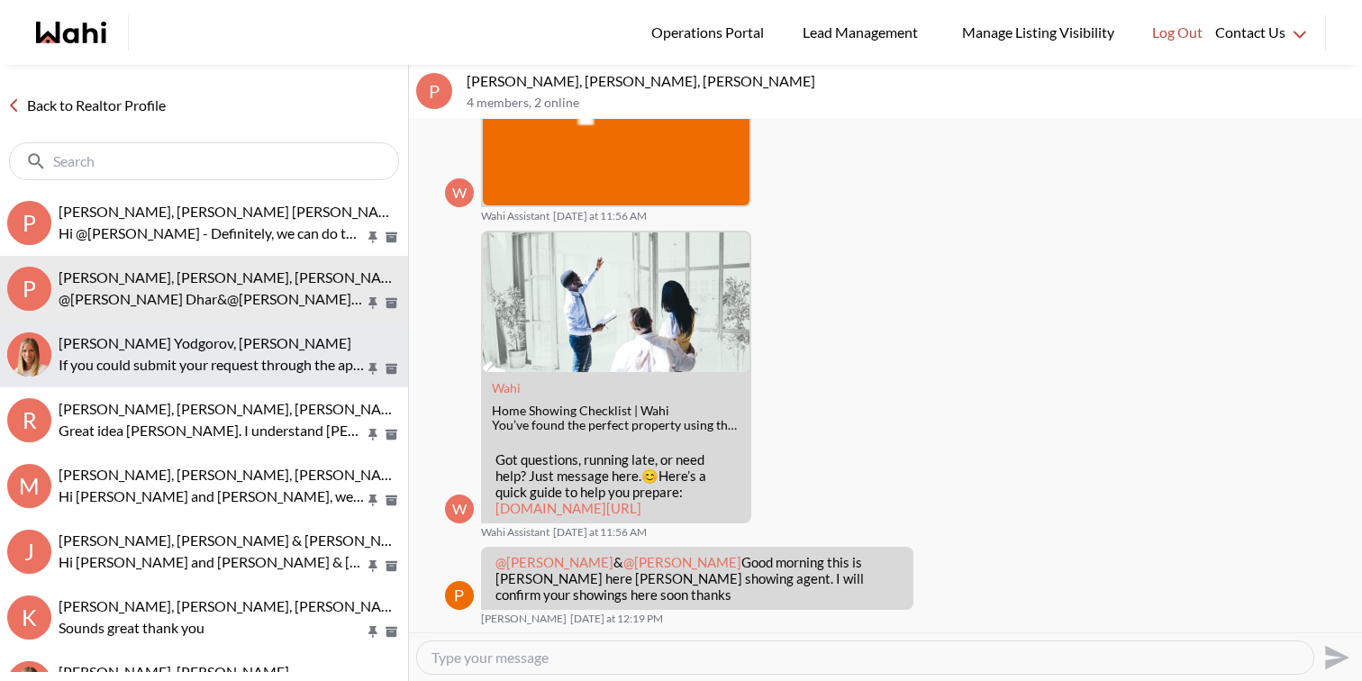
click at [241, 329] on button "Damir Yodgorov, Michelle If you could submit your request through the app with …" at bounding box center [204, 355] width 408 height 66
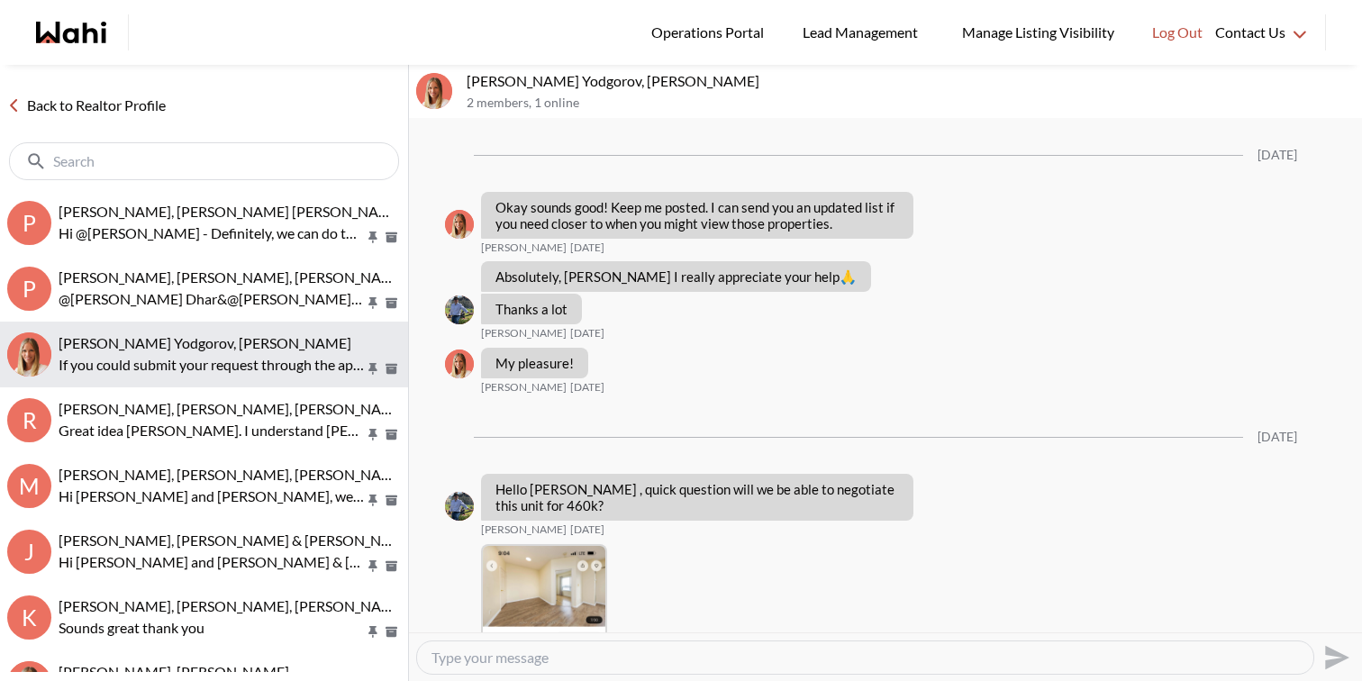
scroll to position [1799, 0]
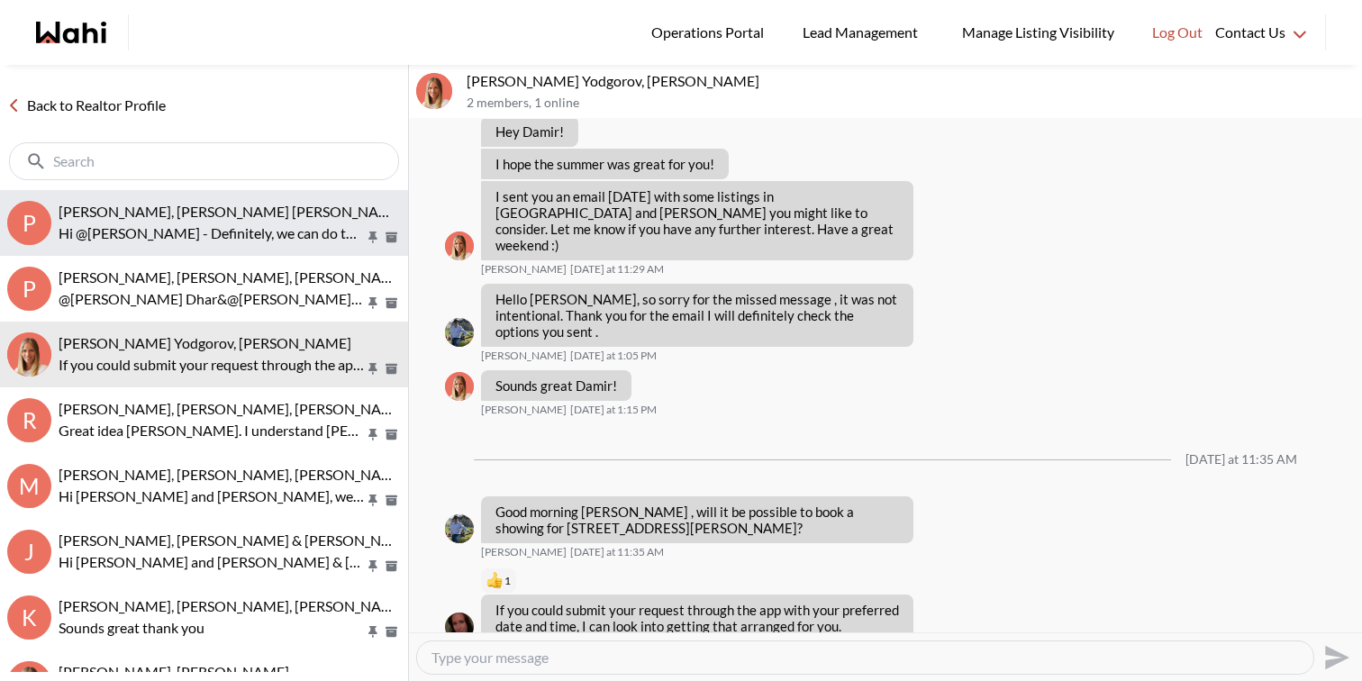
click at [225, 231] on p "Hi @Pranav Dhar - Definitely, we can do that. I would request you to book the s…" at bounding box center [212, 234] width 306 height 22
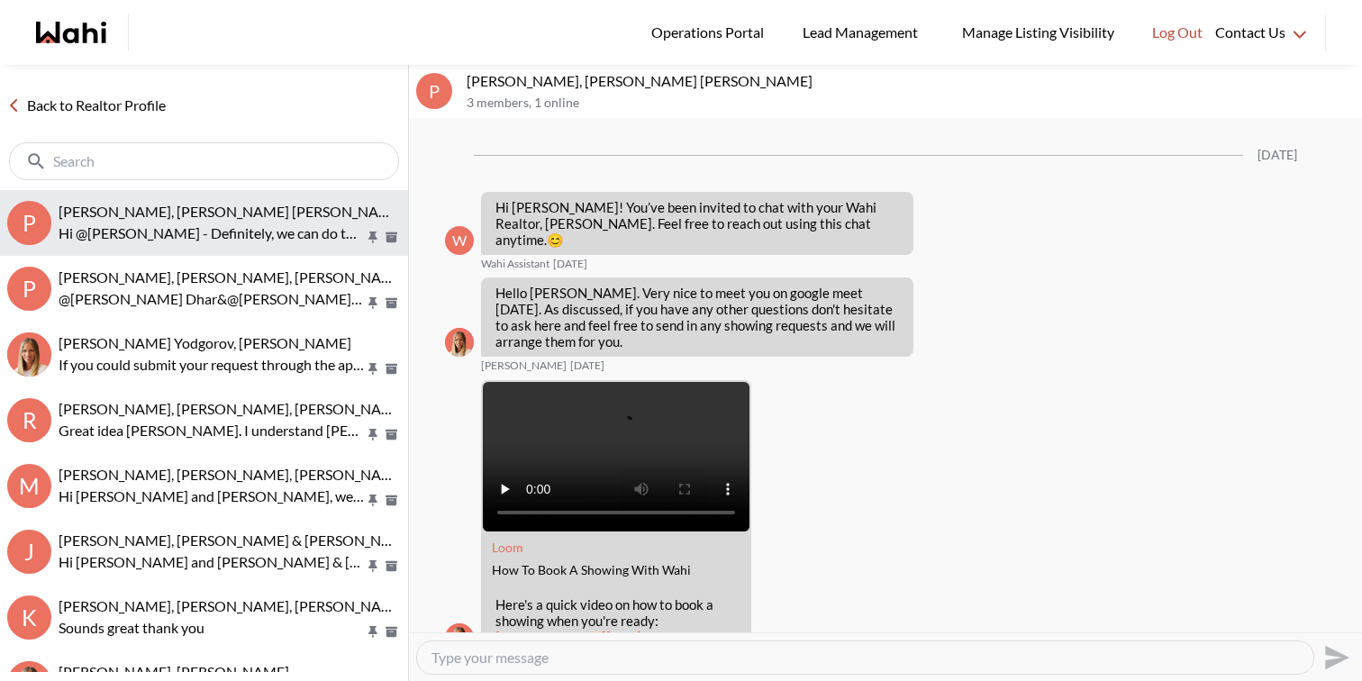
scroll to position [1649, 0]
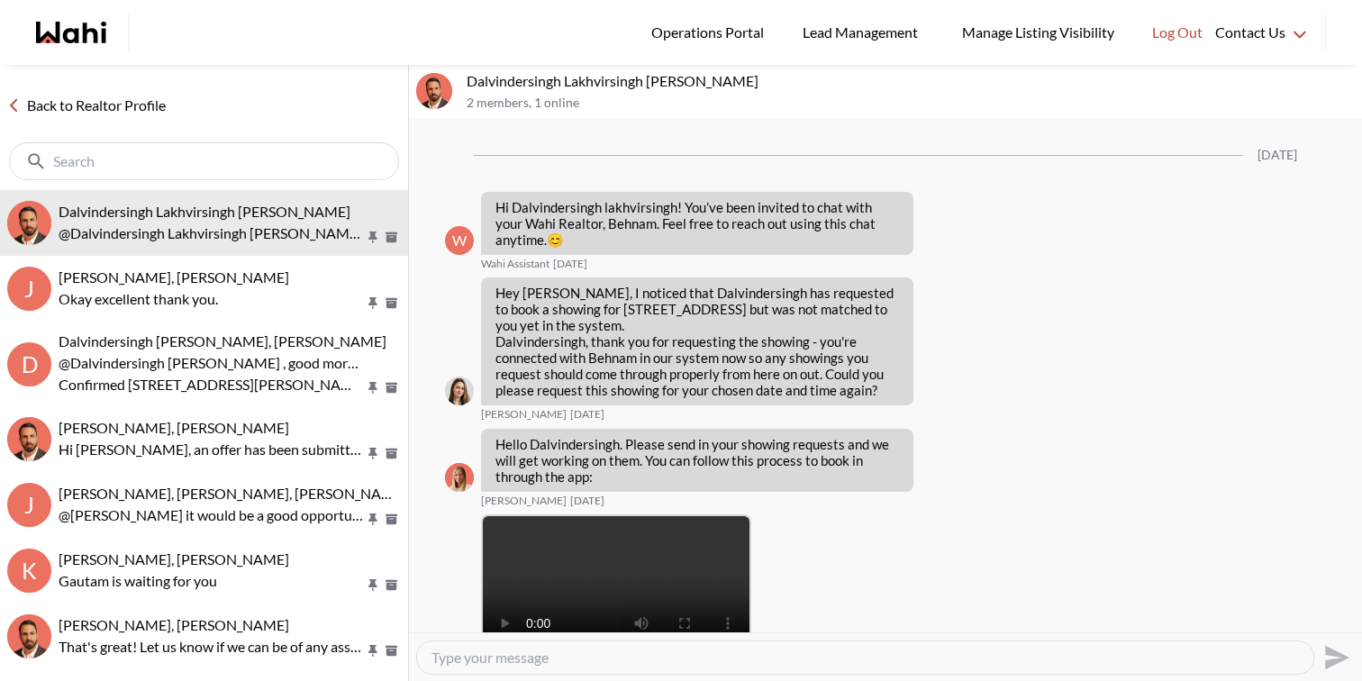
scroll to position [1951, 0]
